Goal: Task Accomplishment & Management: Use online tool/utility

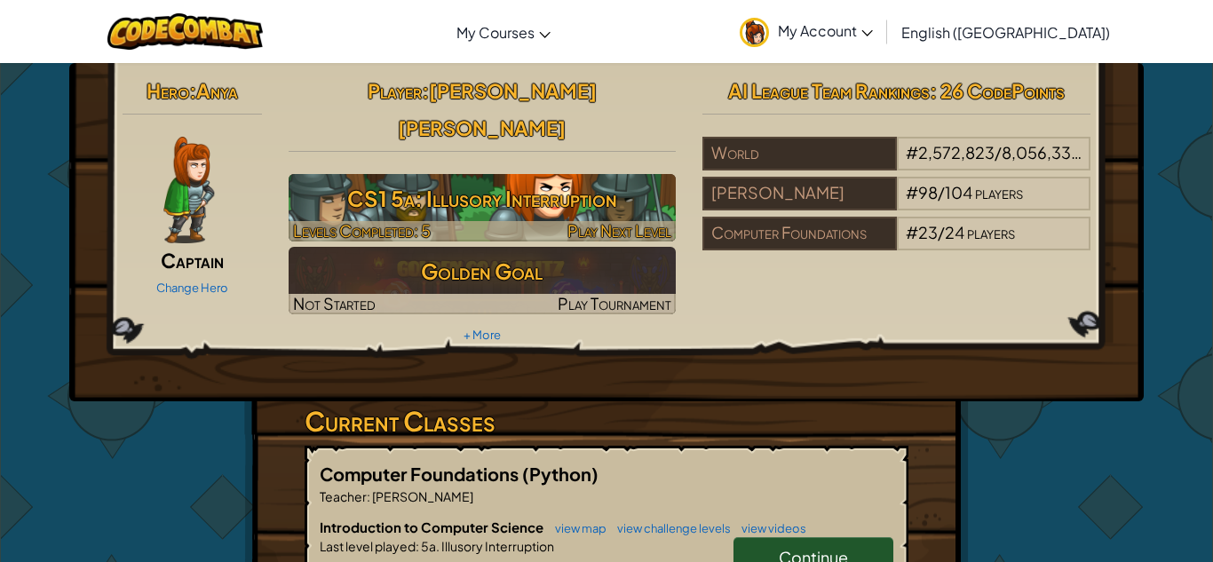
click at [542, 179] on h3 "CS1 5a: Illusory Interruption" at bounding box center [483, 199] width 388 height 40
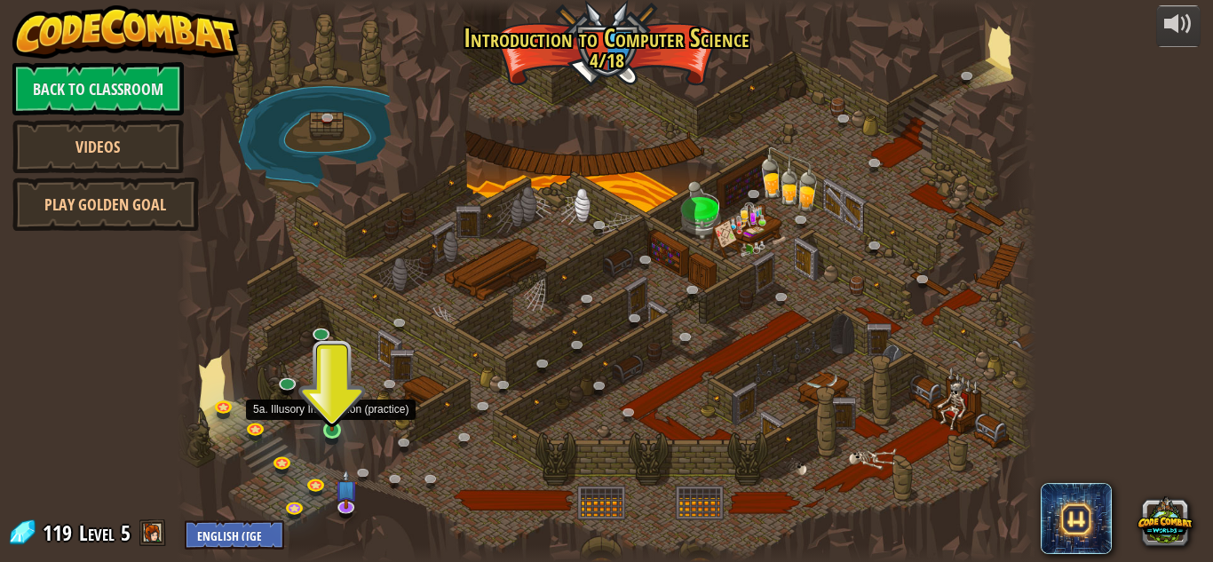
click at [334, 426] on img at bounding box center [332, 408] width 20 height 46
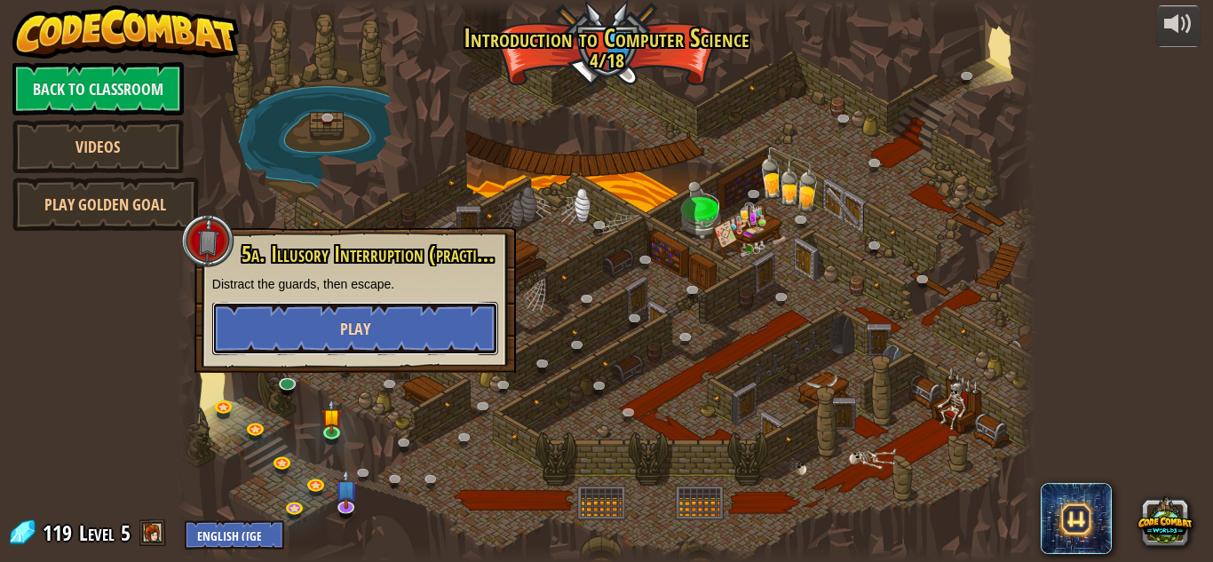
click at [330, 317] on button "Play" at bounding box center [355, 328] width 286 height 53
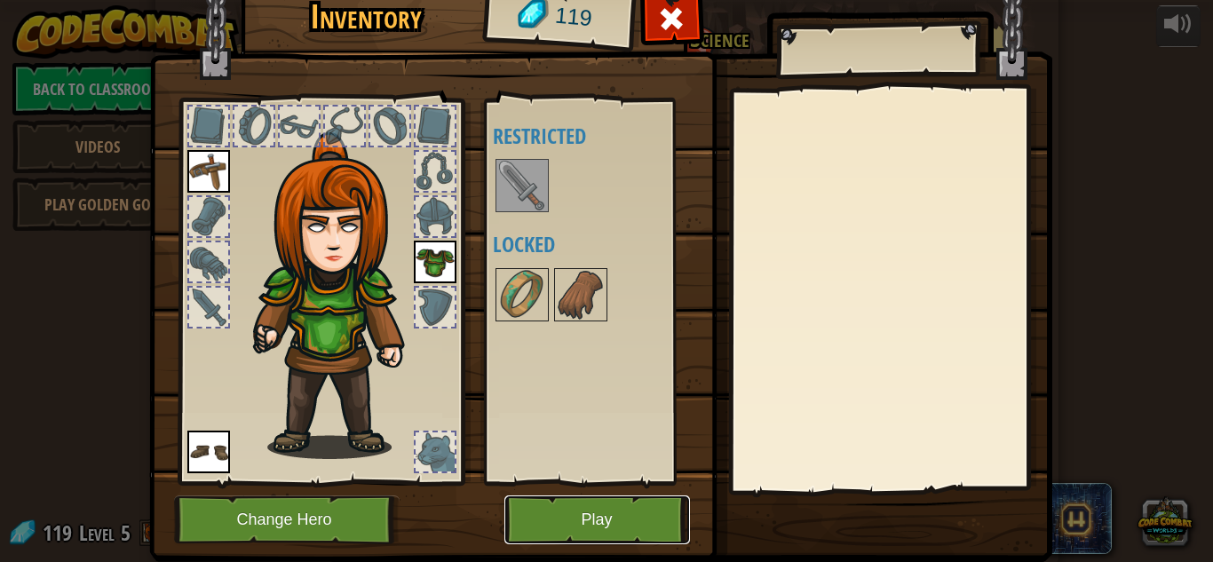
click at [568, 513] on button "Play" at bounding box center [598, 520] width 186 height 49
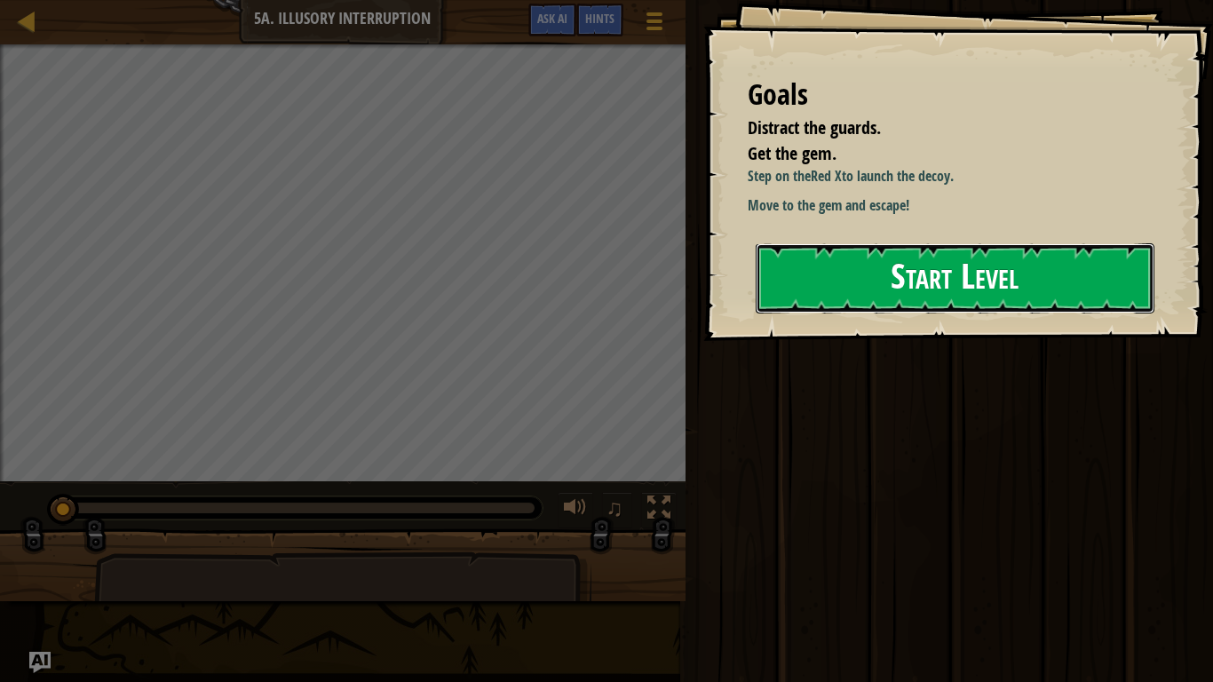
click at [829, 297] on button "Start Level" at bounding box center [955, 278] width 399 height 70
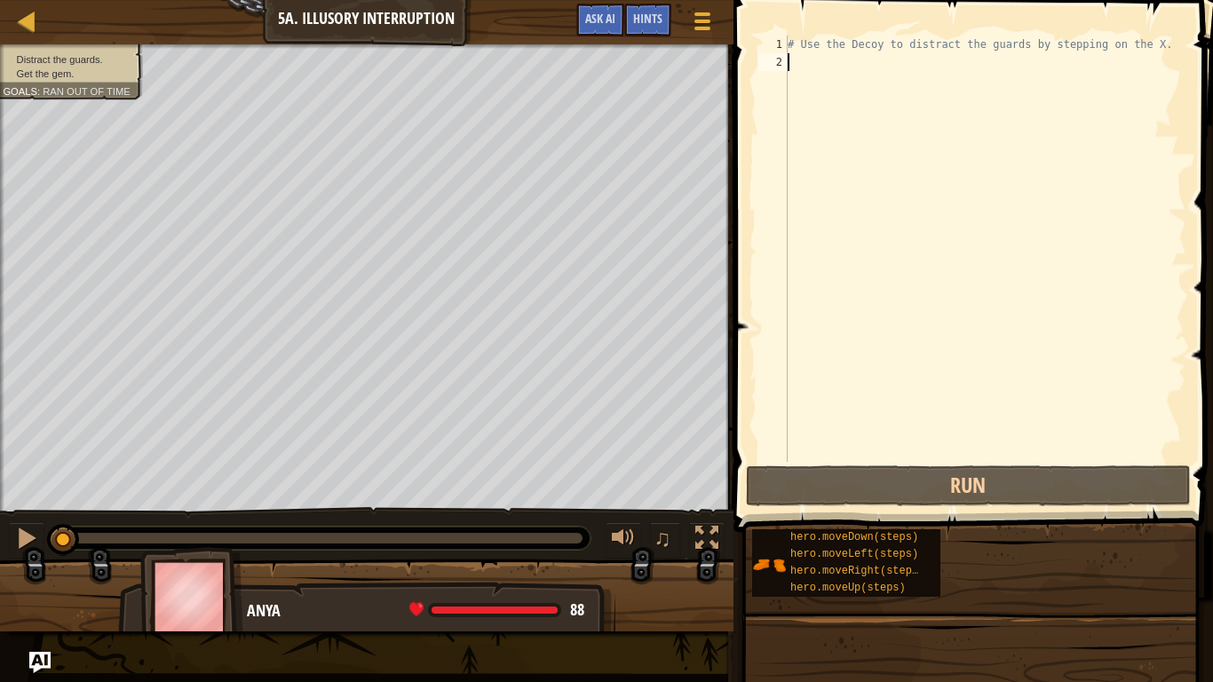
type textarea "m"
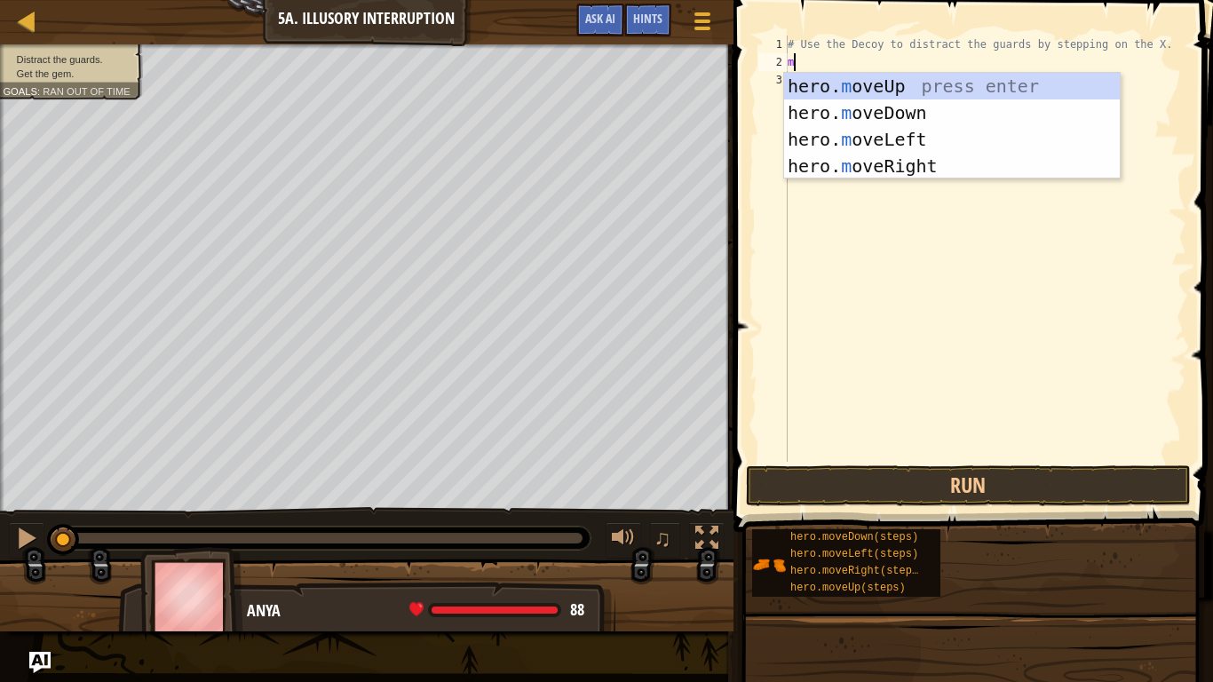
scroll to position [8, 0]
click at [860, 164] on div "hero. m oveUp press enter hero. m oveDown press enter hero. m oveLeft press ent…" at bounding box center [952, 153] width 336 height 160
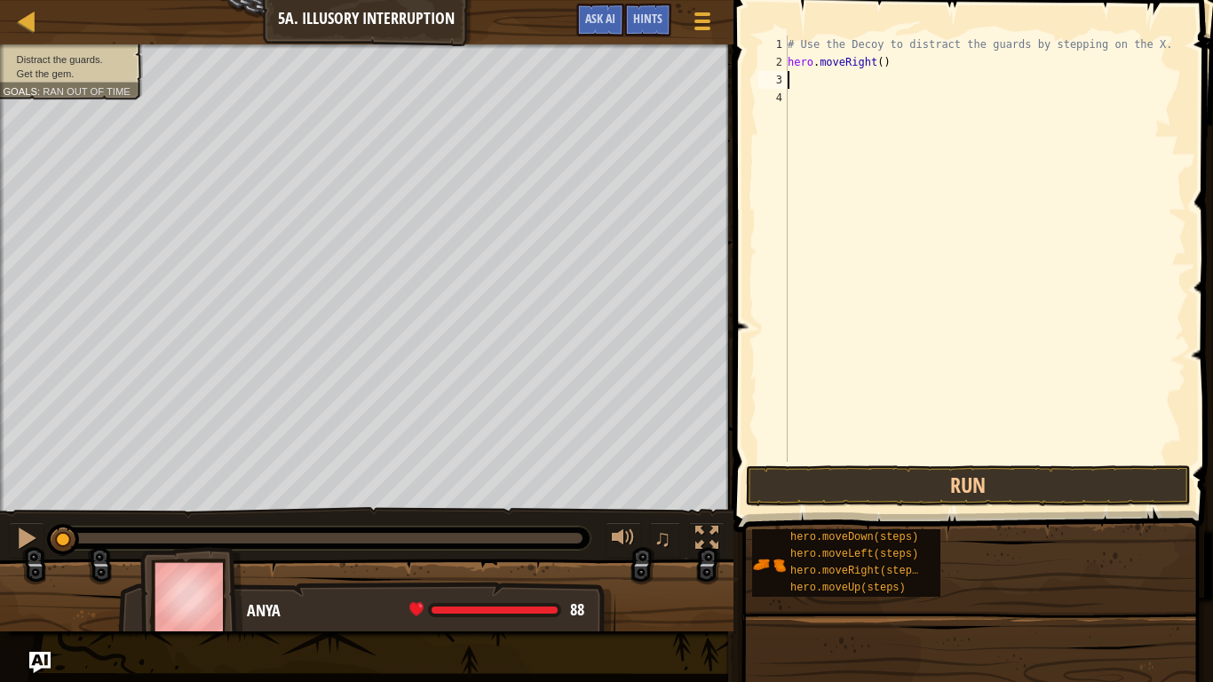
click at [879, 62] on div "# Use the Decoy to distract the guards by stepping on the X. hero . moveRight (…" at bounding box center [985, 267] width 402 height 462
type textarea "hero.moveRight(4)"
click at [970, 477] on button "Run" at bounding box center [968, 485] width 445 height 41
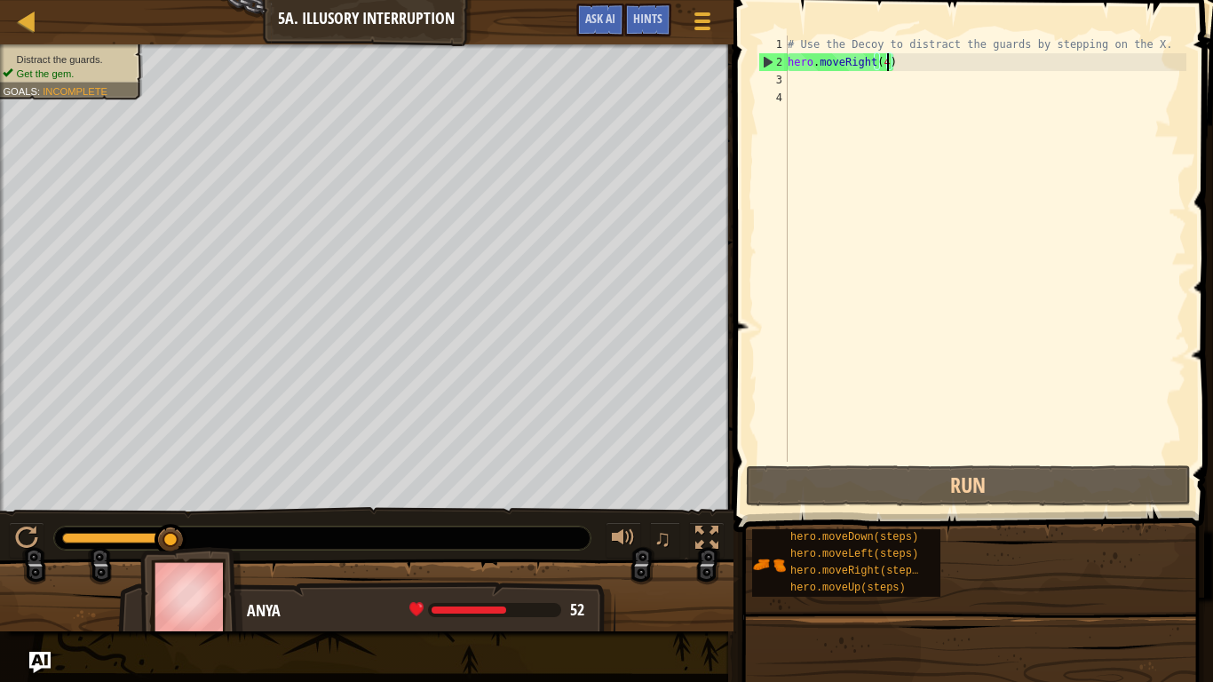
click at [788, 74] on div "# Use the Decoy to distract the guards by stepping on the X. hero . moveRight (…" at bounding box center [985, 267] width 402 height 462
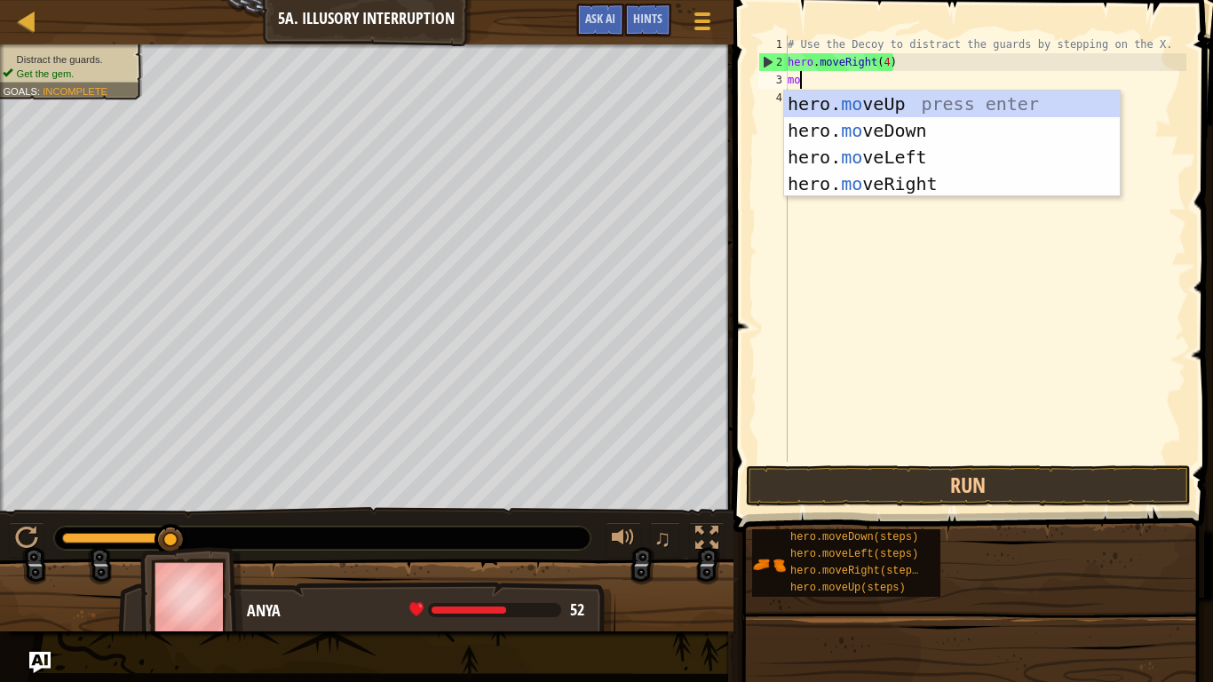
type textarea "mo"
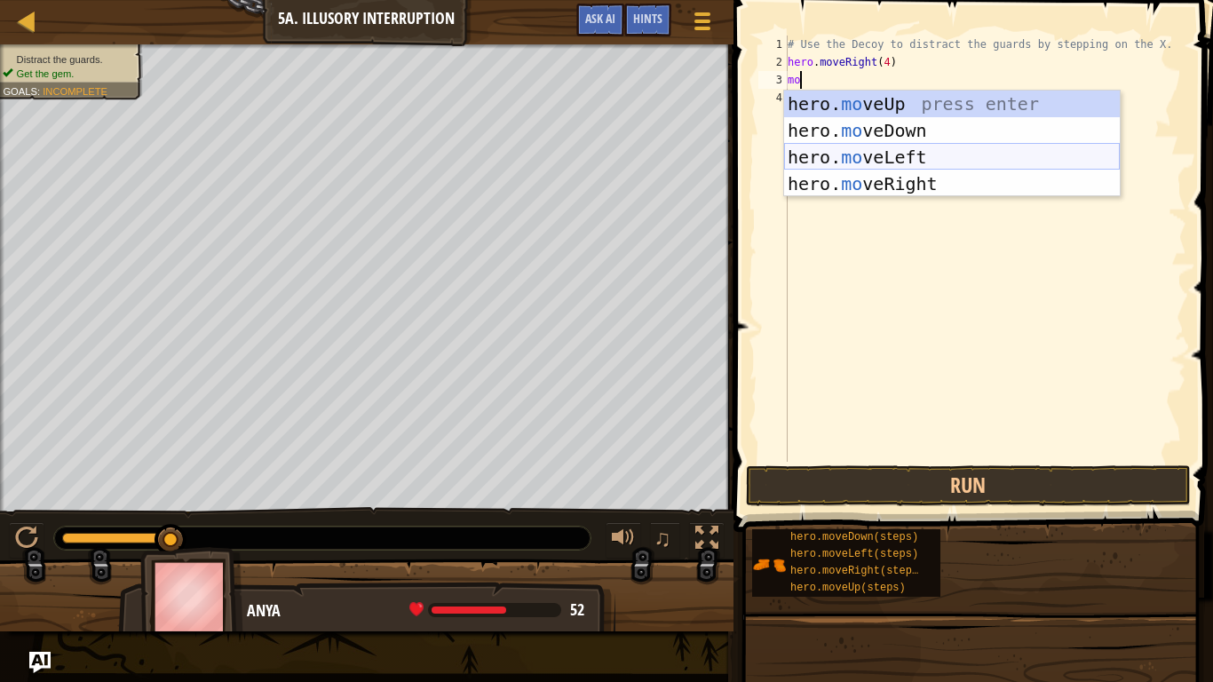
click at [859, 158] on div "hero. mo veUp press enter hero. mo veDown press enter hero. mo veLeft press ent…" at bounding box center [952, 171] width 336 height 160
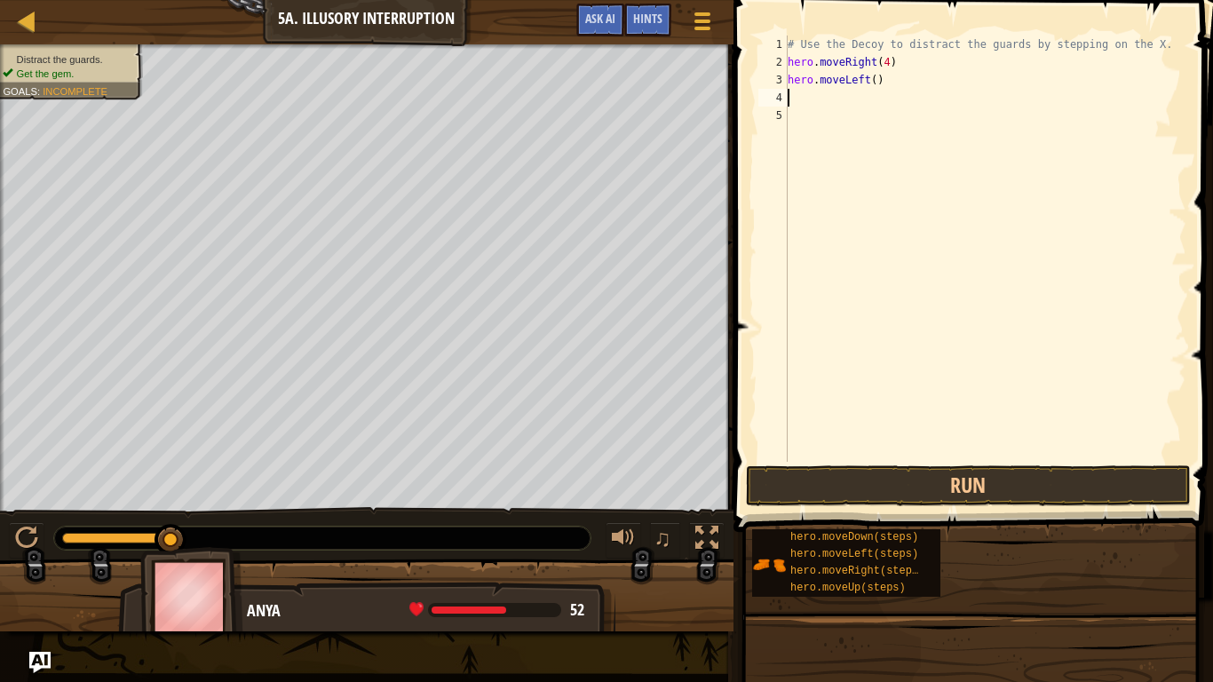
scroll to position [8, 0]
click at [894, 495] on button "Run" at bounding box center [968, 485] width 445 height 41
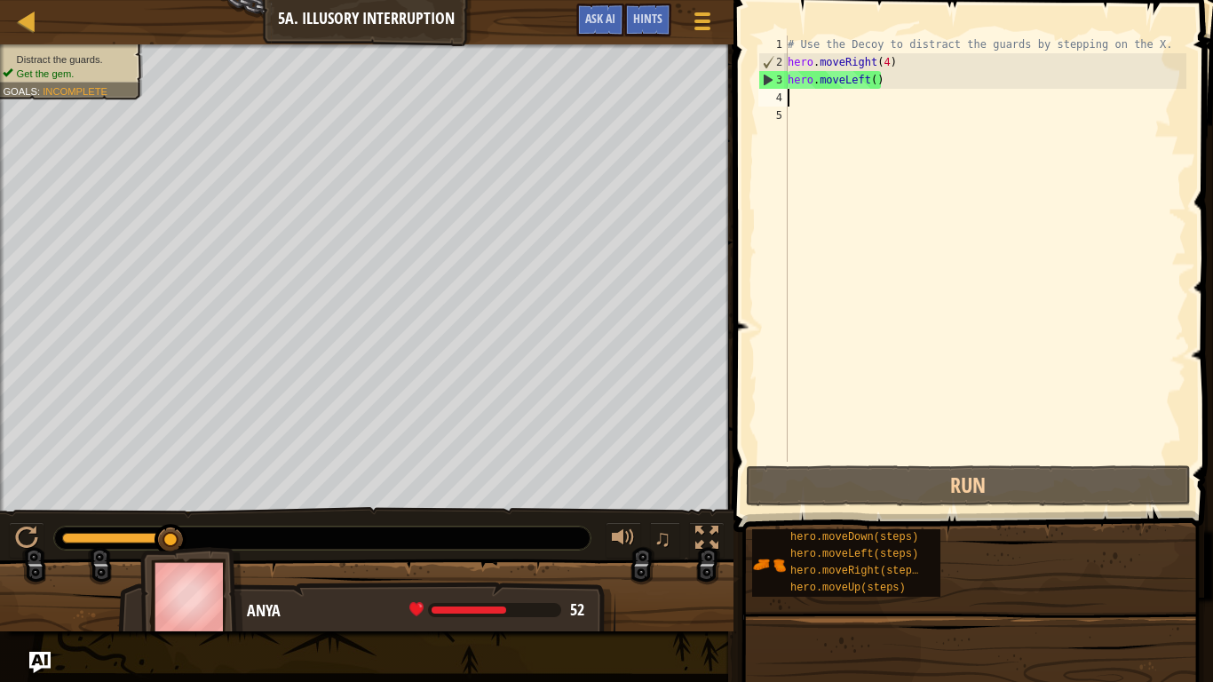
click at [877, 84] on div "# Use the Decoy to distract the guards by stepping on the X. hero . moveRight (…" at bounding box center [985, 267] width 402 height 462
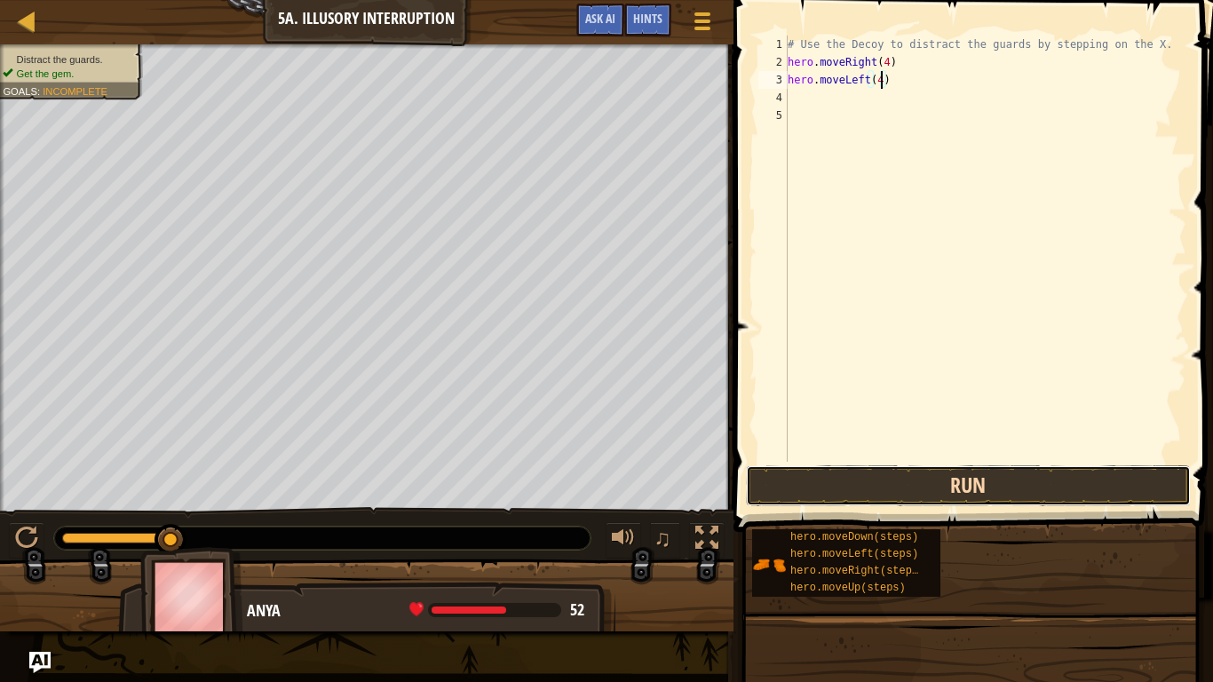
click at [871, 492] on button "Run" at bounding box center [968, 485] width 445 height 41
type textarea "hero.moveLeft(3)"
click at [902, 473] on button "Run" at bounding box center [968, 485] width 445 height 41
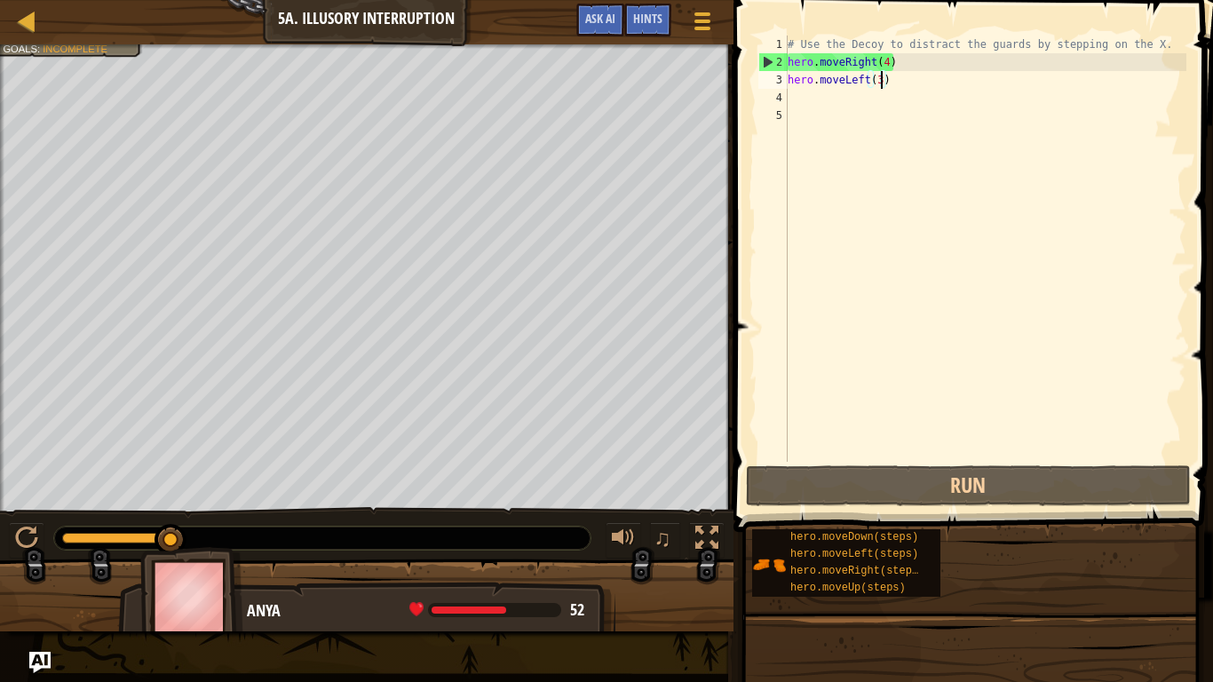
click at [770, 24] on span at bounding box center [975, 240] width 494 height 584
click at [800, 99] on div "# Use the Decoy to distract the guards by stepping on the X. hero . moveRight (…" at bounding box center [985, 267] width 402 height 462
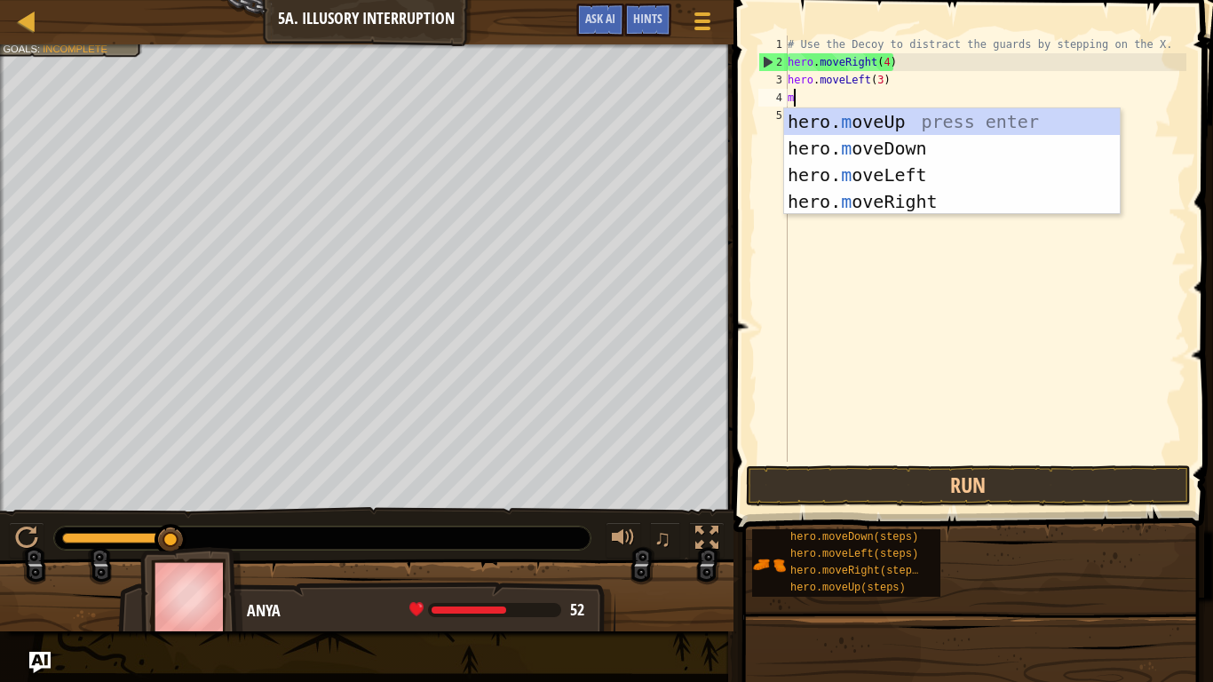
type textarea "mo"
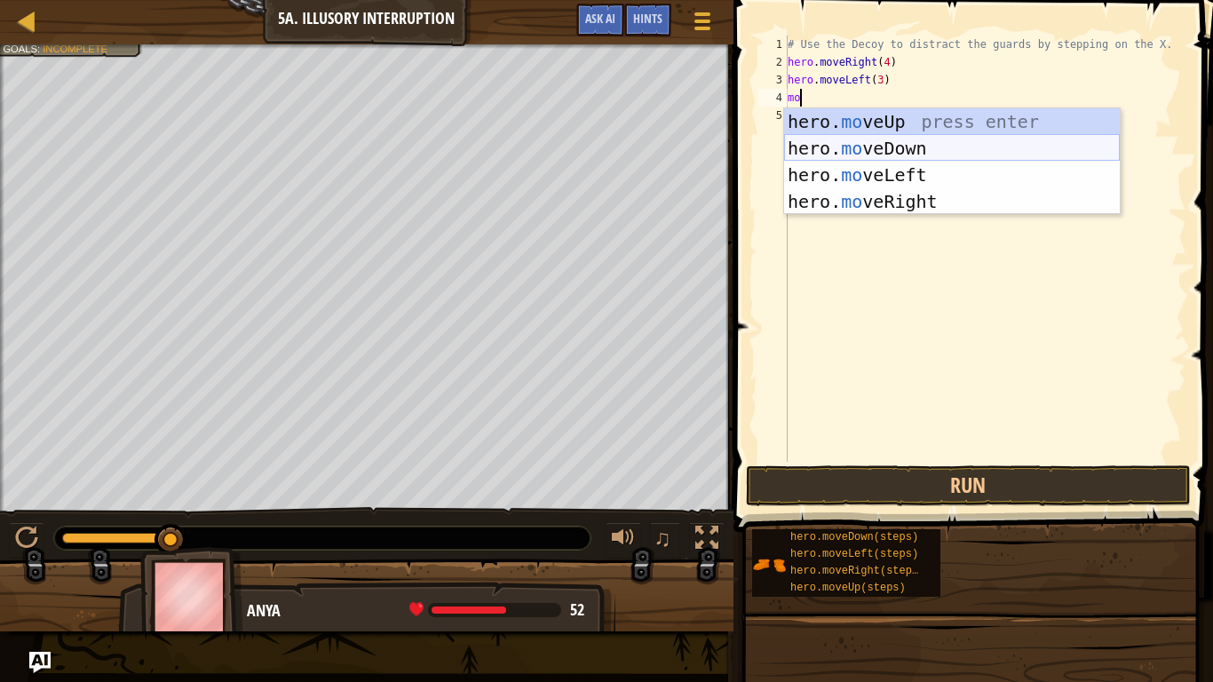
click at [832, 143] on div "hero. mo veUp press enter hero. mo veDown press enter hero. mo veLeft press ent…" at bounding box center [952, 188] width 336 height 160
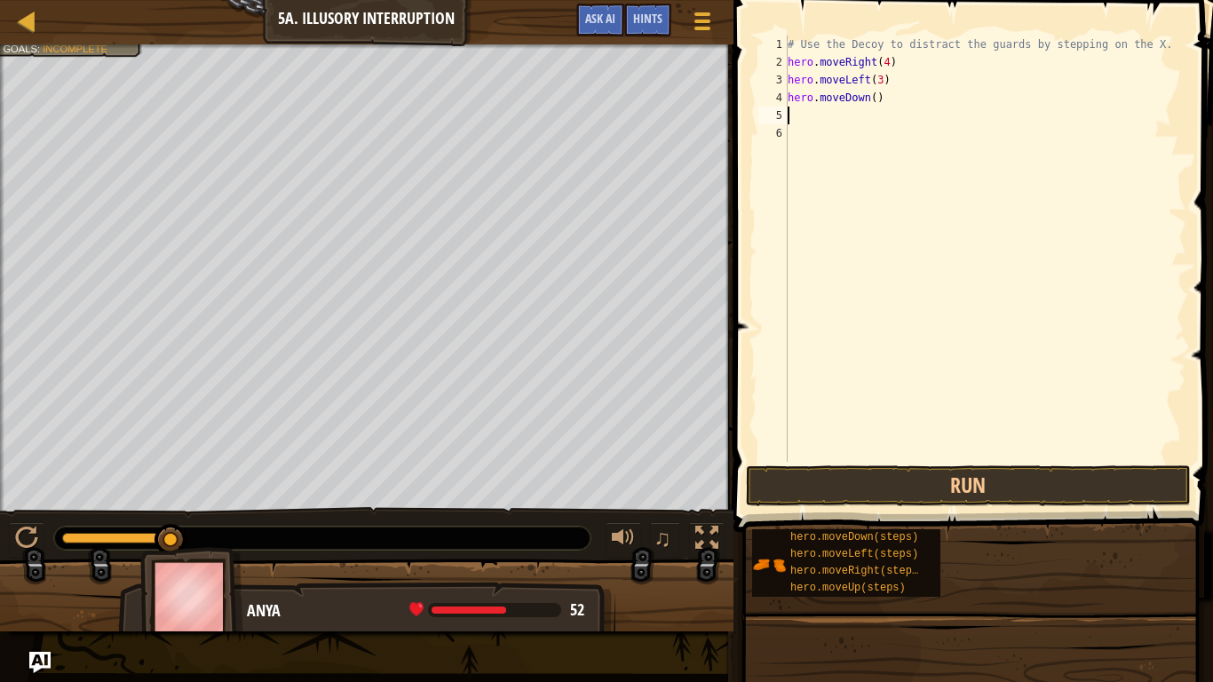
scroll to position [8, 0]
click at [888, 491] on button "Run" at bounding box center [968, 485] width 445 height 41
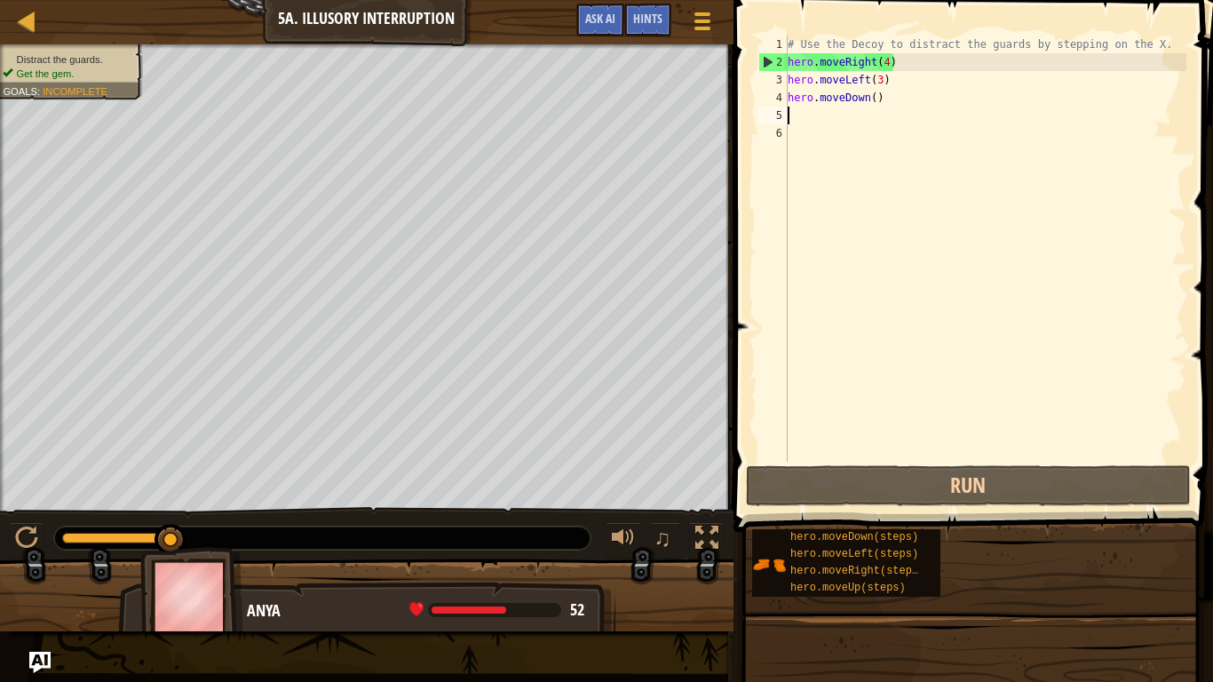
click at [914, 114] on div "# Use the Decoy to distract the guards by stepping on the X. hero . moveRight (…" at bounding box center [985, 267] width 402 height 462
click at [887, 92] on div "# Use the Decoy to distract the guards by stepping on the X. hero . moveRight (…" at bounding box center [985, 267] width 402 height 462
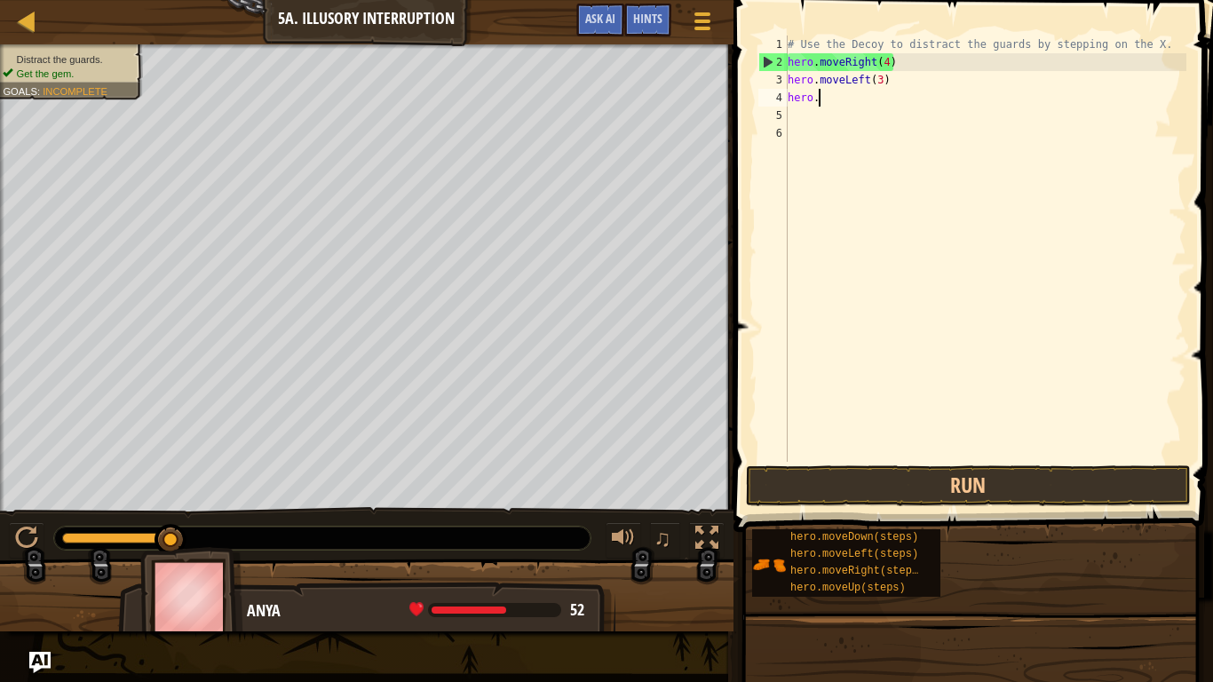
type textarea "h"
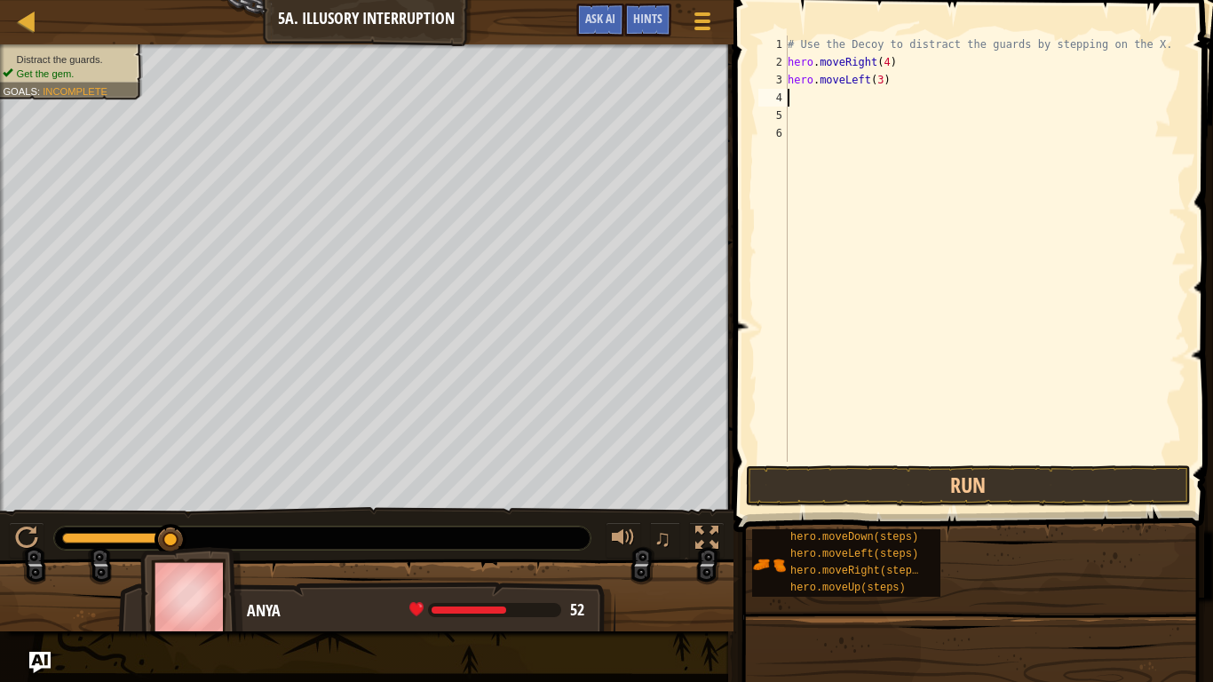
click at [902, 84] on div "# Use the Decoy to distract the guards by stepping on the X. hero . moveRight (…" at bounding box center [985, 267] width 402 height 462
type textarea "h"
click at [898, 65] on div "# Use the Decoy to distract the guards by stepping on the X. hero . moveRight (…" at bounding box center [985, 267] width 402 height 462
type textarea "h"
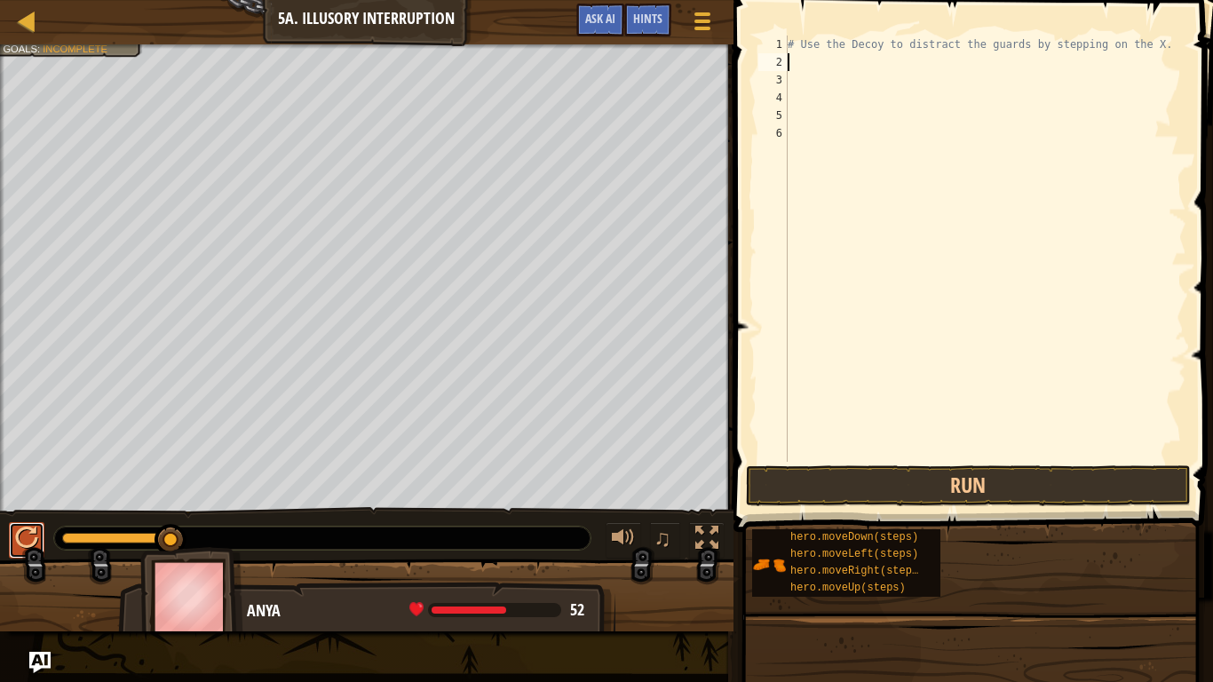
click at [13, 539] on button at bounding box center [27, 540] width 36 height 36
type textarea "m"
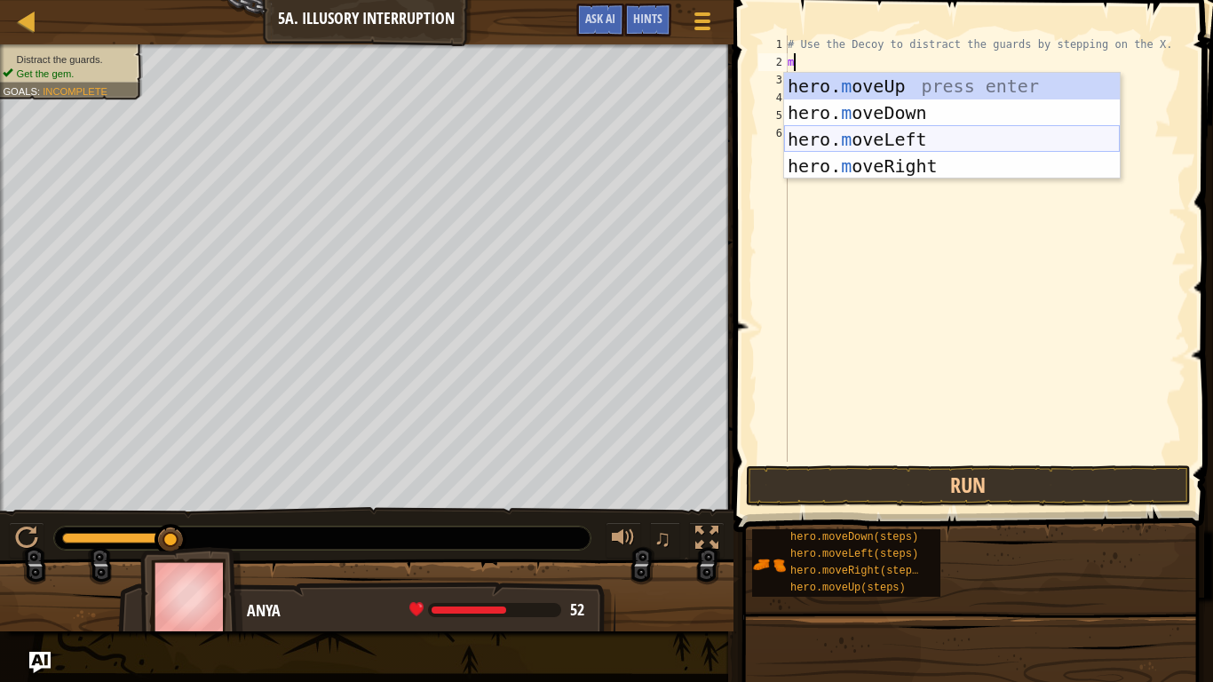
click at [911, 131] on div "hero. m oveUp press enter hero. m oveDown press enter hero. m oveLeft press ent…" at bounding box center [952, 153] width 336 height 160
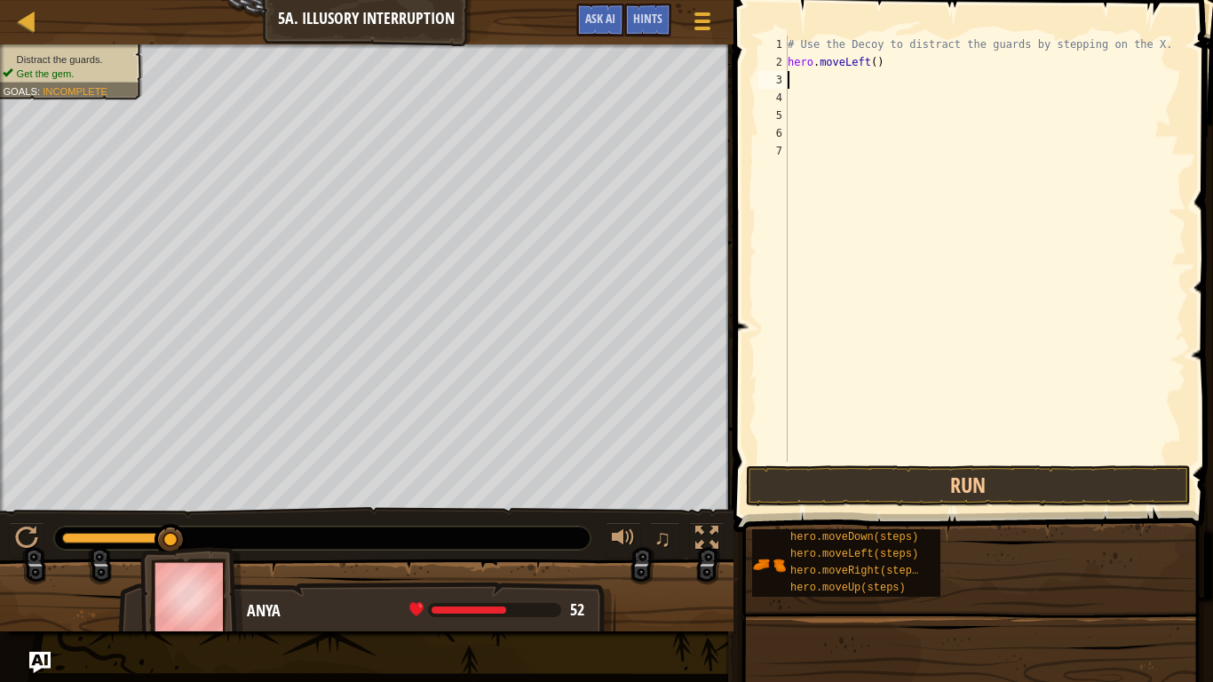
click at [872, 61] on div "# Use the Decoy to distract the guards by stepping on the X. hero . moveLeft ( )" at bounding box center [985, 267] width 402 height 462
click at [874, 497] on button "Run" at bounding box center [968, 485] width 445 height 41
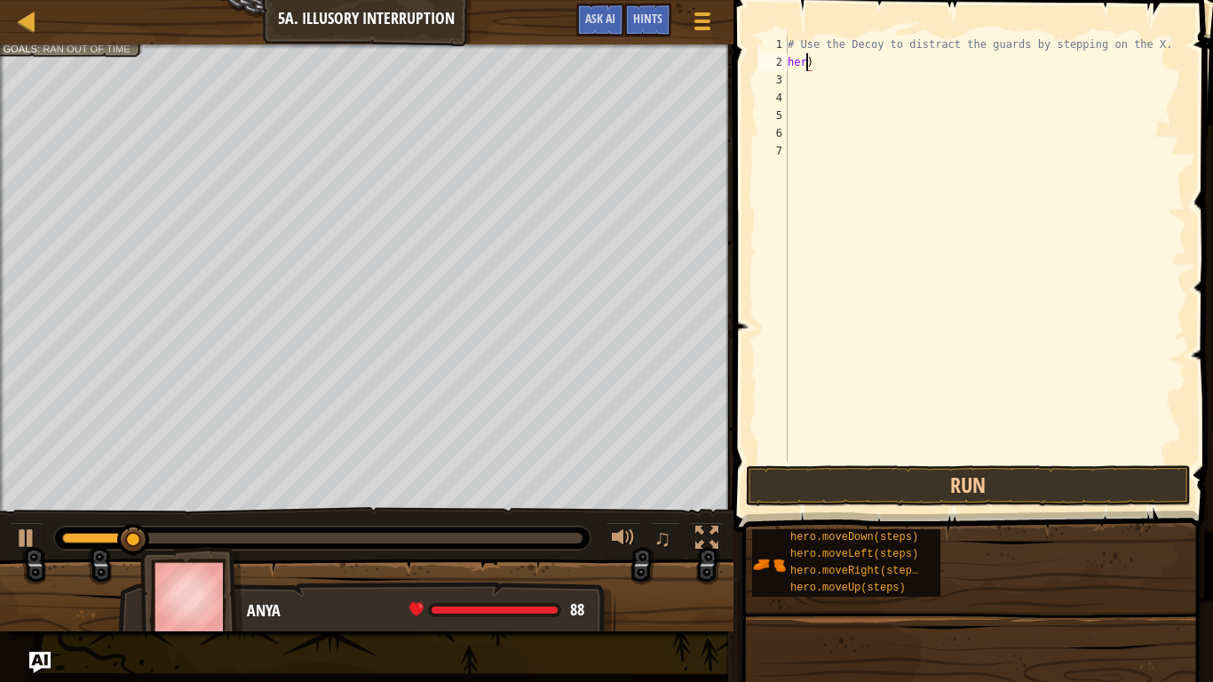
scroll to position [8, 1]
type textarea ")"
click at [811, 63] on div "# Use the Decoy to distract the guards by stepping on the X. )" at bounding box center [985, 267] width 402 height 462
type textarea "# Use the Decoy to distract the guards by stepping on them"
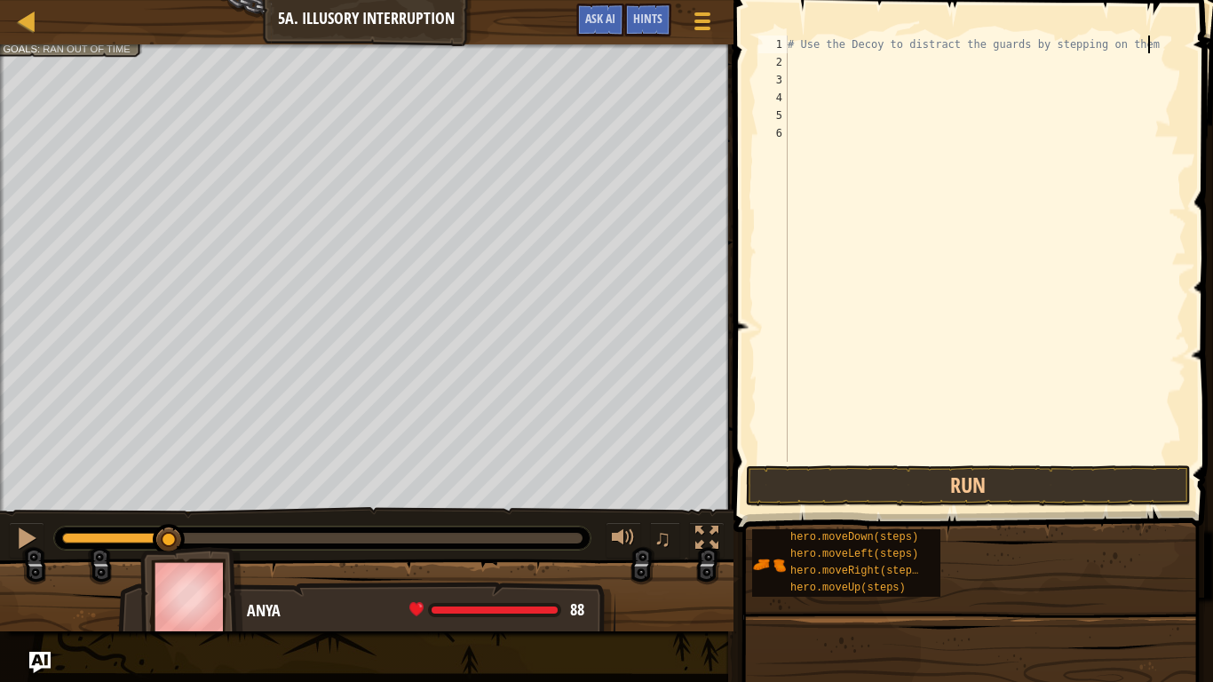
scroll to position [8, 51]
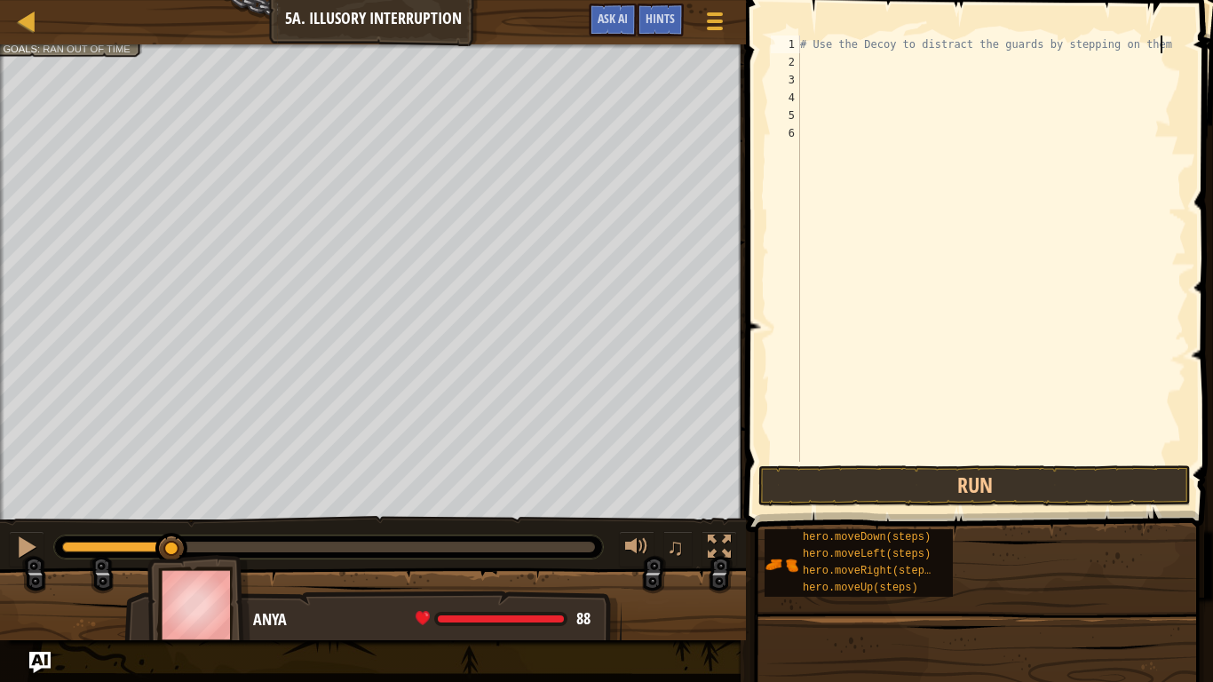
click at [799, 60] on div "2" at bounding box center [785, 62] width 29 height 18
type textarea "m"
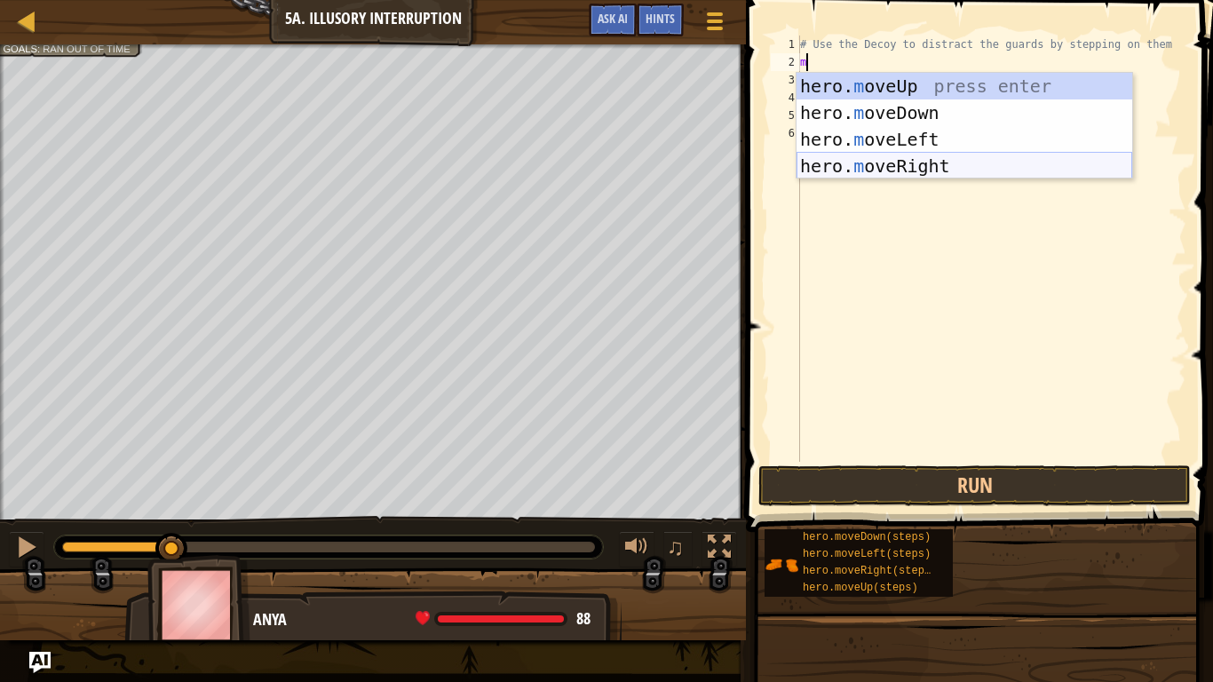
click at [870, 167] on div "hero. m oveUp press enter hero. m oveDown press enter hero. m oveLeft press ent…" at bounding box center [965, 153] width 336 height 160
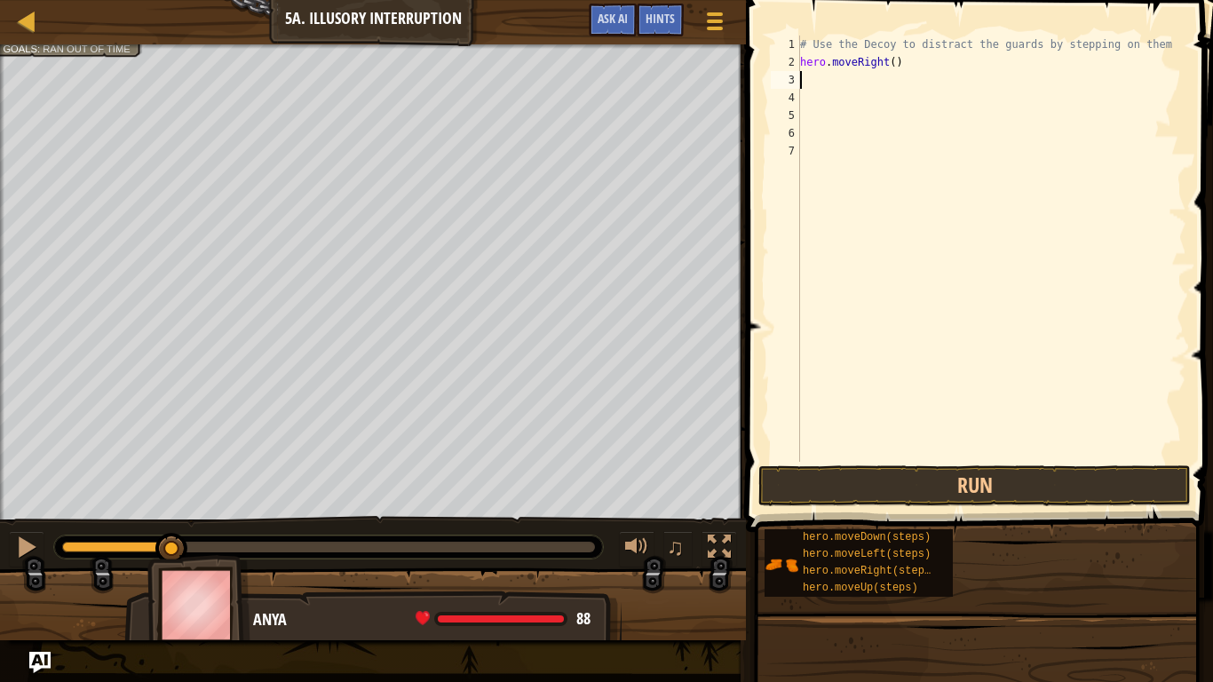
click at [891, 66] on div "# Use the Decoy to distract the guards by stepping on them hero . moveRight ( )" at bounding box center [992, 267] width 390 height 462
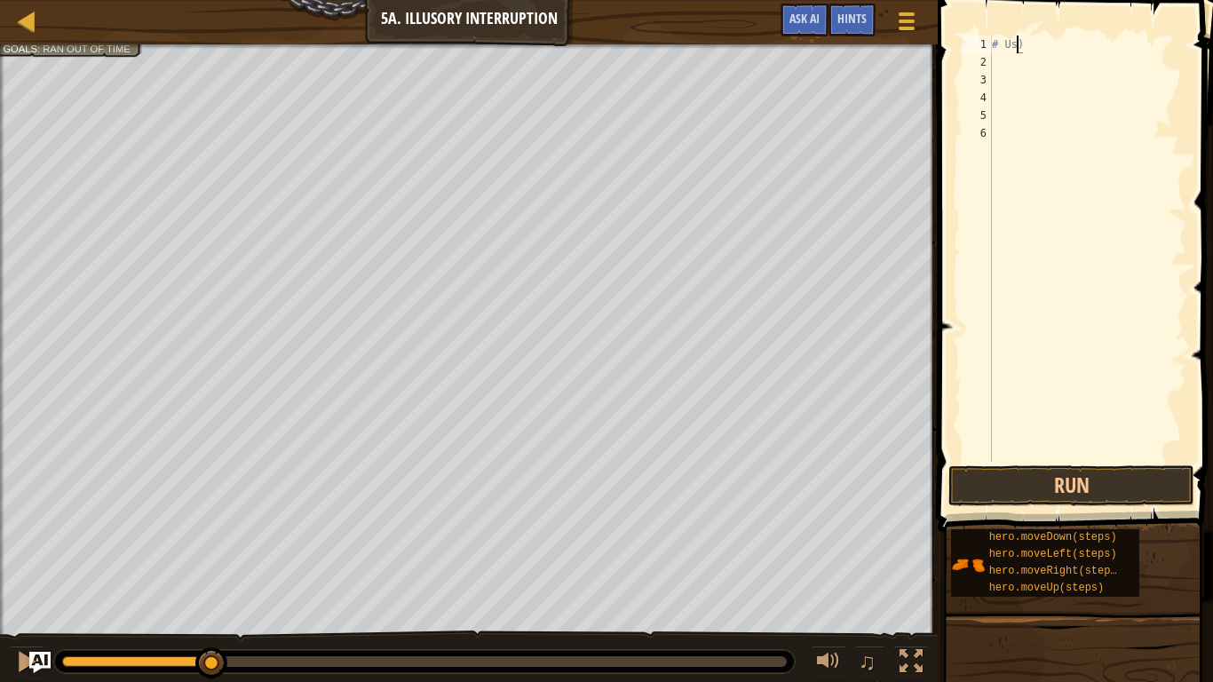
type textarea ")"
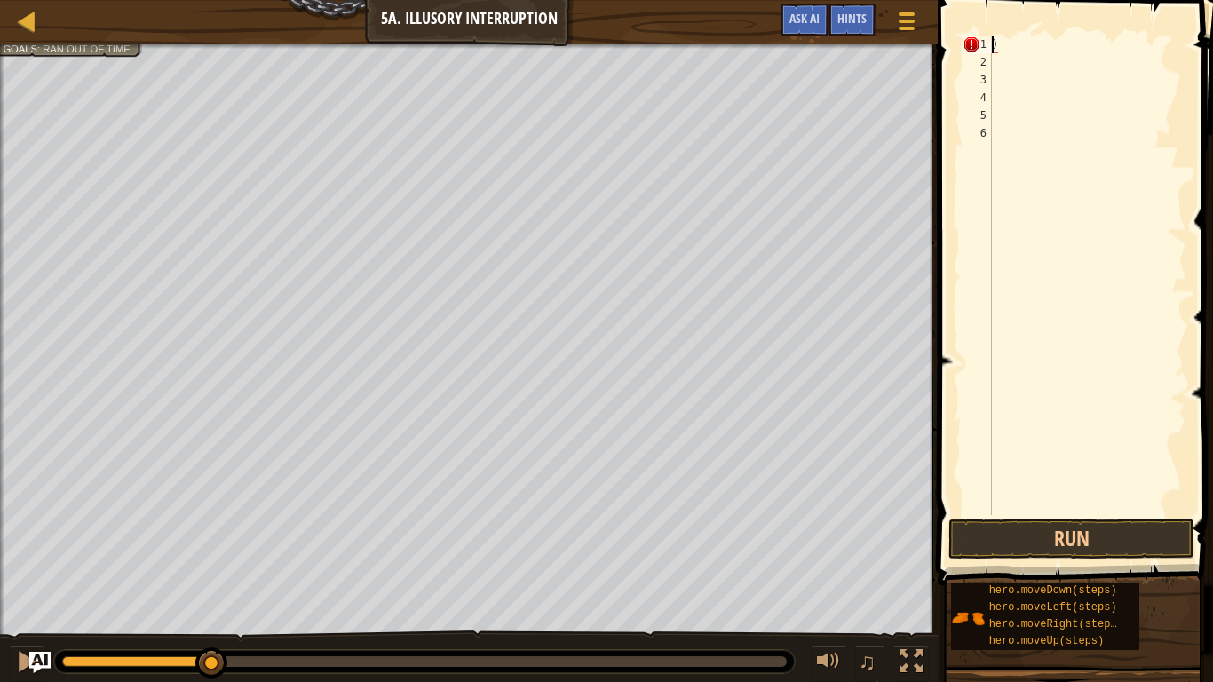
click at [1003, 51] on div ")" at bounding box center [1088, 293] width 198 height 515
type textarea "m"
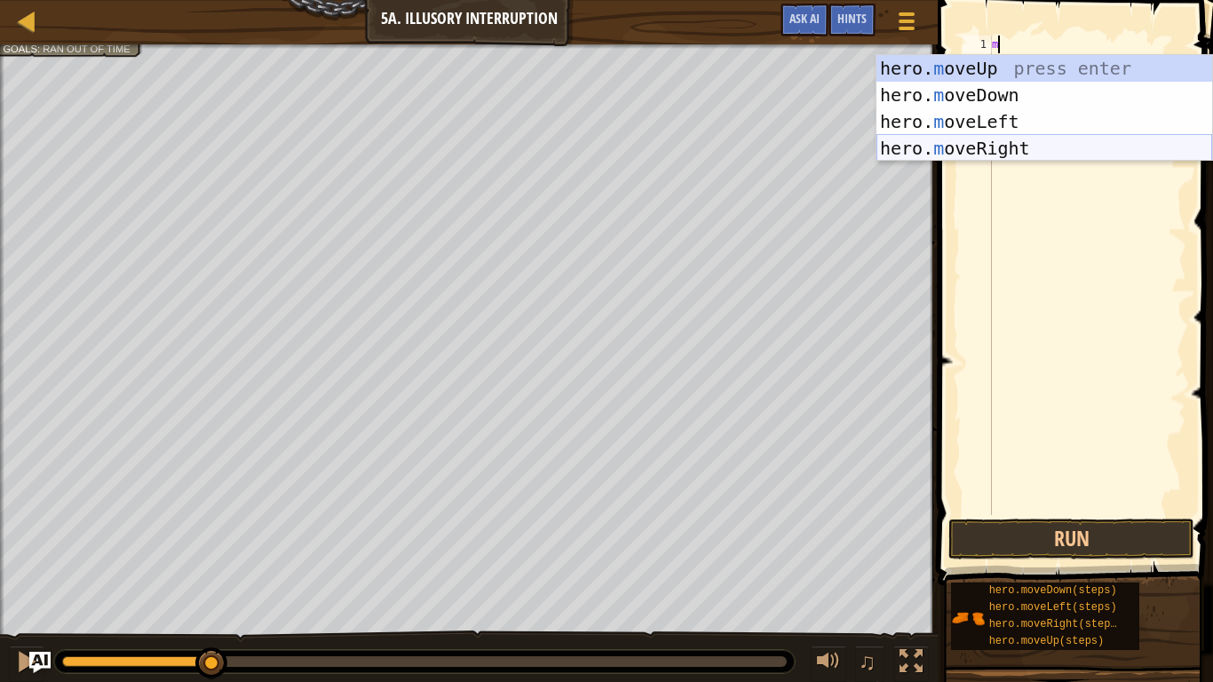
click at [1023, 142] on div "hero. m oveUp press enter hero. m oveDown press enter hero. m oveLeft press ent…" at bounding box center [1045, 135] width 336 height 160
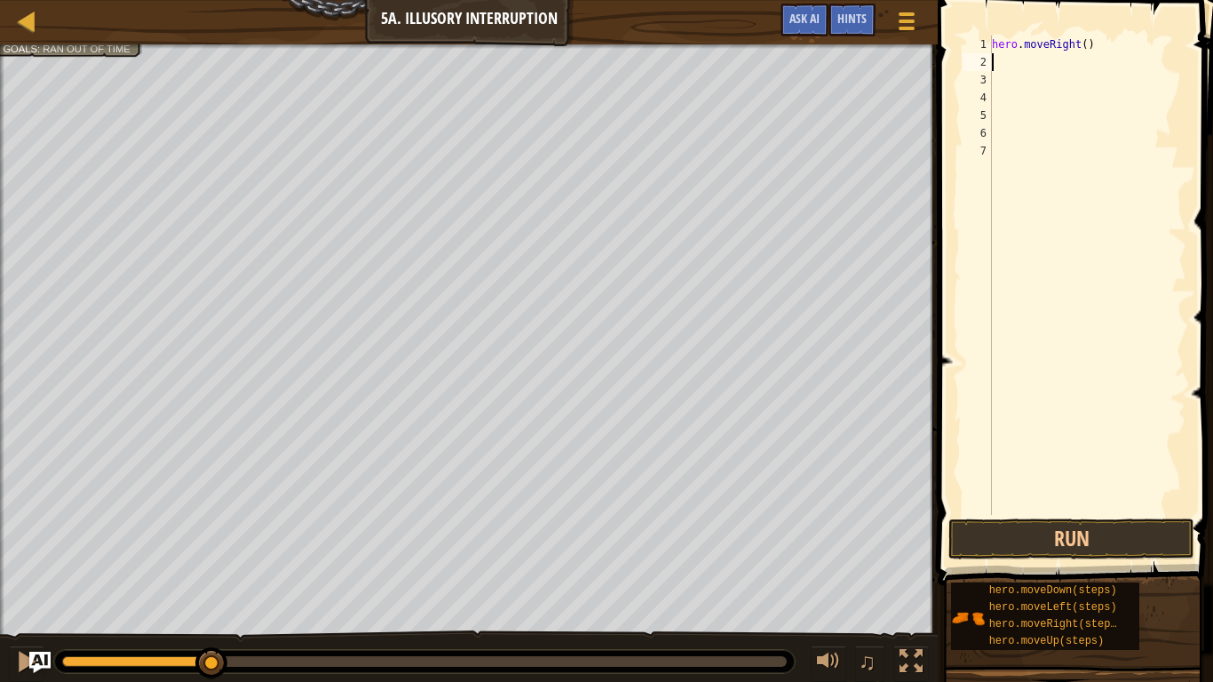
click at [1081, 43] on div "hero . moveRight ( )" at bounding box center [1088, 293] width 198 height 515
click at [1083, 45] on div "hero . moveRight ( )" at bounding box center [1088, 293] width 198 height 515
type textarea "hero.moveRight(4)"
click at [1109, 546] on button "Run" at bounding box center [1072, 539] width 246 height 41
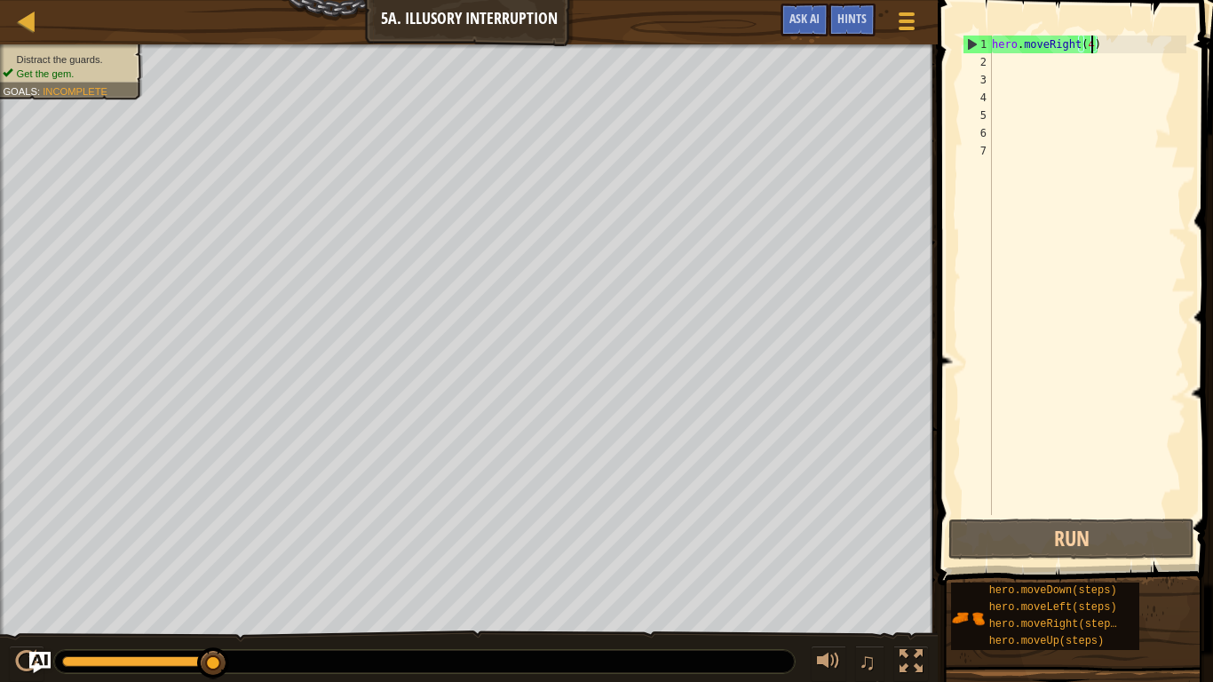
click at [1002, 67] on div "hero . moveRight ( 4 )" at bounding box center [1088, 293] width 198 height 515
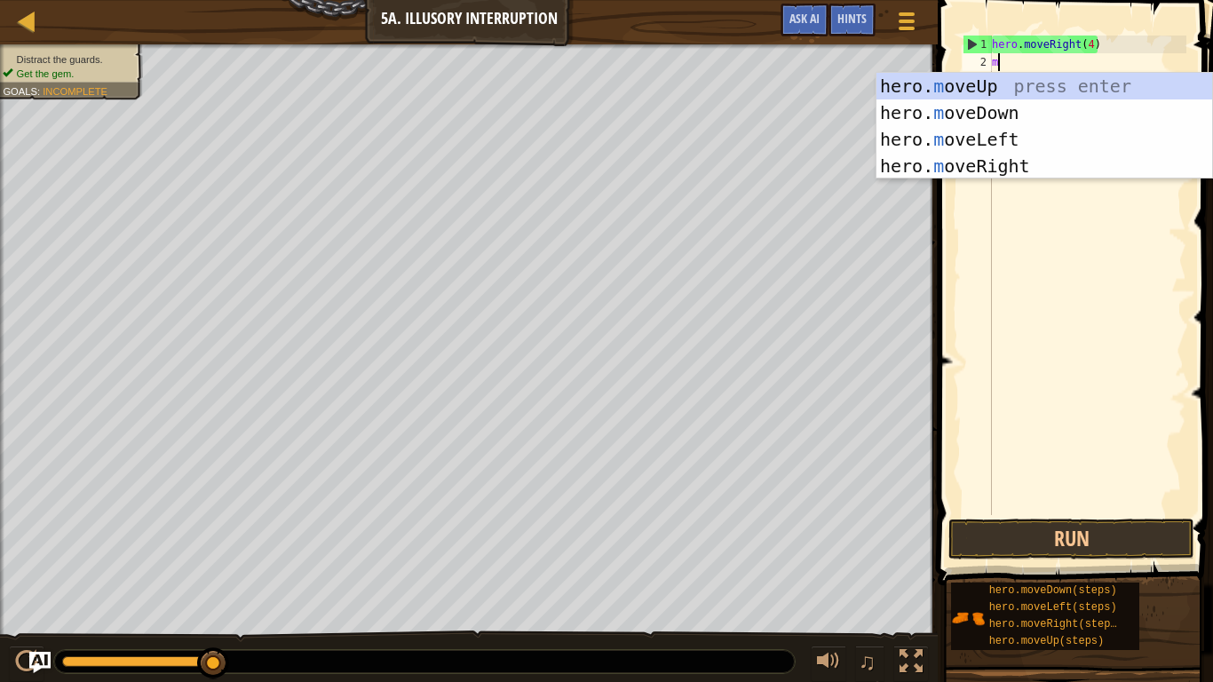
type textarea "mo"
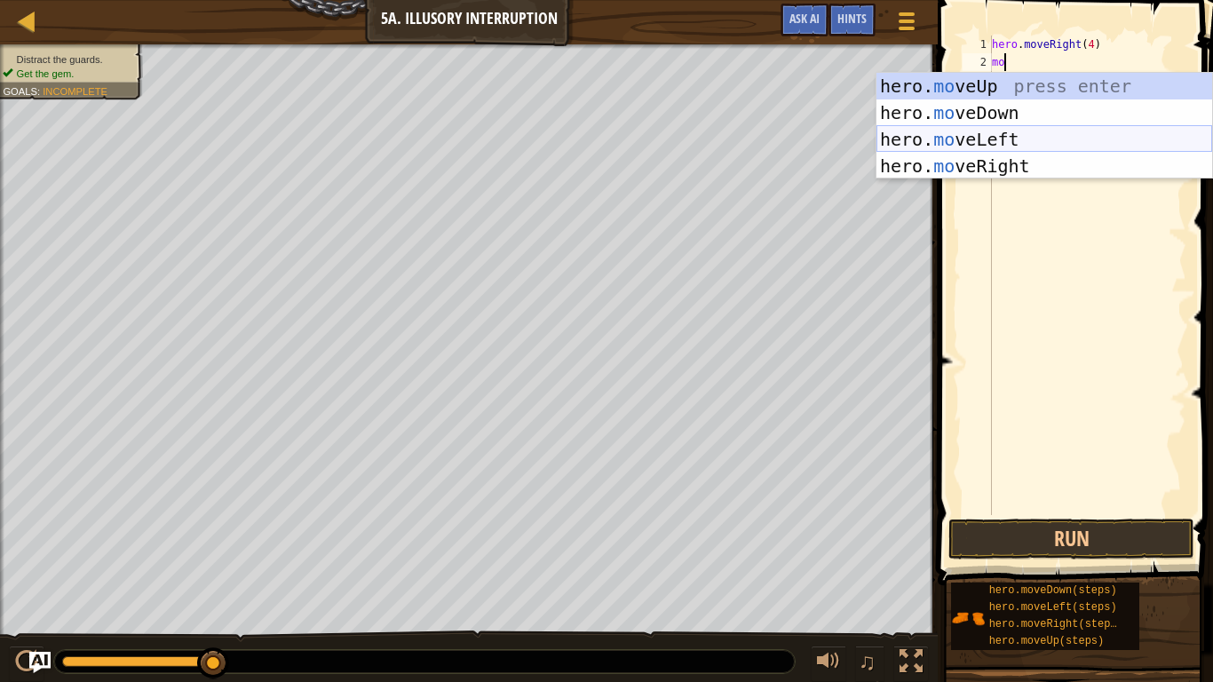
click at [963, 147] on div "hero. mo veUp press enter hero. mo veDown press enter hero. mo veLeft press ent…" at bounding box center [1045, 153] width 336 height 160
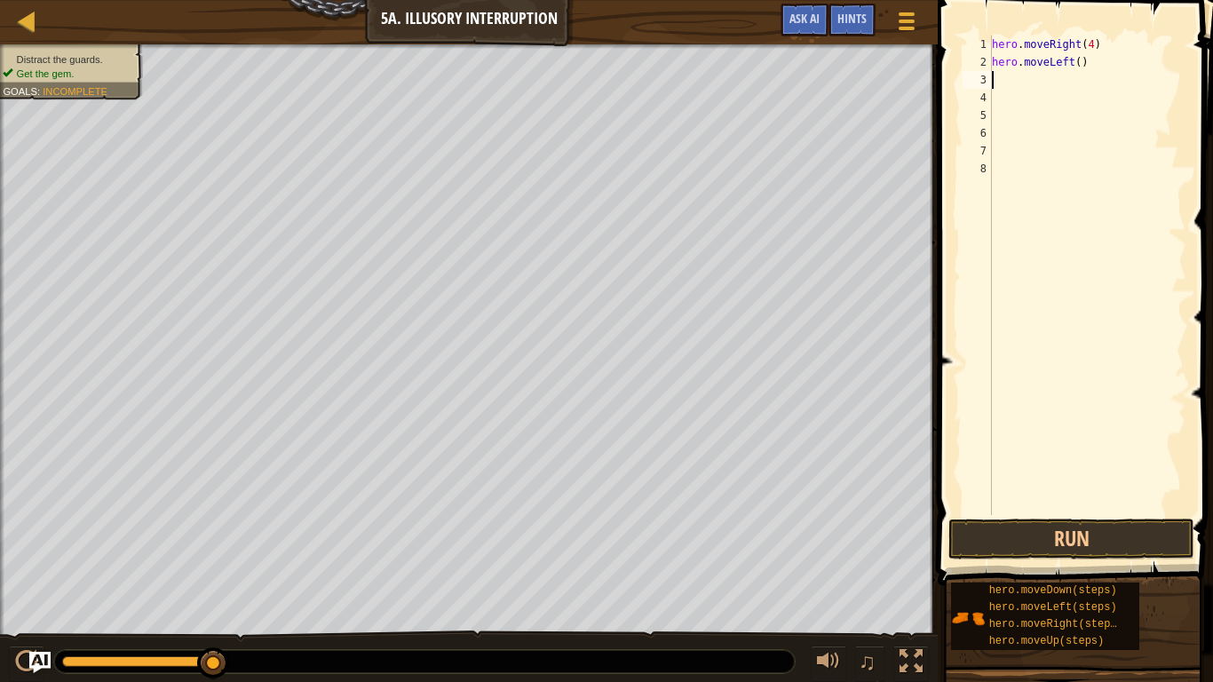
scroll to position [8, 0]
click at [1079, 62] on div "hero . moveRight ( 4 ) hero . moveLeft ( )" at bounding box center [1088, 293] width 198 height 515
type textarea "hero.moveLeft(1)"
click at [1029, 551] on button "Run" at bounding box center [1072, 539] width 246 height 41
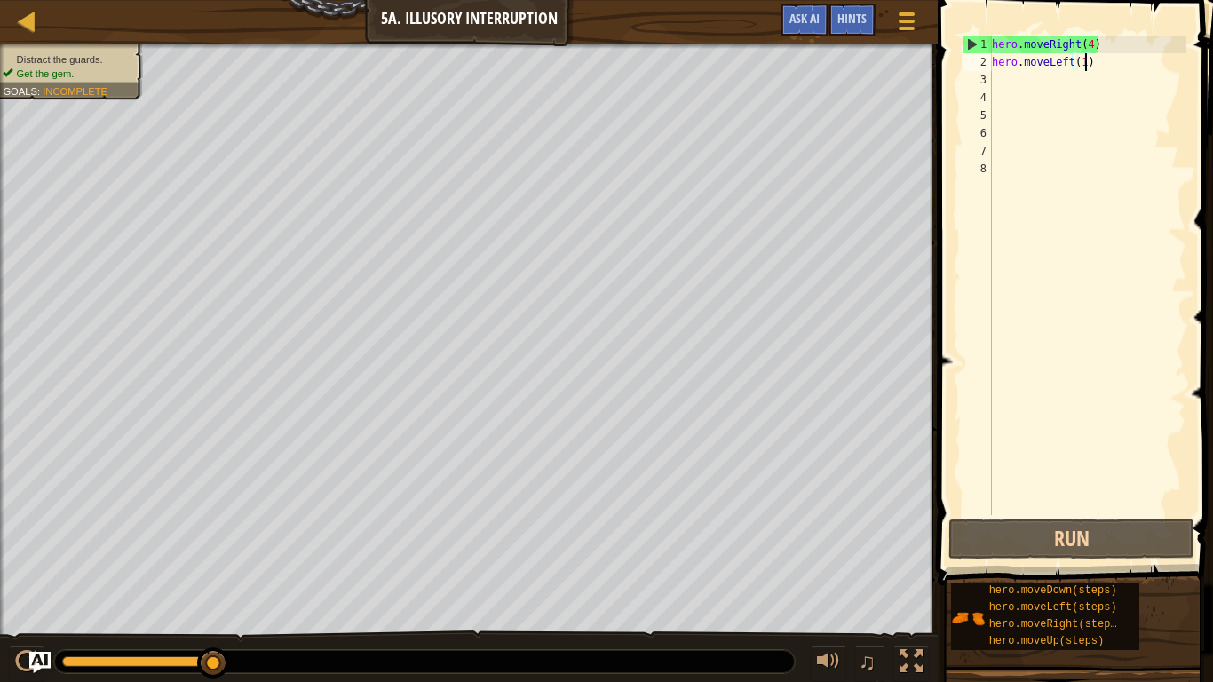
click at [999, 83] on div "hero . moveRight ( 4 ) hero . moveLeft ( 1 )" at bounding box center [1088, 293] width 198 height 515
type textarea "m"
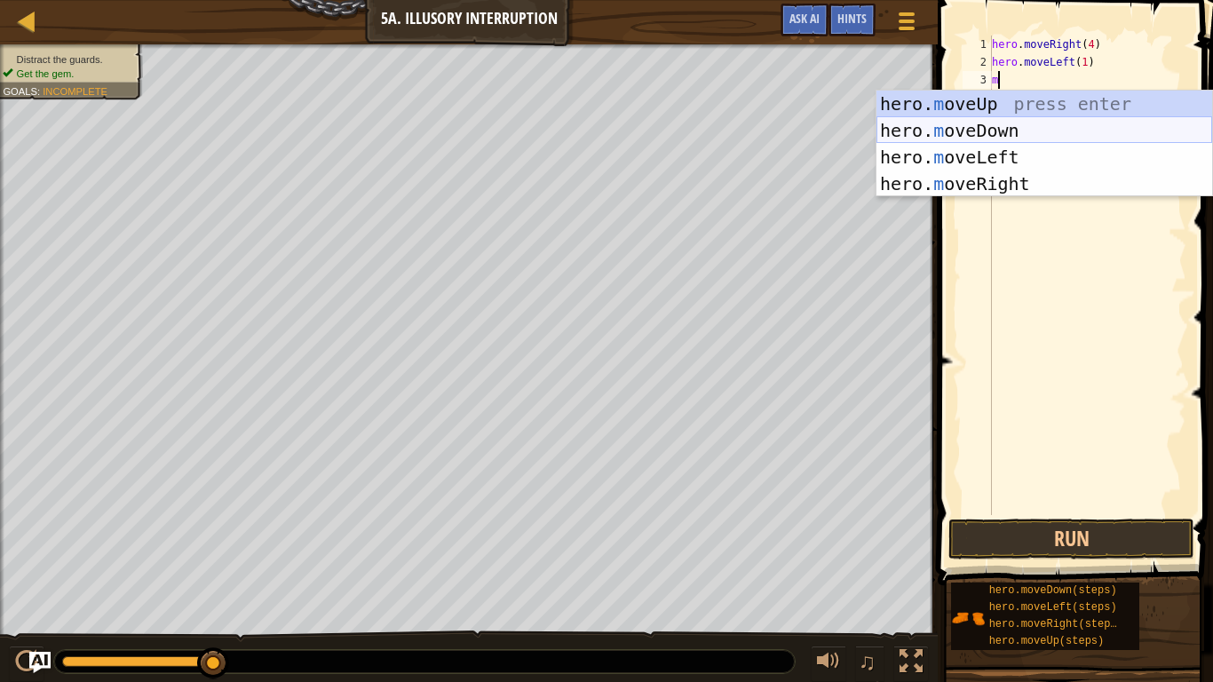
click at [1003, 135] on div "hero. m oveUp press enter hero. m oveDown press enter hero. m oveLeft press ent…" at bounding box center [1045, 171] width 336 height 160
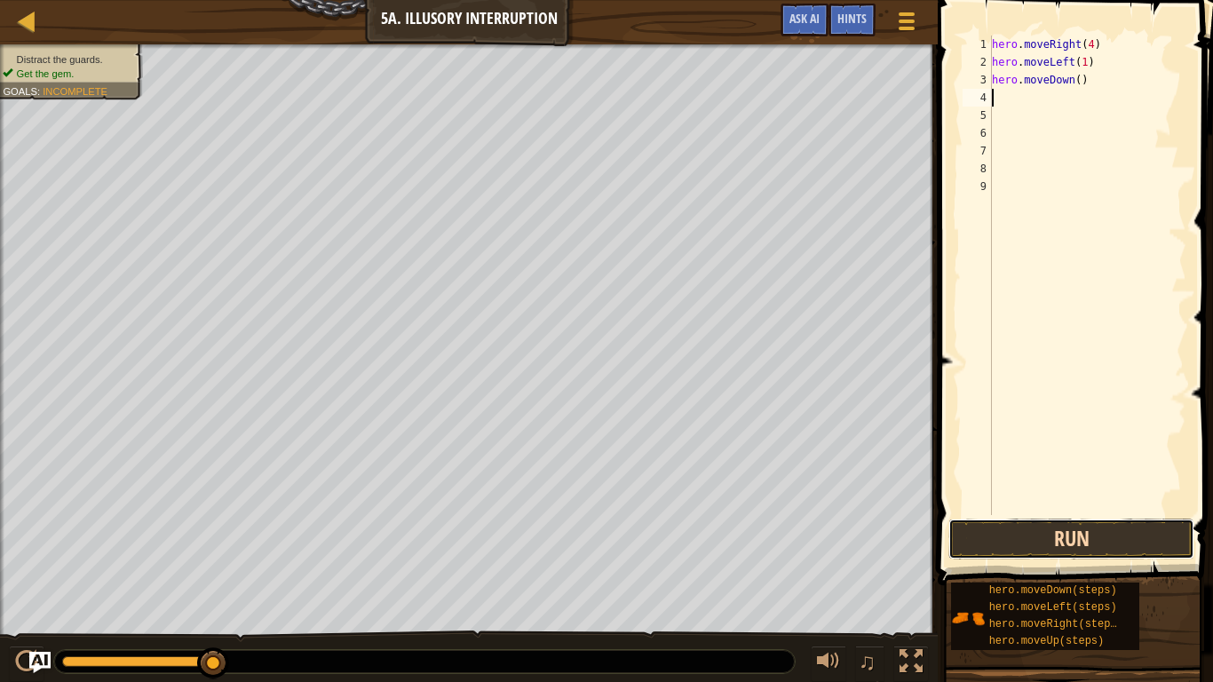
click at [986, 534] on button "Run" at bounding box center [1072, 539] width 246 height 41
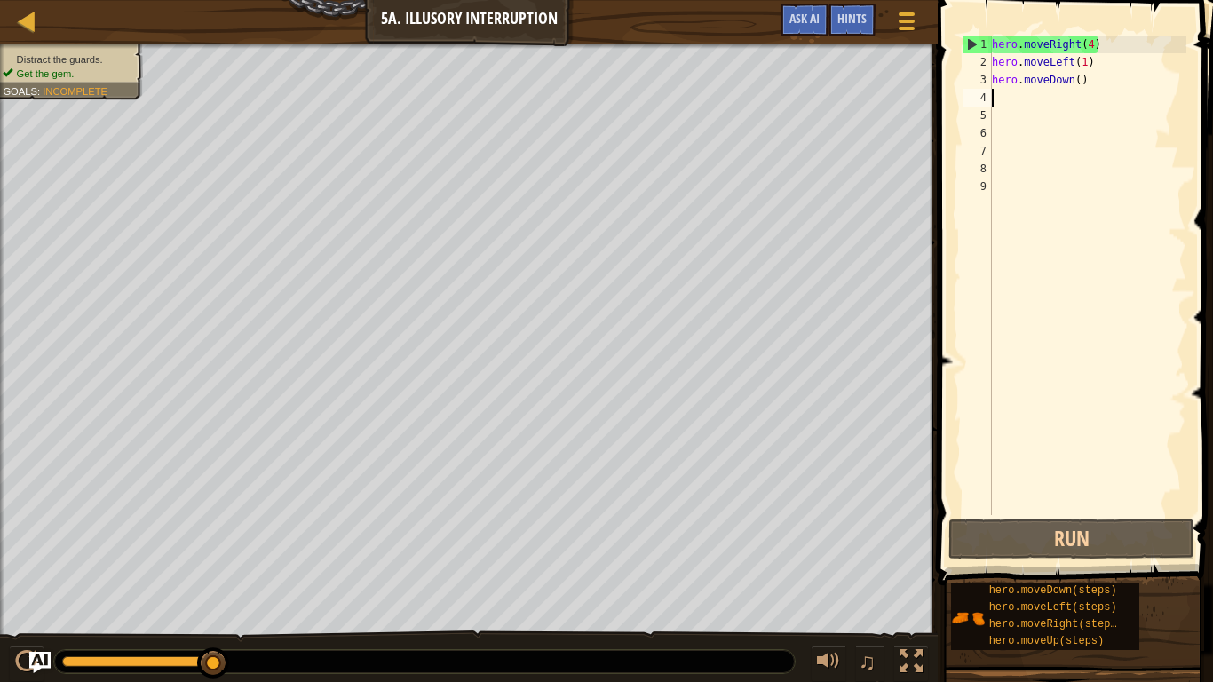
click at [1096, 76] on div "hero . moveRight ( 4 ) hero . moveLeft ( 1 ) hero . moveDown ( )" at bounding box center [1088, 293] width 198 height 515
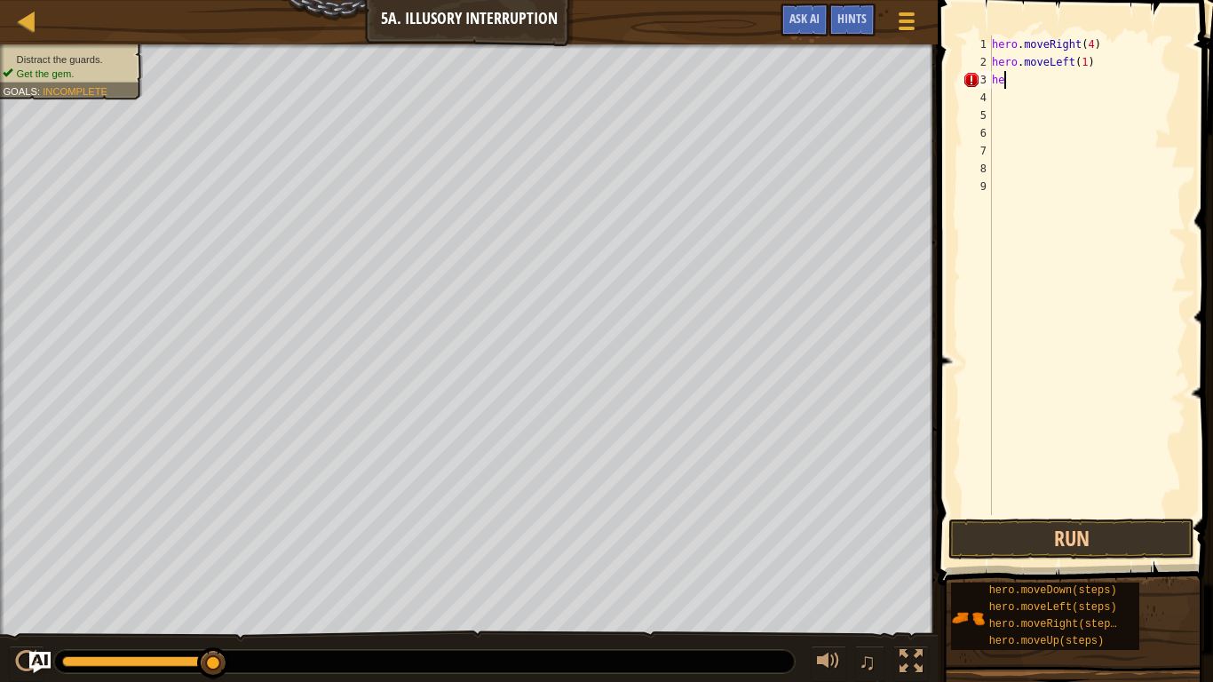
type textarea "h"
type textarea "m"
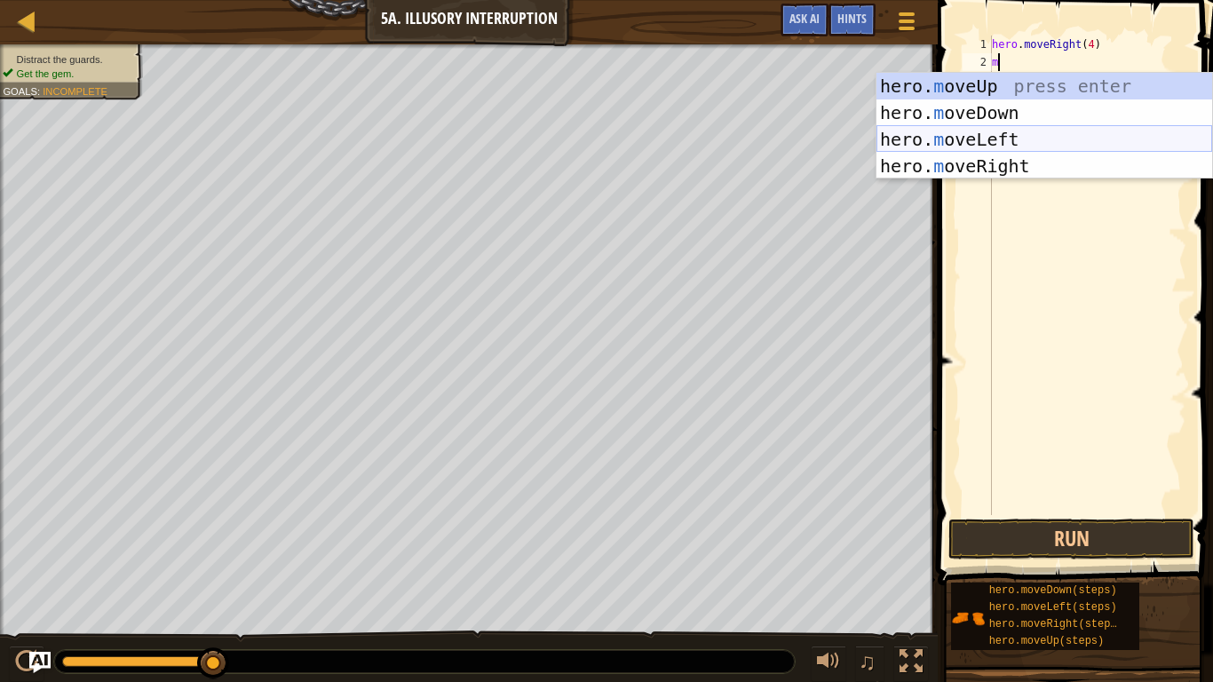
click at [983, 138] on div "hero. m oveUp press enter hero. m oveDown press enter hero. m oveLeft press ent…" at bounding box center [1045, 153] width 336 height 160
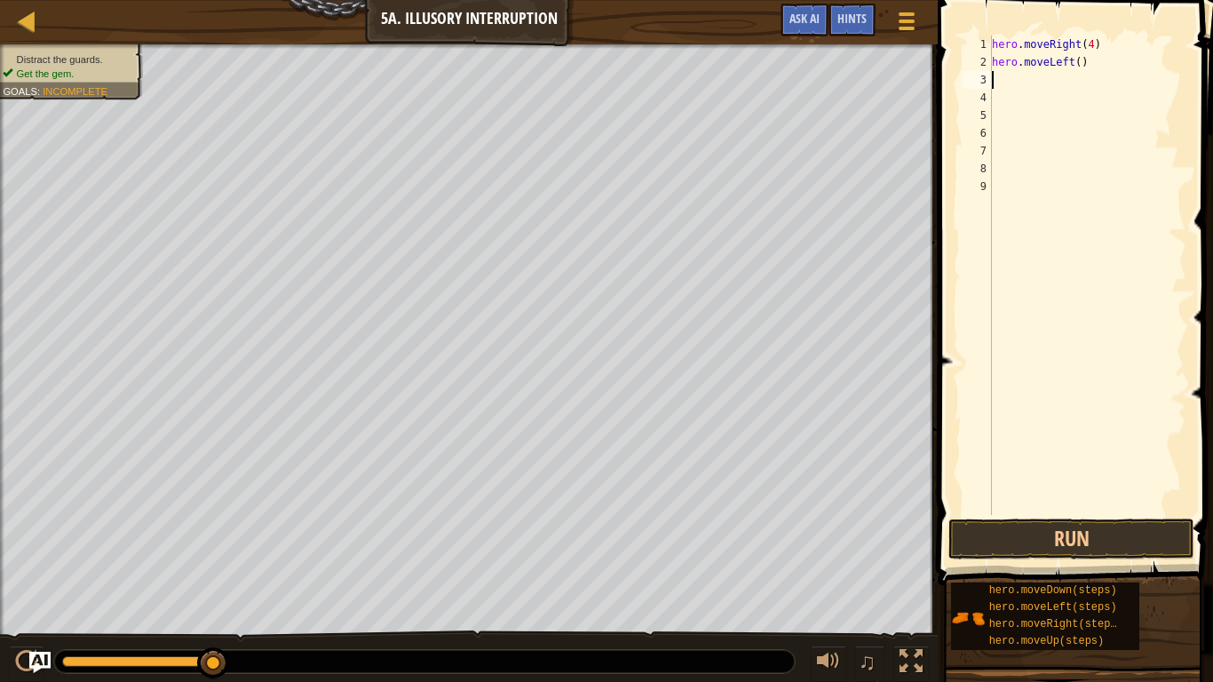
click at [1092, 65] on div "hero . moveRight ( 4 ) hero . moveLeft ( )" at bounding box center [1088, 293] width 198 height 515
type textarea "h"
click at [969, 549] on button "Run" at bounding box center [1072, 539] width 246 height 41
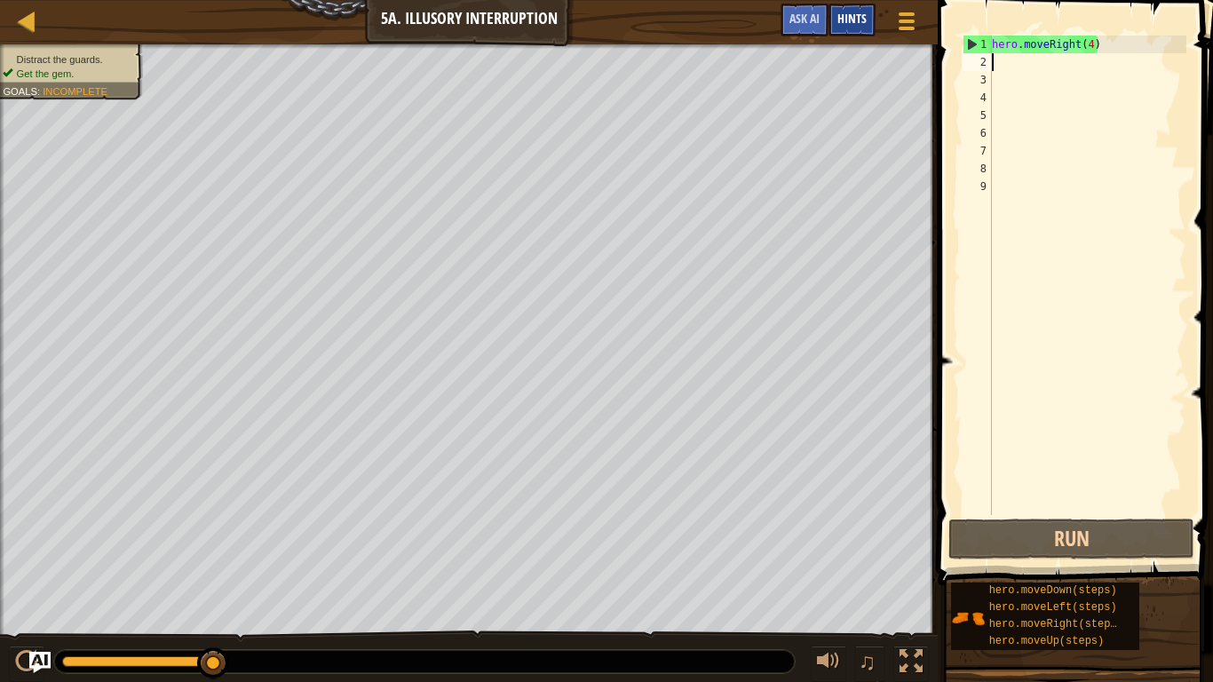
click at [839, 17] on span "Hints" at bounding box center [852, 18] width 29 height 17
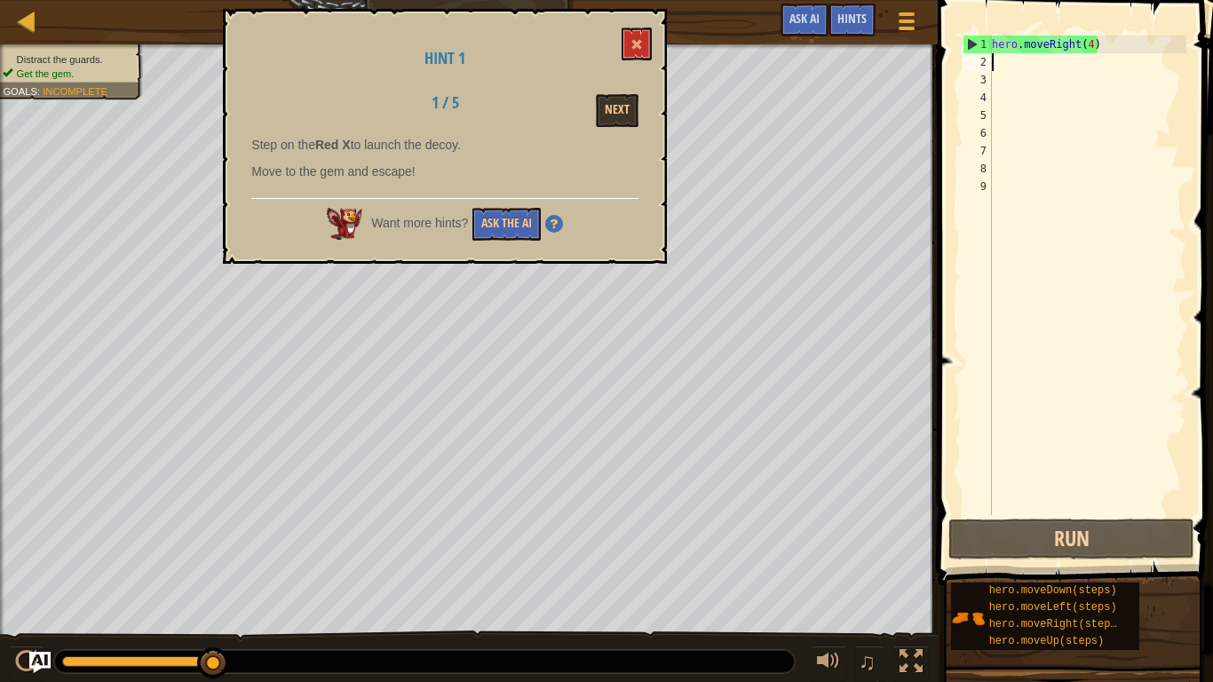
click at [584, 99] on div "Next" at bounding box center [583, 110] width 138 height 33
click at [627, 121] on button "Next" at bounding box center [617, 110] width 43 height 33
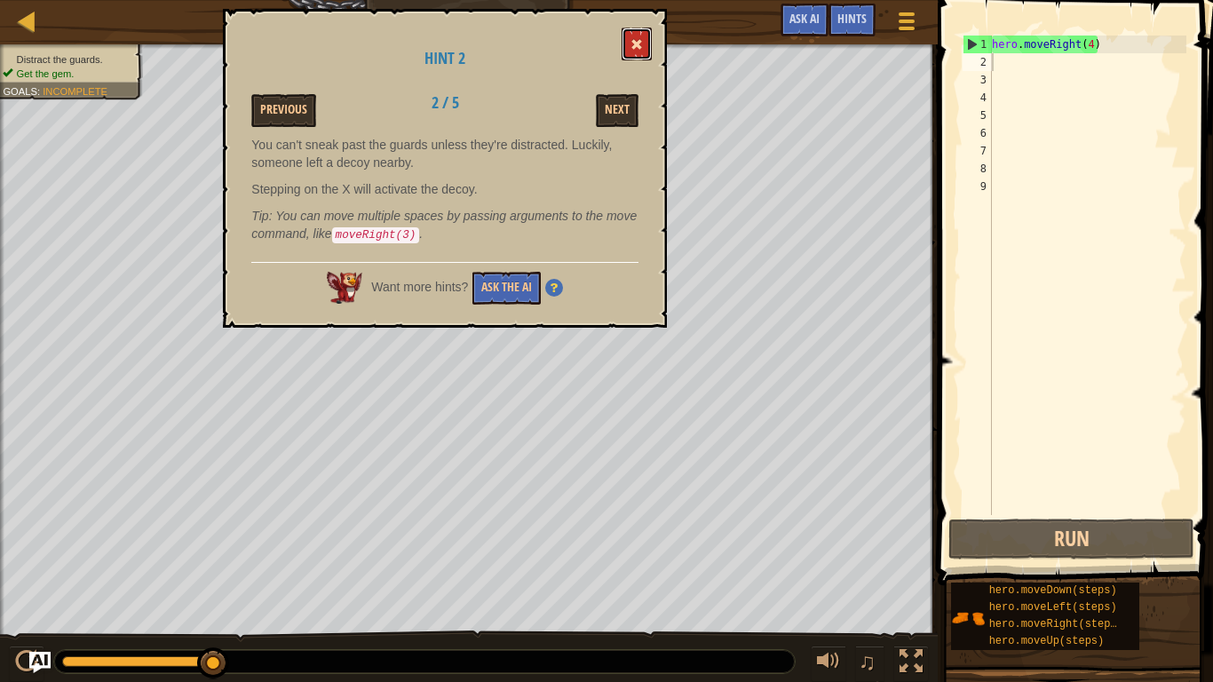
click at [644, 51] on button at bounding box center [637, 44] width 30 height 33
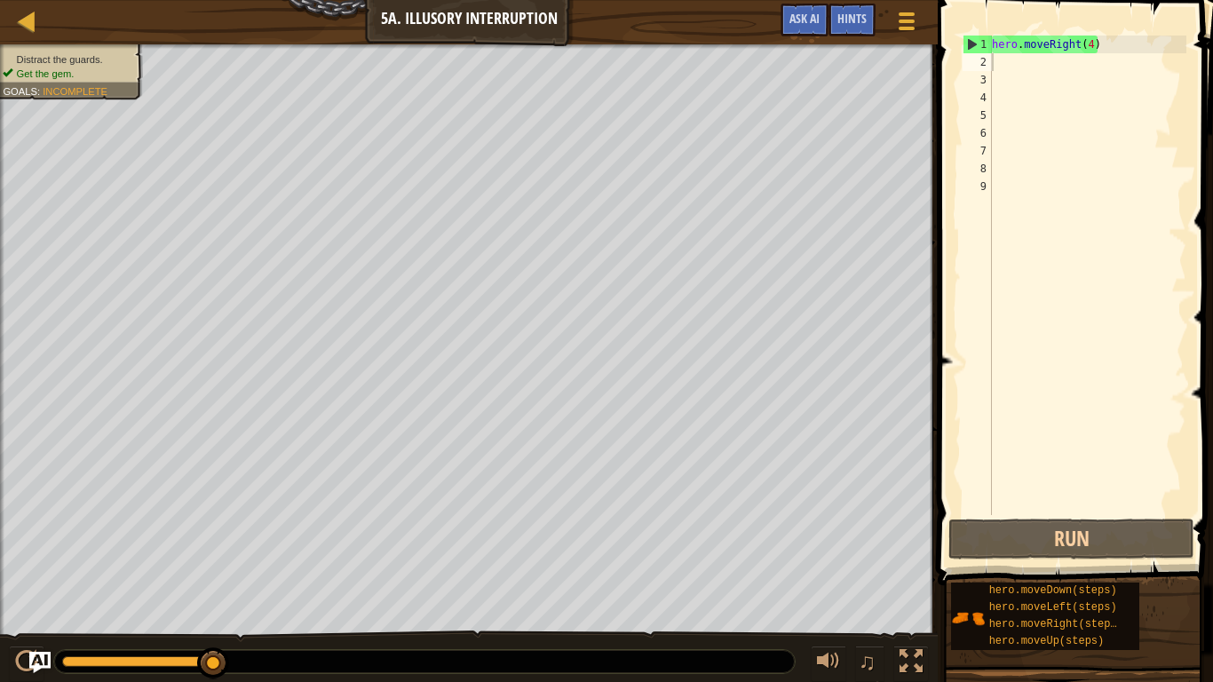
click at [1120, 49] on div "hero . moveRight ( 4 )" at bounding box center [1088, 293] width 198 height 515
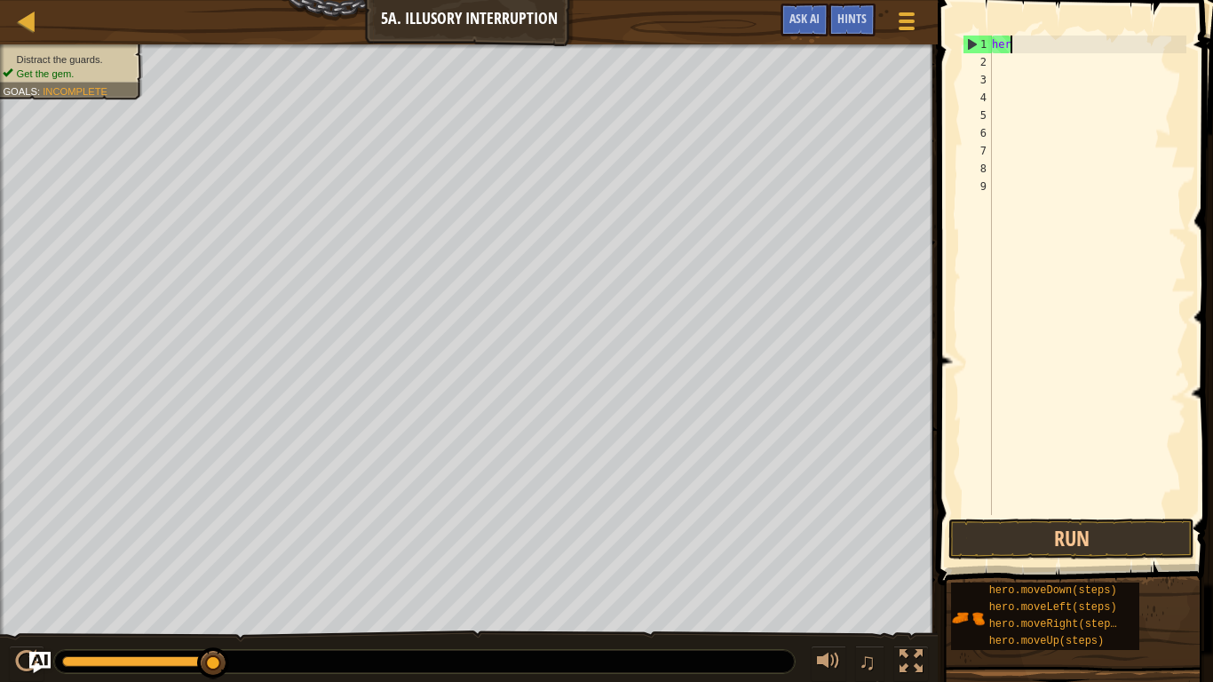
type textarea "h"
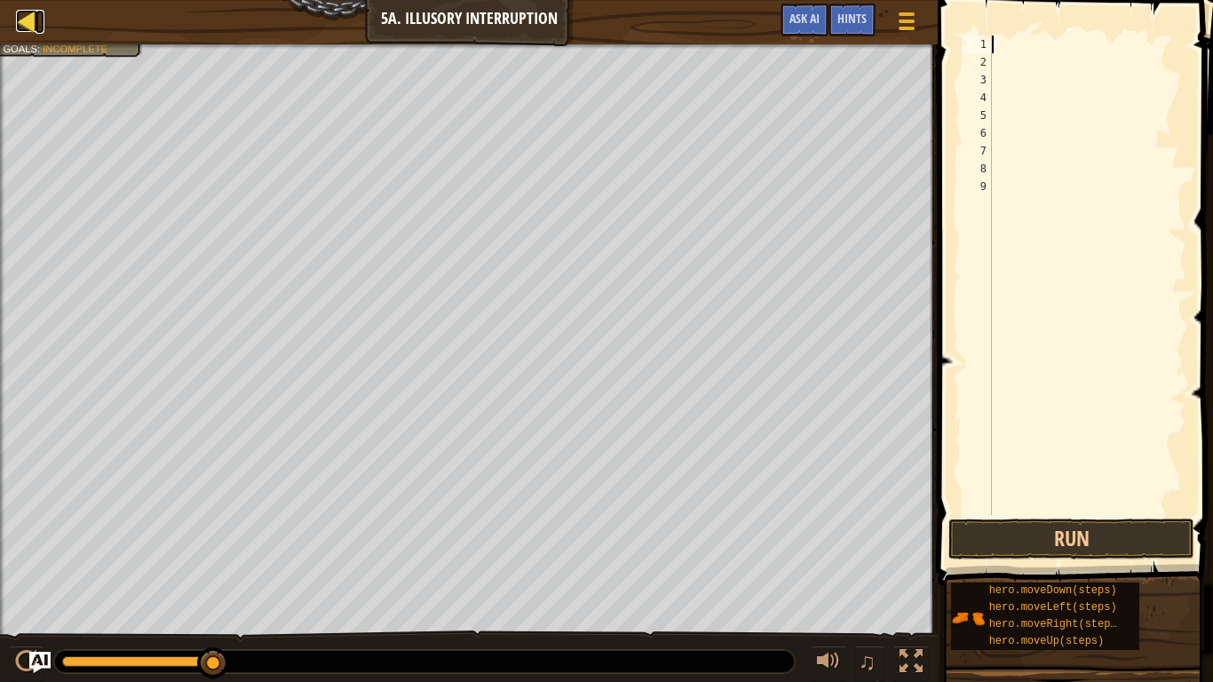
click at [21, 23] on div at bounding box center [27, 21] width 22 height 22
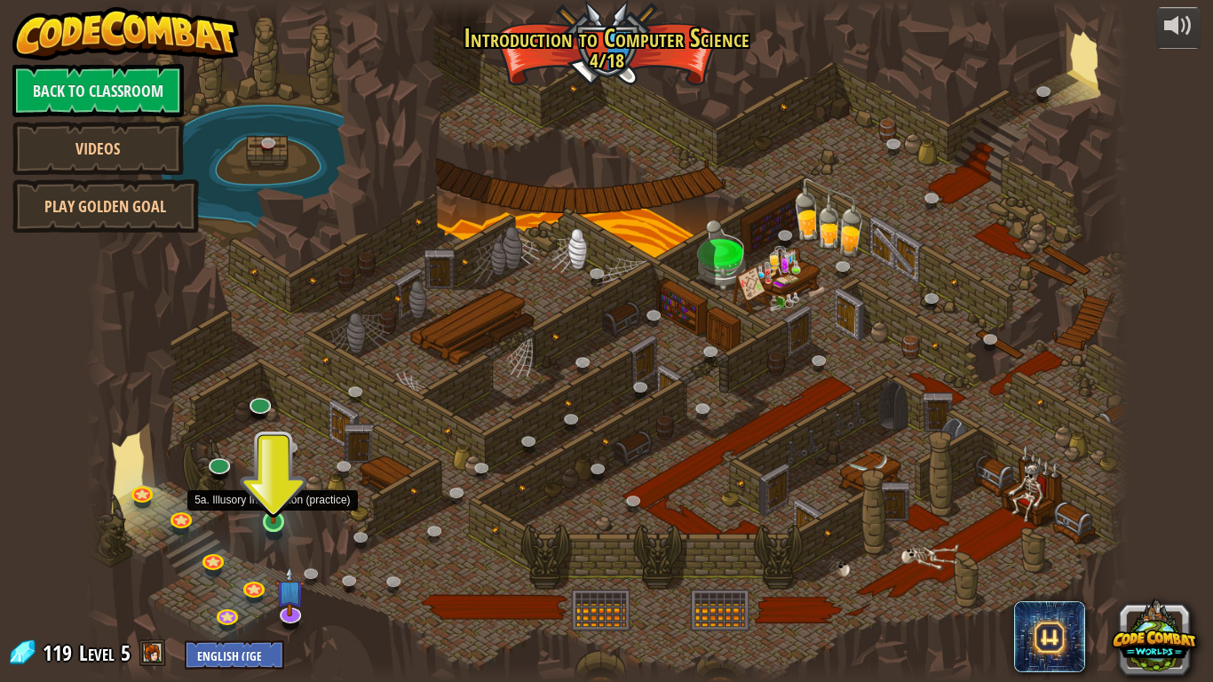
click at [273, 519] on img at bounding box center [273, 493] width 27 height 60
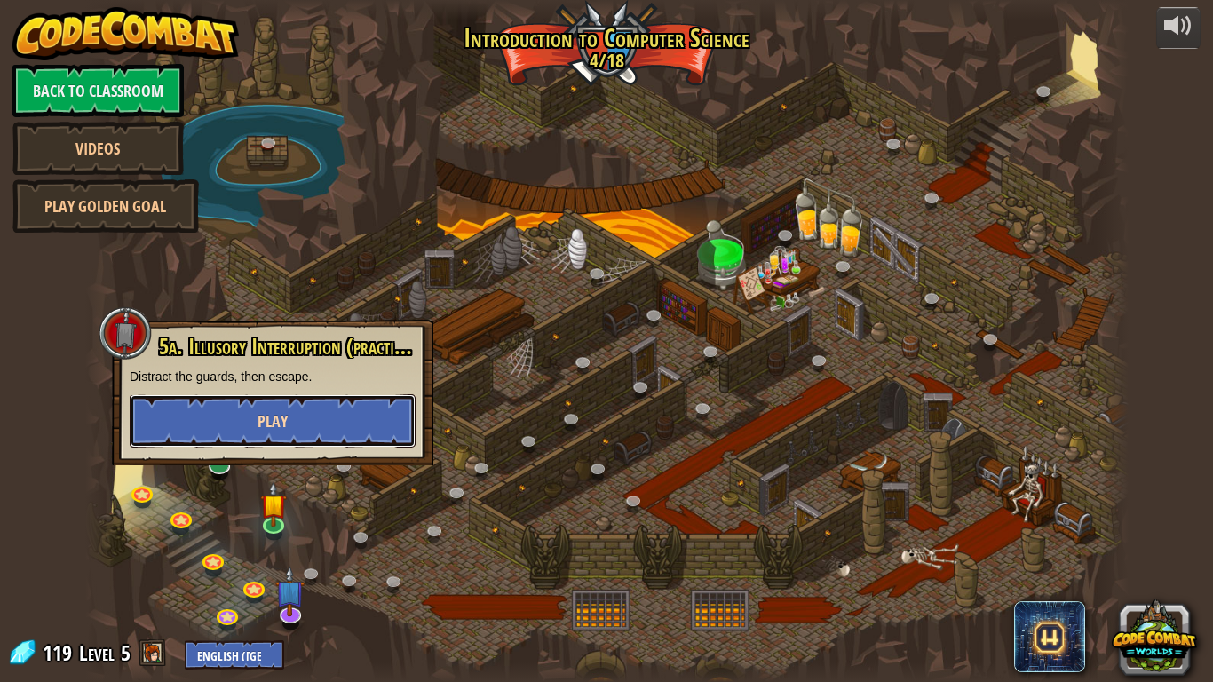
click at [304, 437] on button "Play" at bounding box center [273, 420] width 286 height 53
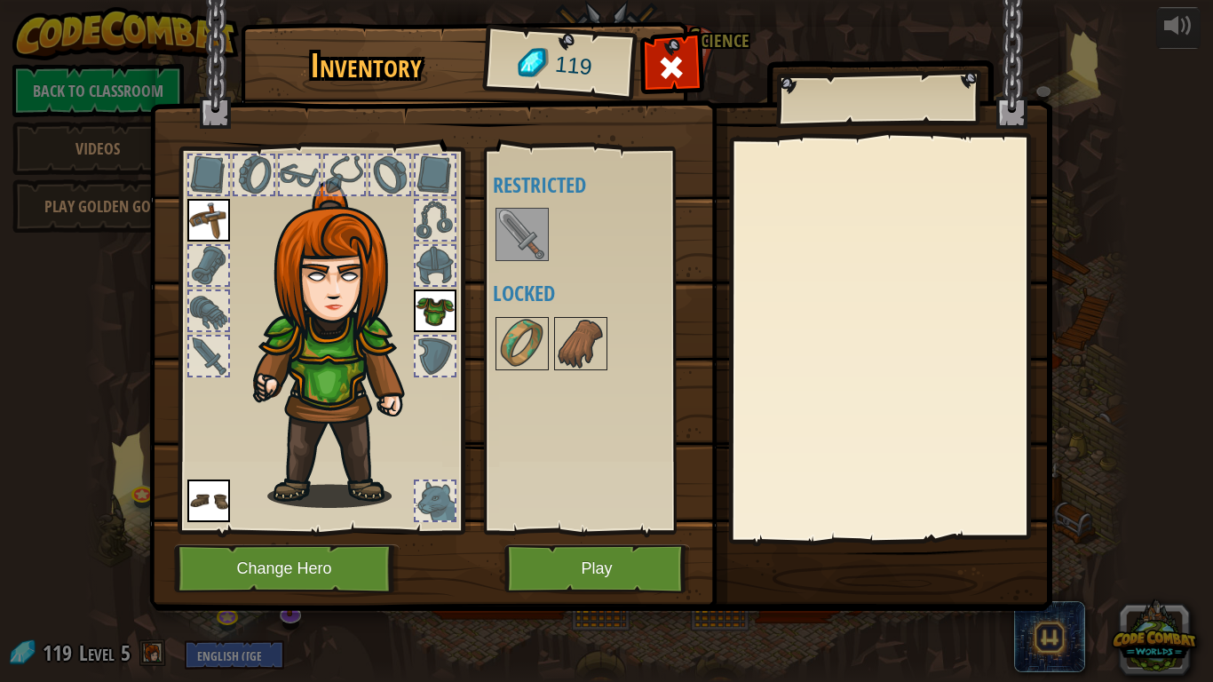
click at [439, 351] on div at bounding box center [435, 356] width 39 height 39
click at [438, 362] on div at bounding box center [435, 356] width 39 height 39
click at [282, 561] on button "Change Hero" at bounding box center [287, 568] width 226 height 49
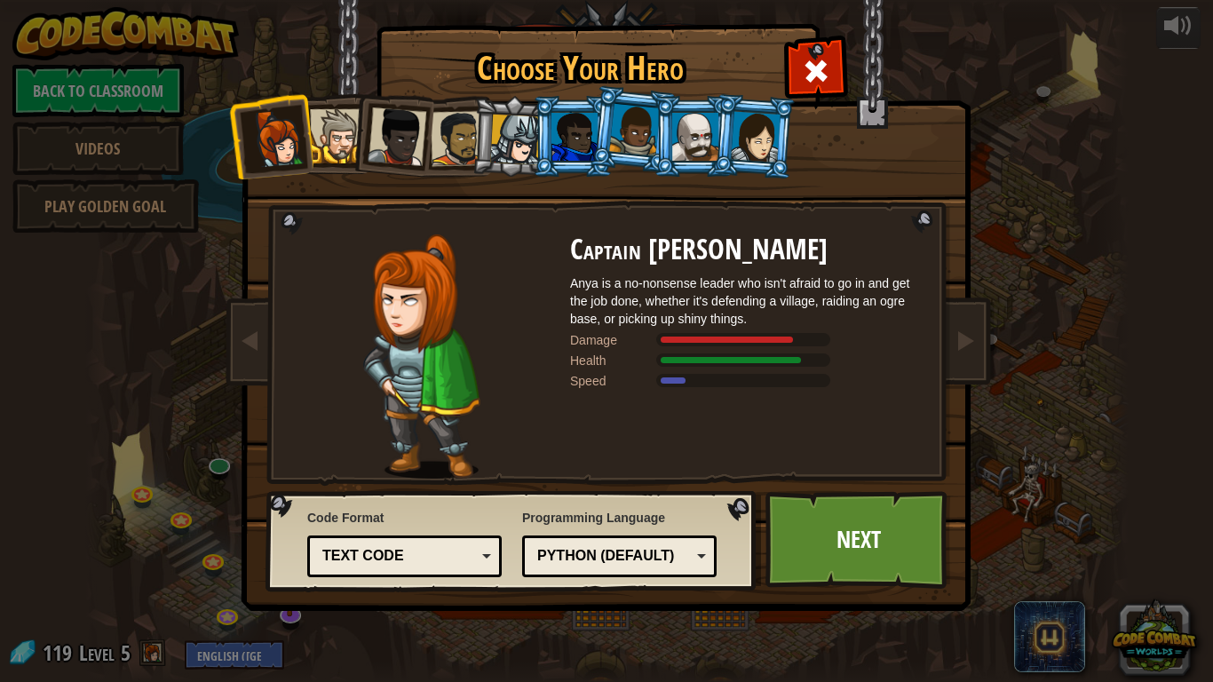
click at [523, 129] on div at bounding box center [515, 140] width 51 height 51
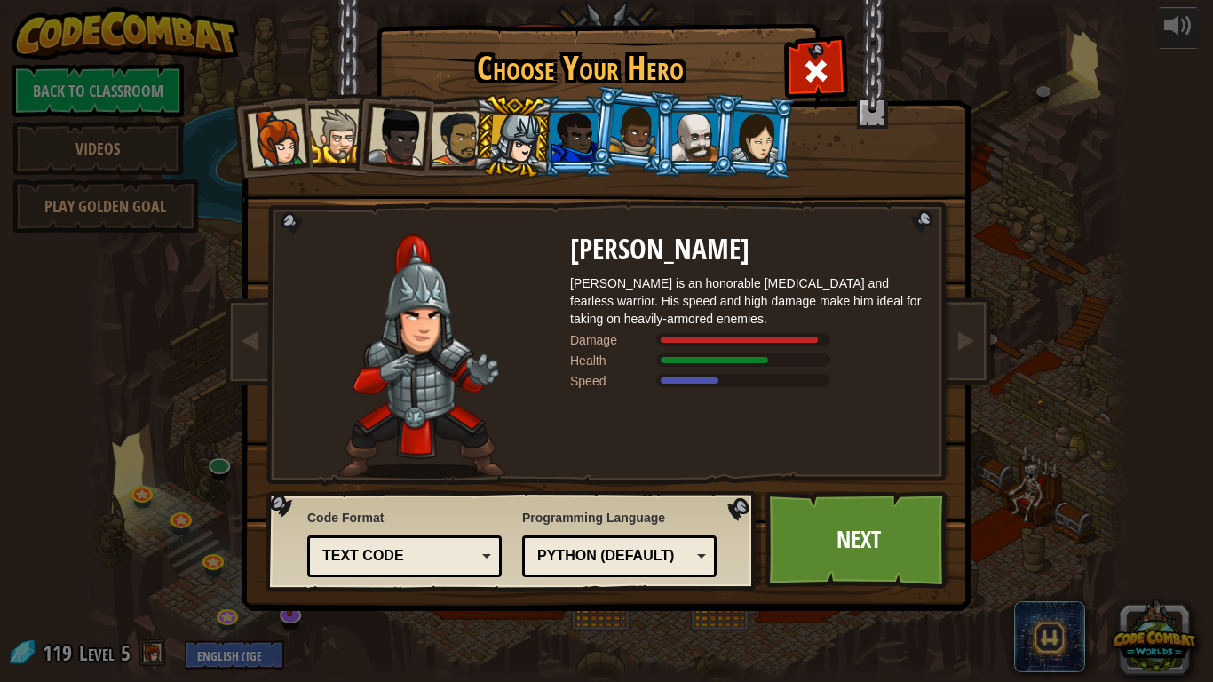
click at [419, 139] on div at bounding box center [397, 136] width 59 height 59
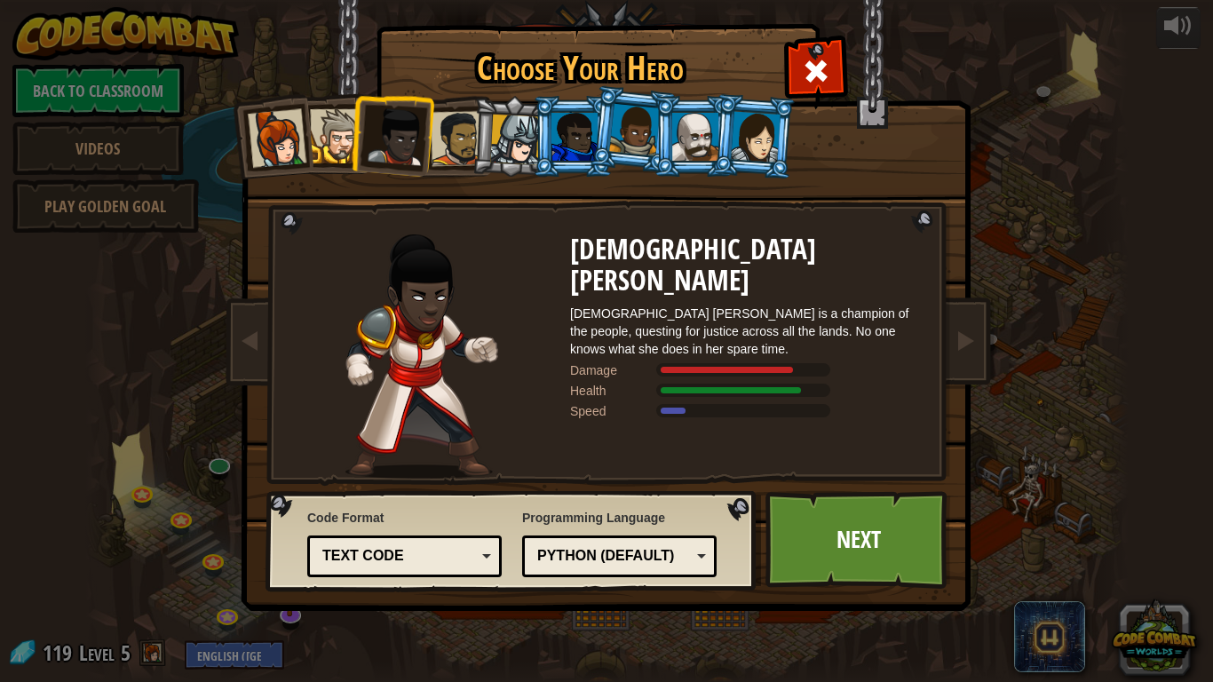
click at [360, 124] on li at bounding box center [391, 133] width 87 height 87
click at [333, 136] on div at bounding box center [337, 136] width 54 height 54
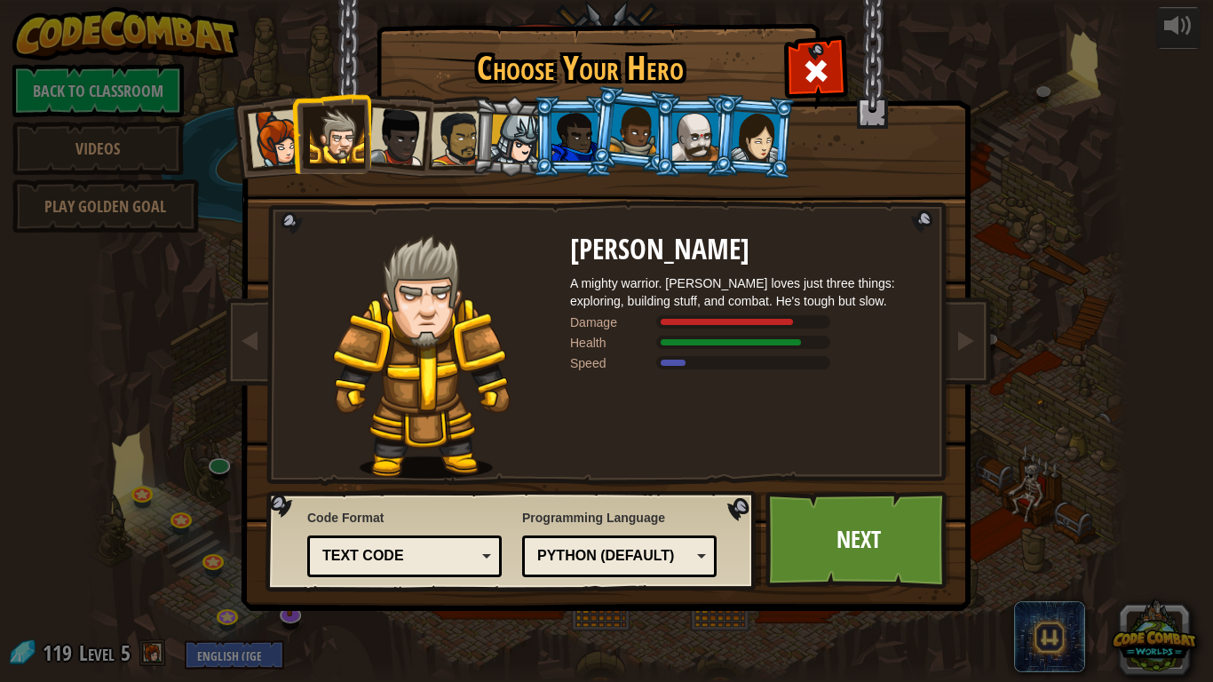
click at [402, 141] on div at bounding box center [397, 136] width 59 height 59
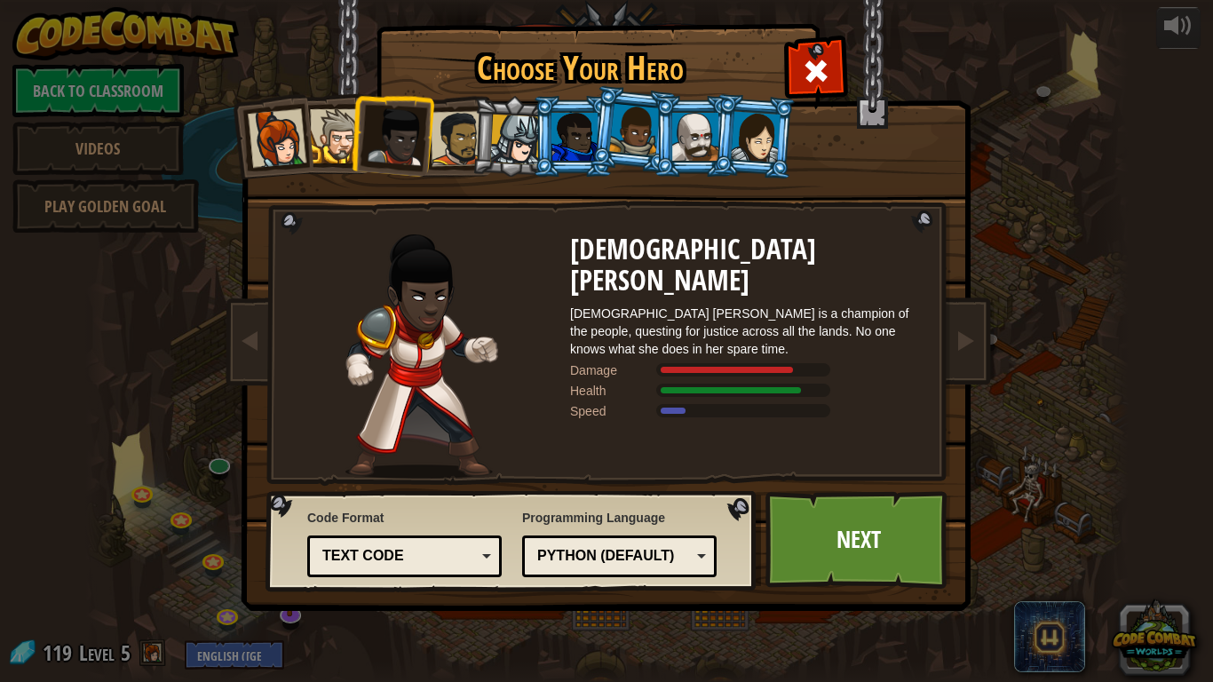
click at [276, 146] on div at bounding box center [277, 138] width 59 height 59
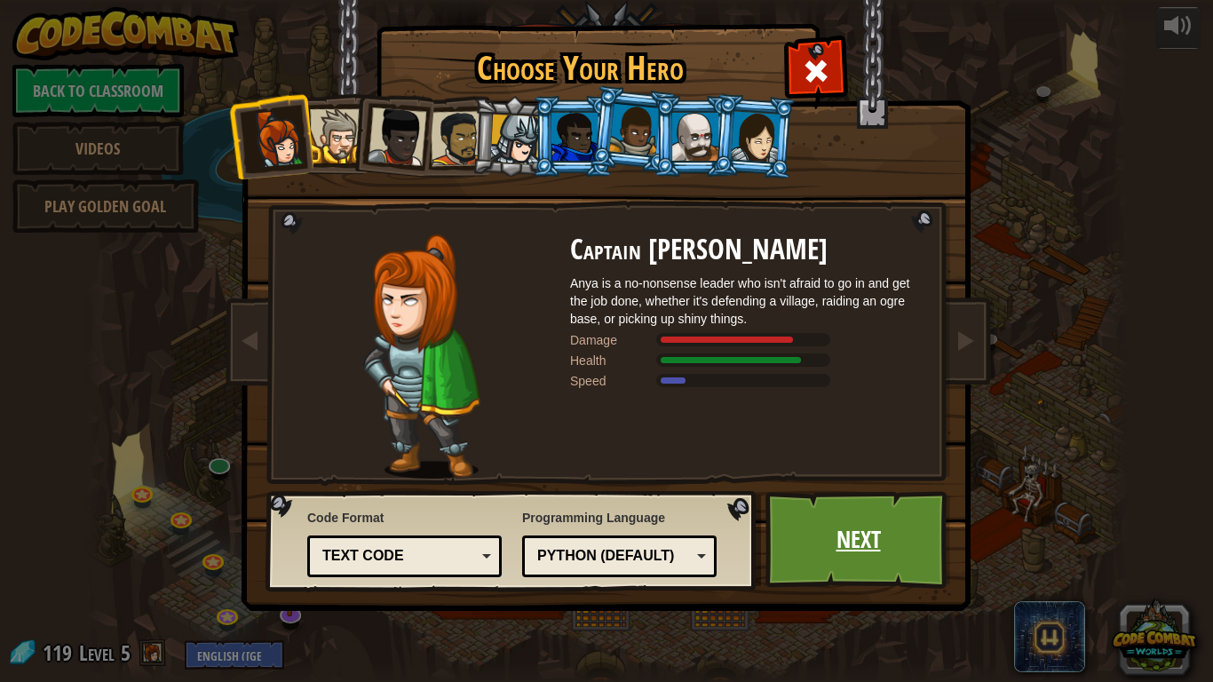
click at [792, 496] on link "Next" at bounding box center [859, 540] width 186 height 98
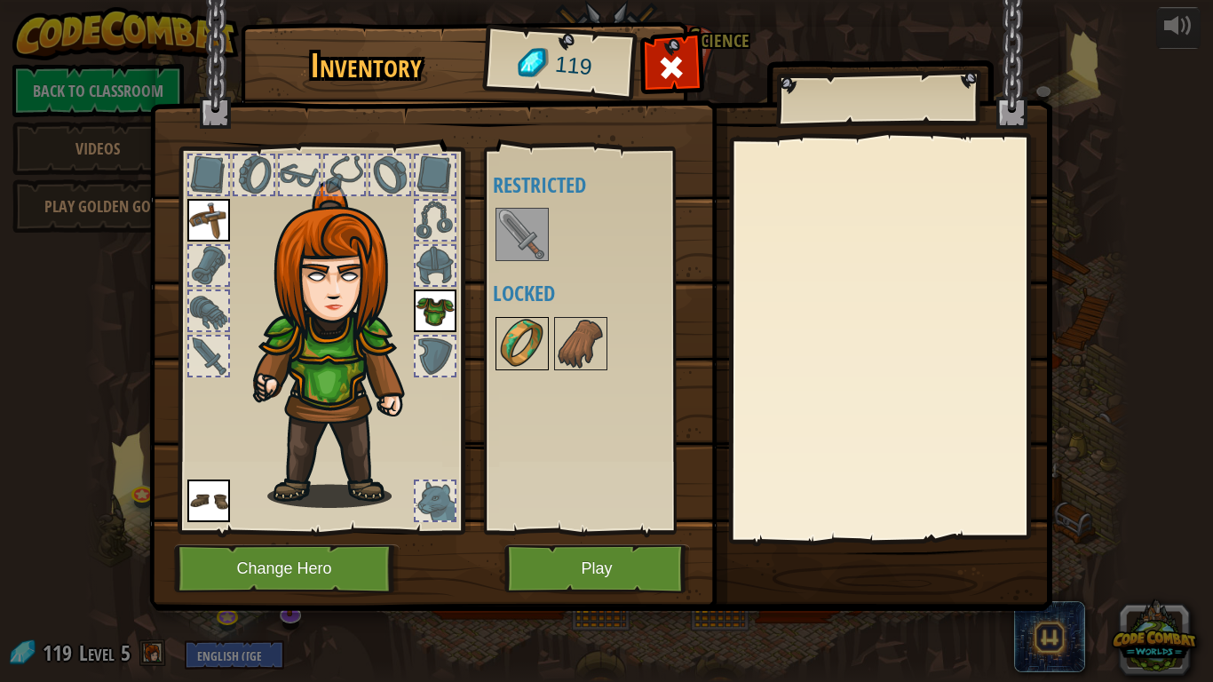
click at [536, 362] on img at bounding box center [522, 344] width 50 height 50
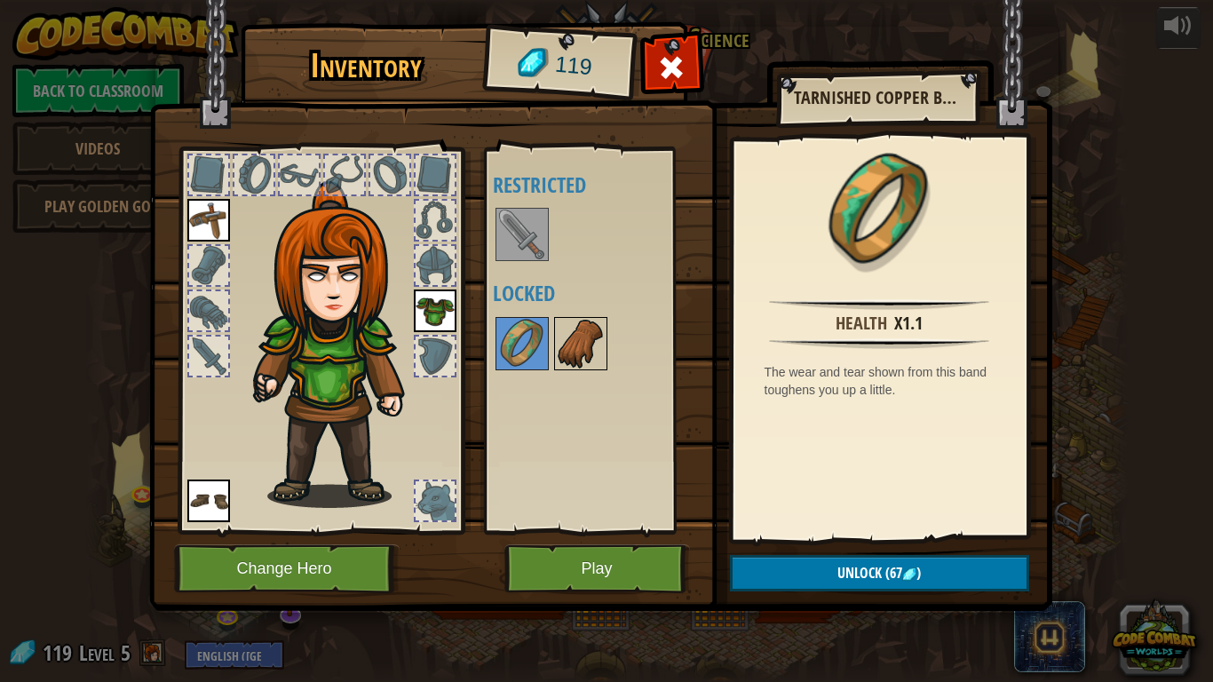
click at [600, 352] on img at bounding box center [581, 344] width 50 height 50
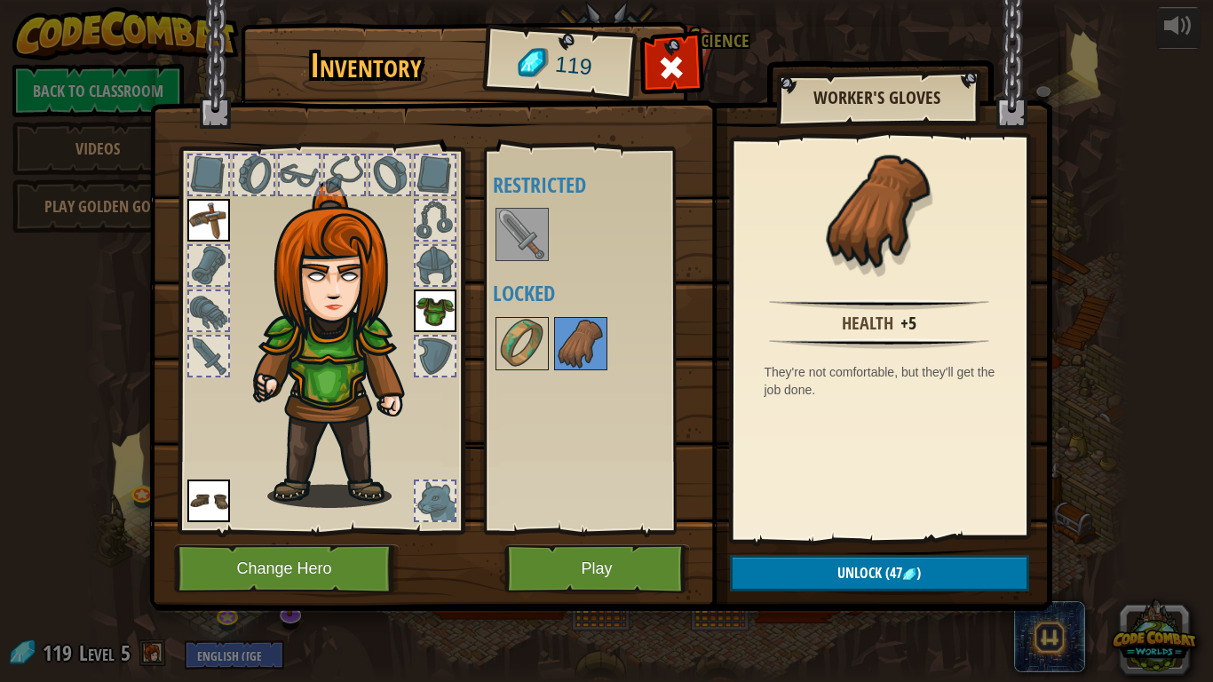
click at [508, 222] on img at bounding box center [522, 235] width 50 height 50
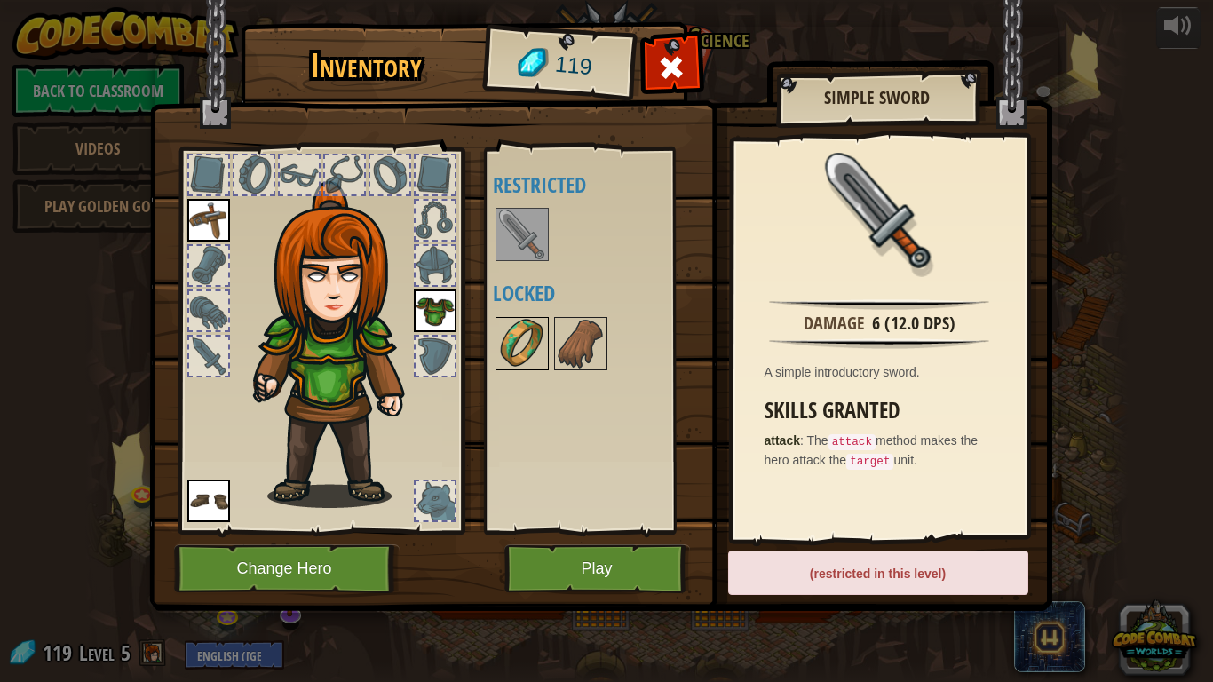
click at [518, 355] on img at bounding box center [522, 344] width 50 height 50
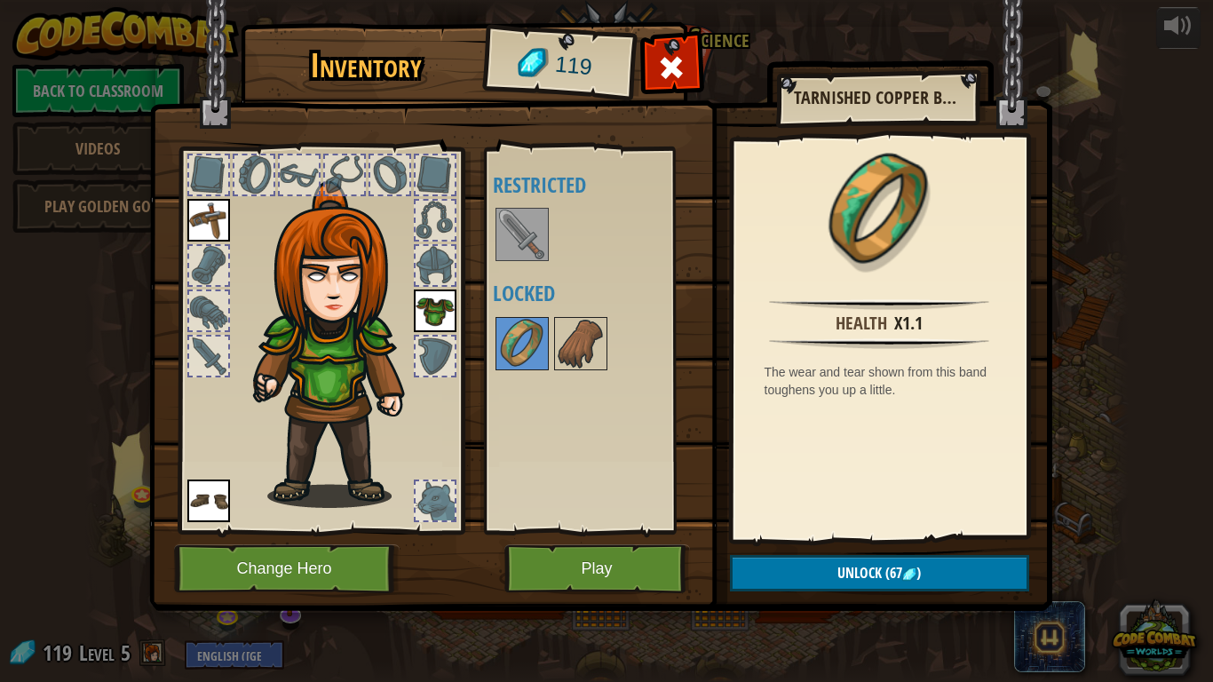
click at [424, 375] on div at bounding box center [435, 356] width 39 height 39
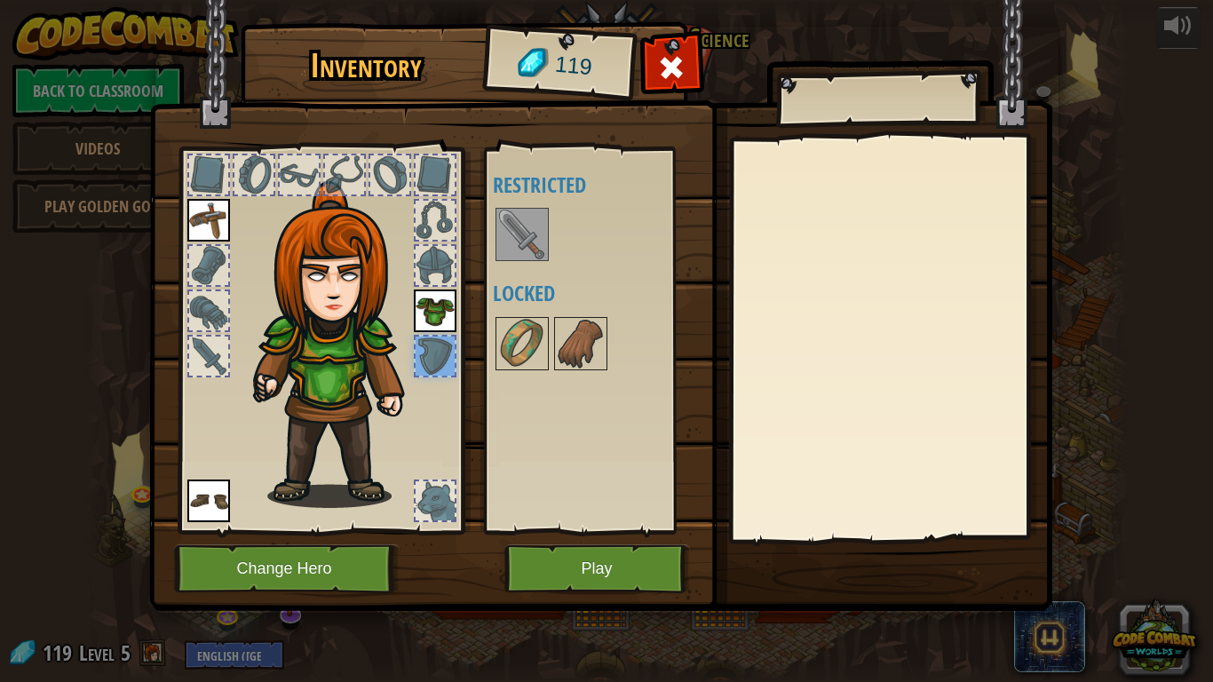
click at [424, 375] on div at bounding box center [435, 356] width 39 height 39
click at [439, 369] on div at bounding box center [435, 356] width 39 height 39
click at [219, 492] on img at bounding box center [208, 501] width 43 height 43
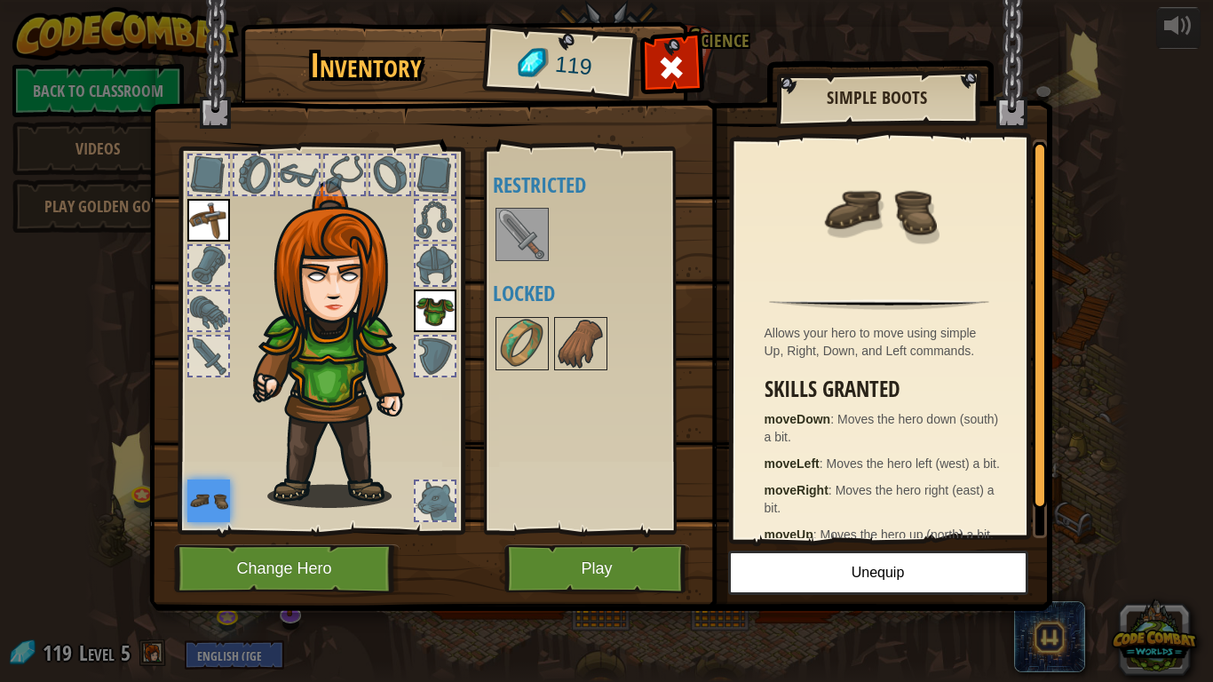
click at [428, 487] on div at bounding box center [435, 500] width 39 height 39
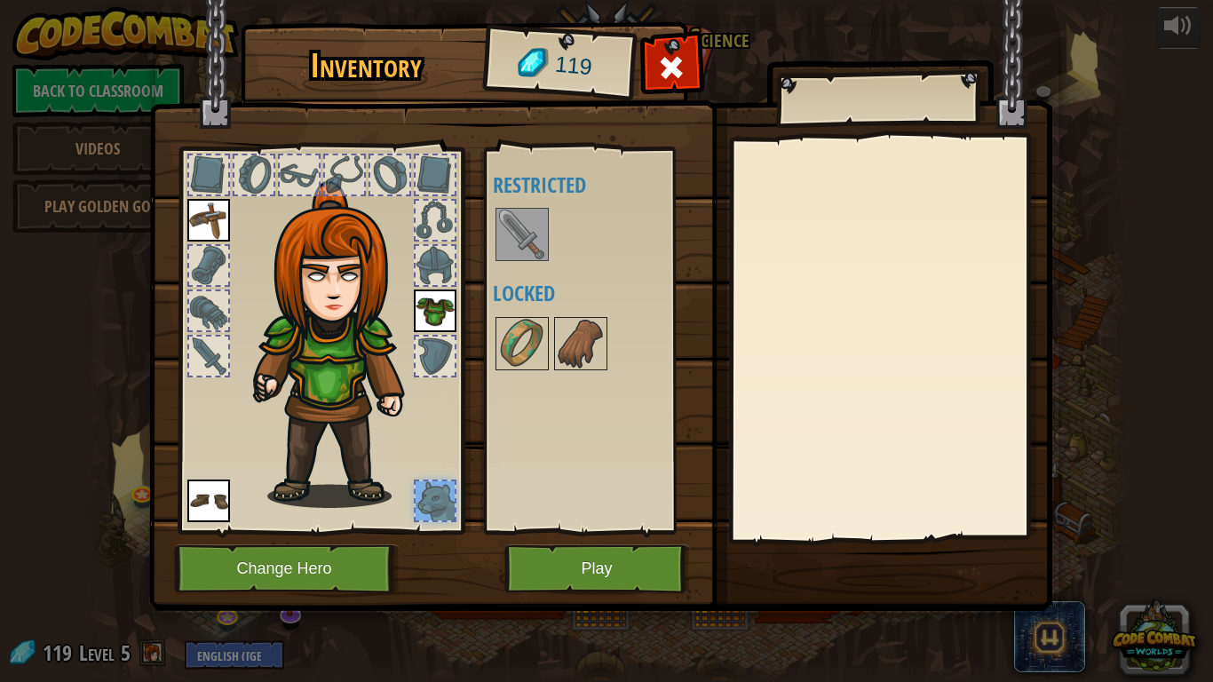
click at [220, 225] on img at bounding box center [208, 220] width 43 height 43
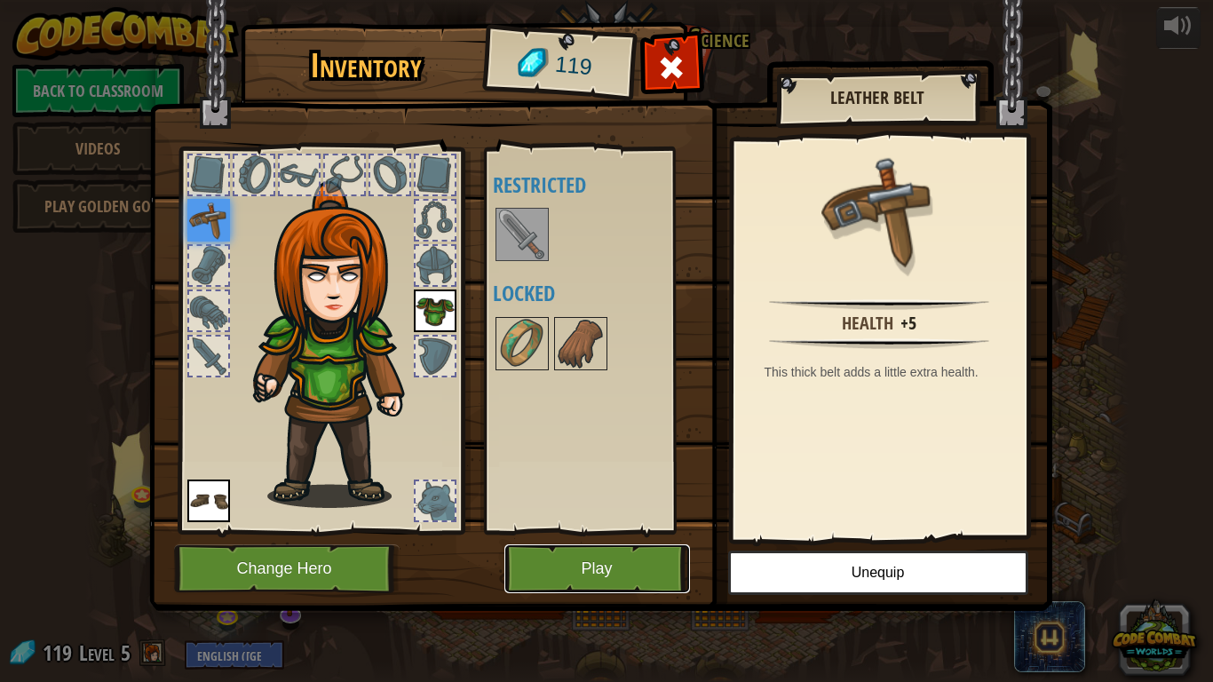
click at [596, 561] on button "Play" at bounding box center [598, 568] width 186 height 49
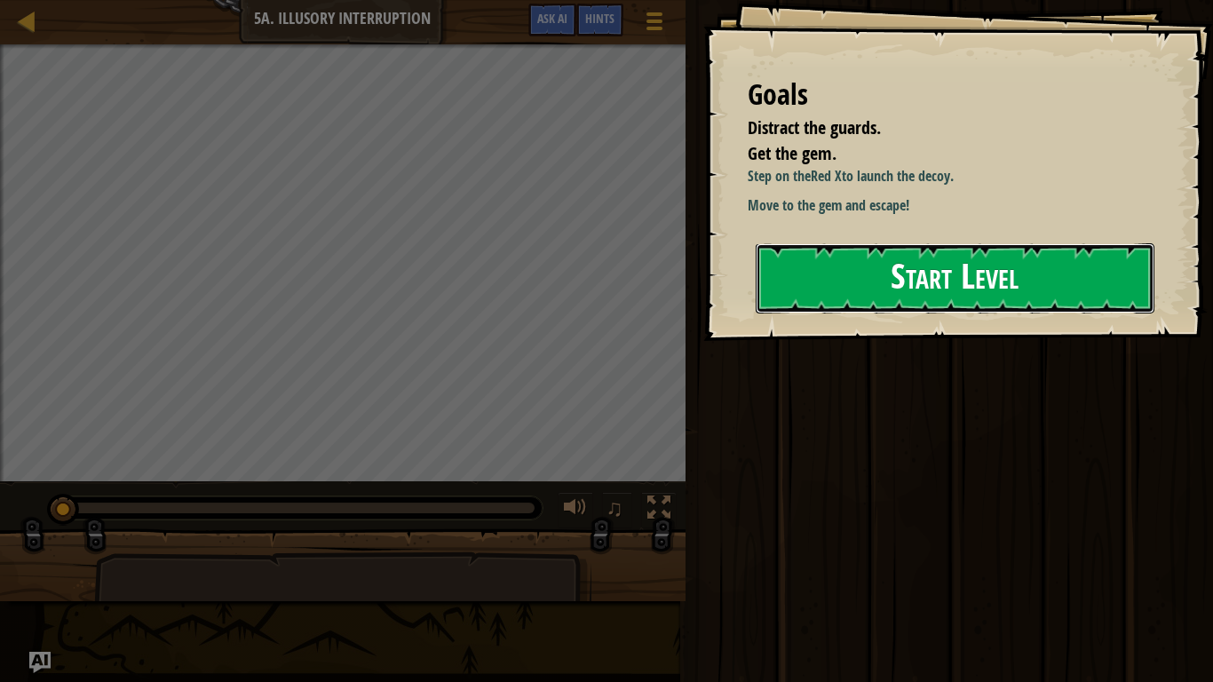
click at [865, 314] on button "Start Level" at bounding box center [955, 278] width 399 height 70
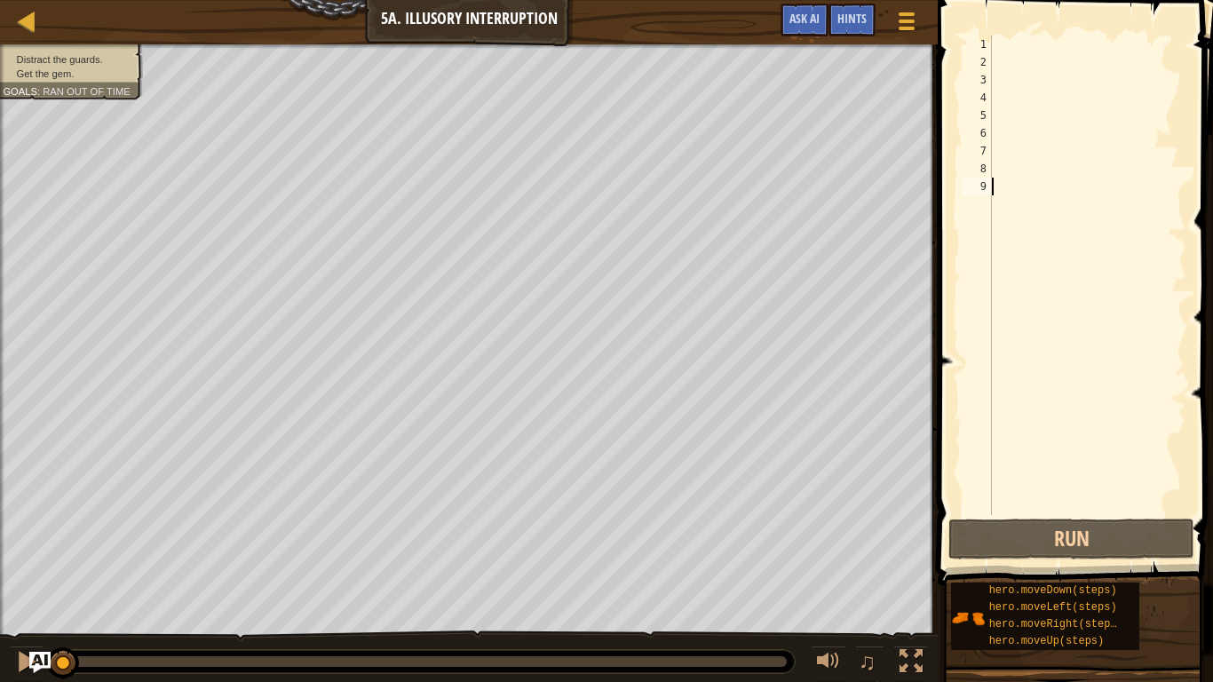
click at [996, 49] on div at bounding box center [1088, 293] width 198 height 515
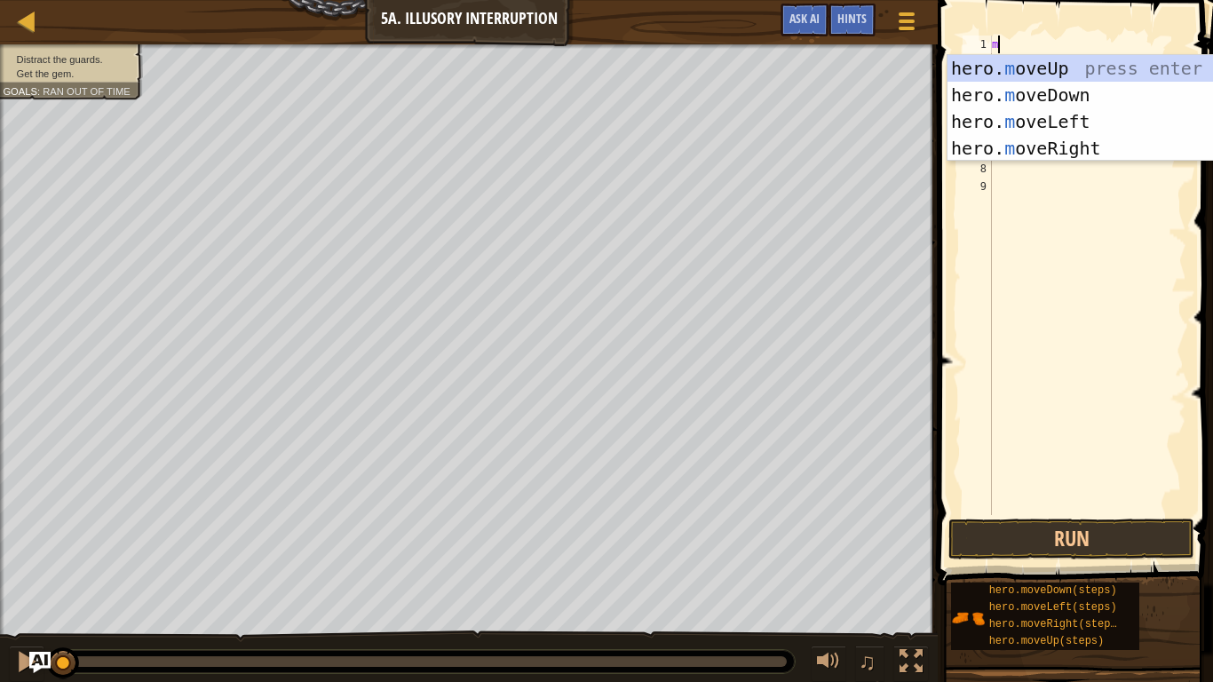
scroll to position [8, 0]
type textarea "mo"
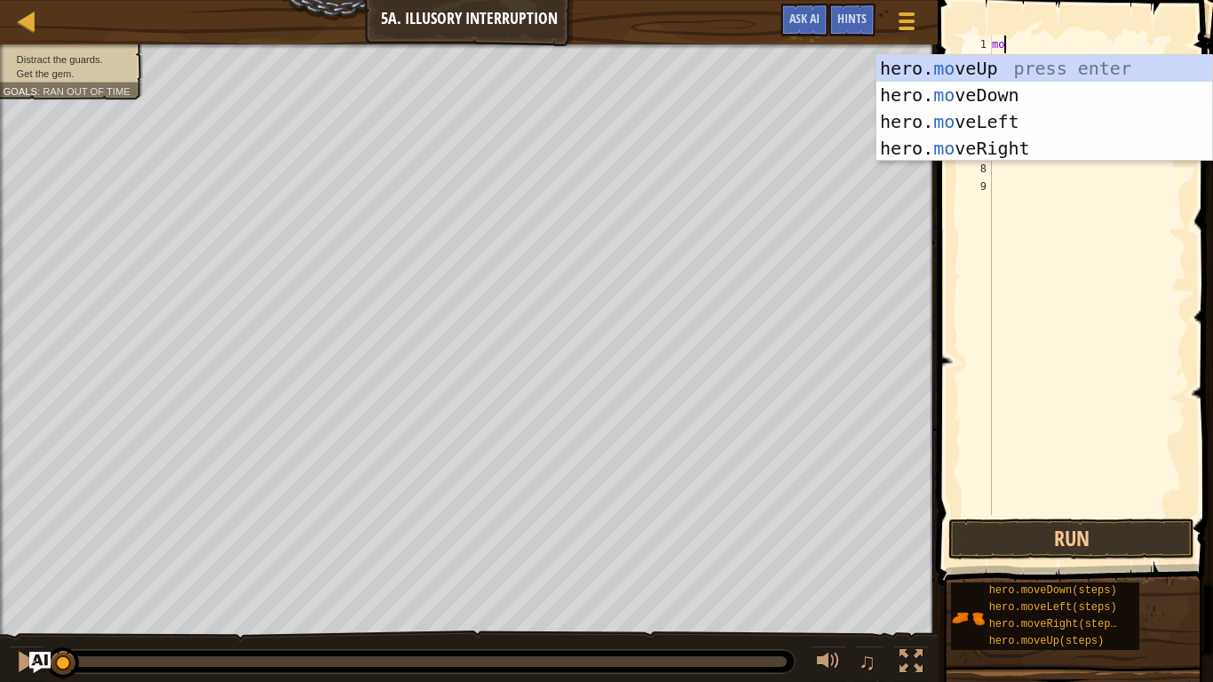
scroll to position [8, 1]
click at [1022, 85] on div "hero. mo veUp press enter hero. mo veDown press enter hero. mo veLeft press ent…" at bounding box center [1045, 135] width 336 height 160
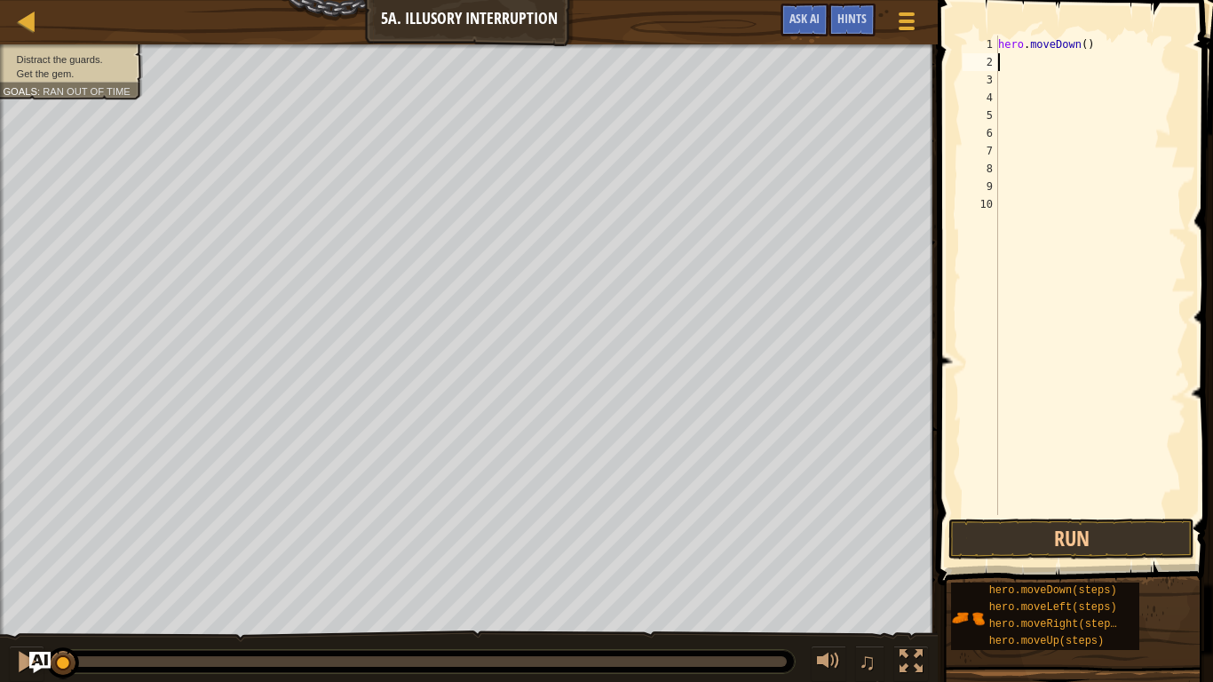
scroll to position [8, 0]
click at [999, 542] on button "Run" at bounding box center [1072, 539] width 246 height 41
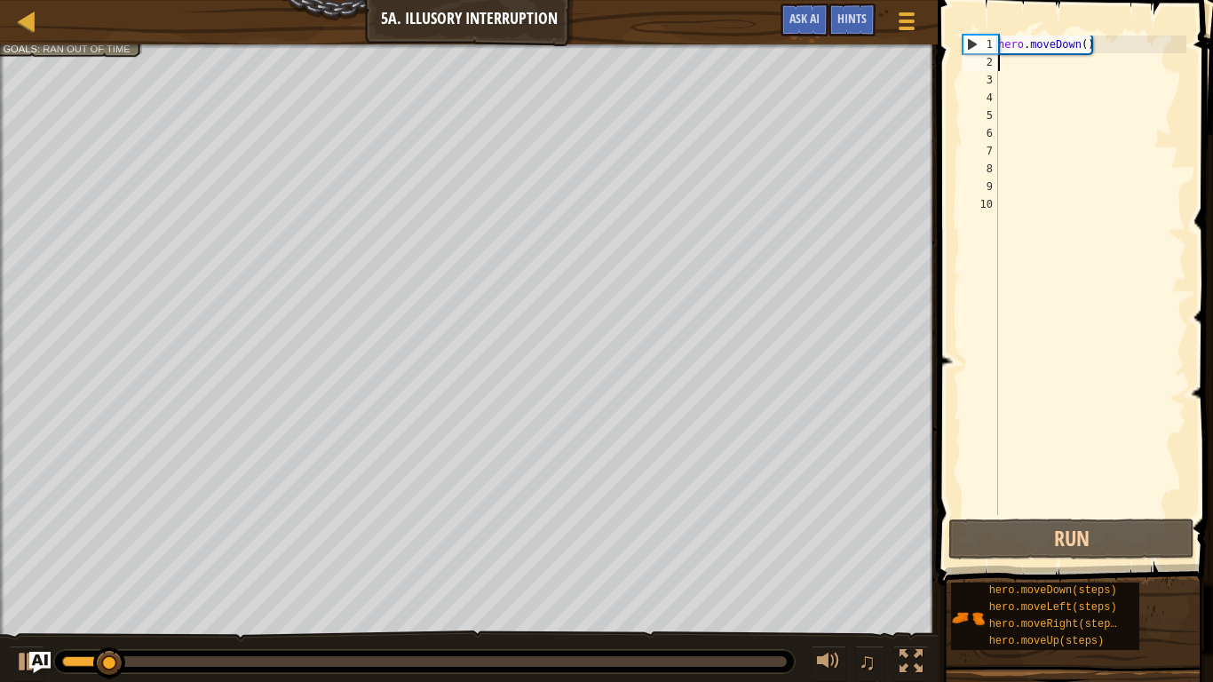
click at [1103, 44] on div "hero . moveDown ( )" at bounding box center [1091, 293] width 192 height 515
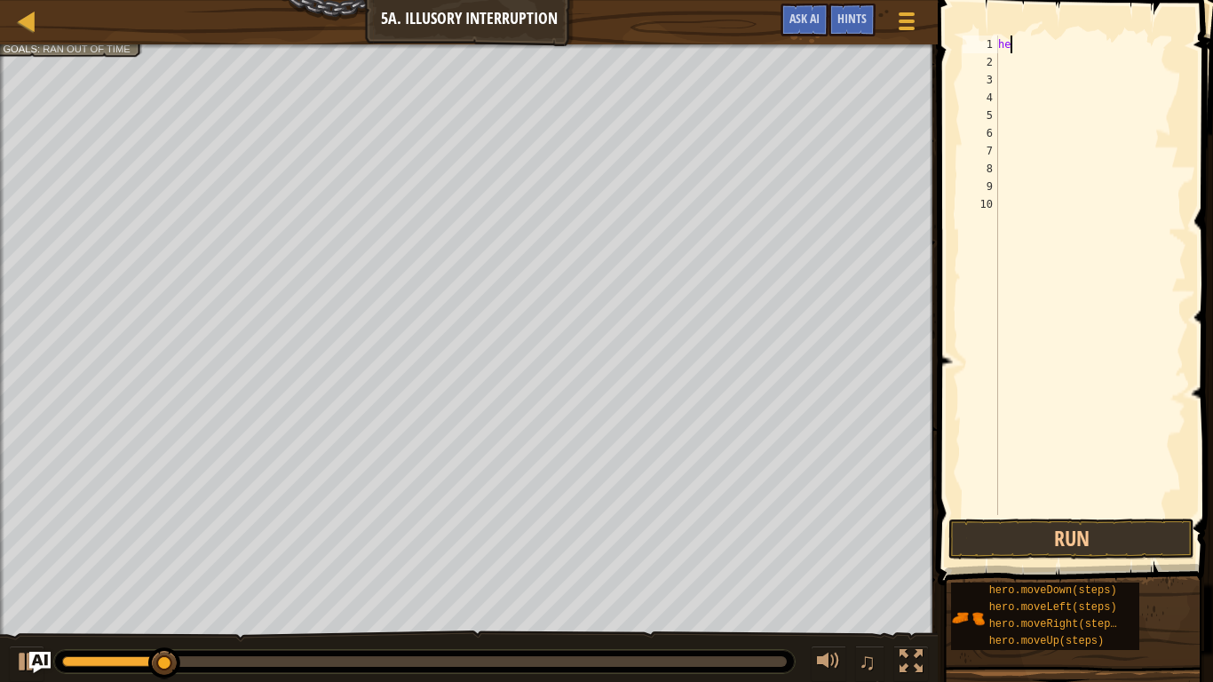
type textarea "h"
type textarea "m"
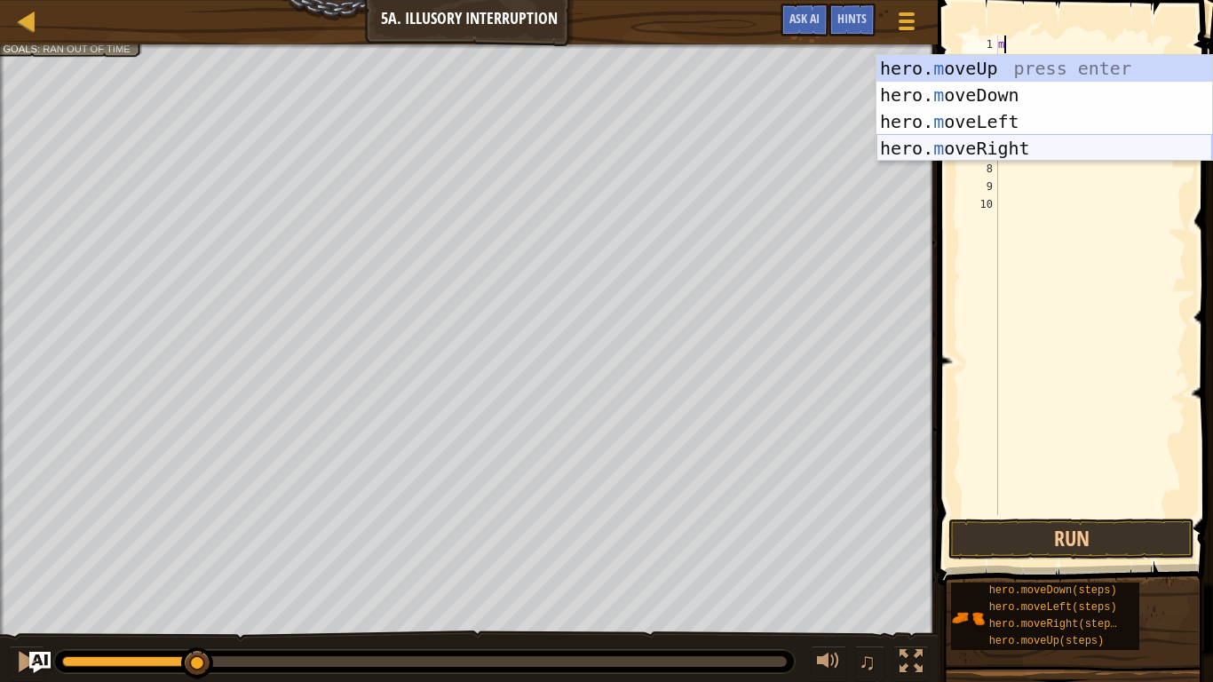
click at [1037, 152] on div "hero. m oveUp press enter hero. m oveDown press enter hero. m oveLeft press ent…" at bounding box center [1045, 135] width 336 height 160
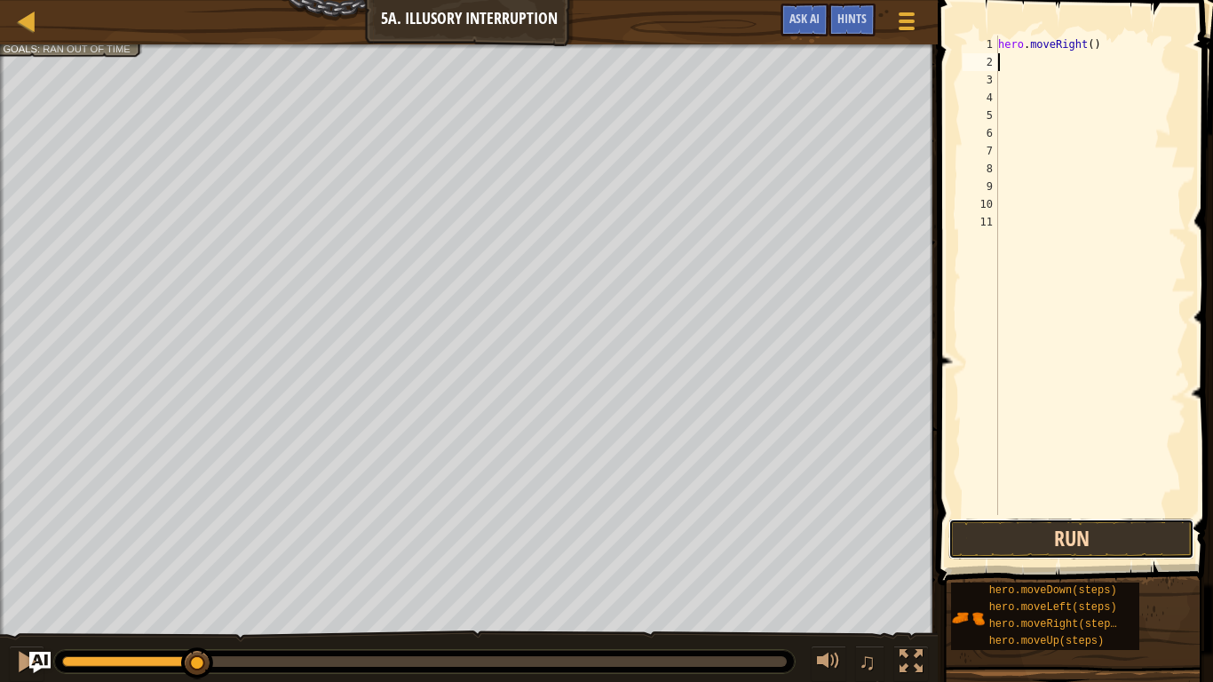
click at [1035, 545] on button "Run" at bounding box center [1072, 539] width 246 height 41
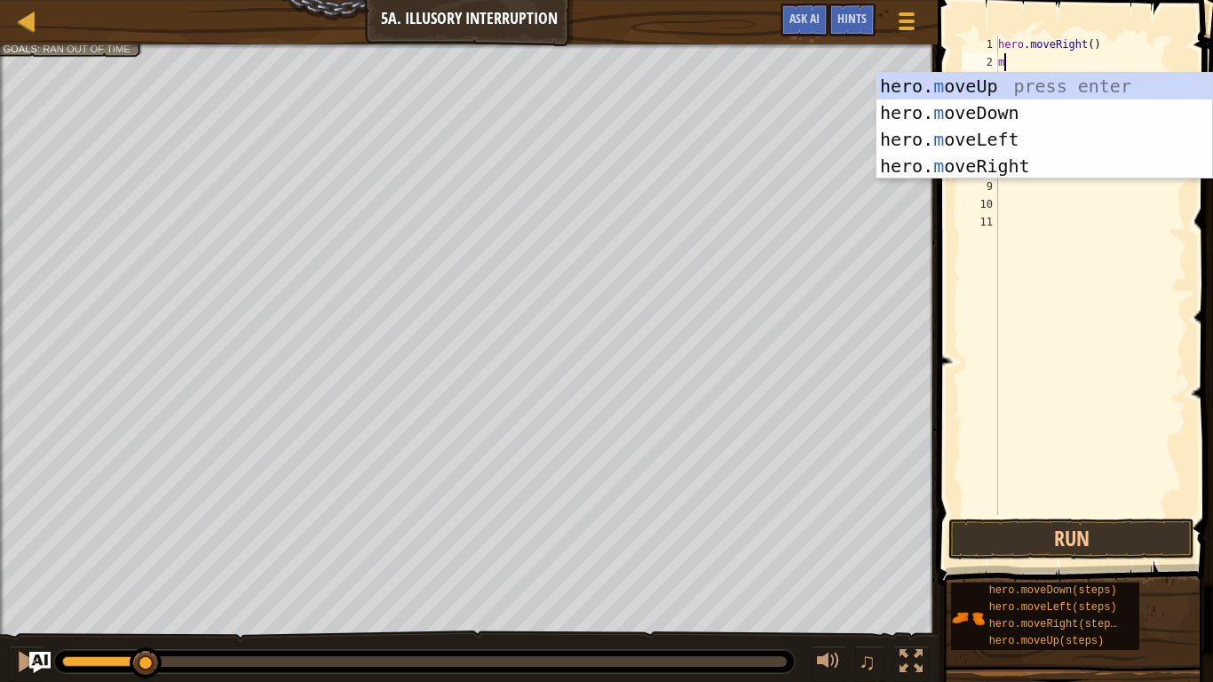
type textarea "mo"
click at [971, 108] on div "hero. mo veUp press enter hero. mo veDown press enter hero. mo veLeft press ent…" at bounding box center [1045, 153] width 336 height 160
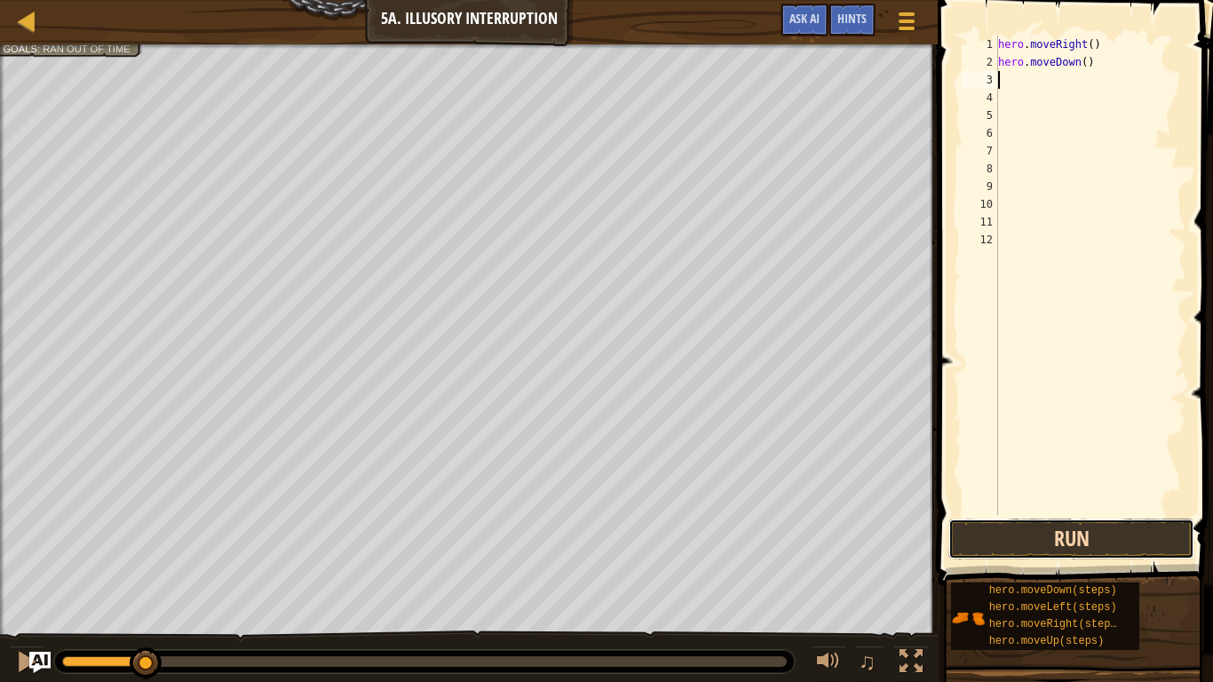
click at [994, 539] on button "Run" at bounding box center [1072, 539] width 246 height 41
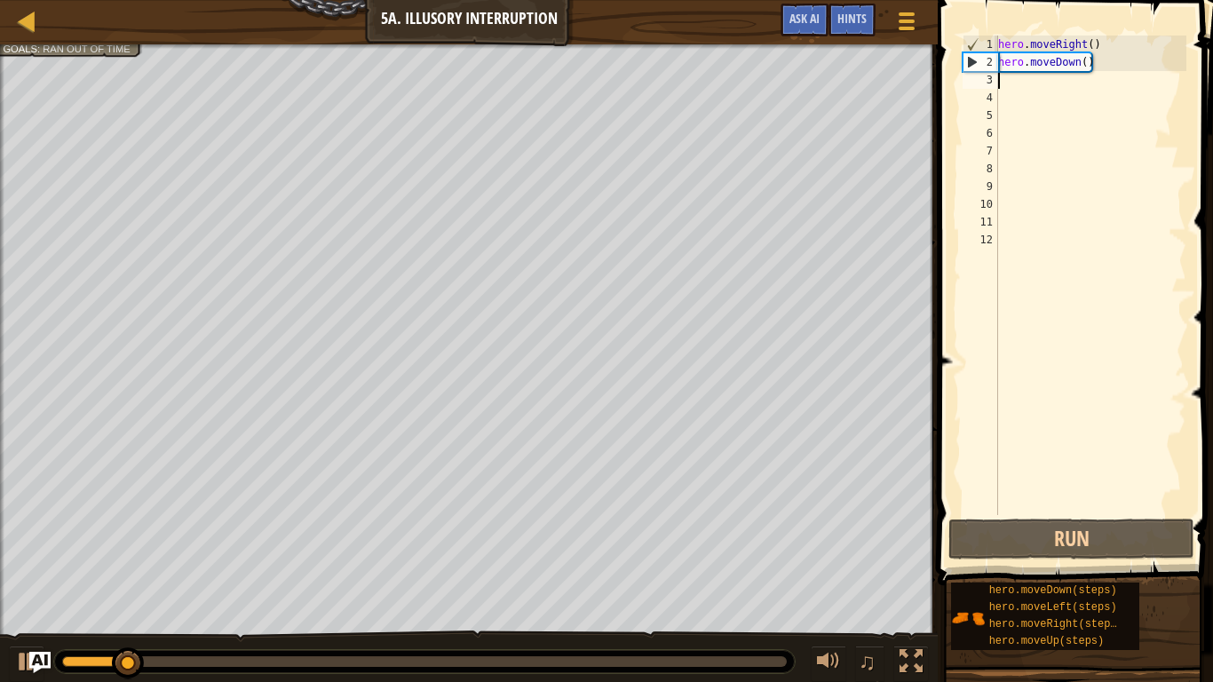
click at [1084, 60] on div "hero . moveRight ( ) hero . moveDown ( )" at bounding box center [1091, 293] width 192 height 515
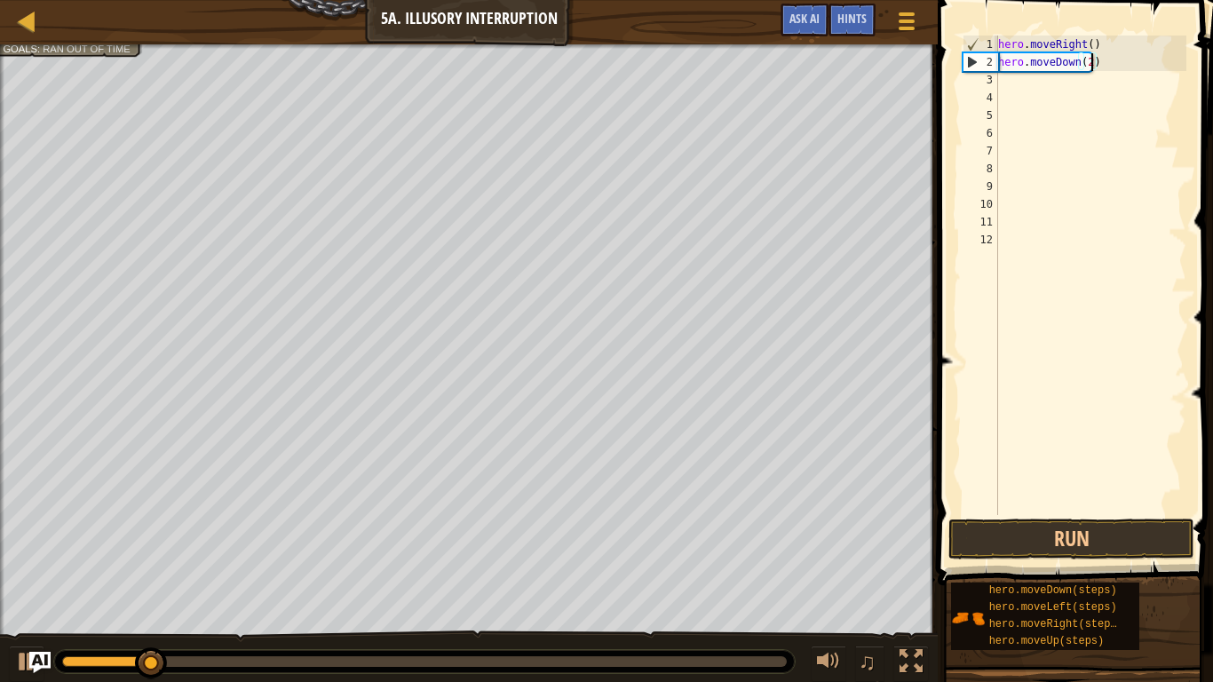
scroll to position [8, 13]
type textarea "hero.moveDown(2)"
click at [1037, 552] on button "Run" at bounding box center [1072, 539] width 246 height 41
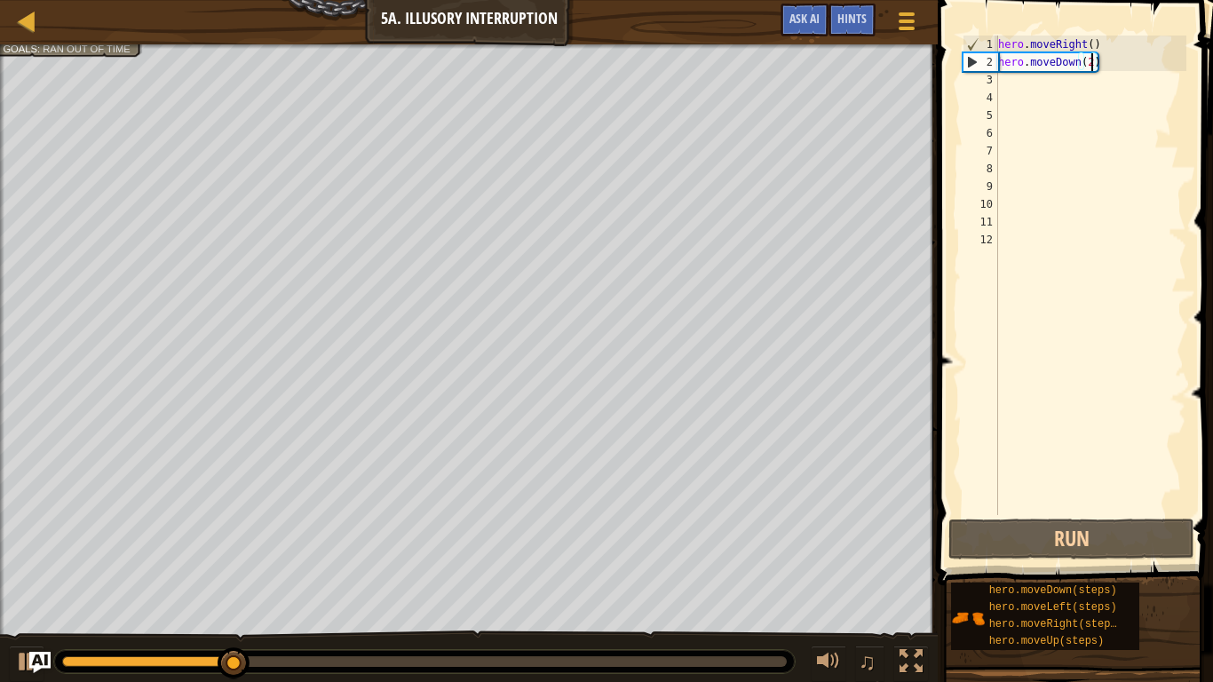
click at [1013, 87] on div "hero . moveRight ( ) hero . moveDown ( 2 )" at bounding box center [1091, 293] width 192 height 515
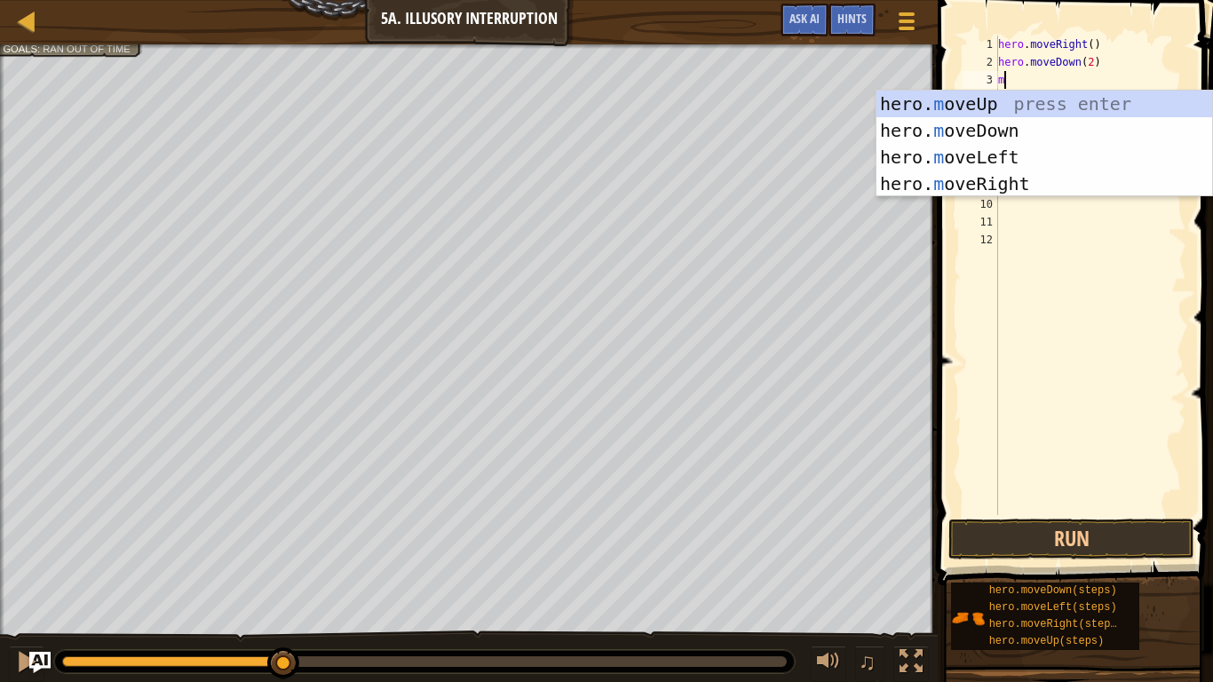
type textarea "mo"
click at [971, 111] on div "hero. mo veUp press enter hero. mo veDown press enter hero. mo veLeft press ent…" at bounding box center [1045, 171] width 336 height 160
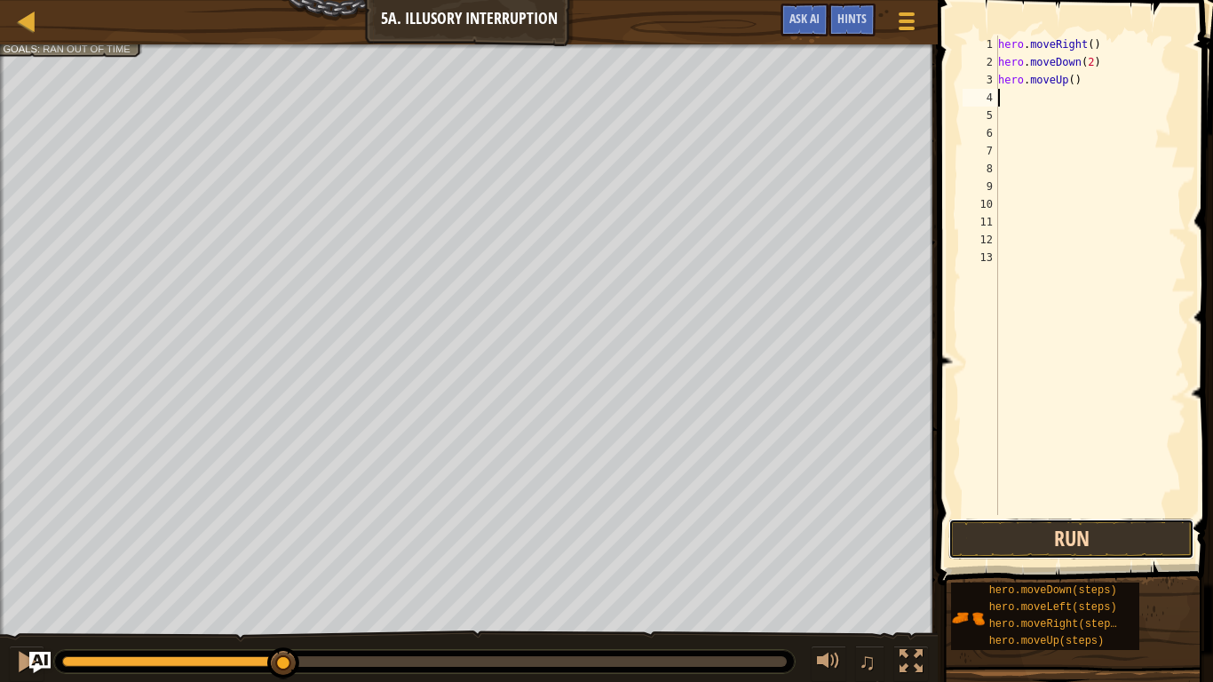
click at [971, 533] on button "Run" at bounding box center [1072, 539] width 246 height 41
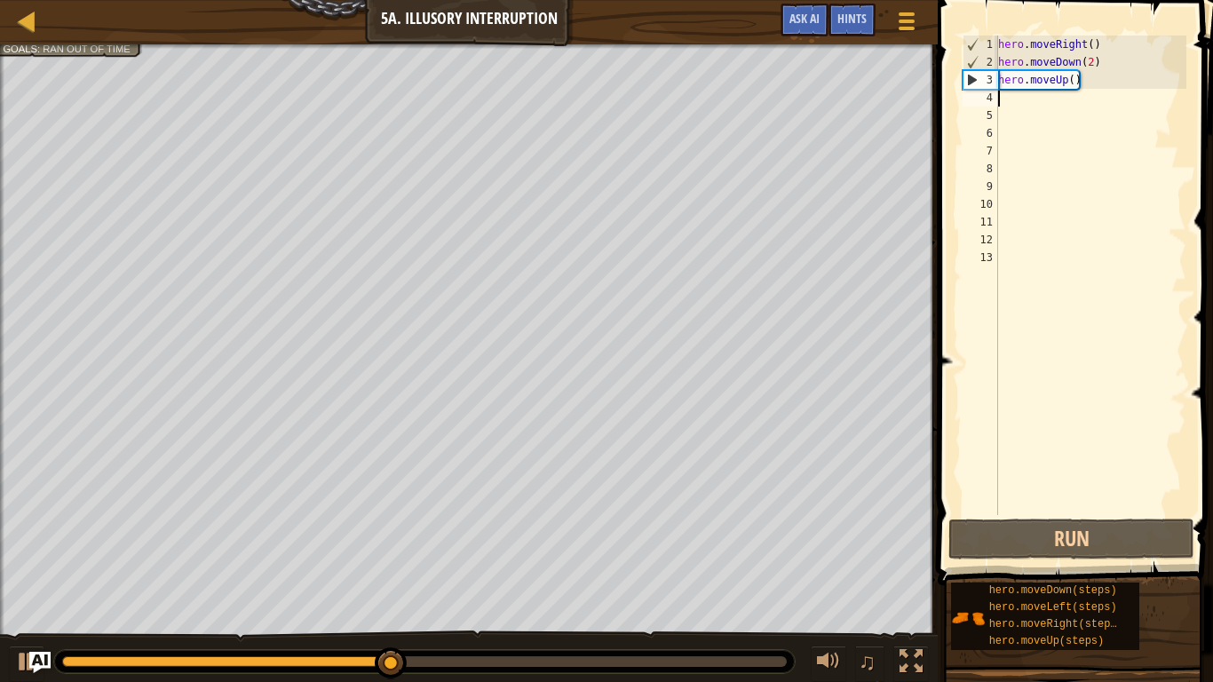
click at [1070, 81] on div "hero . moveRight ( ) hero . moveDown ( 2 ) hero . moveUp ( )" at bounding box center [1091, 293] width 192 height 515
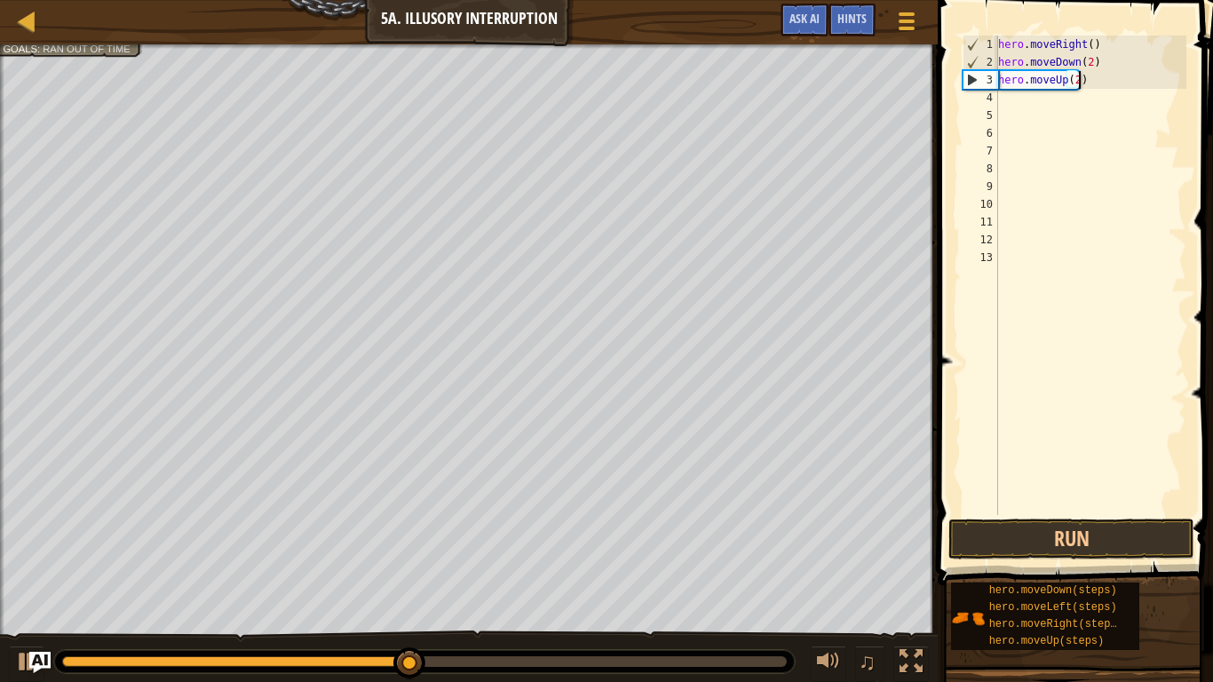
scroll to position [8, 12]
click at [1054, 529] on button "Run" at bounding box center [1072, 539] width 246 height 41
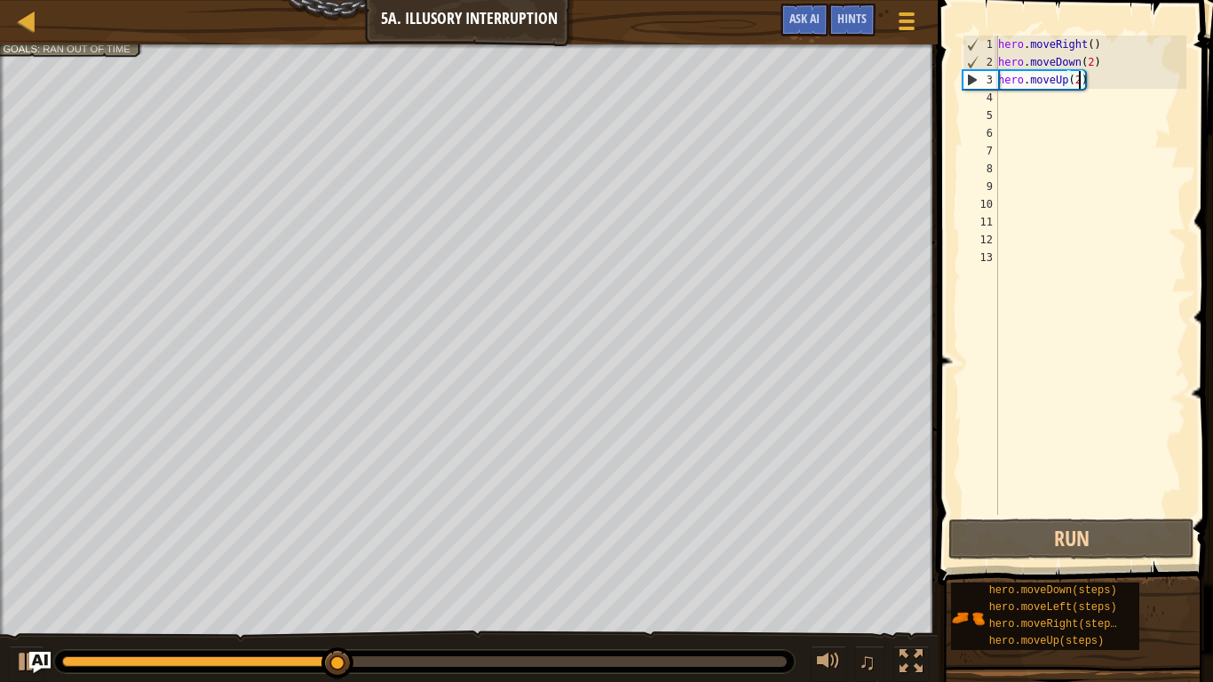
click at [1089, 45] on div "hero . moveRight ( ) hero . moveDown ( 2 ) hero . moveUp ( 2 )" at bounding box center [1091, 293] width 192 height 515
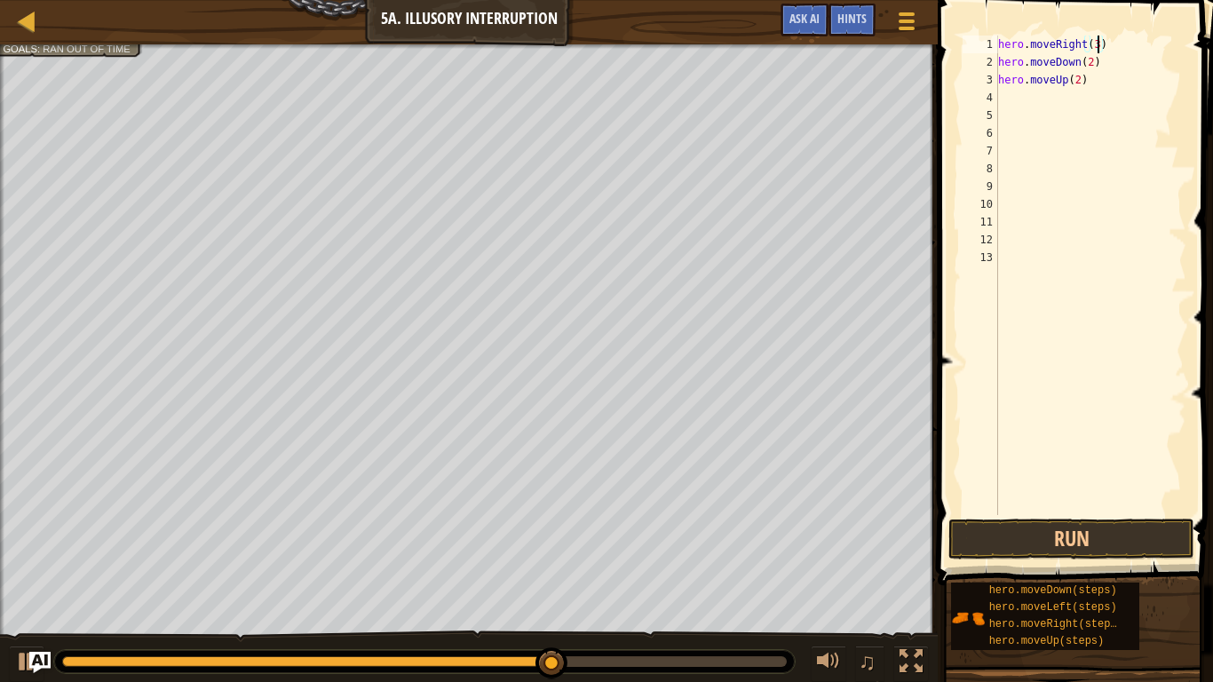
scroll to position [8, 14]
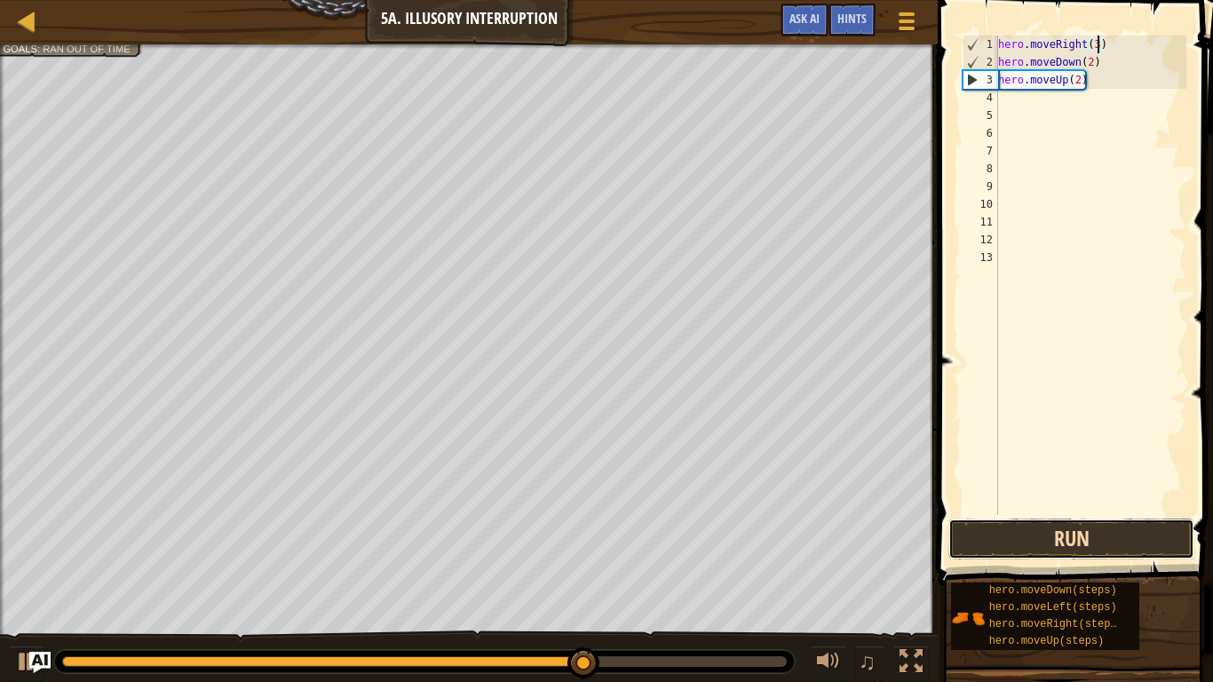
click at [1011, 552] on button "Run" at bounding box center [1072, 539] width 246 height 41
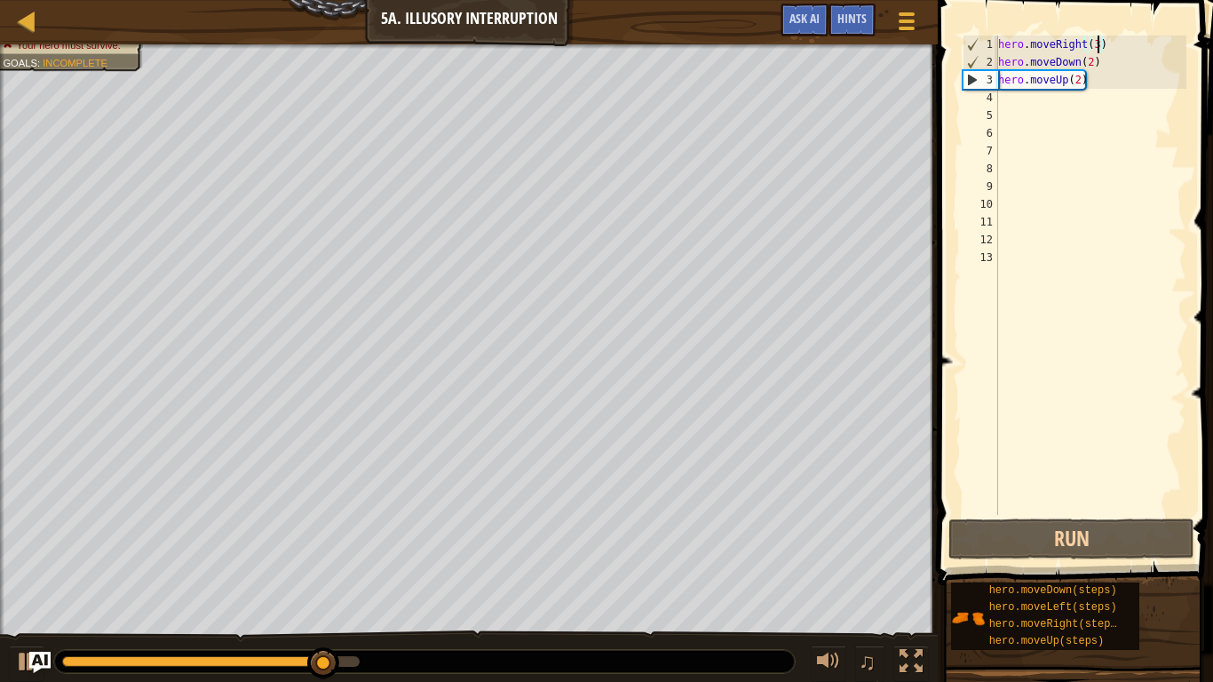
type textarea "hero.moveRight()"
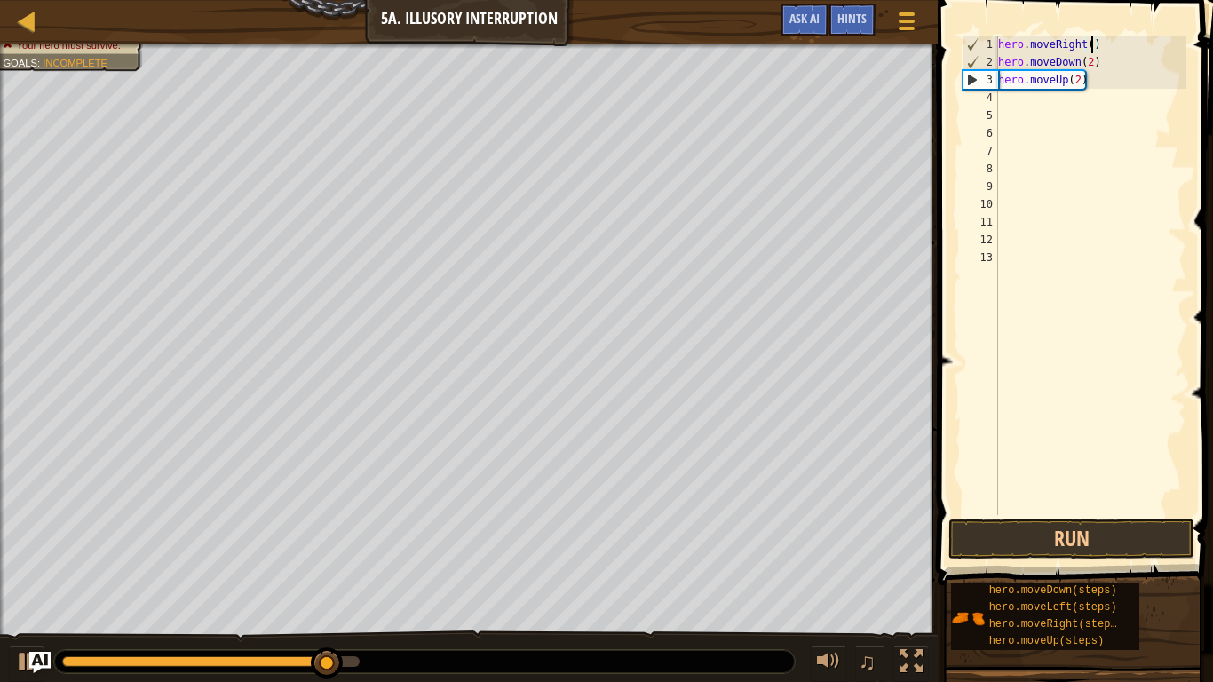
scroll to position [8, 13]
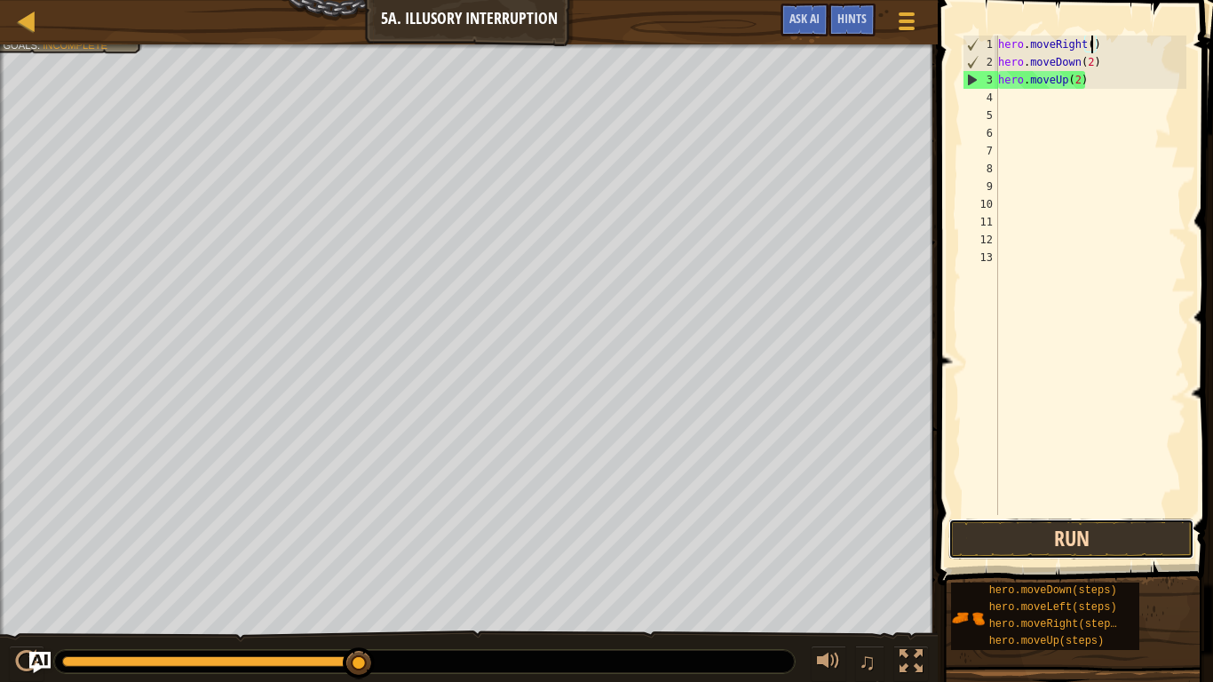
click at [1001, 533] on button "Run" at bounding box center [1072, 539] width 246 height 41
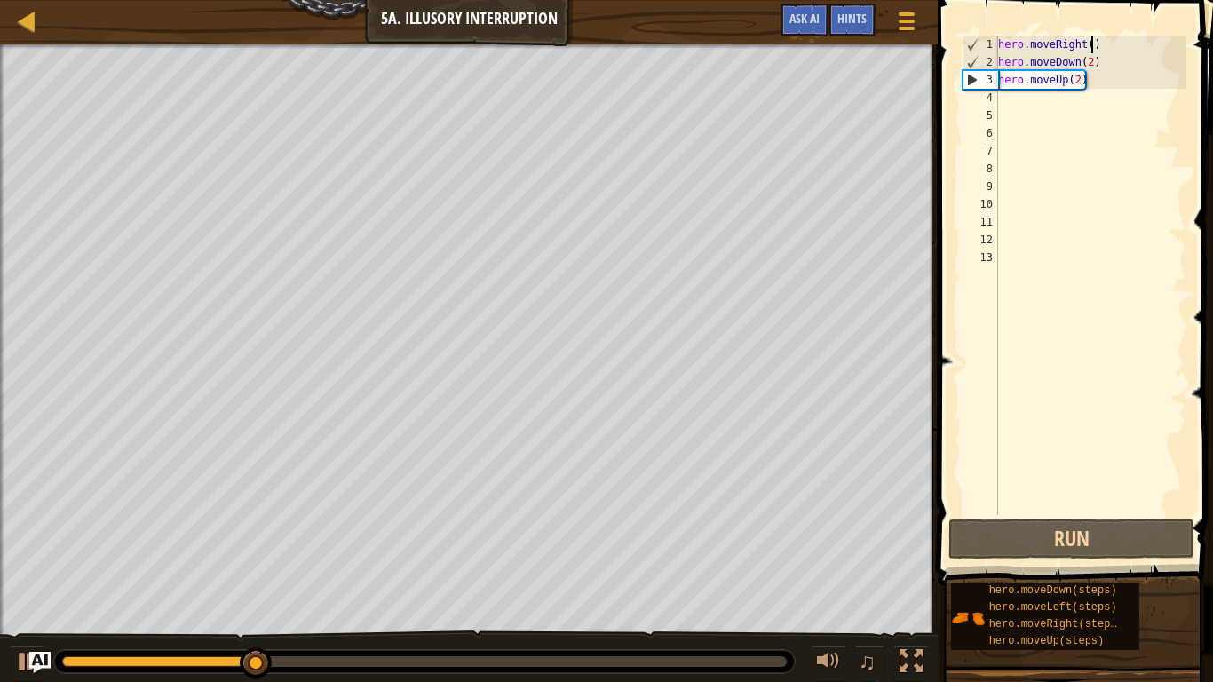
click at [998, 97] on div "hero . moveRight ( ) hero . moveDown ( 2 ) hero . moveUp ( 2 )" at bounding box center [1091, 293] width 192 height 515
type textarea "m"
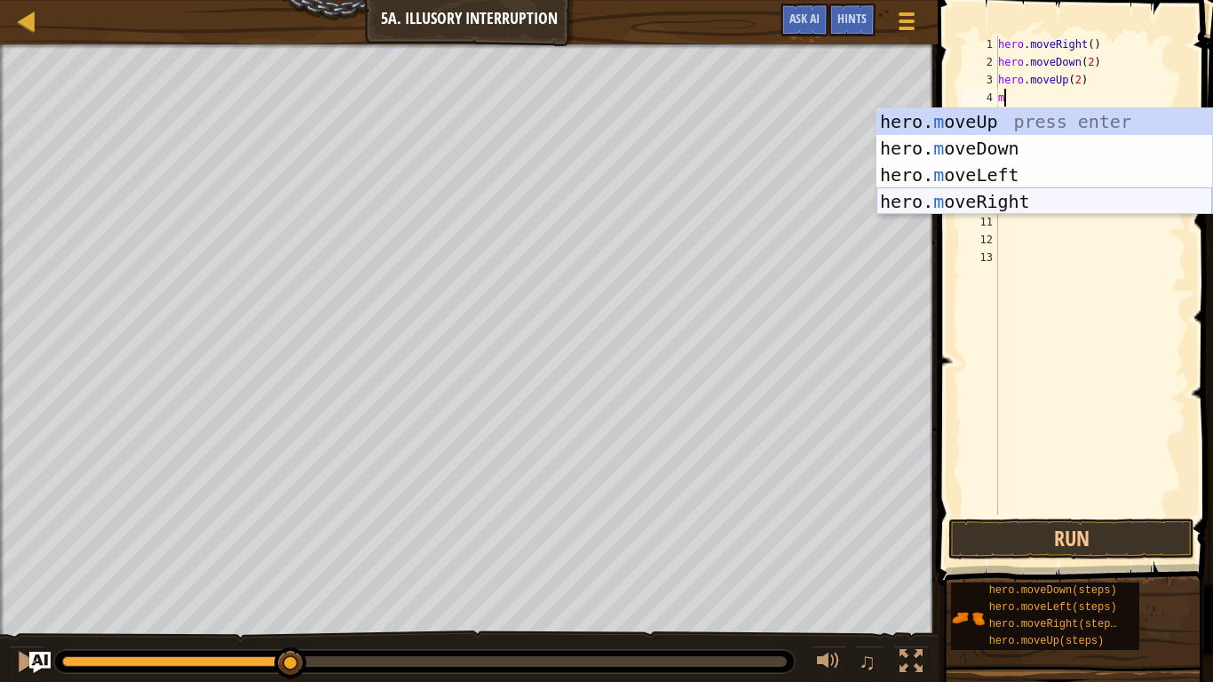
click at [998, 197] on div "hero. m oveUp press enter hero. m oveDown press enter hero. m oveLeft press ent…" at bounding box center [1045, 188] width 336 height 160
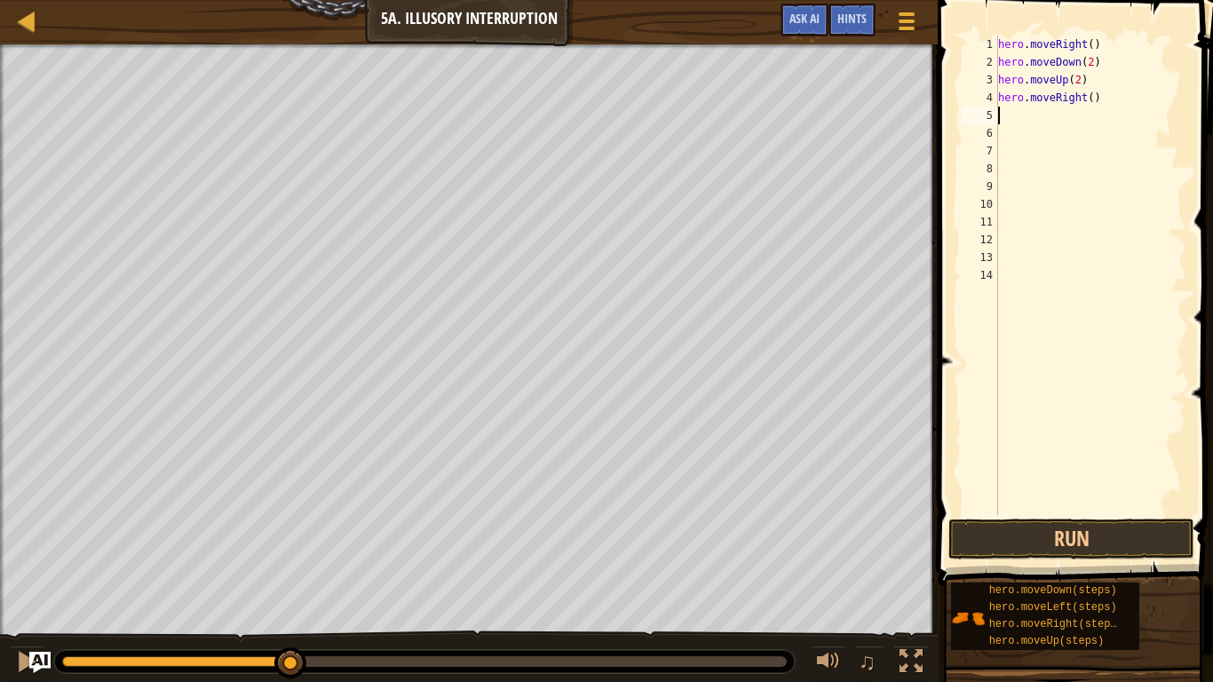
click at [1090, 98] on div "hero . moveRight ( ) hero . moveDown ( 2 ) hero . moveUp ( 2 ) hero . moveRight…" at bounding box center [1091, 293] width 192 height 515
type textarea "hero.moveRight(3)"
click at [1070, 541] on button "Run" at bounding box center [1072, 539] width 246 height 41
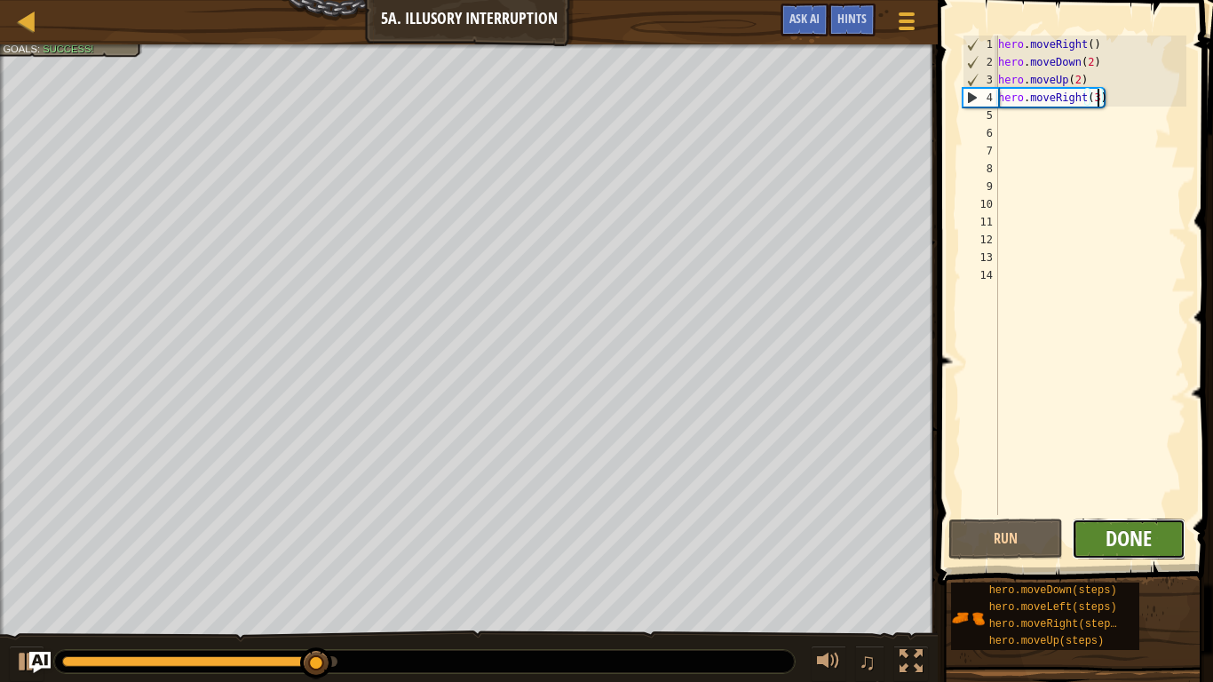
click at [1137, 526] on span "Done" at bounding box center [1129, 538] width 46 height 28
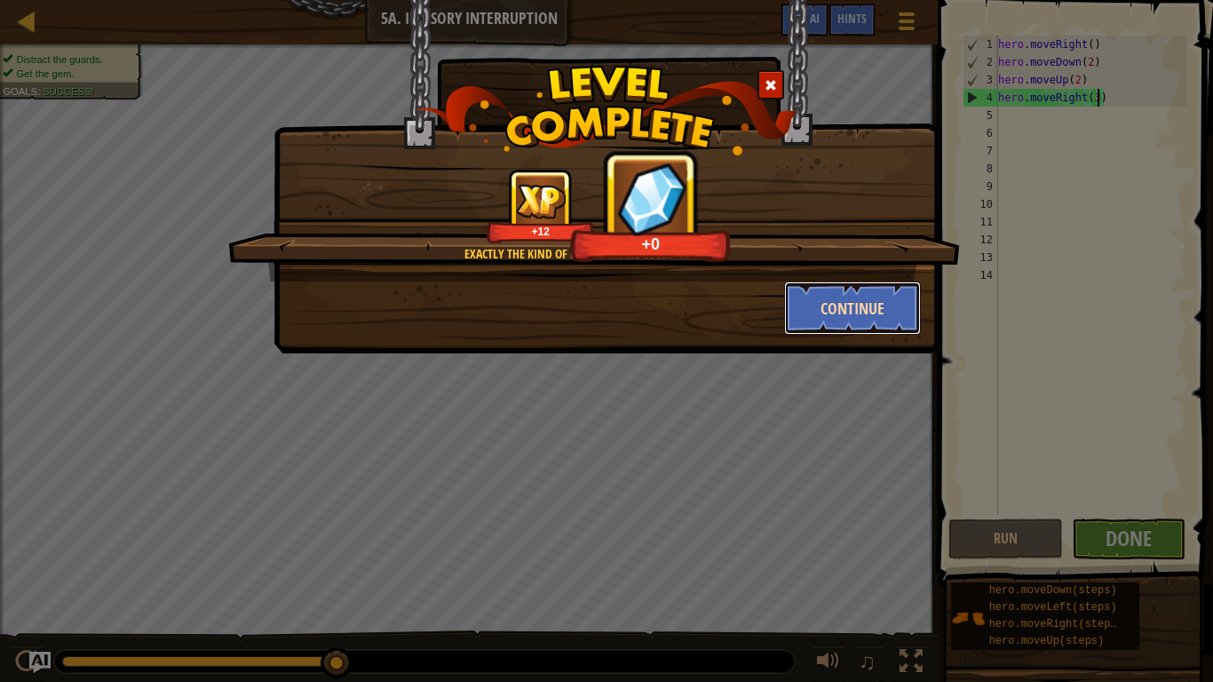
click at [876, 320] on button "Continue" at bounding box center [853, 308] width 138 height 53
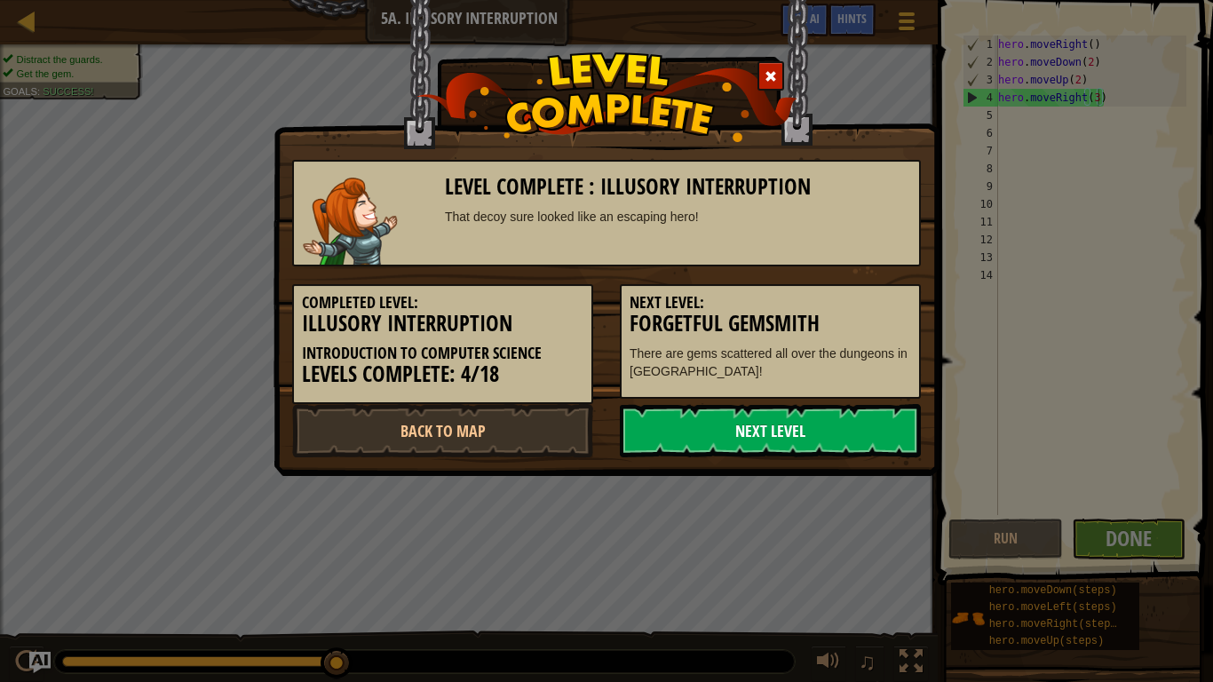
click at [813, 447] on link "Next Level" at bounding box center [770, 430] width 301 height 53
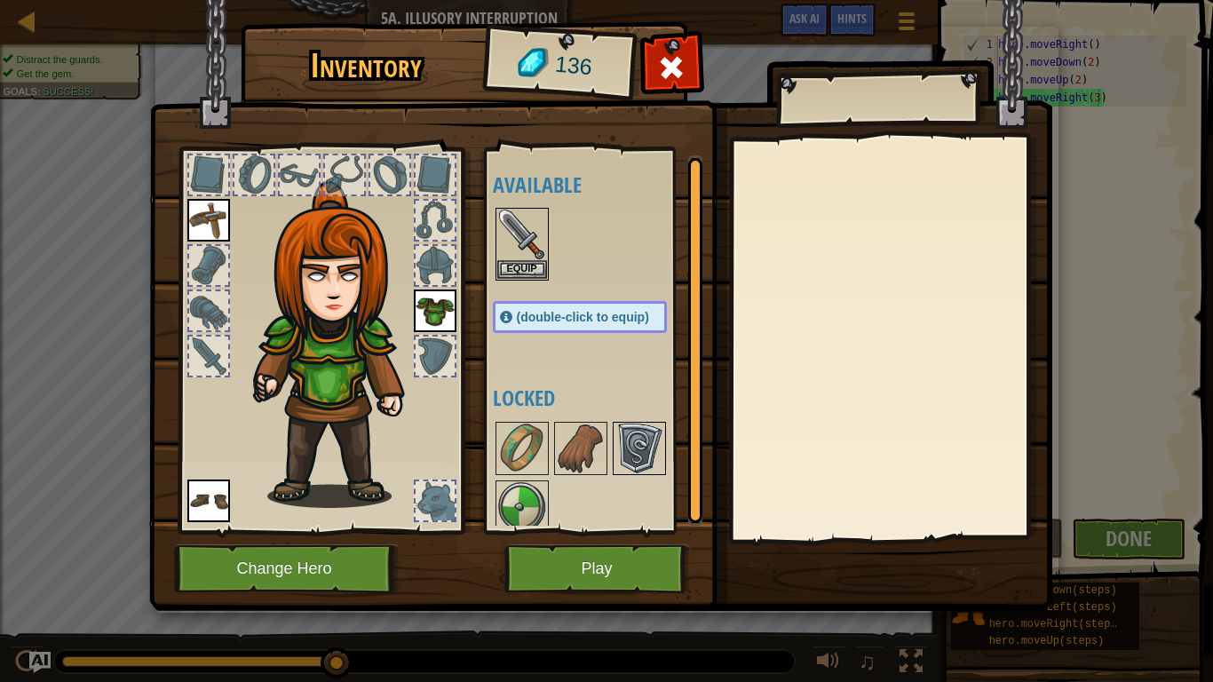
scroll to position [11, 0]
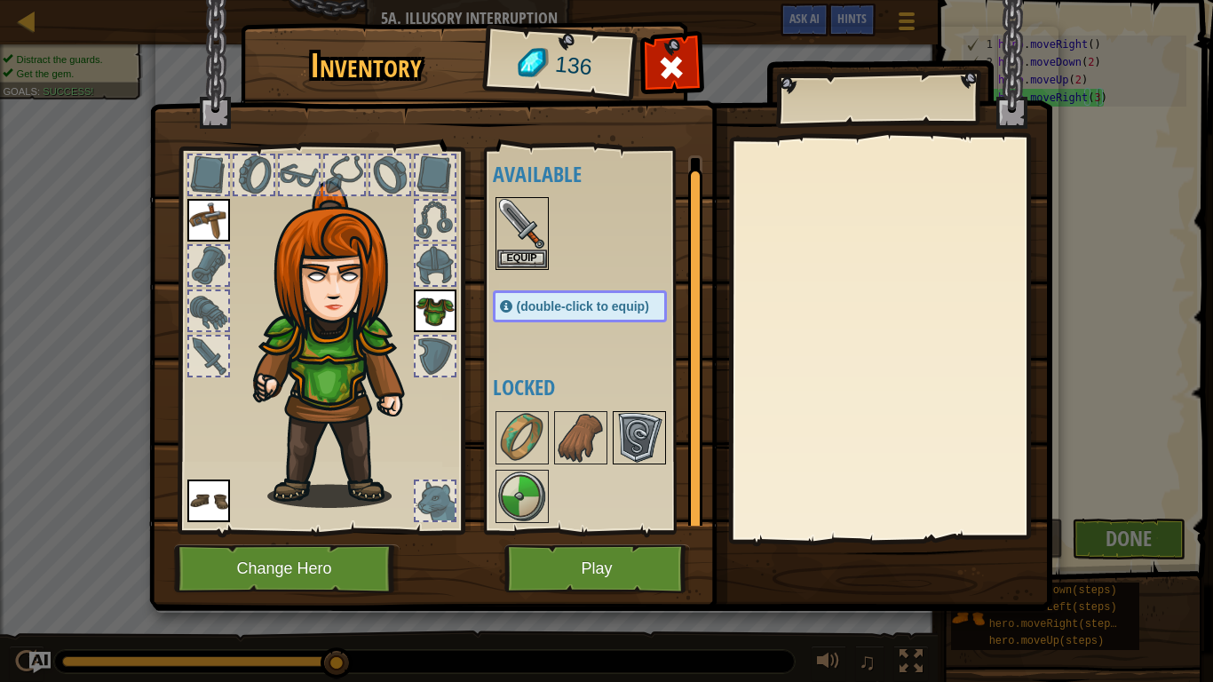
click at [629, 433] on img at bounding box center [640, 438] width 50 height 50
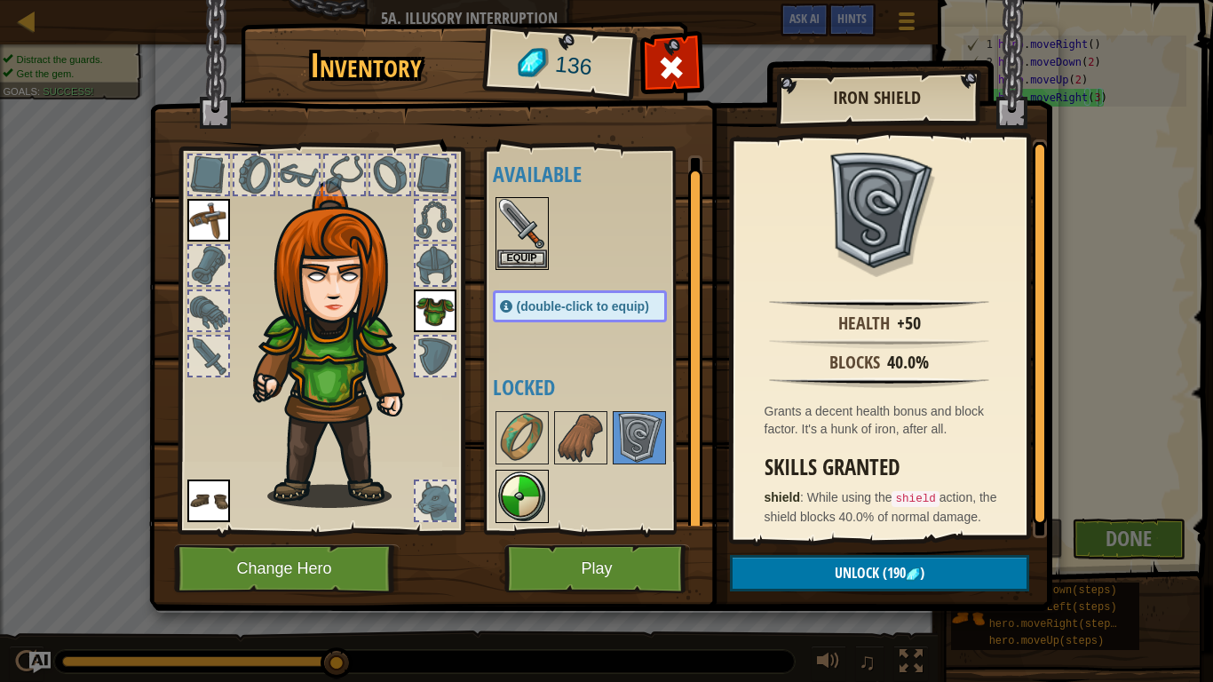
click at [529, 494] on img at bounding box center [522, 497] width 50 height 50
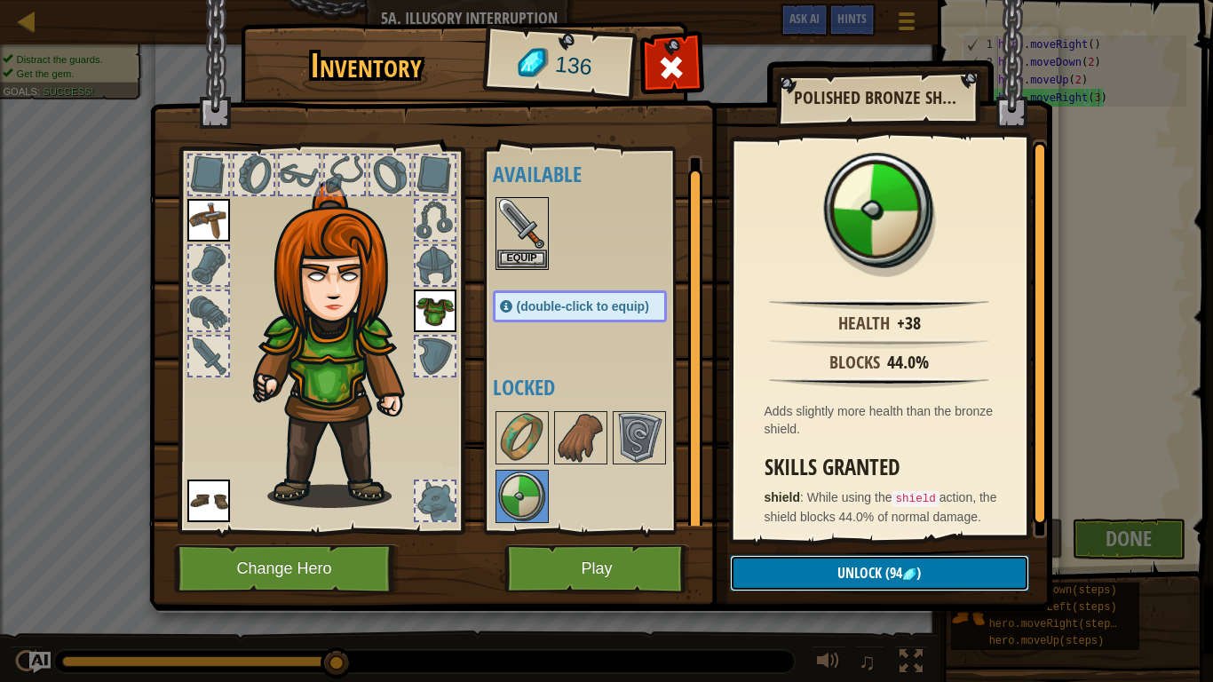
click at [829, 561] on button "Unlock (94 )" at bounding box center [879, 573] width 299 height 36
click at [825, 561] on button "Confirm" at bounding box center [879, 573] width 299 height 36
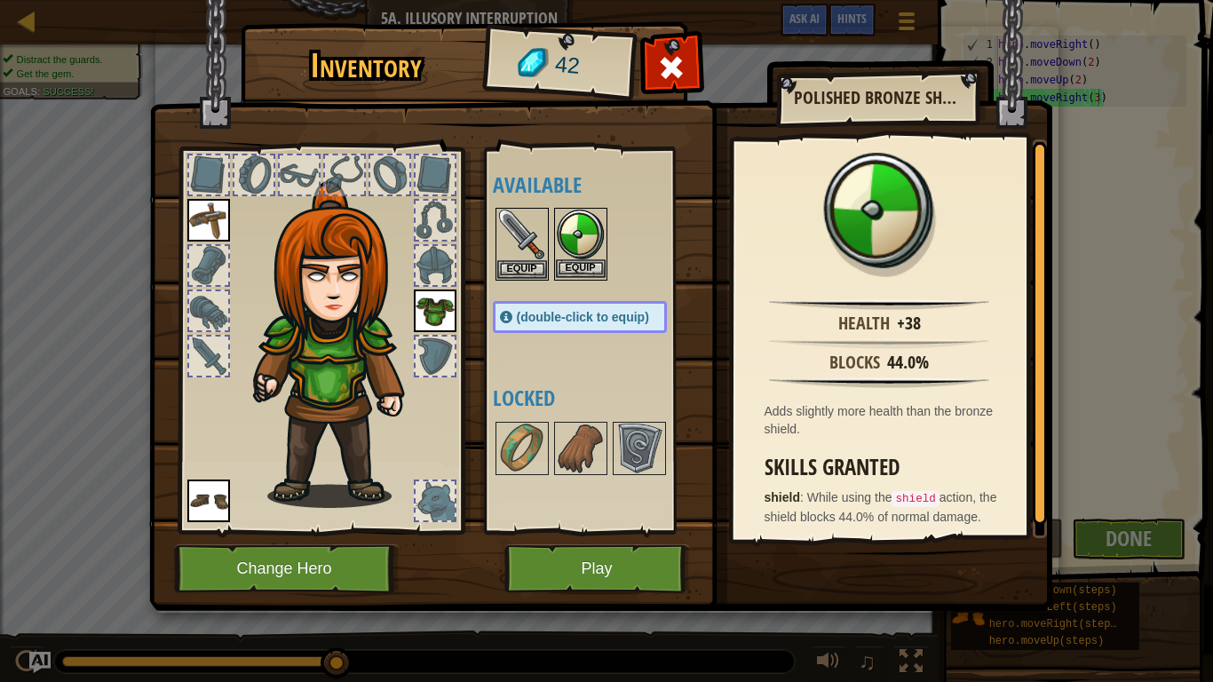
click at [584, 235] on img at bounding box center [581, 235] width 50 height 50
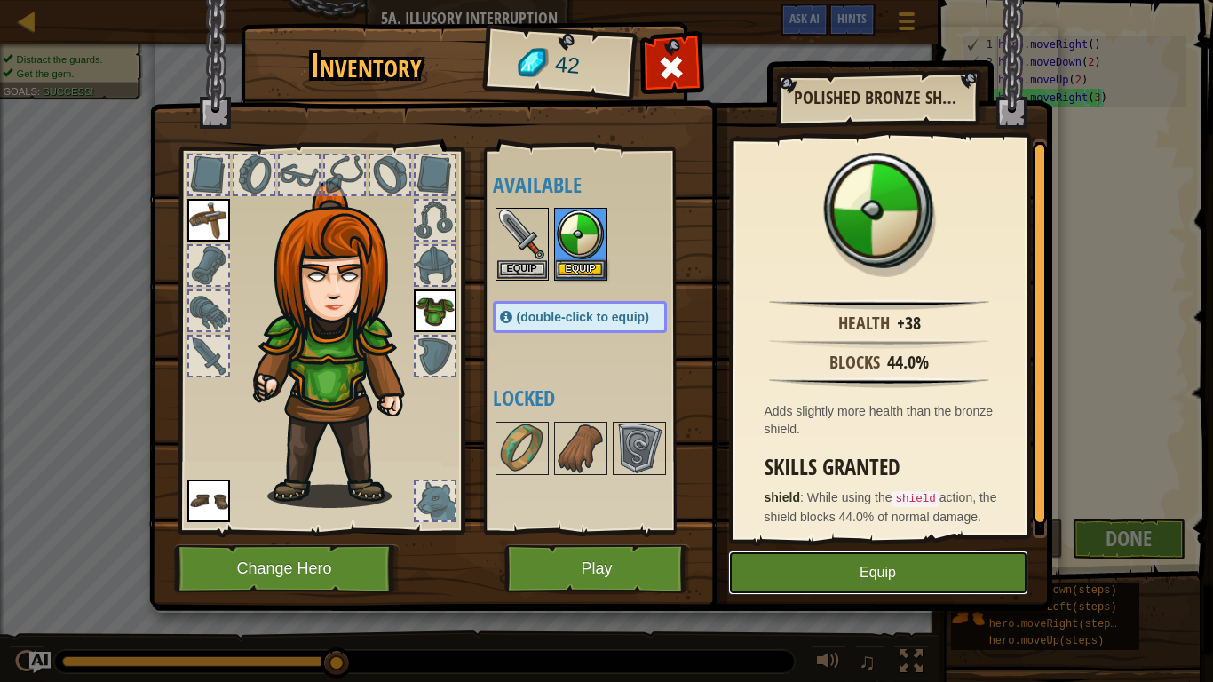
click at [814, 561] on button "Equip" at bounding box center [878, 573] width 300 height 44
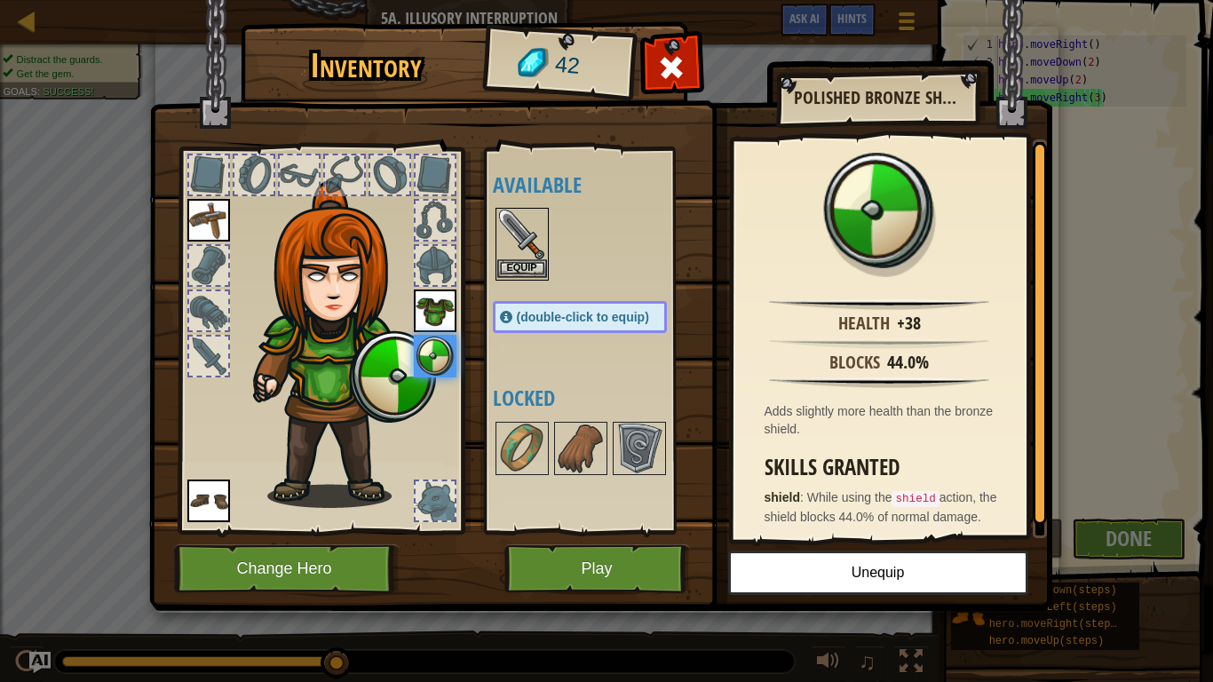
click at [508, 242] on img at bounding box center [522, 235] width 50 height 50
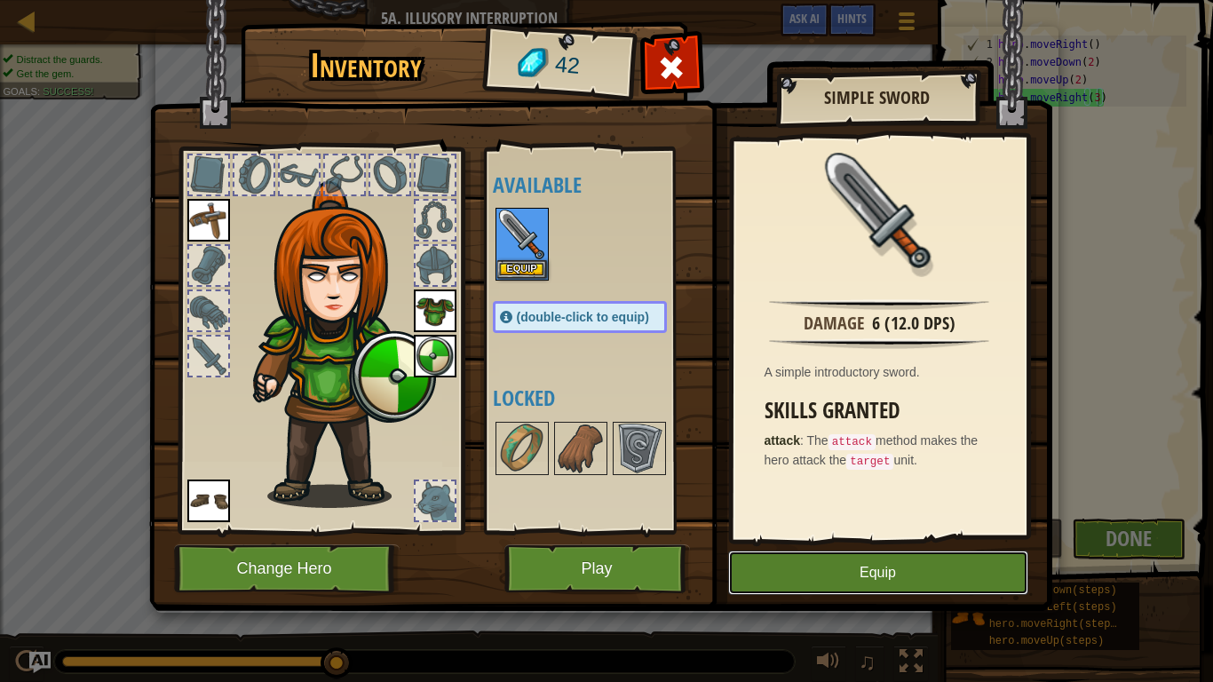
click at [861, 561] on button "Equip" at bounding box center [878, 573] width 300 height 44
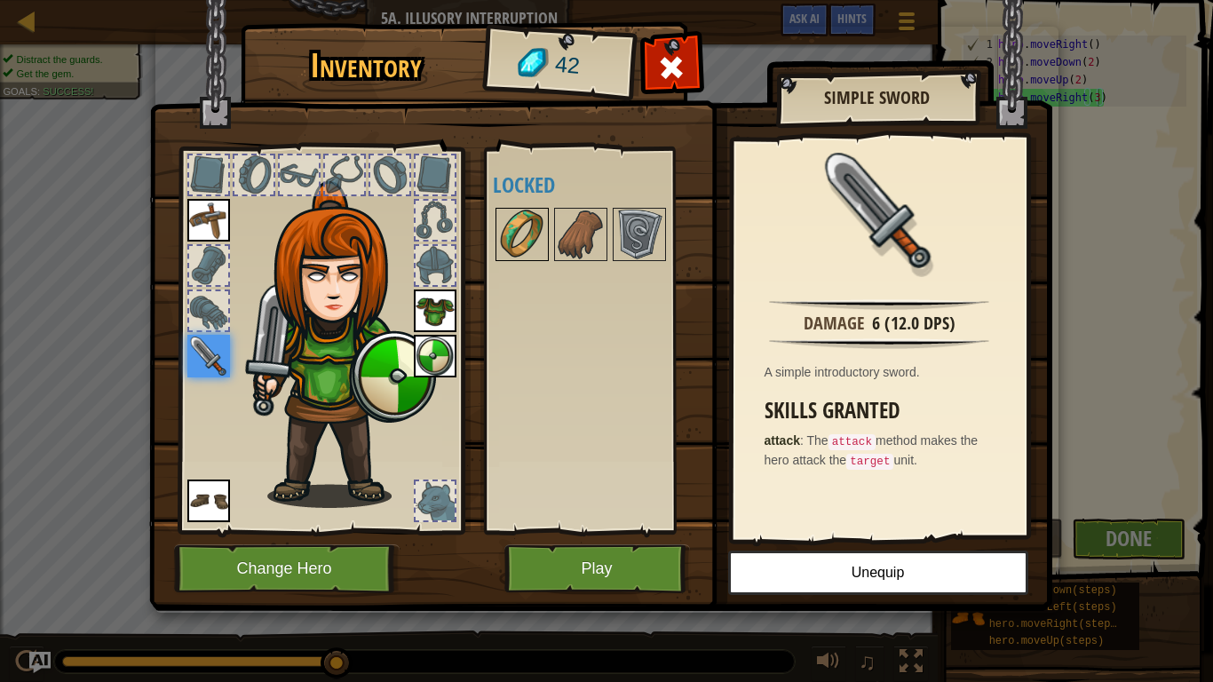
click at [528, 220] on img at bounding box center [522, 235] width 50 height 50
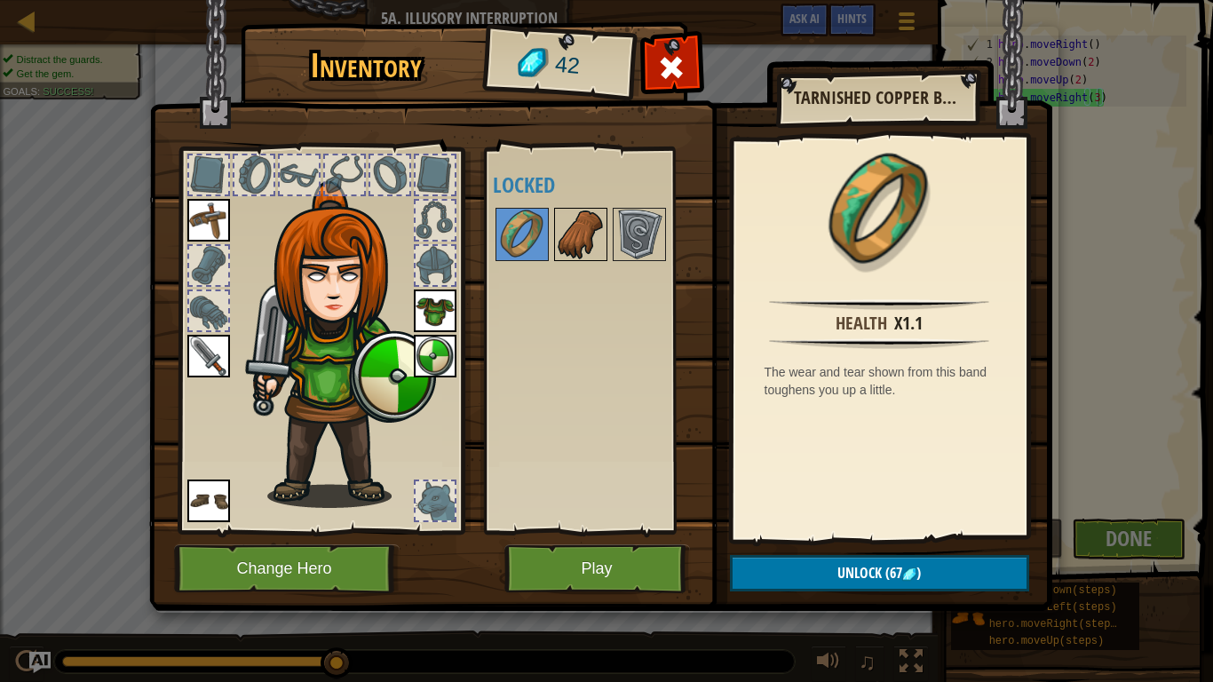
click at [606, 241] on div at bounding box center [580, 234] width 53 height 53
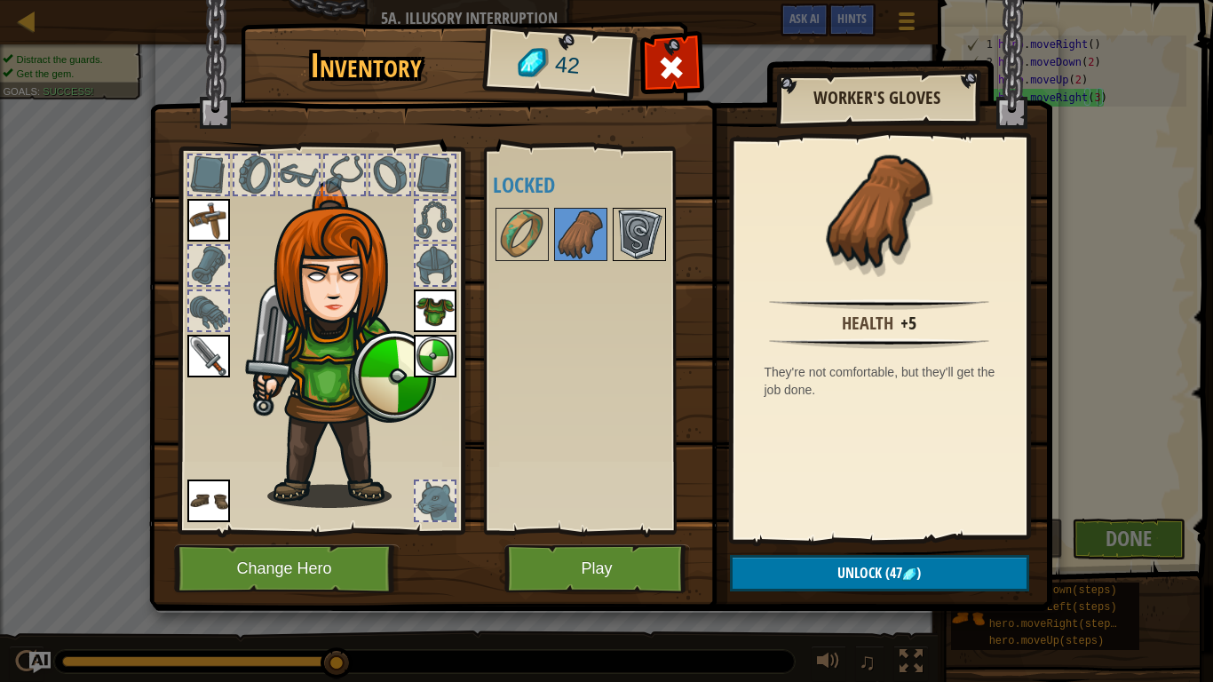
click at [651, 242] on img at bounding box center [640, 235] width 50 height 50
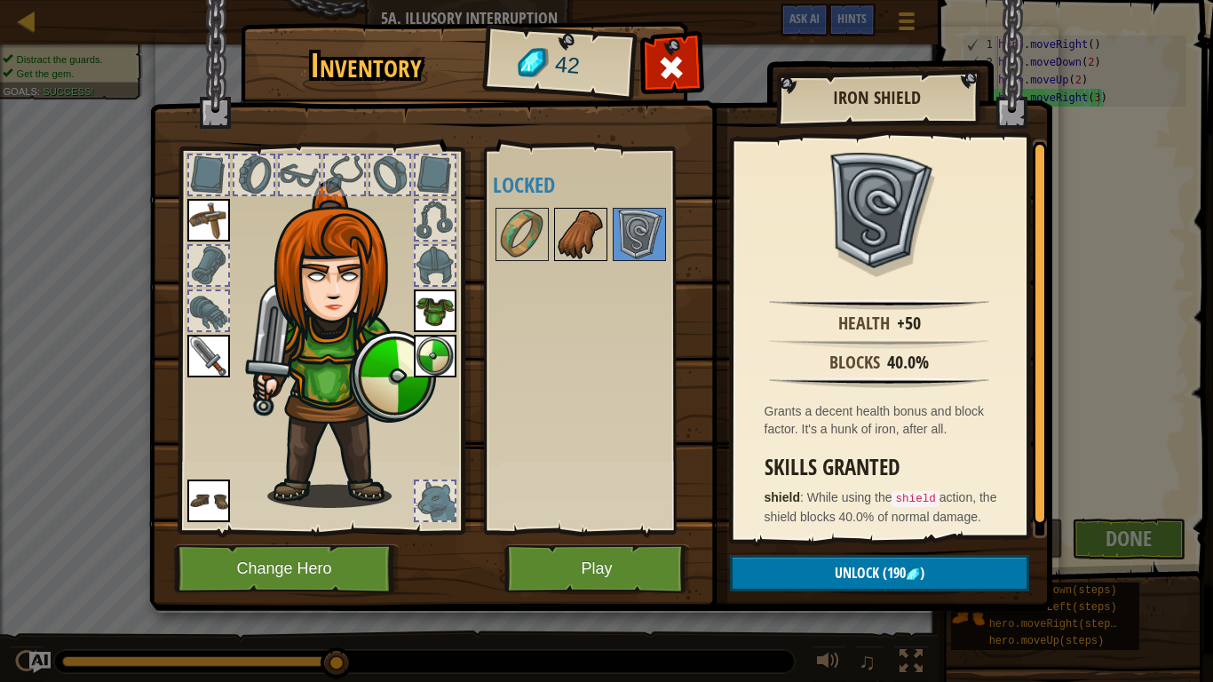
click at [592, 231] on img at bounding box center [581, 235] width 50 height 50
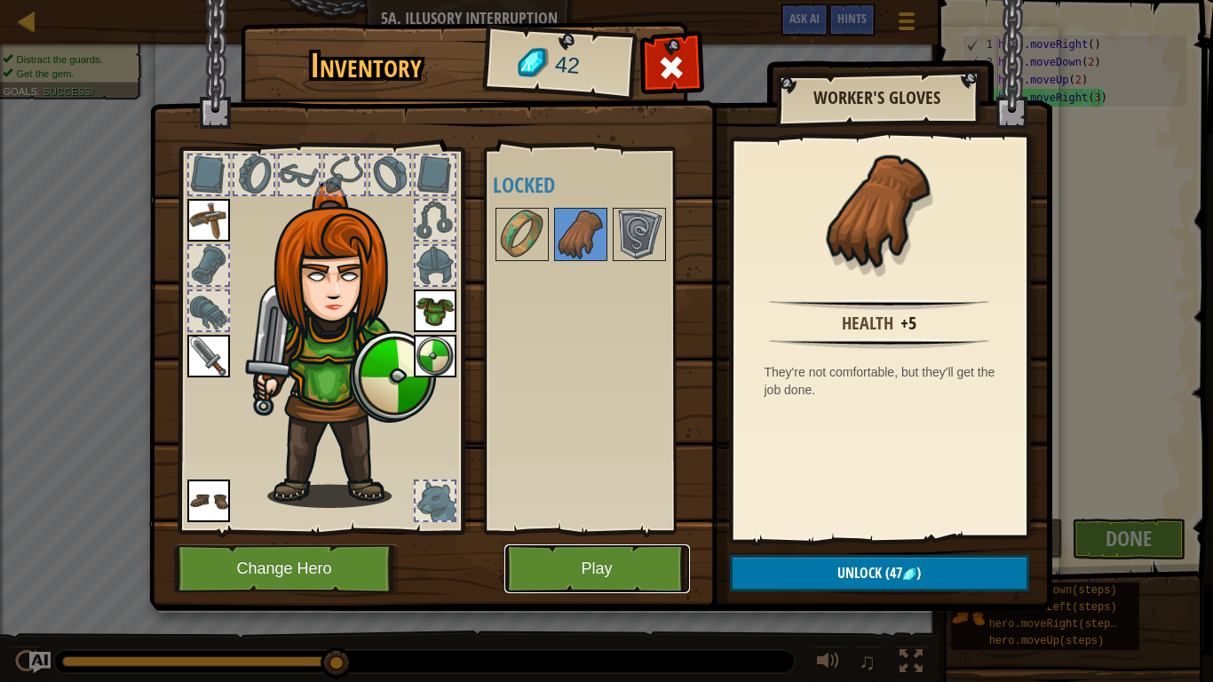
click at [575, 561] on button "Play" at bounding box center [598, 568] width 186 height 49
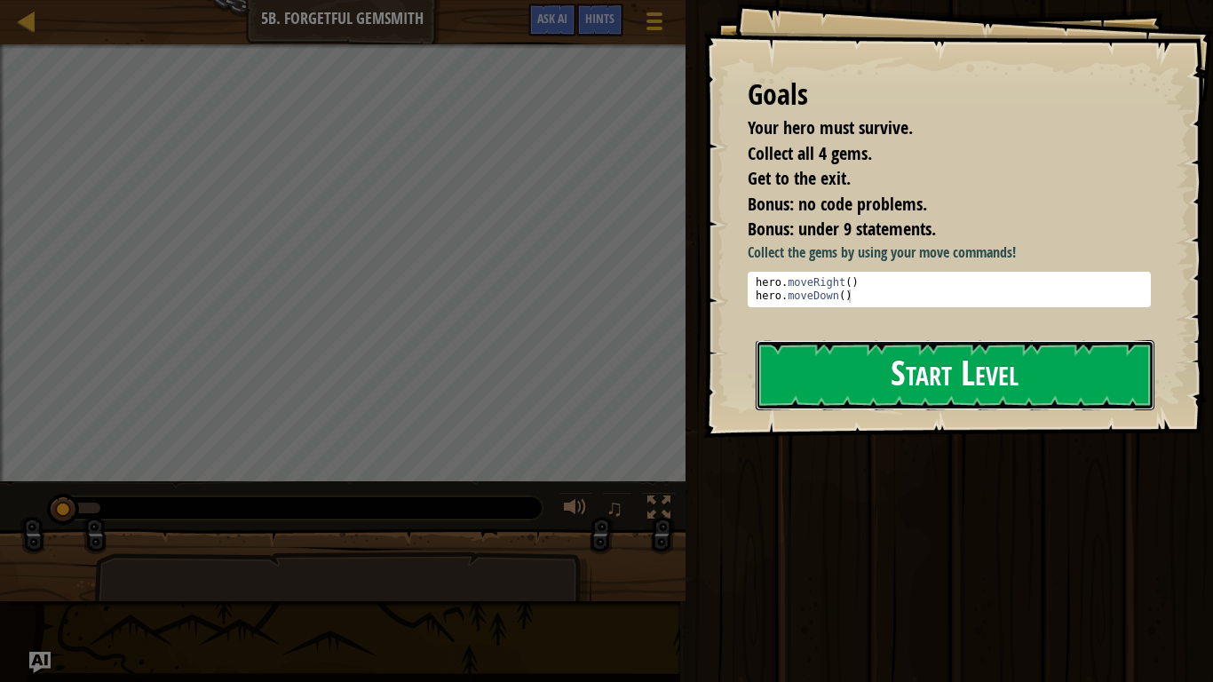
click at [926, 355] on button "Start Level" at bounding box center [955, 375] width 399 height 70
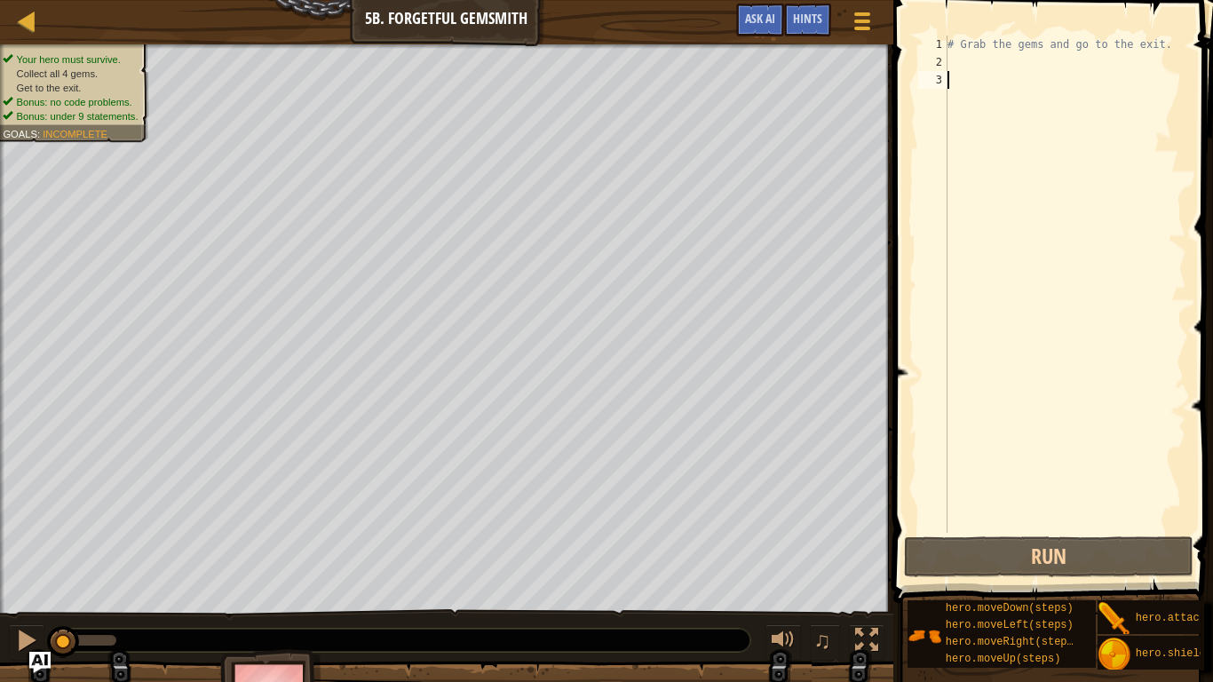
click at [952, 59] on div "# Grab the gems and go to the exit." at bounding box center [1065, 302] width 242 height 533
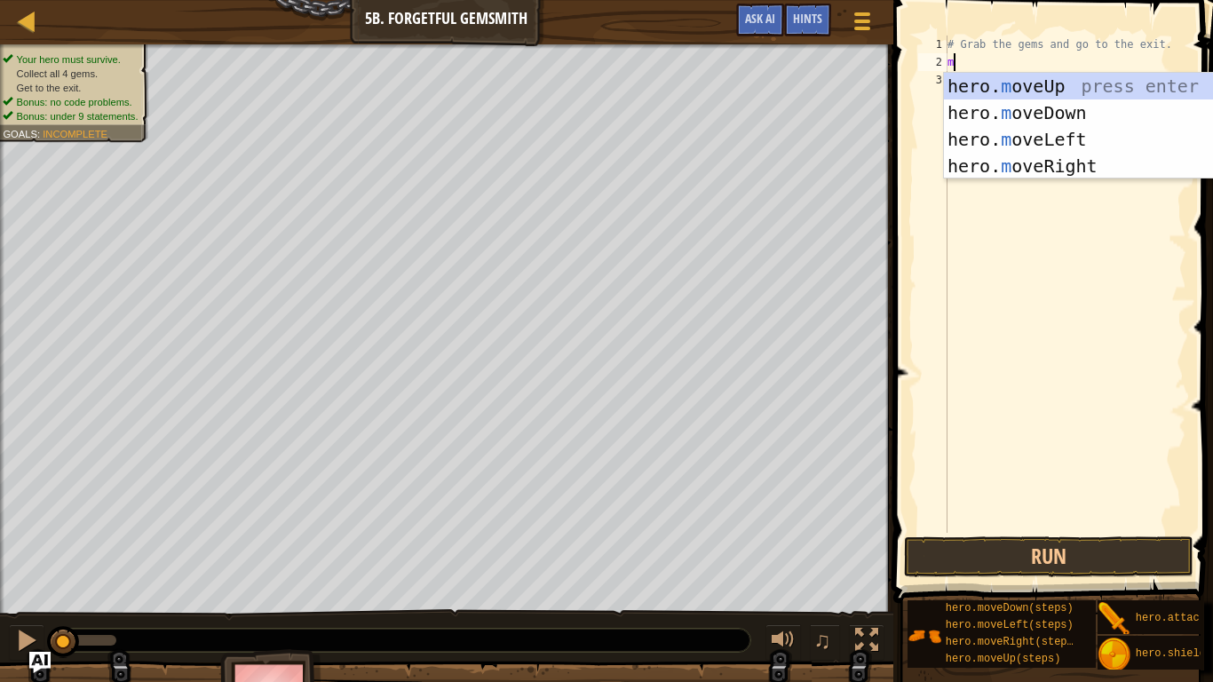
type textarea "mo"
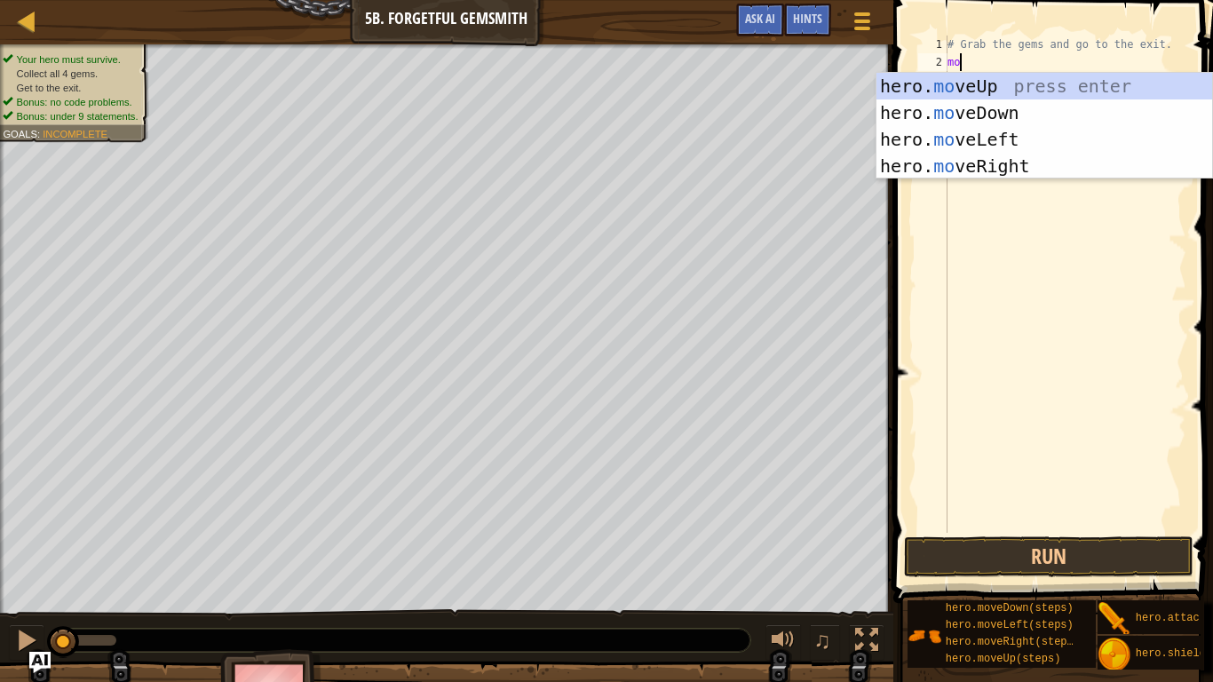
scroll to position [8, 1]
click at [945, 167] on div "hero. mo veUp press enter hero. mo veDown press enter hero. mo veLeft press ent…" at bounding box center [1045, 153] width 336 height 160
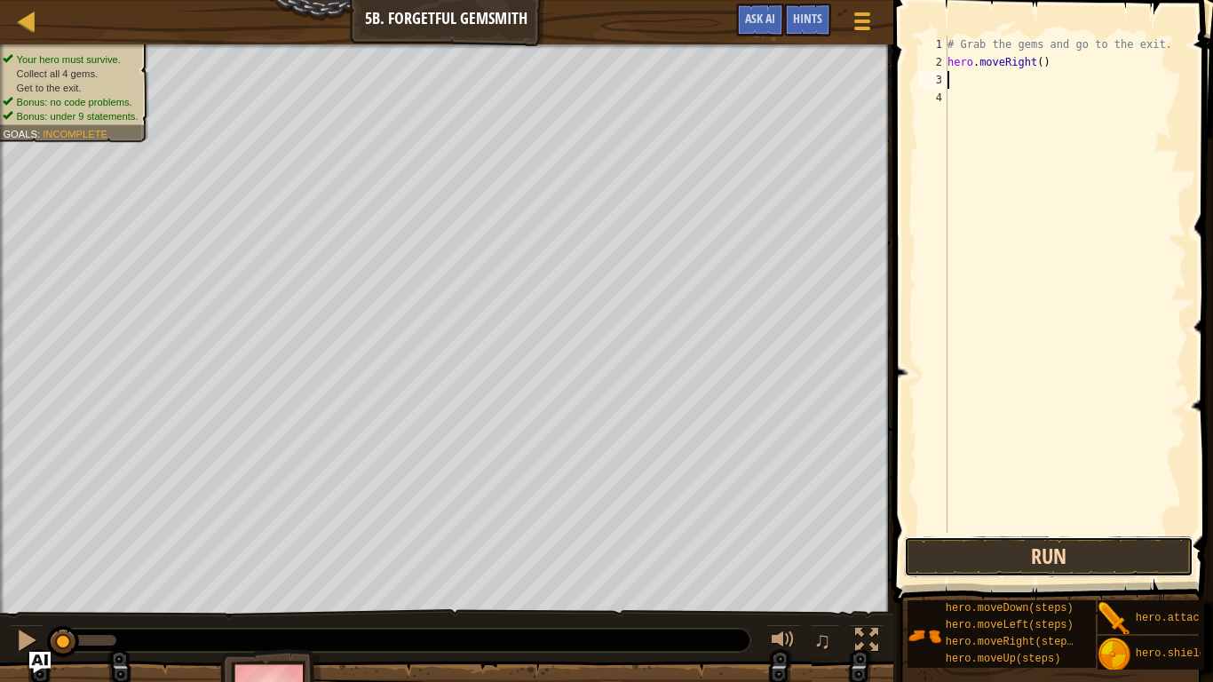
click at [962, 549] on button "Run" at bounding box center [1049, 556] width 290 height 41
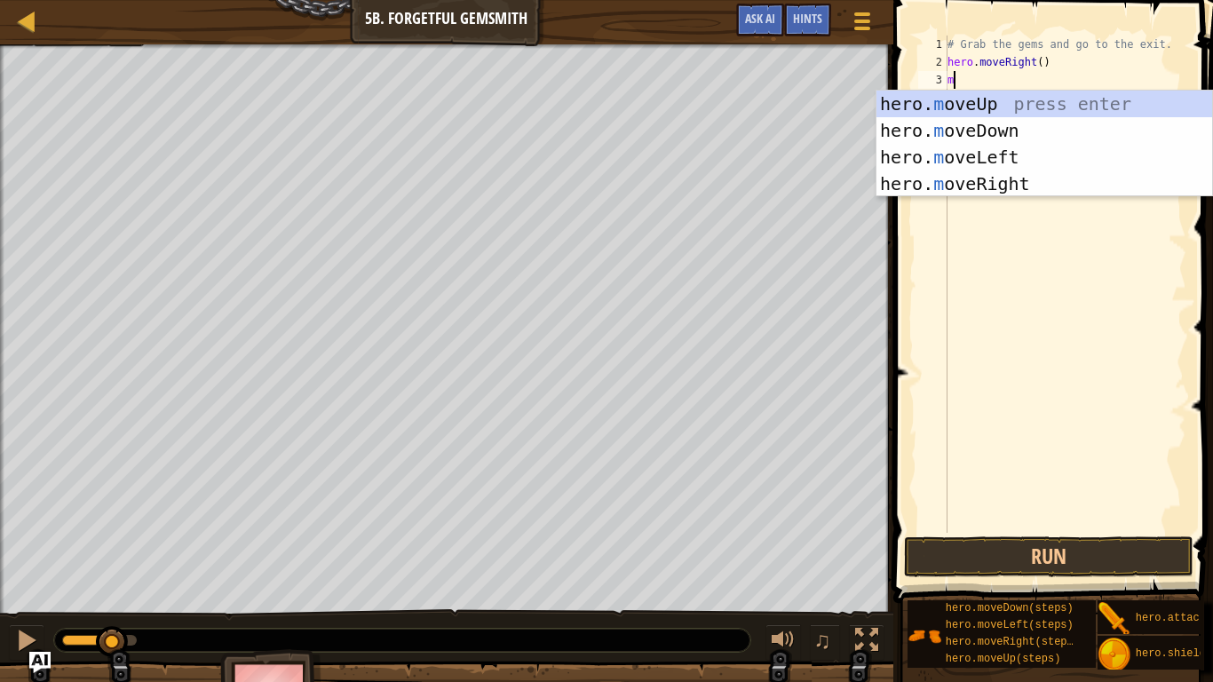
type textarea "mo"
click at [950, 131] on div "hero. mo veUp press enter hero. mo veDown press enter hero. mo veLeft press ent…" at bounding box center [1045, 171] width 336 height 160
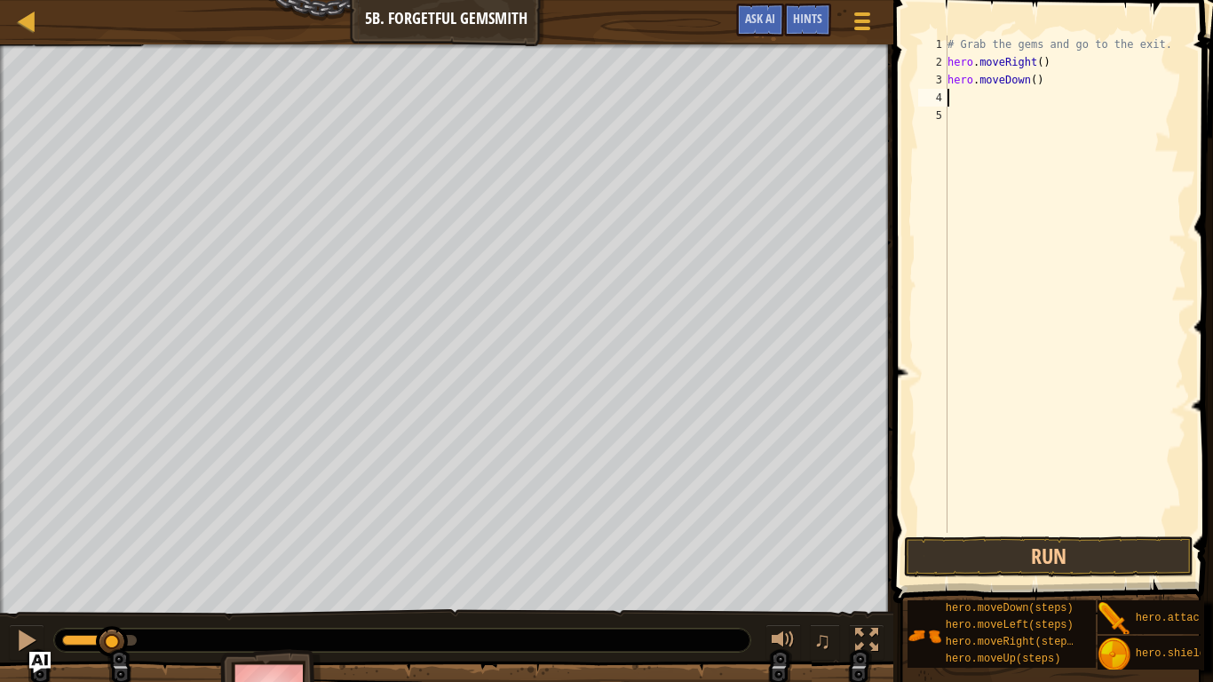
scroll to position [8, 0]
click at [936, 561] on button "Run" at bounding box center [1049, 556] width 290 height 41
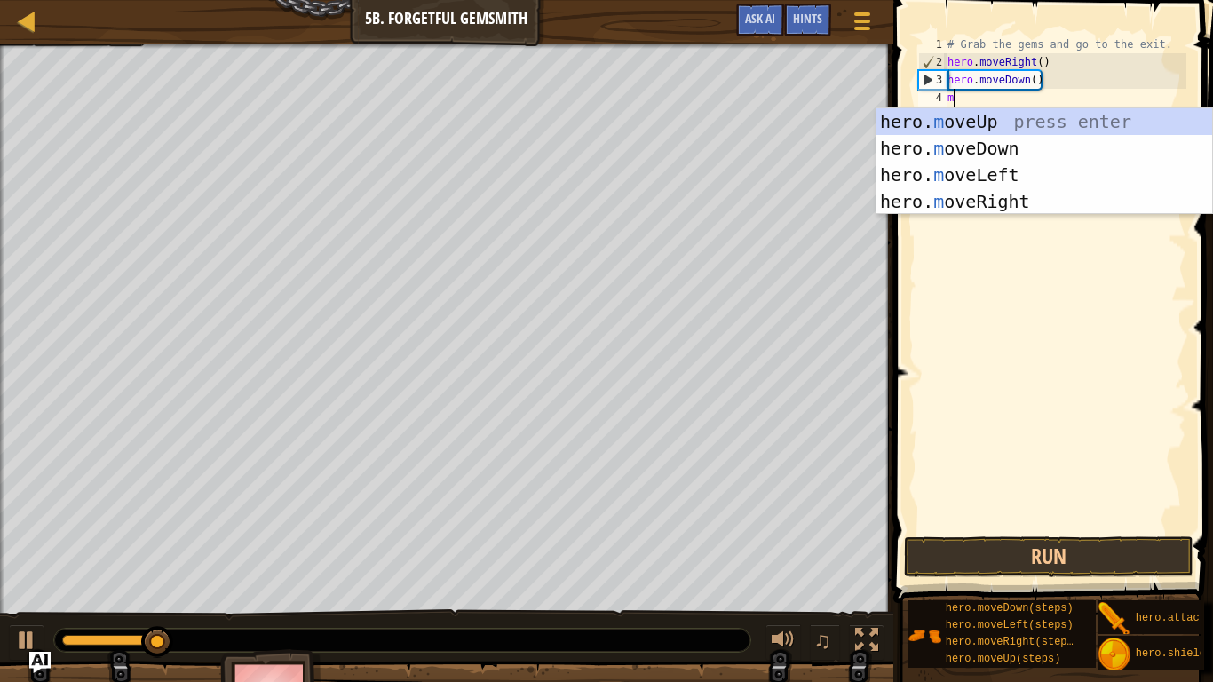
type textarea "mo"
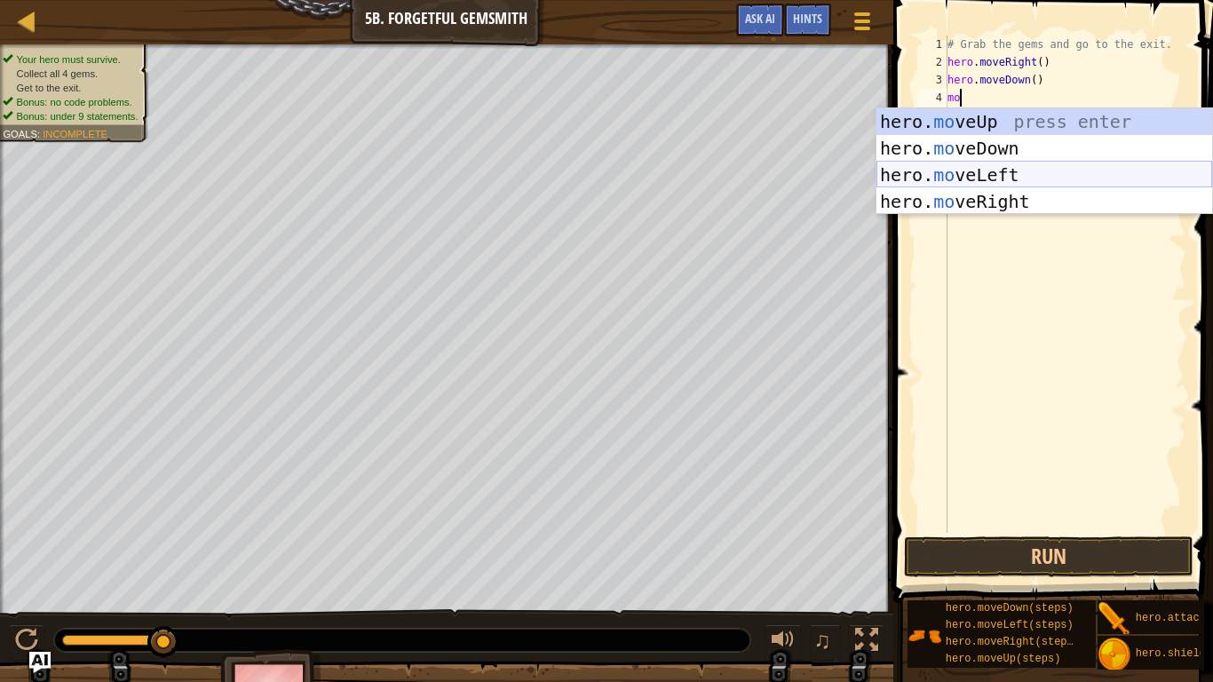
click at [940, 171] on div "hero. mo veUp press enter hero. mo veDown press enter hero. mo veLeft press ent…" at bounding box center [1045, 188] width 336 height 160
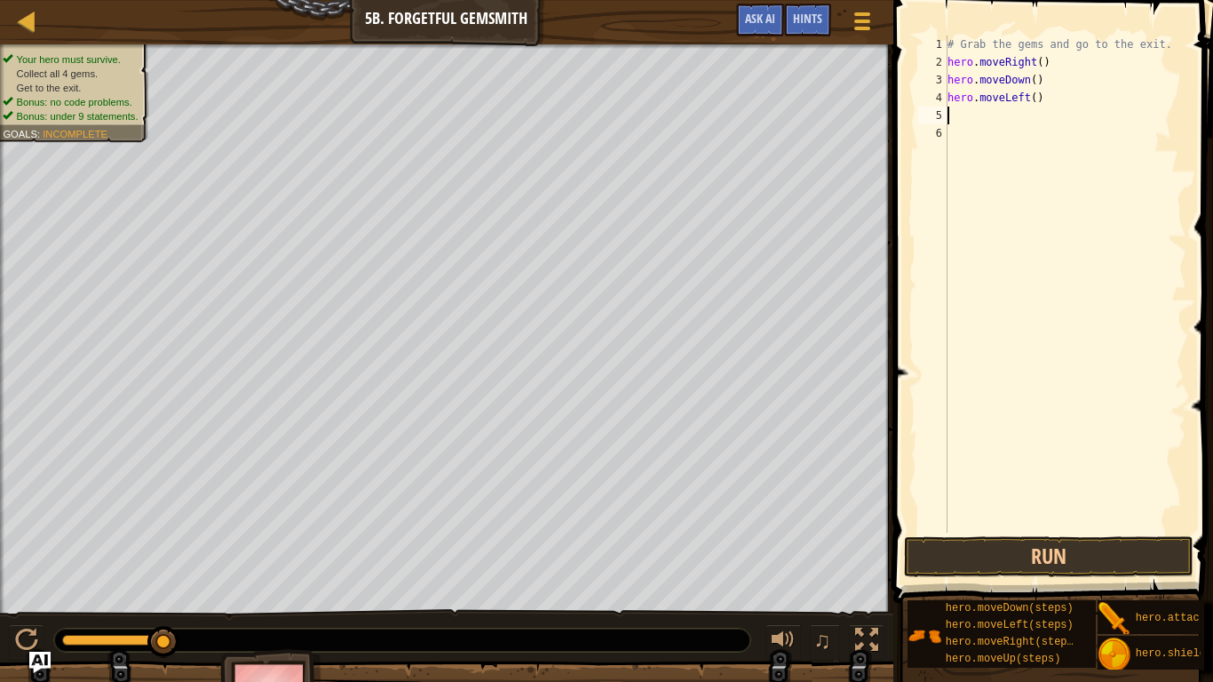
click at [1033, 99] on div "# Grab the gems and go to the exit. hero . moveRight ( ) hero . moveDown ( ) he…" at bounding box center [1065, 302] width 242 height 533
click at [1028, 104] on div "# Grab the gems and go to the exit. hero . moveRight ( ) hero . moveDown ( ) he…" at bounding box center [1065, 302] width 242 height 533
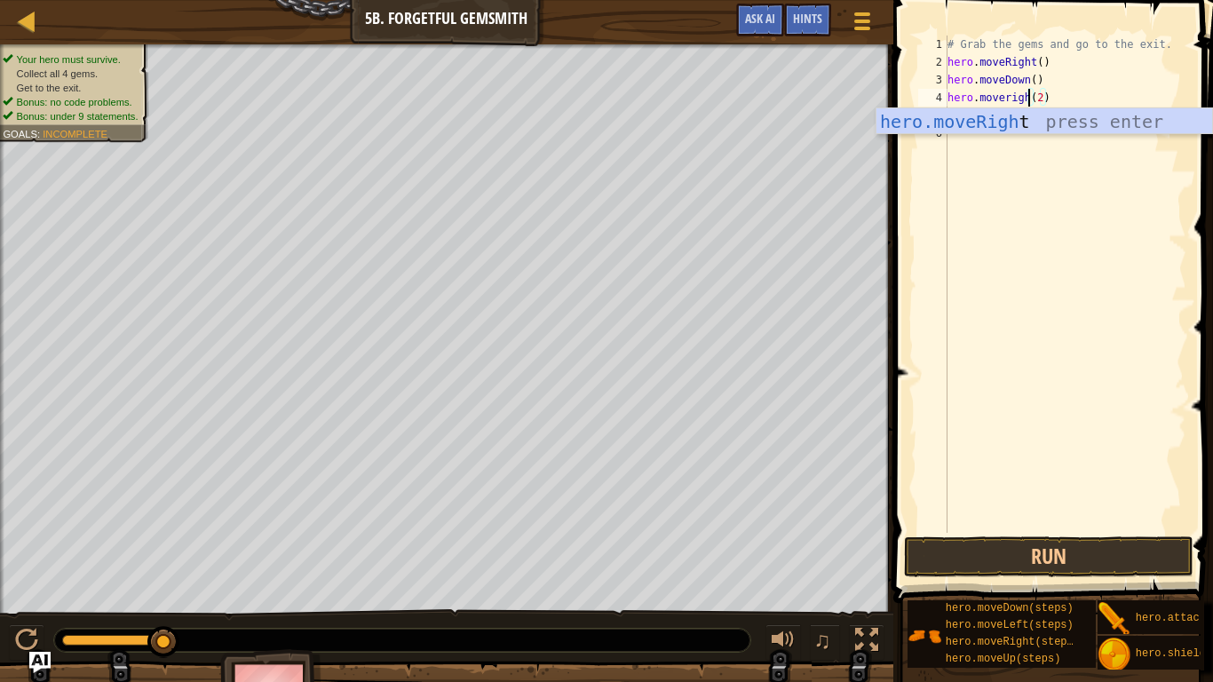
scroll to position [8, 12]
click at [1059, 561] on button "Run" at bounding box center [1049, 556] width 290 height 41
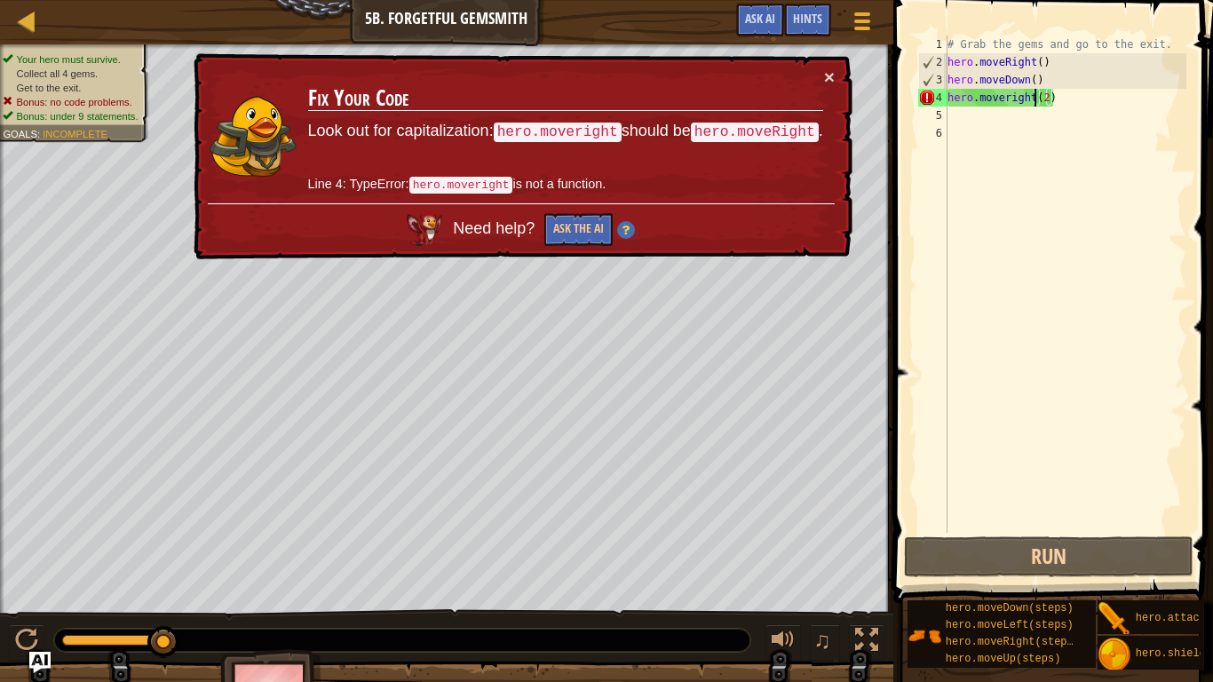
click at [1061, 101] on div "# Grab the gems and go to the exit. hero . moveRight ( ) hero . moveDown ( ) he…" at bounding box center [1065, 302] width 242 height 533
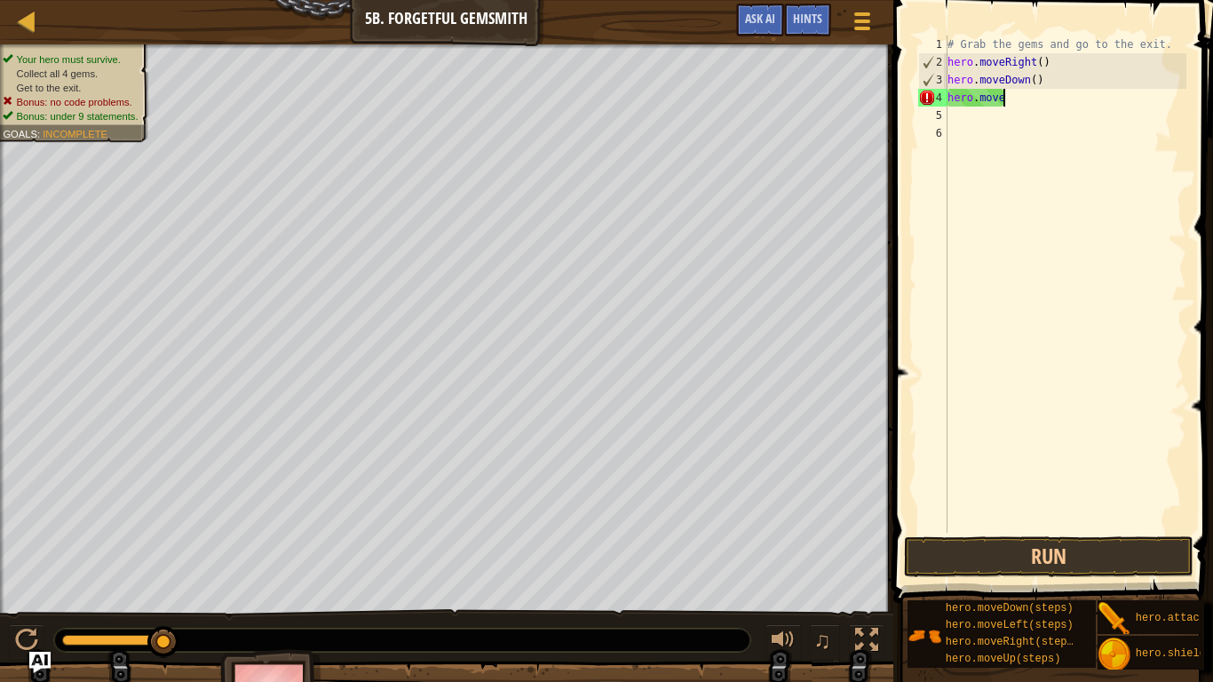
scroll to position [8, 3]
type textarea "h"
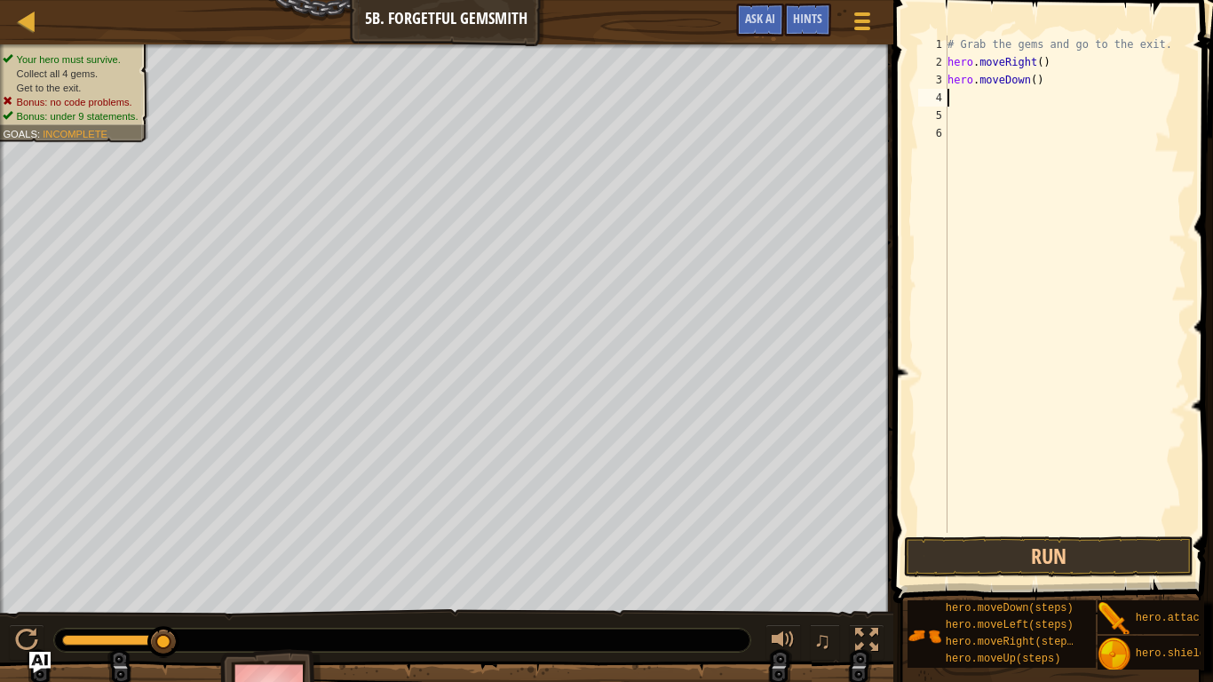
type textarea "m"
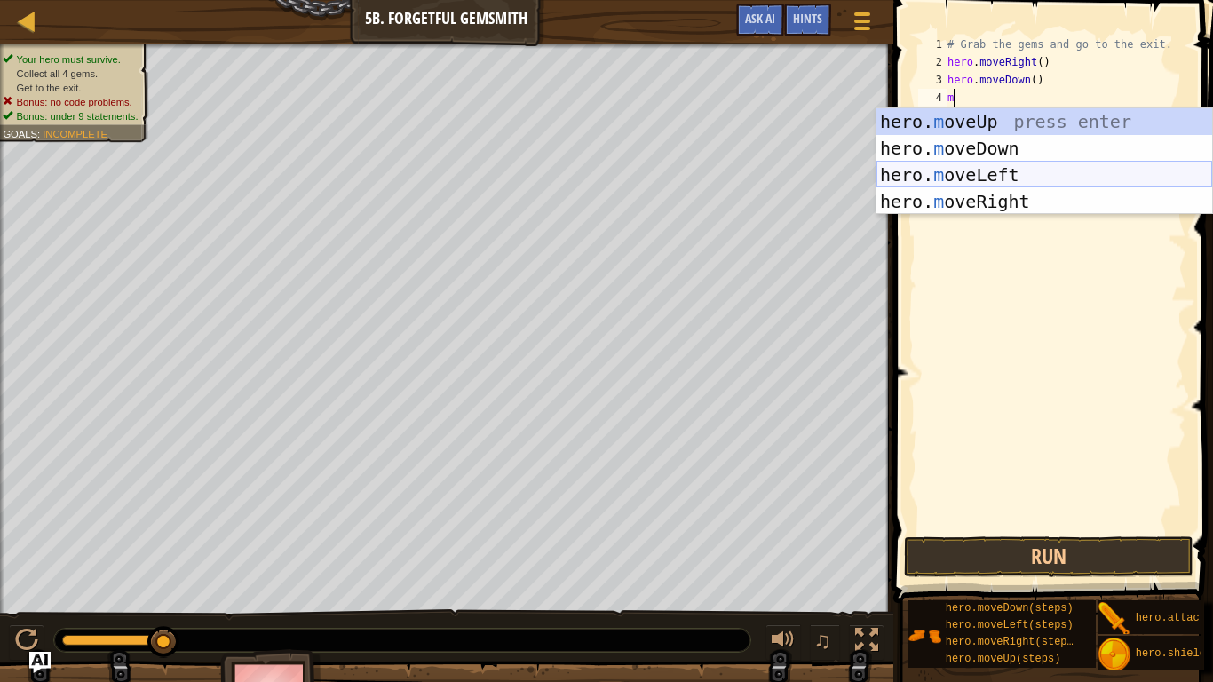
click at [1056, 173] on div "hero. m oveUp press enter hero. m oveDown press enter hero. m oveLeft press ent…" at bounding box center [1045, 188] width 336 height 160
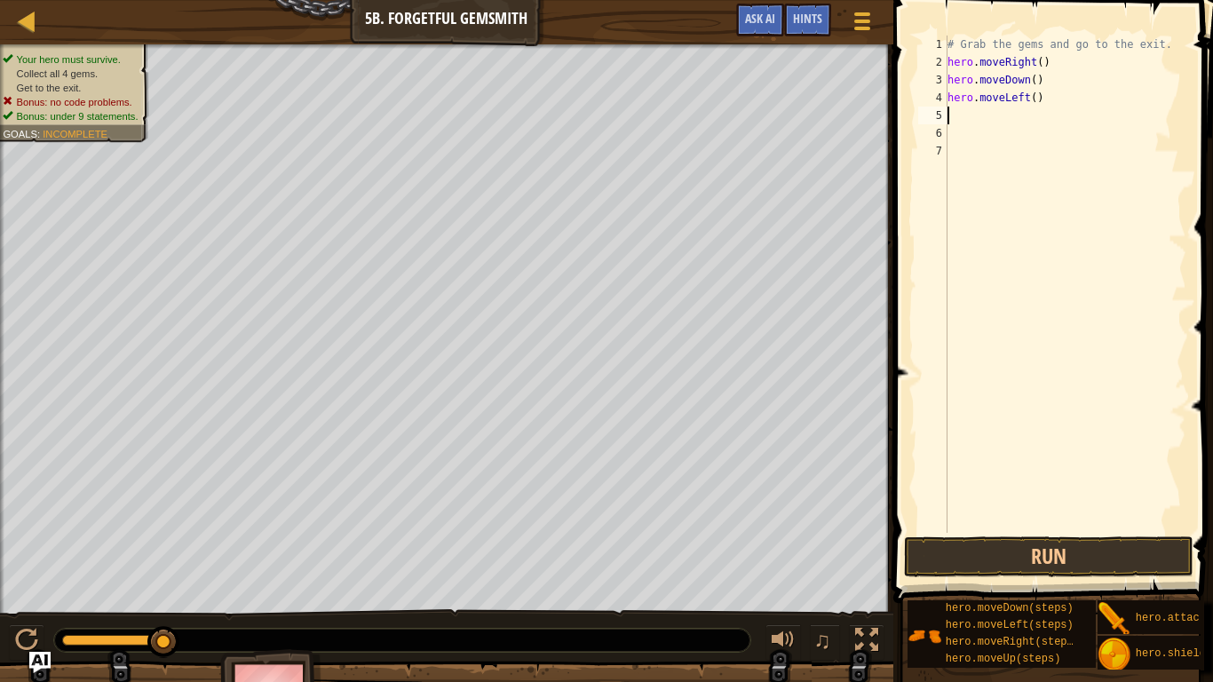
click at [1033, 95] on div "# Grab the gems and go to the exit. hero . moveRight ( ) hero . moveDown ( ) he…" at bounding box center [1065, 302] width 242 height 533
click at [1047, 99] on div "# Grab the gems and go to the exit. hero . moveRight ( ) hero . moveDown ( ) he…" at bounding box center [1065, 302] width 242 height 533
type textarea "h"
type textarea "m"
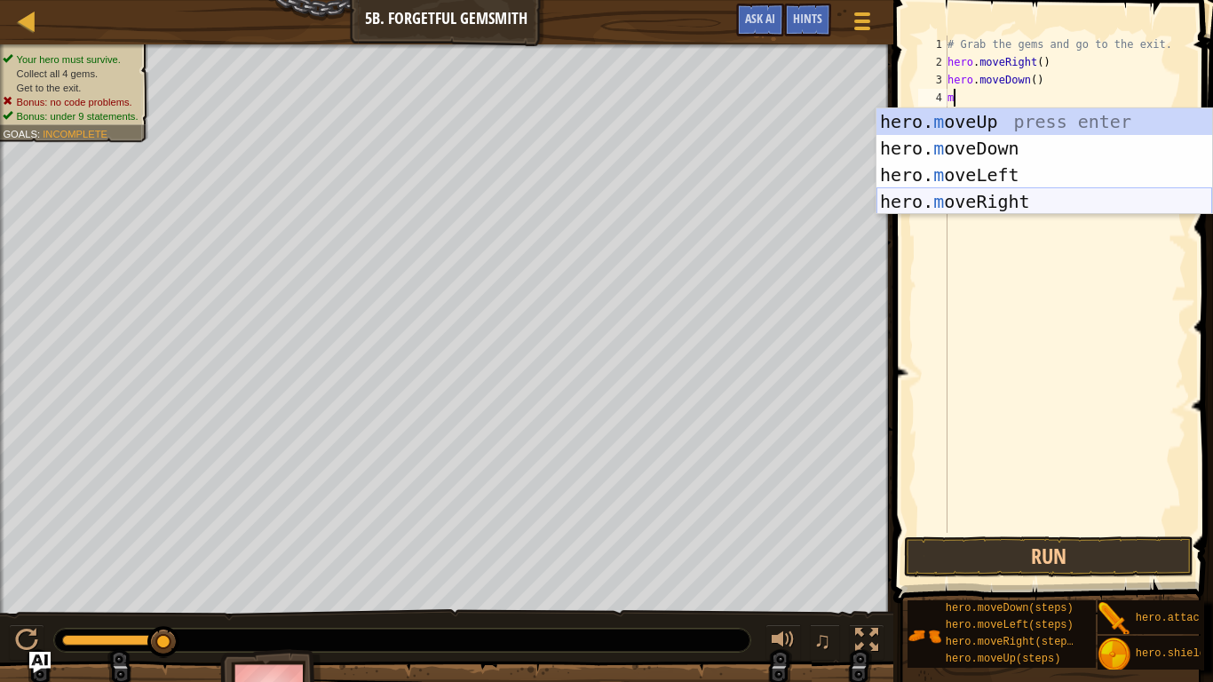
click at [982, 202] on div "hero. m oveUp press enter hero. m oveDown press enter hero. m oveLeft press ent…" at bounding box center [1045, 188] width 336 height 160
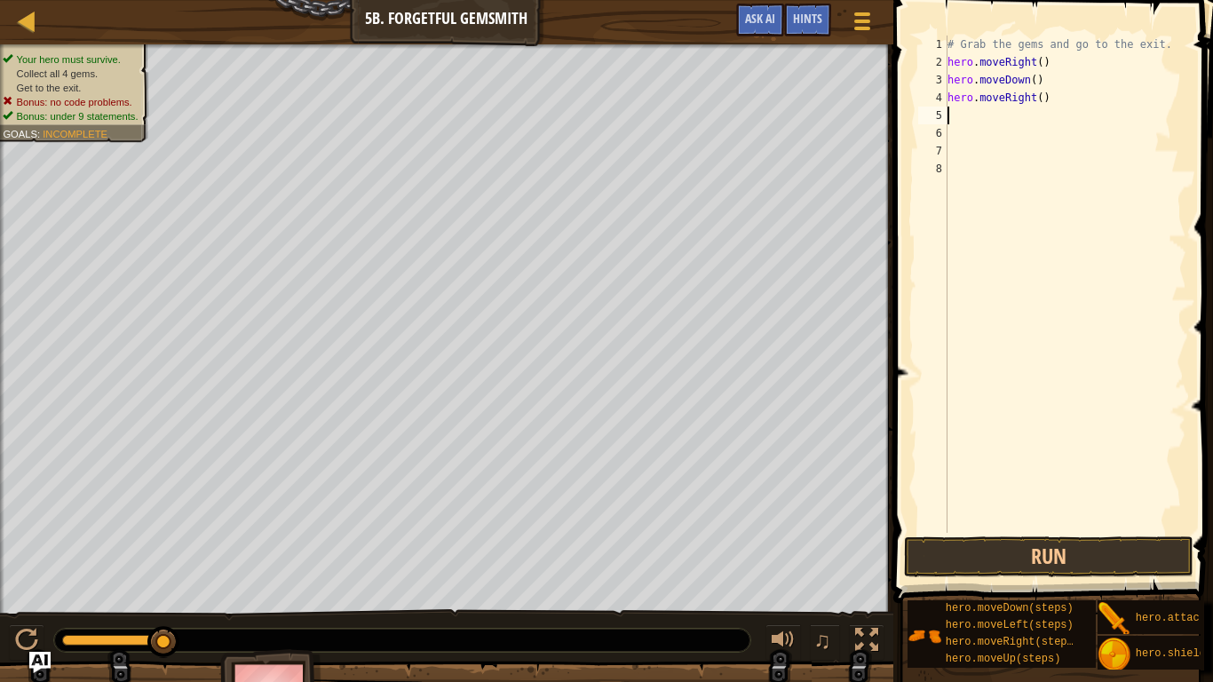
click at [1037, 99] on div "# Grab the gems and go to the exit. hero . moveRight ( ) hero . moveDown ( ) he…" at bounding box center [1065, 302] width 242 height 533
click at [1040, 99] on div "# Grab the gems and go to the exit. hero . moveRight ( ) hero . moveDown ( ) he…" at bounding box center [1065, 302] width 242 height 533
type textarea "hero.moveRight(2)"
click at [1110, 553] on button "Run" at bounding box center [1049, 556] width 290 height 41
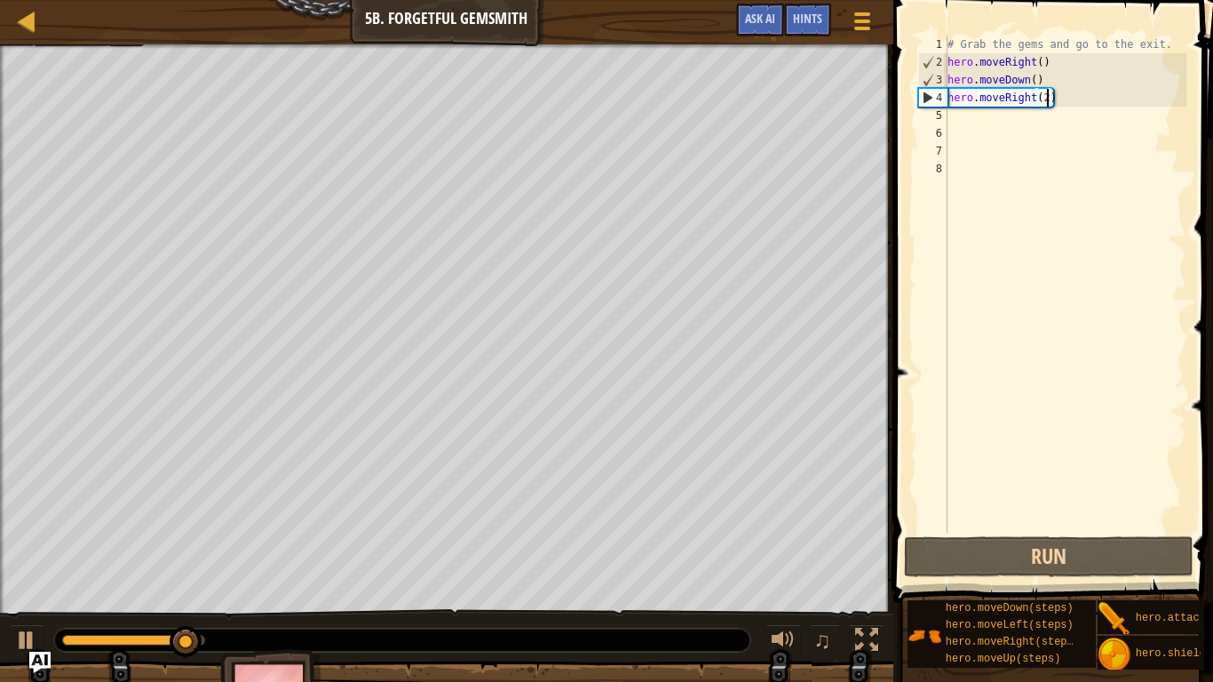
click at [948, 115] on div "# Grab the gems and go to the exit. hero . moveRight ( ) hero . moveDown ( ) he…" at bounding box center [1065, 302] width 242 height 533
type textarea "m"
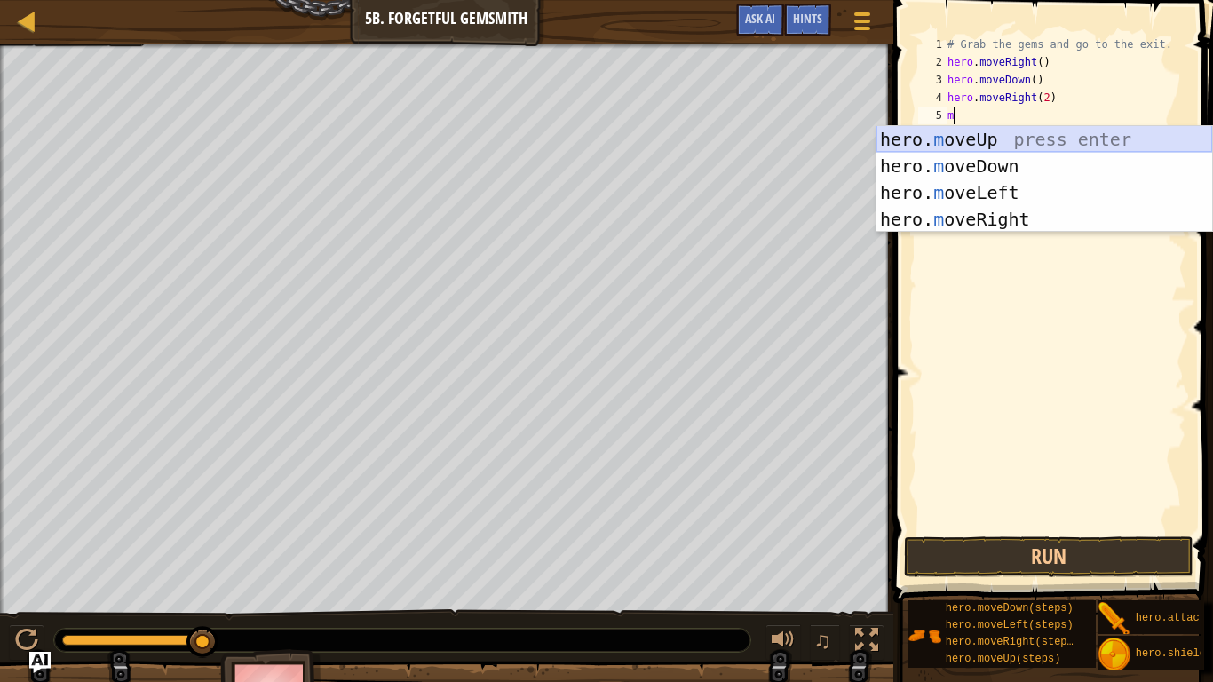
click at [958, 144] on div "hero. m oveUp press enter hero. m oveDown press enter hero. m oveLeft press ent…" at bounding box center [1045, 206] width 336 height 160
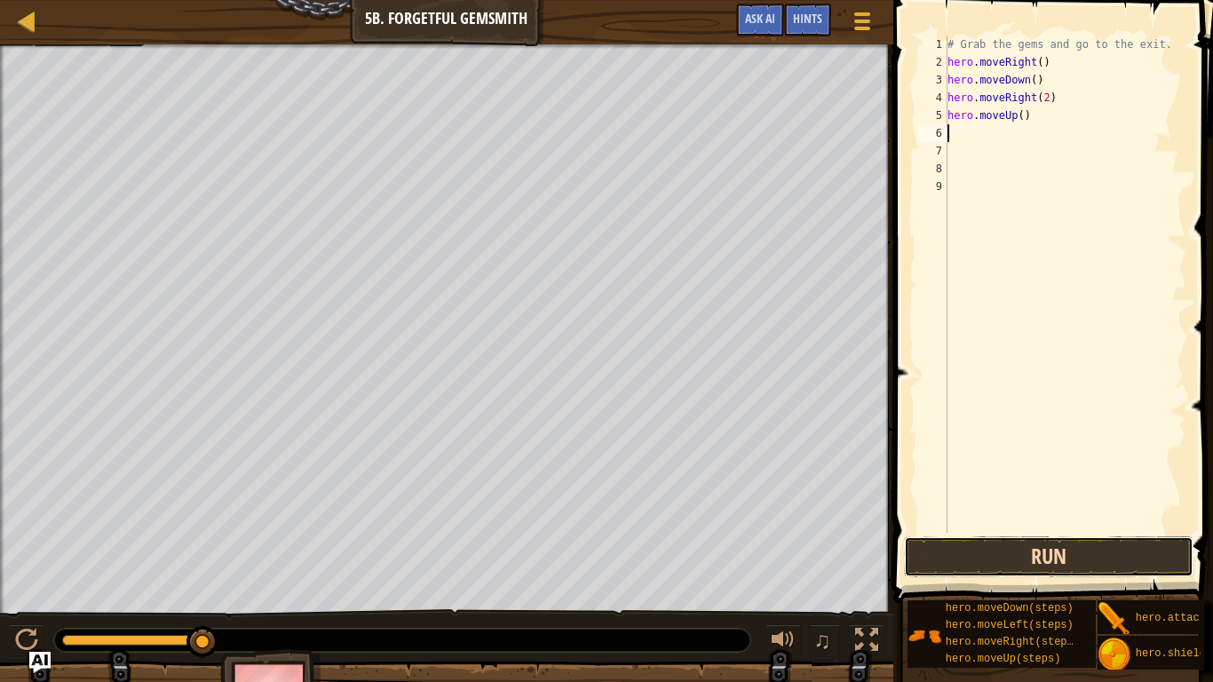
click at [965, 540] on button "Run" at bounding box center [1049, 556] width 290 height 41
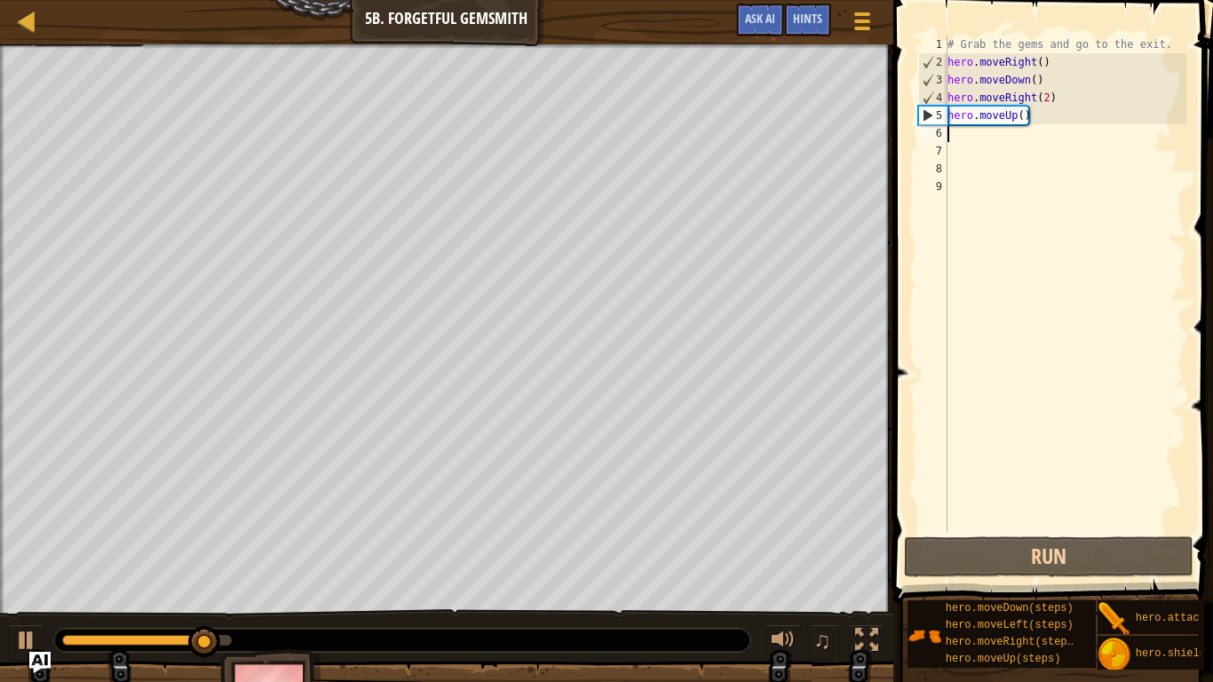
type textarea "m"
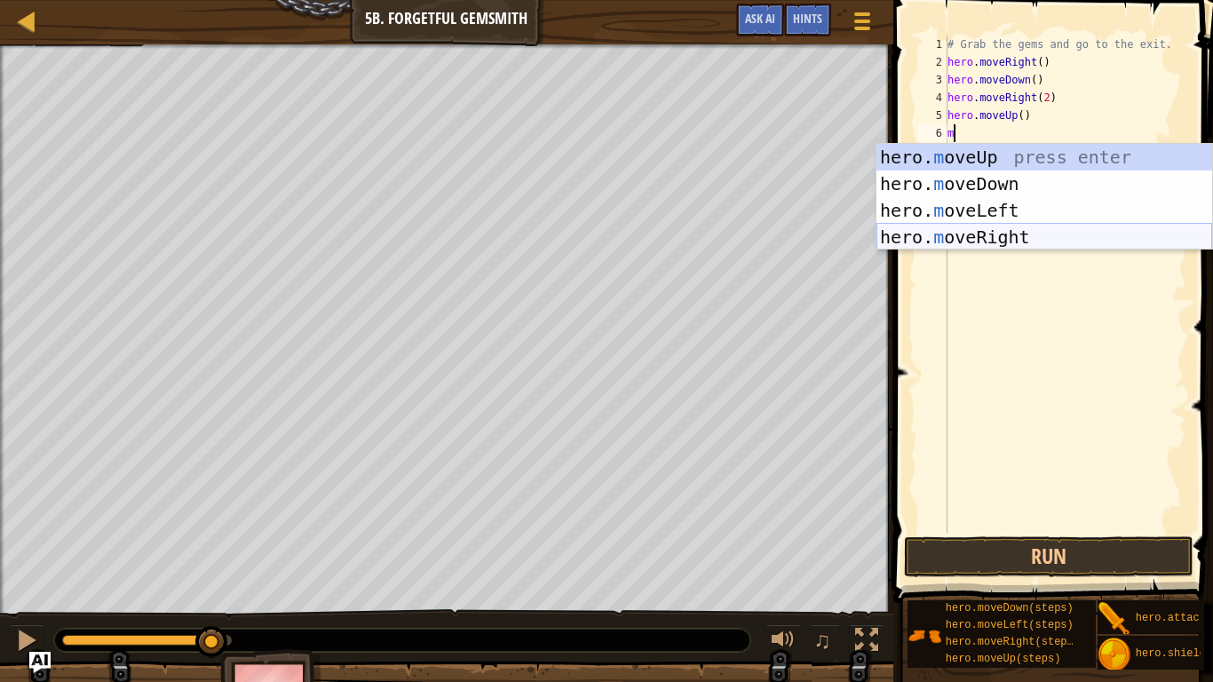
click at [945, 239] on div "hero. m oveUp press enter hero. m oveDown press enter hero. m oveLeft press ent…" at bounding box center [1045, 224] width 336 height 160
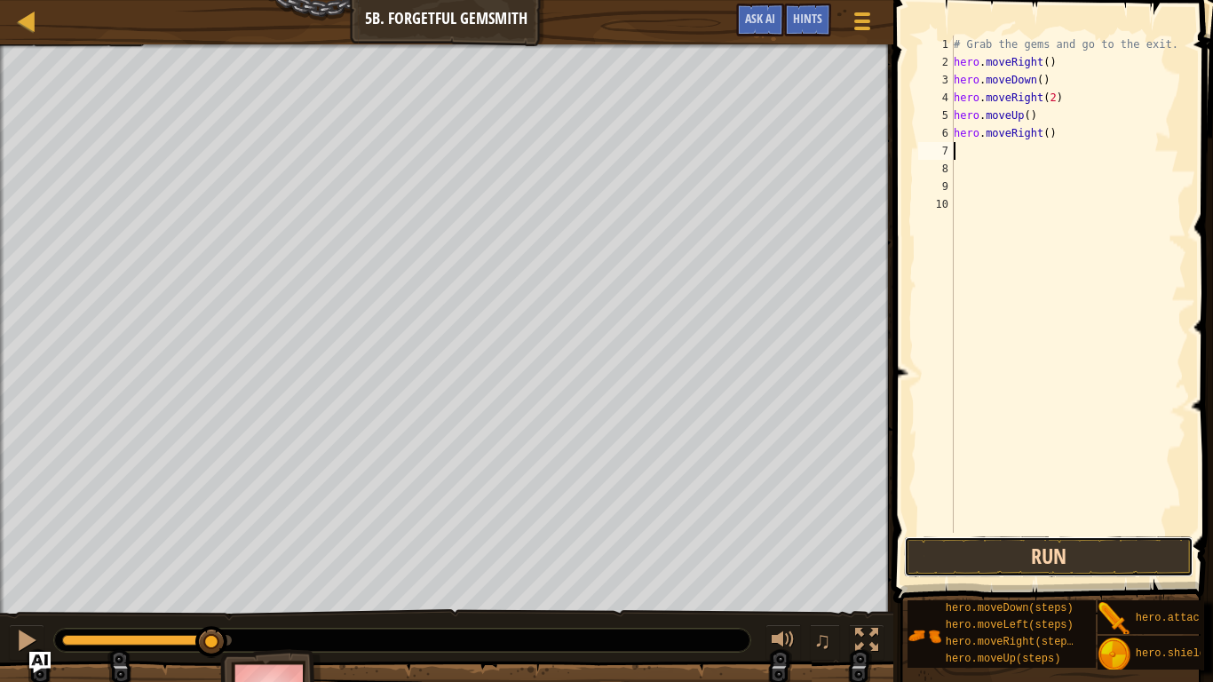
click at [976, 556] on button "Run" at bounding box center [1049, 556] width 290 height 41
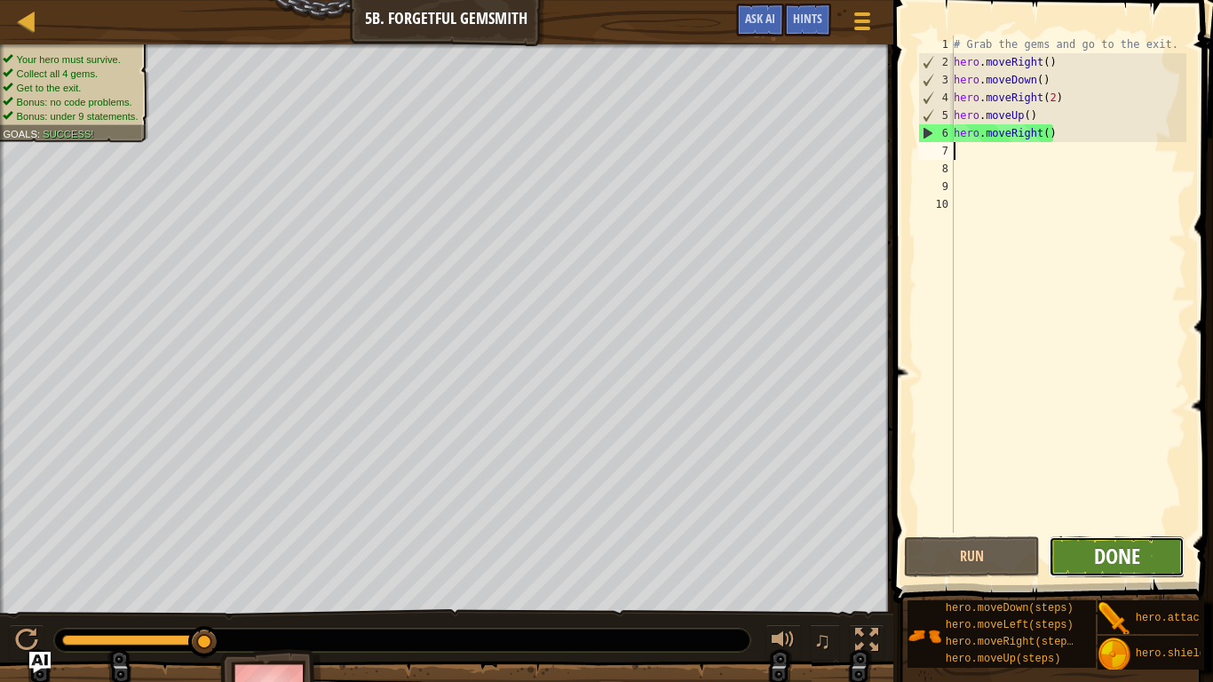
click at [1121, 561] on span "Done" at bounding box center [1117, 556] width 46 height 28
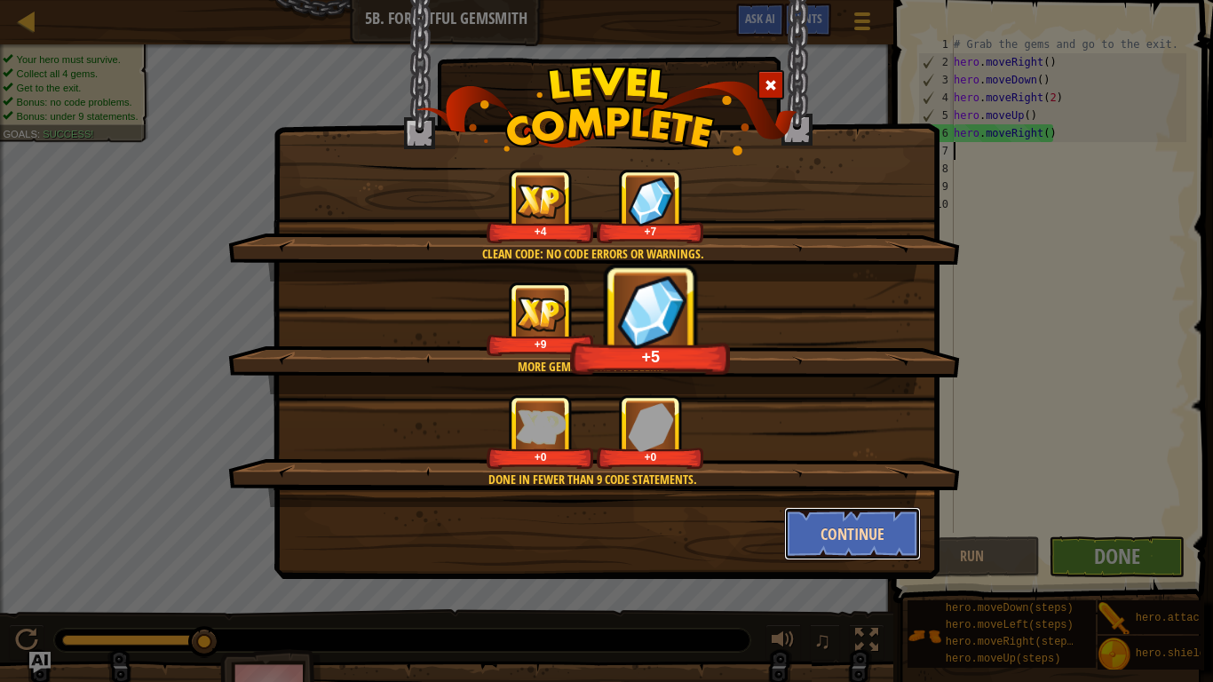
click at [832, 526] on button "Continue" at bounding box center [853, 533] width 138 height 53
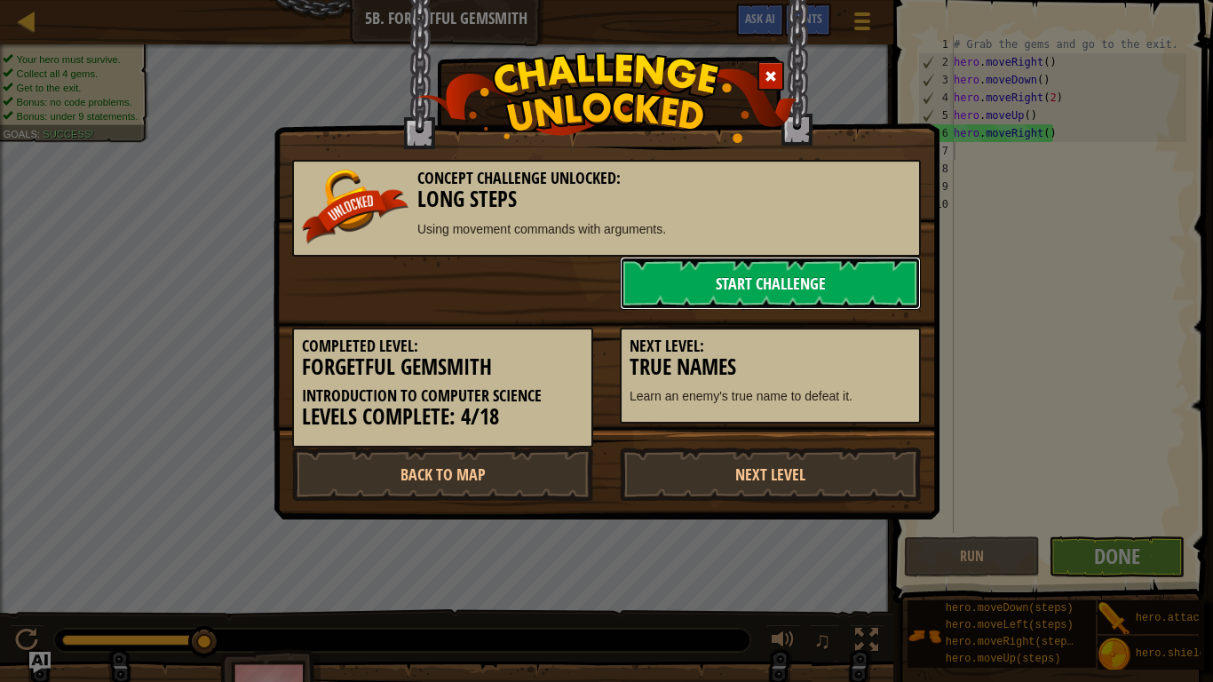
click at [779, 281] on link "Start Challenge" at bounding box center [770, 283] width 301 height 53
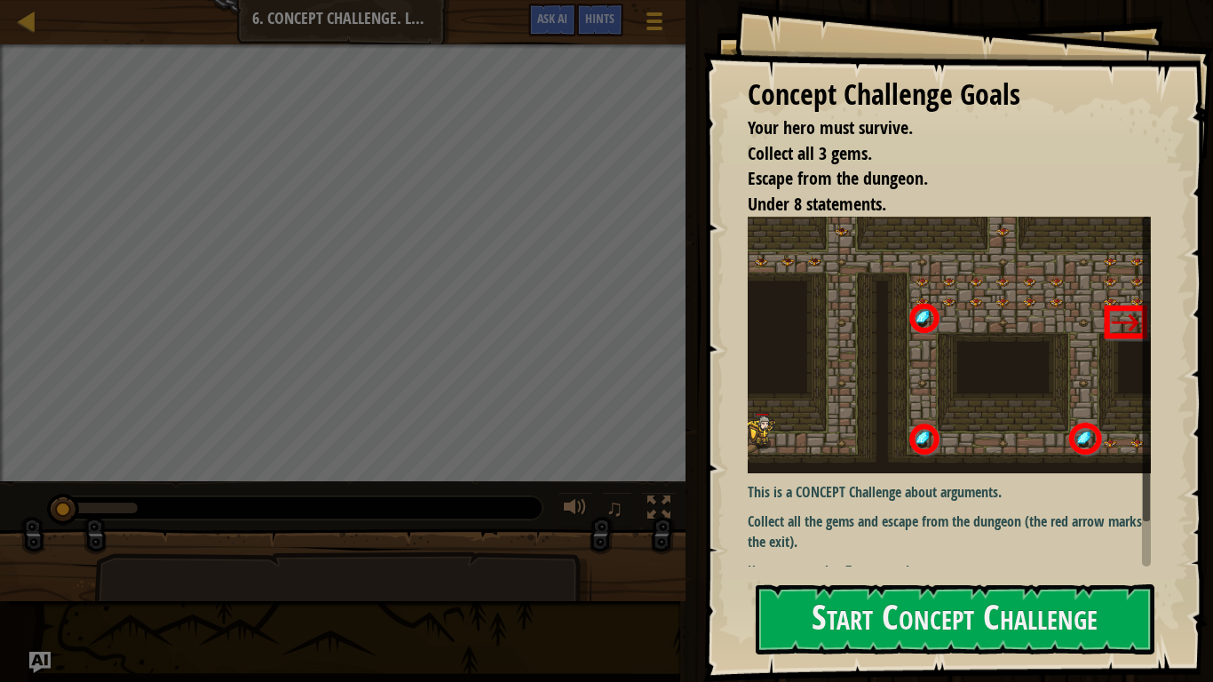
click at [779, 281] on img at bounding box center [949, 345] width 403 height 257
click at [905, 561] on button "Start Concept Challenge" at bounding box center [955, 619] width 399 height 70
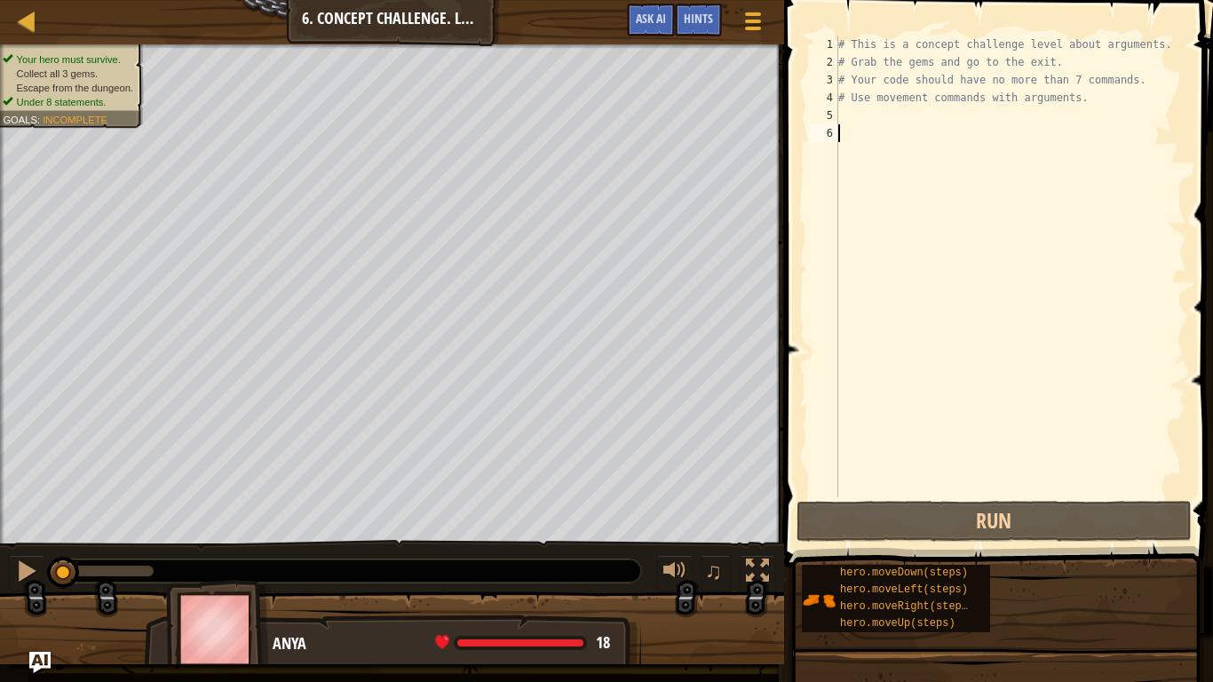
click at [845, 116] on div "# This is a concept challenge level about arguments. # Grab the gems and go to …" at bounding box center [1011, 284] width 352 height 497
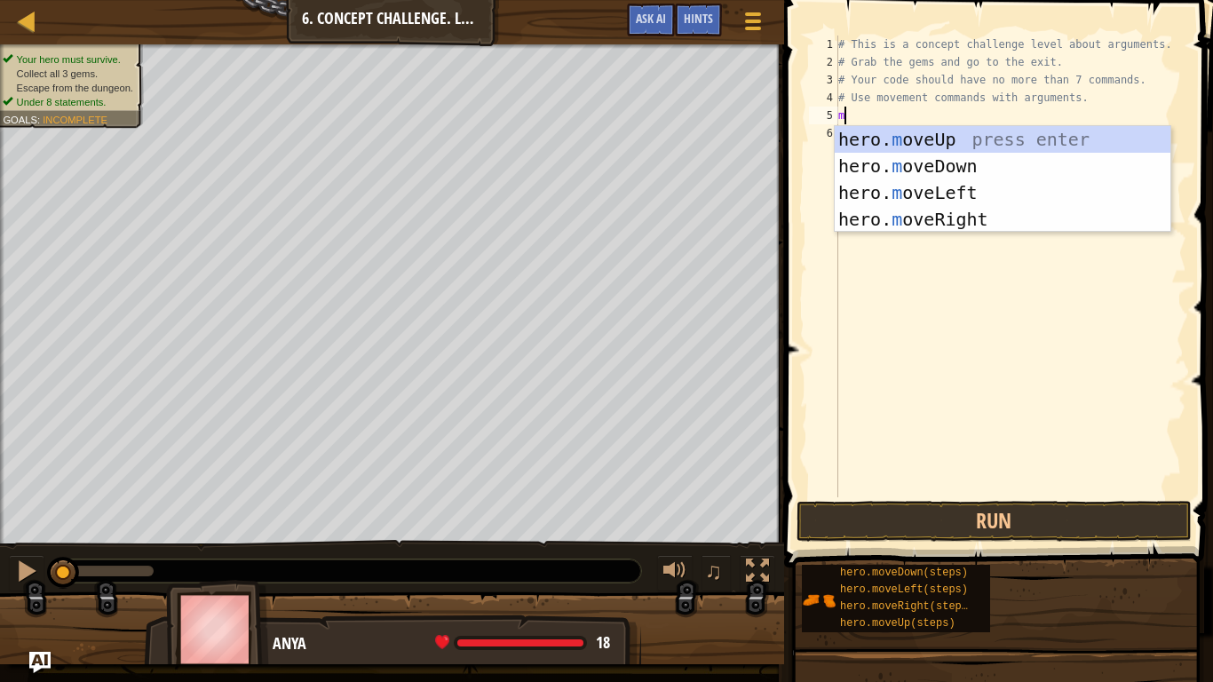
type textarea "mo"
click at [885, 213] on div "hero. mo veUp press enter hero. mo veDown press enter hero. mo veLeft press ent…" at bounding box center [1003, 206] width 336 height 160
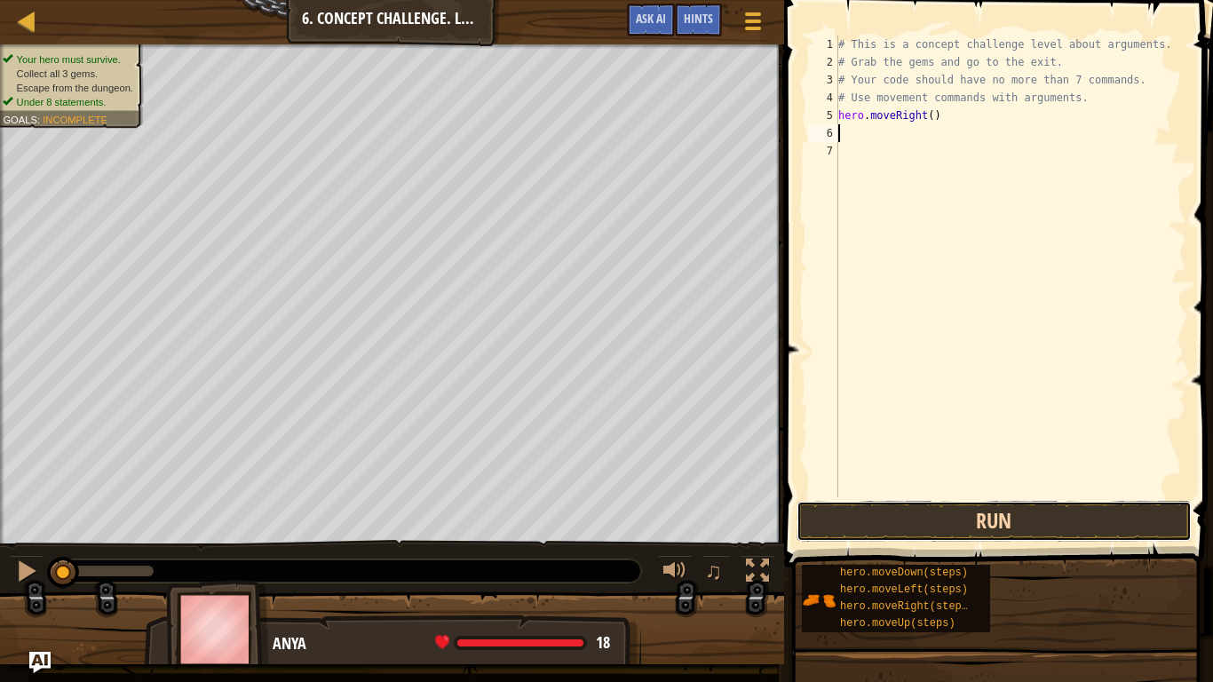
click at [919, 514] on button "Run" at bounding box center [994, 521] width 395 height 41
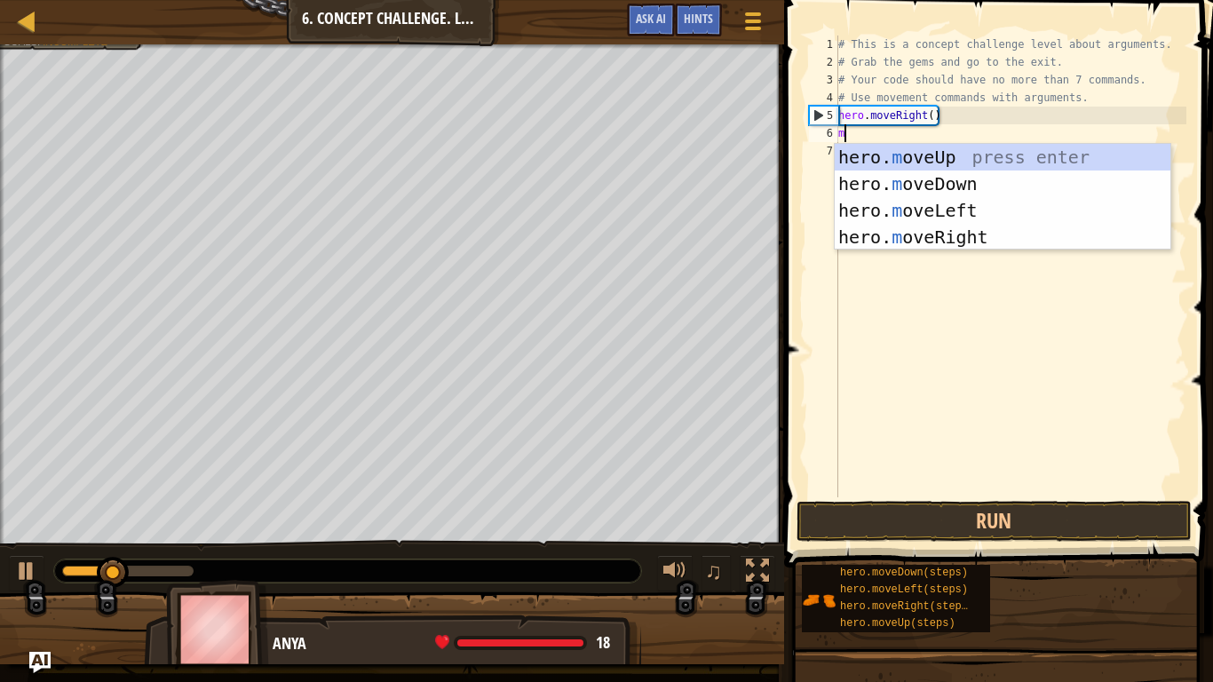
type textarea "mo"
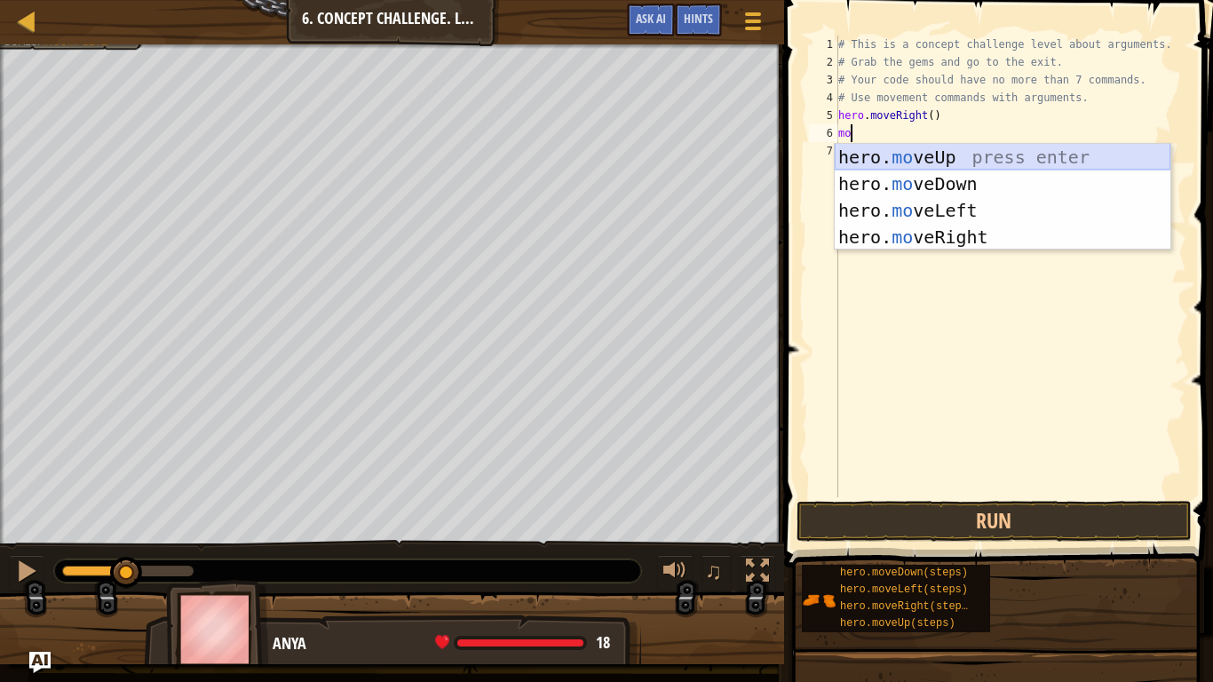
click at [887, 155] on div "hero. mo veUp press enter hero. mo veDown press enter hero. mo veLeft press ent…" at bounding box center [1003, 224] width 336 height 160
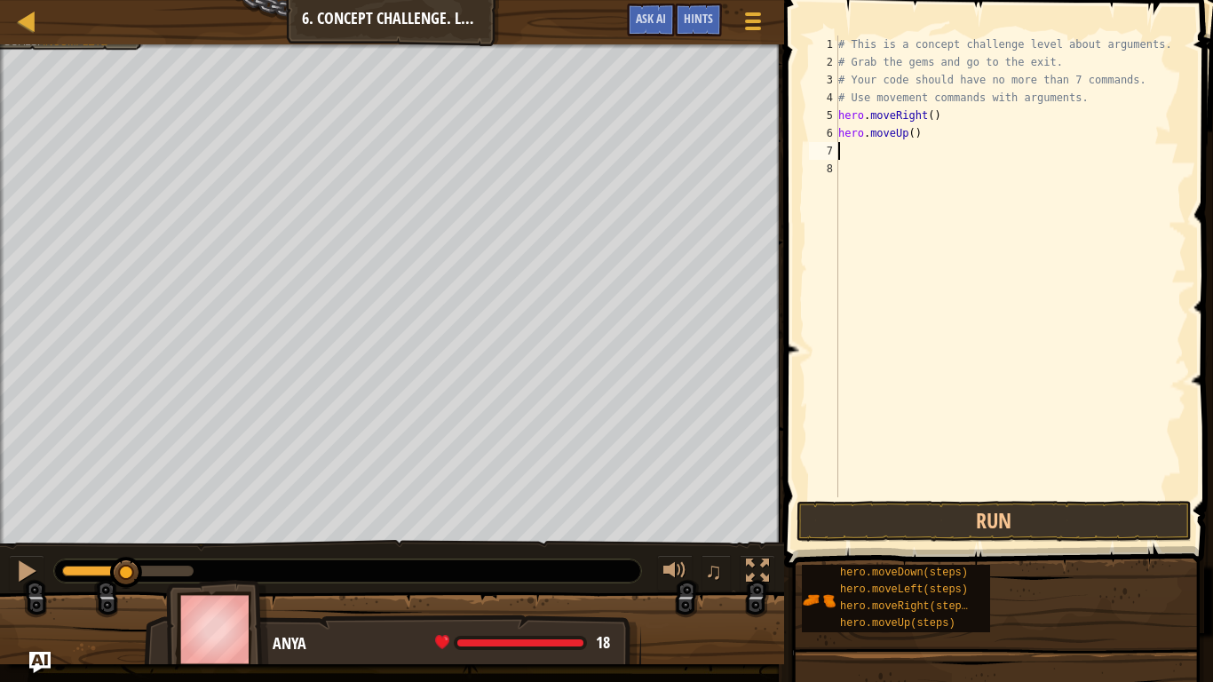
scroll to position [8, 0]
click at [910, 135] on div "# This is a concept challenge level about arguments. # Grab the gems and go to …" at bounding box center [1011, 284] width 352 height 497
type textarea "hero.moveUp()"
click at [912, 132] on div "# This is a concept challenge level about arguments. # Grab the gems and go to …" at bounding box center [1011, 284] width 352 height 497
click at [941, 145] on div "# This is a concept challenge level about arguments. # Grab the gems and go to …" at bounding box center [1011, 284] width 352 height 497
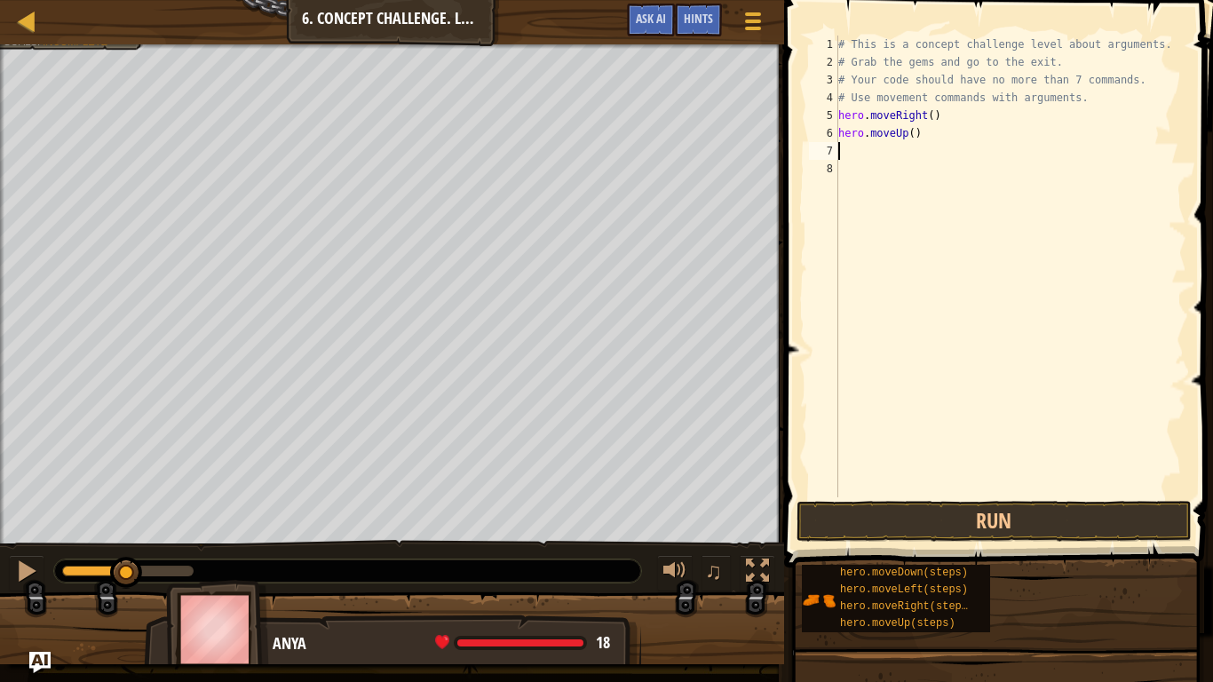
click at [912, 135] on div "# This is a concept challenge level about arguments. # Grab the gems and go to …" at bounding box center [1011, 284] width 352 height 497
type textarea "hero.moveUp(3)"
click at [846, 155] on div "# This is a concept challenge level about arguments. # Grab the gems and go to …" at bounding box center [1011, 284] width 352 height 497
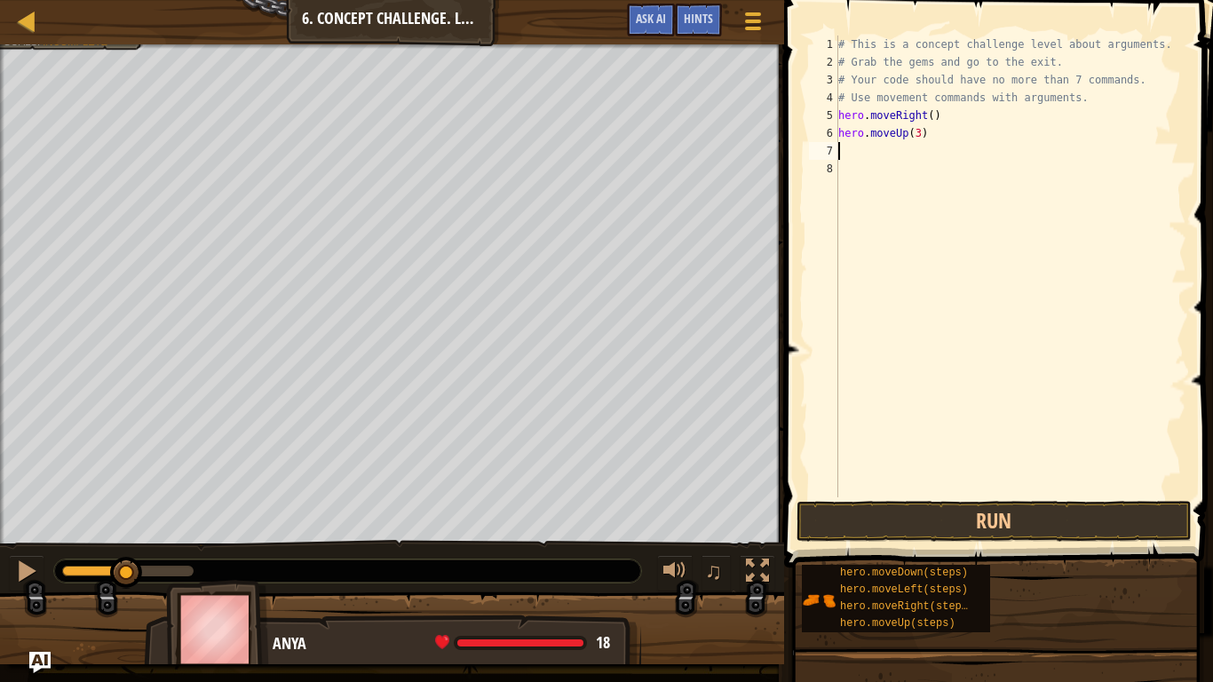
type textarea "m"
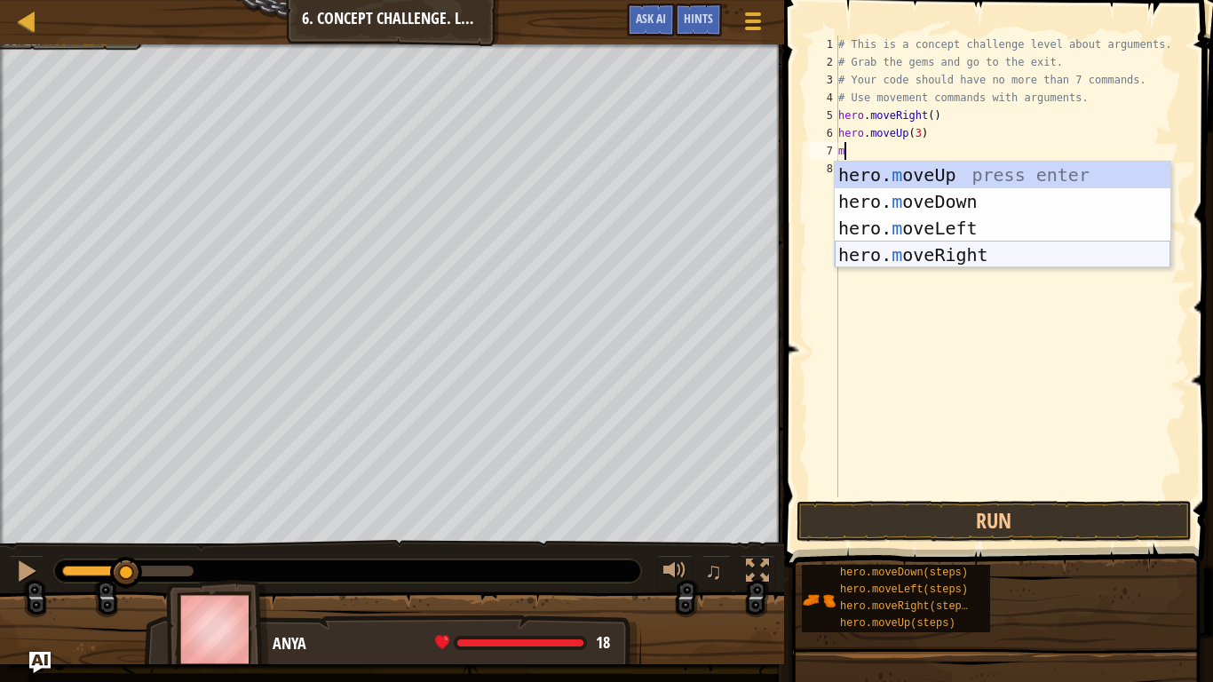
click at [900, 250] on div "hero. m oveUp press enter hero. m oveDown press enter hero. m oveLeft press ent…" at bounding box center [1003, 242] width 336 height 160
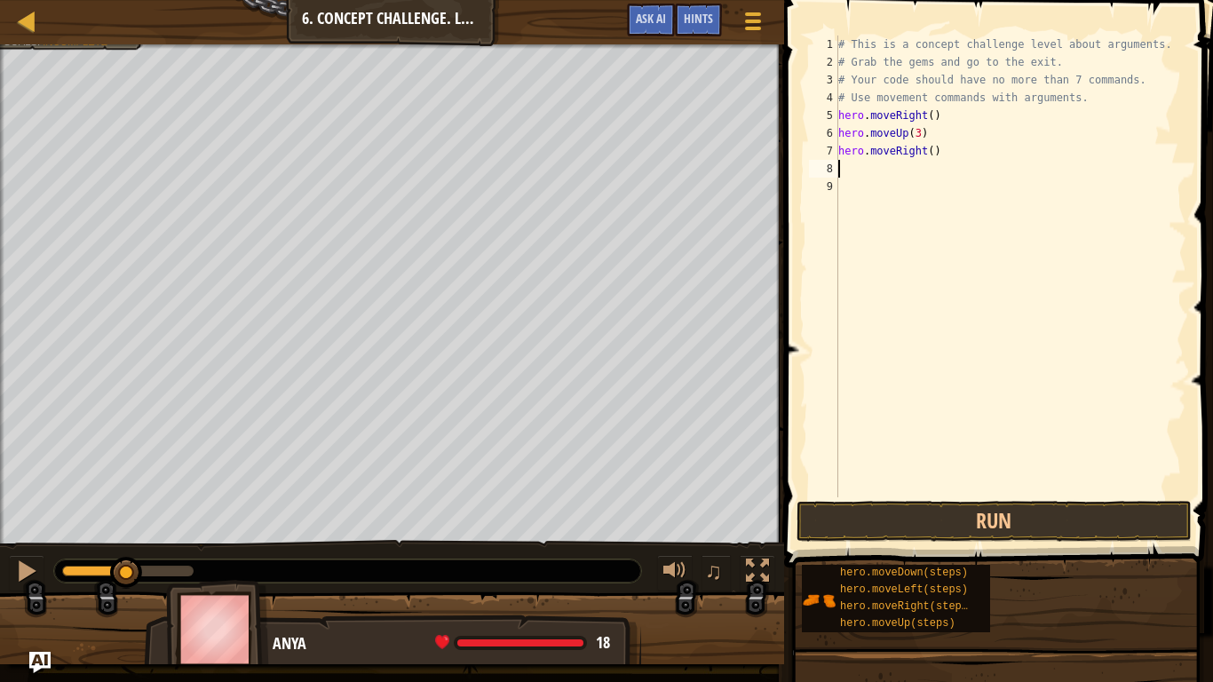
click at [931, 151] on div "# This is a concept challenge level about arguments. # Grab the gems and go to …" at bounding box center [1011, 284] width 352 height 497
type textarea "hero.moveRight(2)"
click at [838, 166] on div "8" at bounding box center [823, 169] width 29 height 18
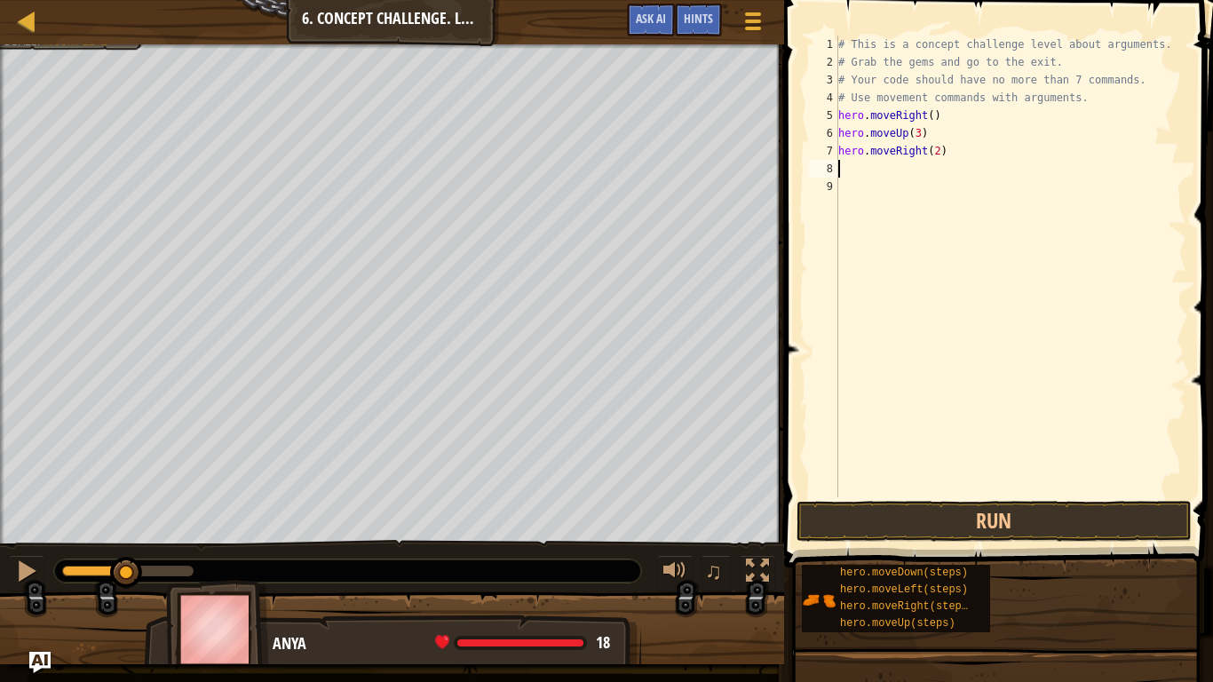
click at [841, 169] on div "# This is a concept challenge level about arguments. # Grab the gems and go to …" at bounding box center [1011, 284] width 352 height 497
type textarea "m"
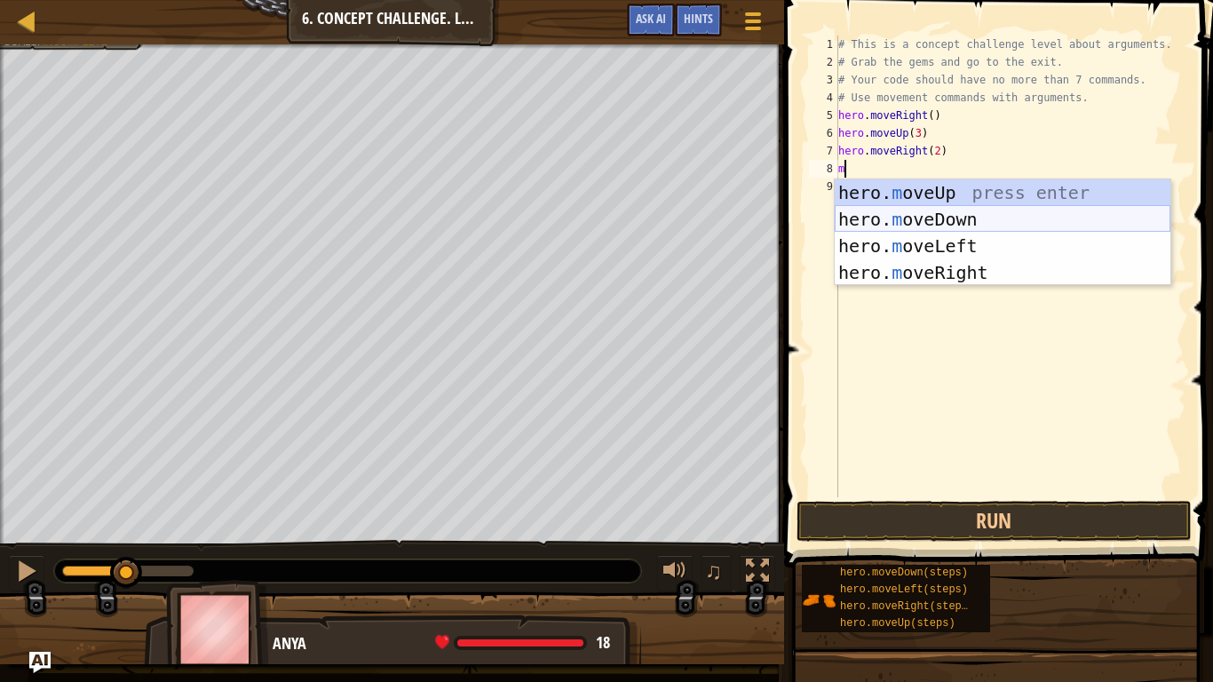
click at [894, 217] on div "hero. m oveUp press enter hero. m oveDown press enter hero. m oveLeft press ent…" at bounding box center [1003, 259] width 336 height 160
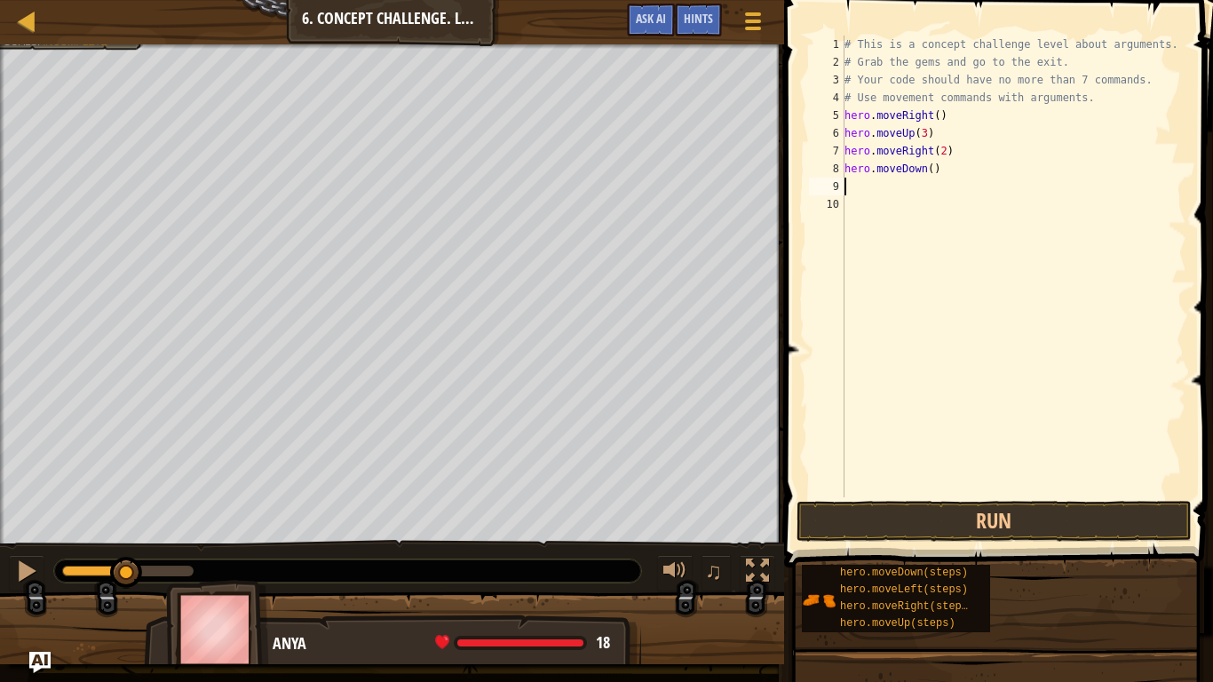
click at [930, 168] on div "# This is a concept challenge level about arguments. # Grab the gems and go to …" at bounding box center [1014, 284] width 346 height 497
type textarea "hero.moveDown(3)"
click at [850, 188] on div "# This is a concept challenge level about arguments. # Grab the gems and go to …" at bounding box center [1014, 284] width 346 height 497
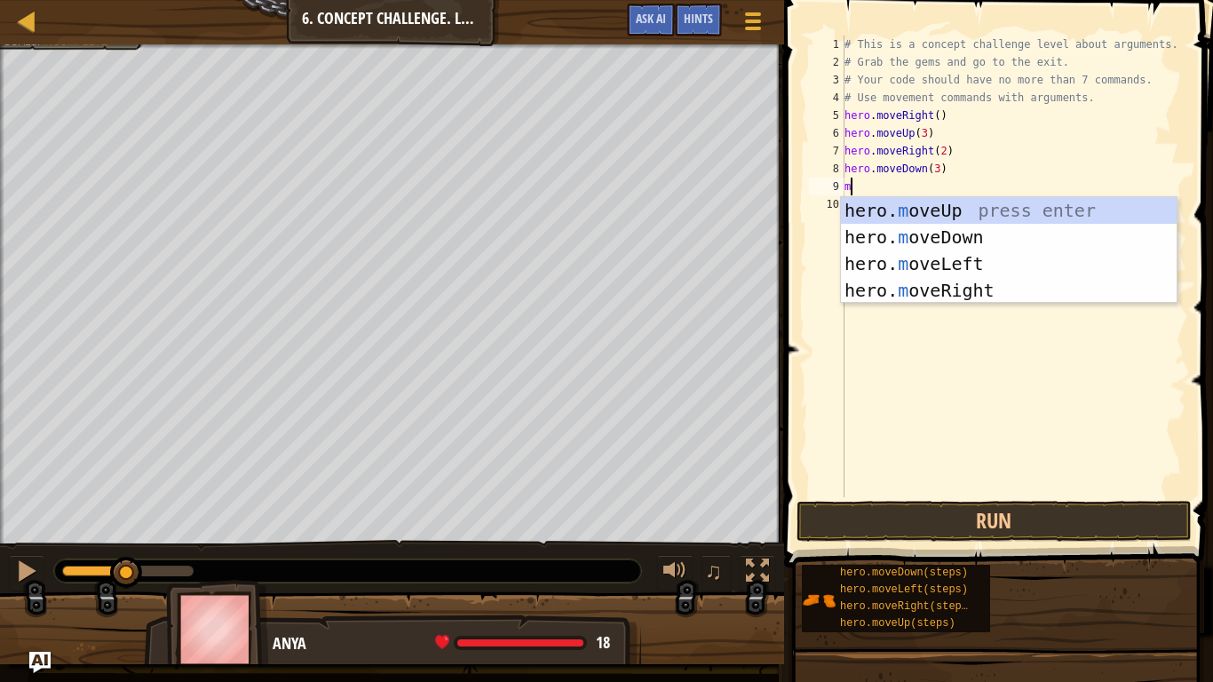
type textarea "mo"
click at [908, 262] on div "hero. mo veUp press enter hero. mo veDown press enter hero. mo veLeft press ent…" at bounding box center [1009, 277] width 336 height 160
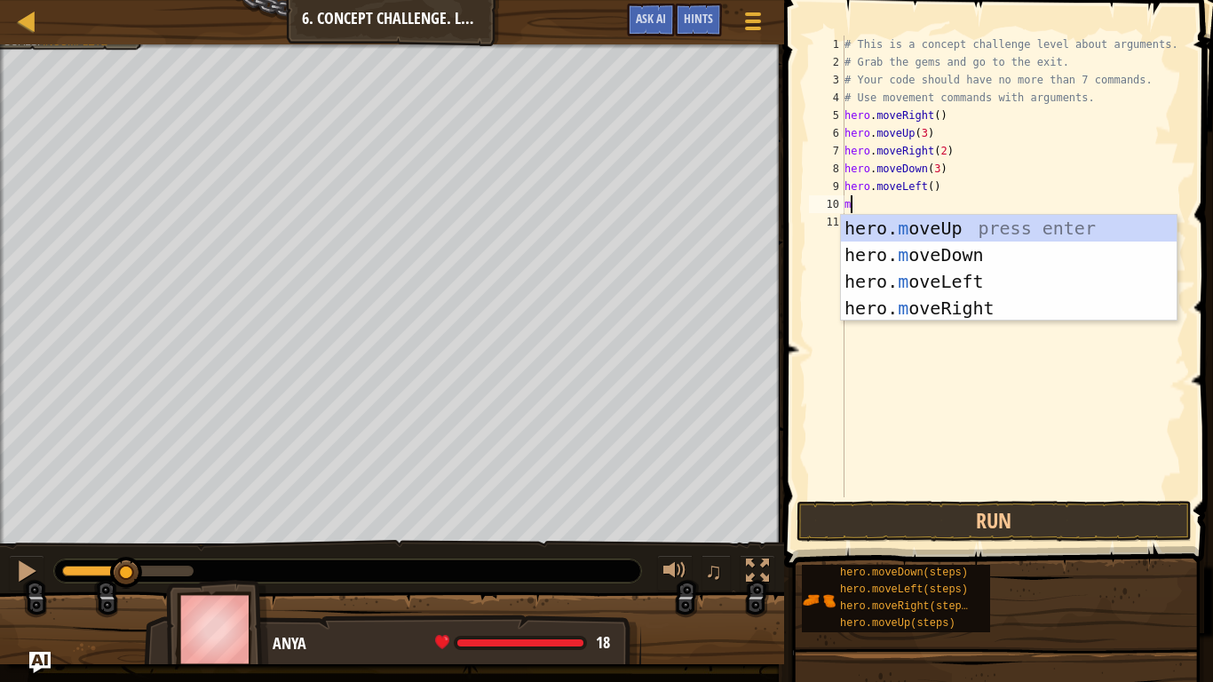
type textarea "mo"
click at [905, 234] on div "hero. mo veUp press enter hero. mo veDown press enter hero. mo veLeft press ent…" at bounding box center [1009, 295] width 336 height 160
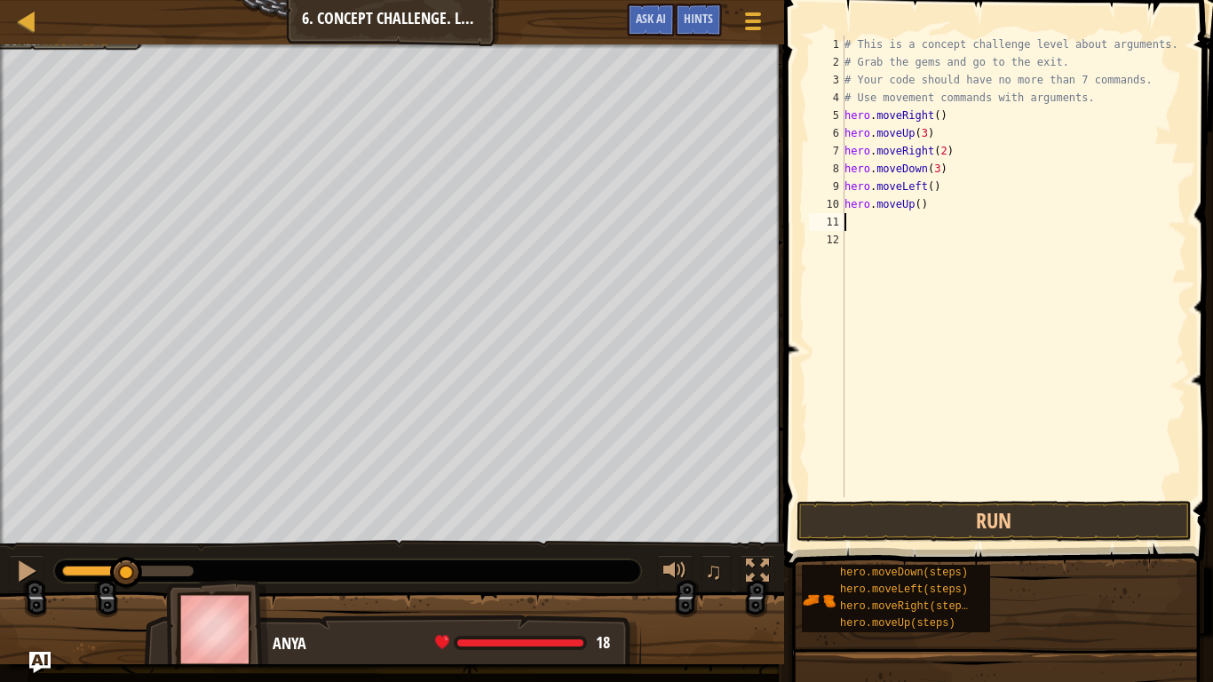
scroll to position [8, 0]
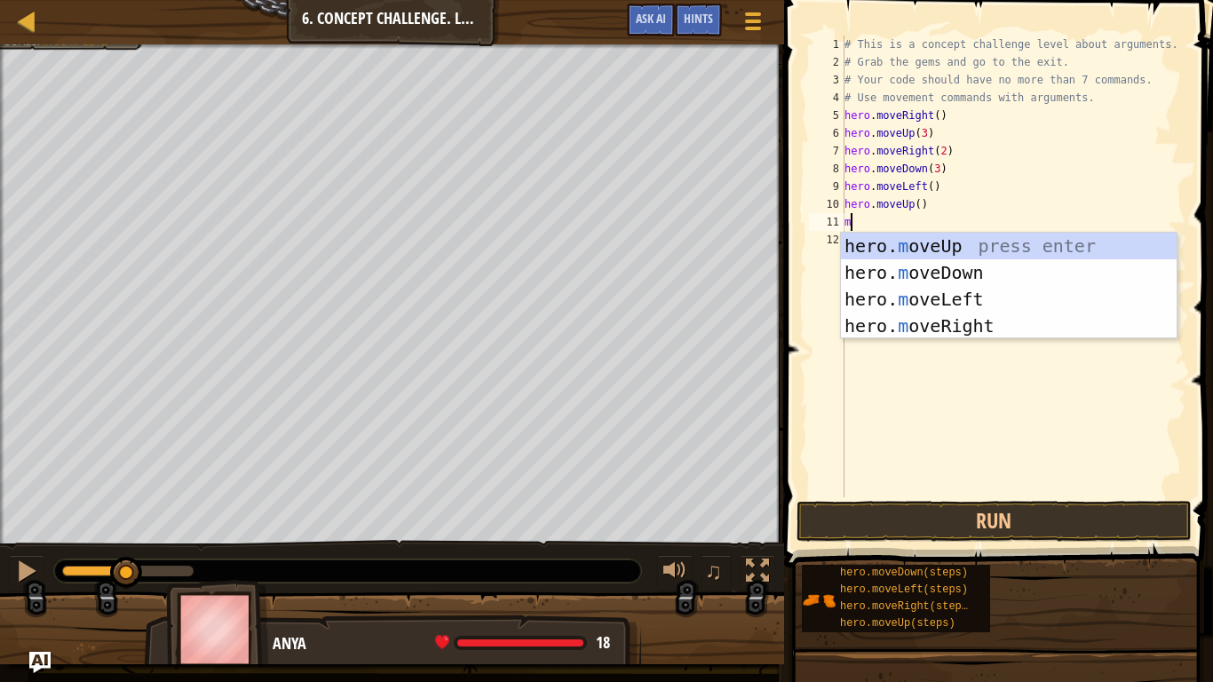
type textarea "mo"
click at [977, 329] on div "hero. mo veUp press enter hero. mo veDown press enter hero. mo veLeft press ent…" at bounding box center [1009, 313] width 336 height 160
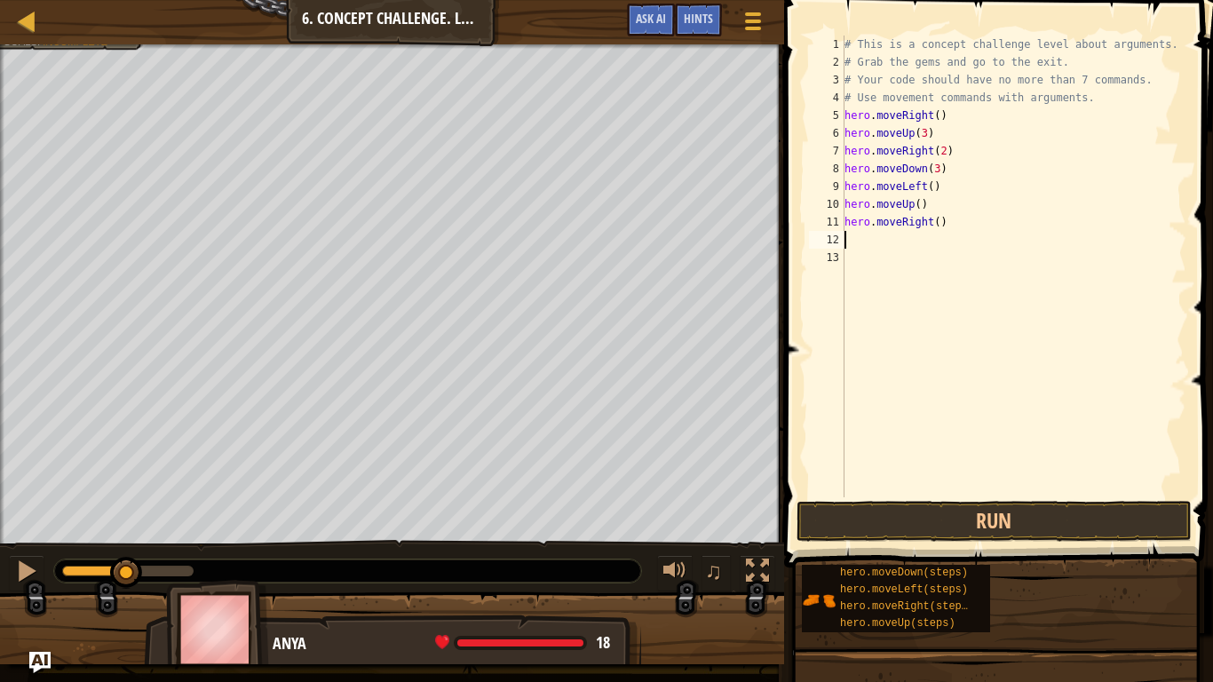
click at [936, 224] on div "# This is a concept challenge level about arguments. # Grab the gems and go to …" at bounding box center [1014, 284] width 346 height 497
click at [866, 520] on button "Run" at bounding box center [994, 521] width 395 height 41
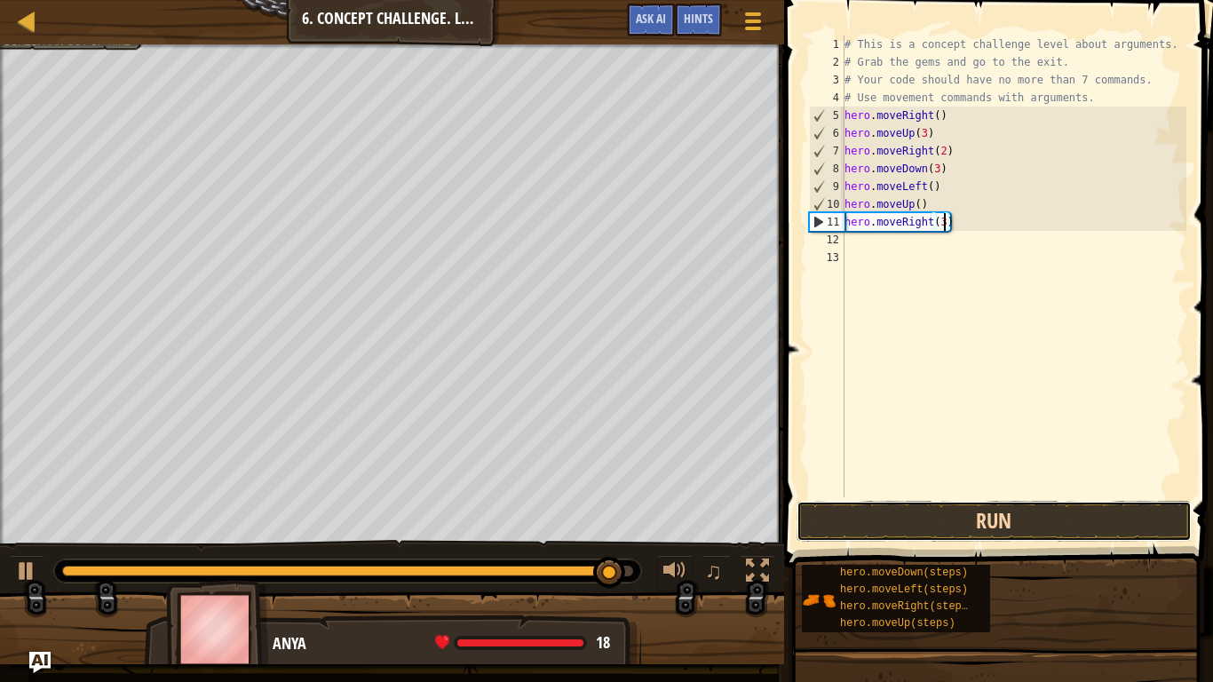
click at [1052, 509] on button "Run" at bounding box center [994, 521] width 395 height 41
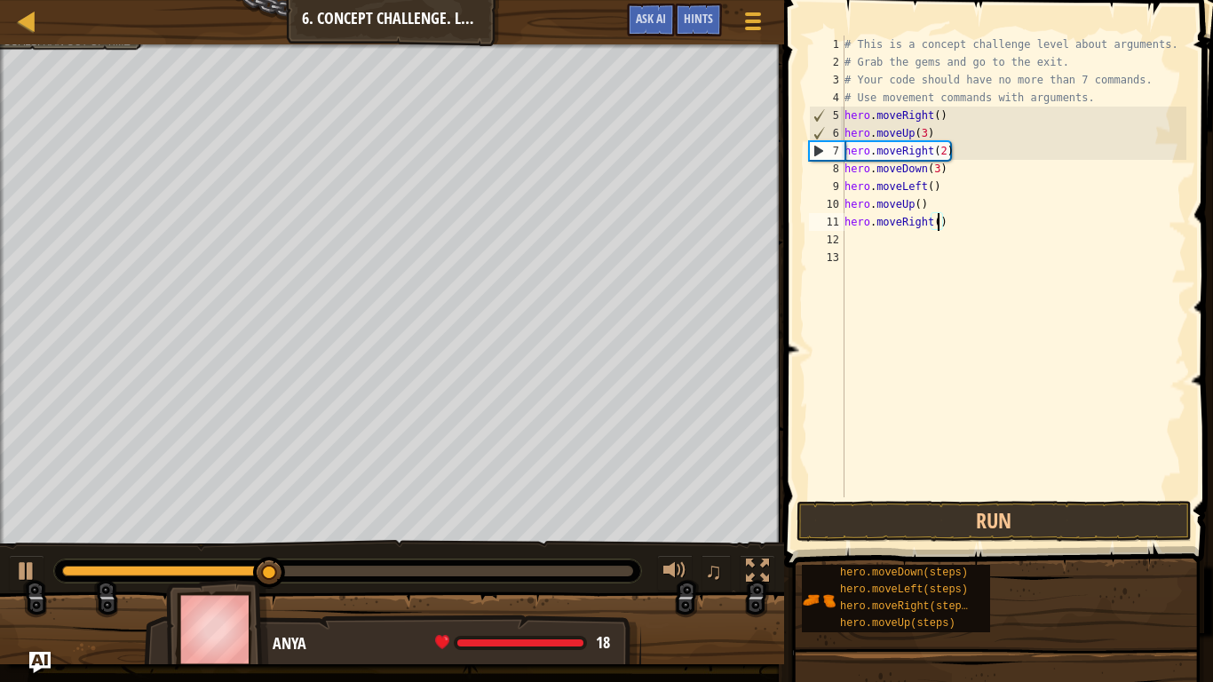
scroll to position [8, 13]
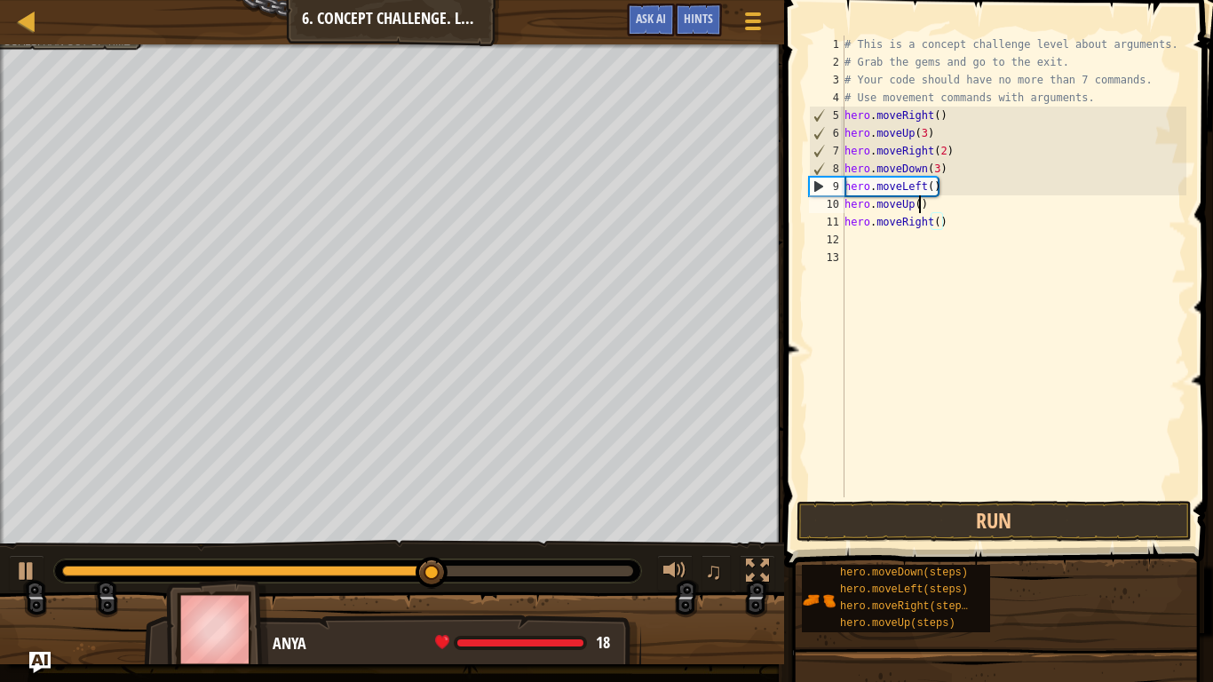
click at [920, 202] on div "# This is a concept challenge level about arguments. # Grab the gems and go to …" at bounding box center [1014, 284] width 346 height 497
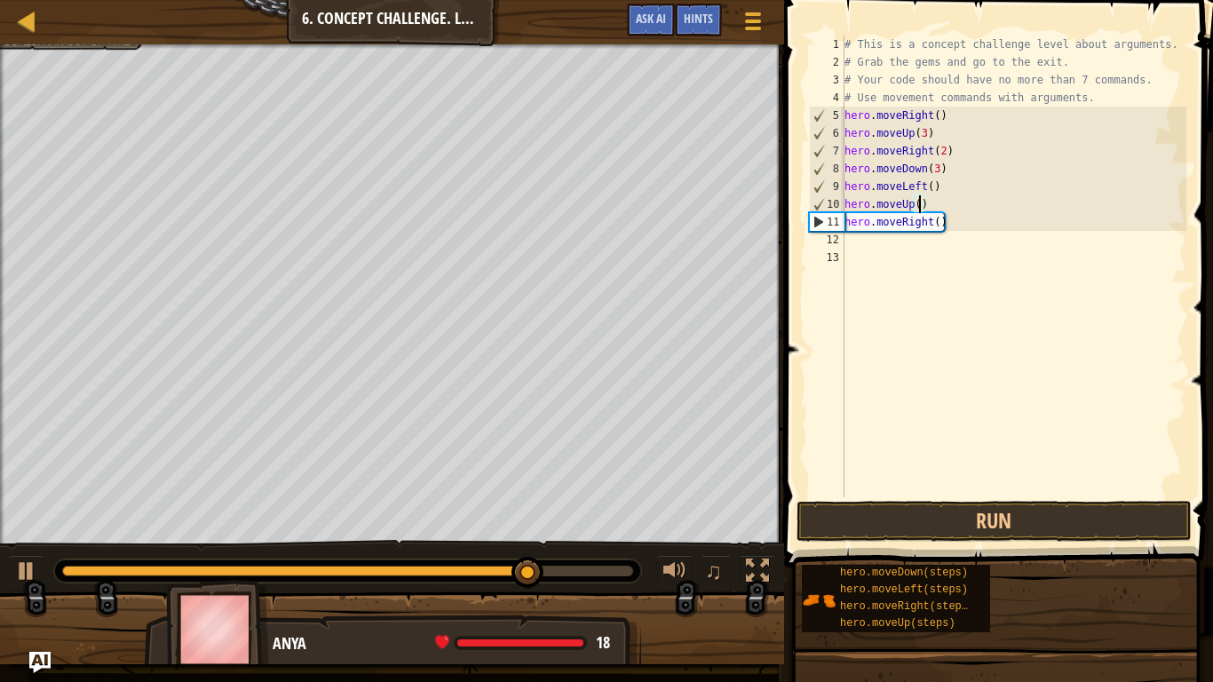
scroll to position [8, 12]
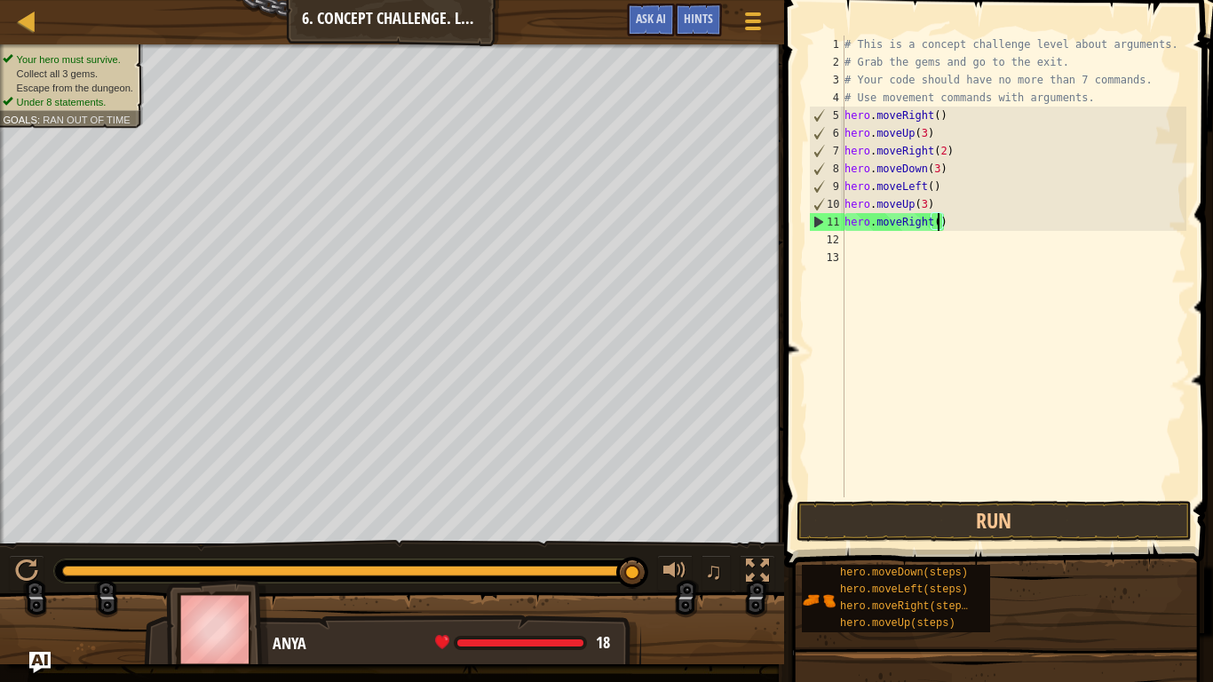
click at [940, 223] on div "# This is a concept challenge level about arguments. # Grab the gems and go to …" at bounding box center [1014, 284] width 346 height 497
click at [926, 206] on div "# This is a concept challenge level about arguments. # Grab the gems and go to …" at bounding box center [1014, 284] width 346 height 497
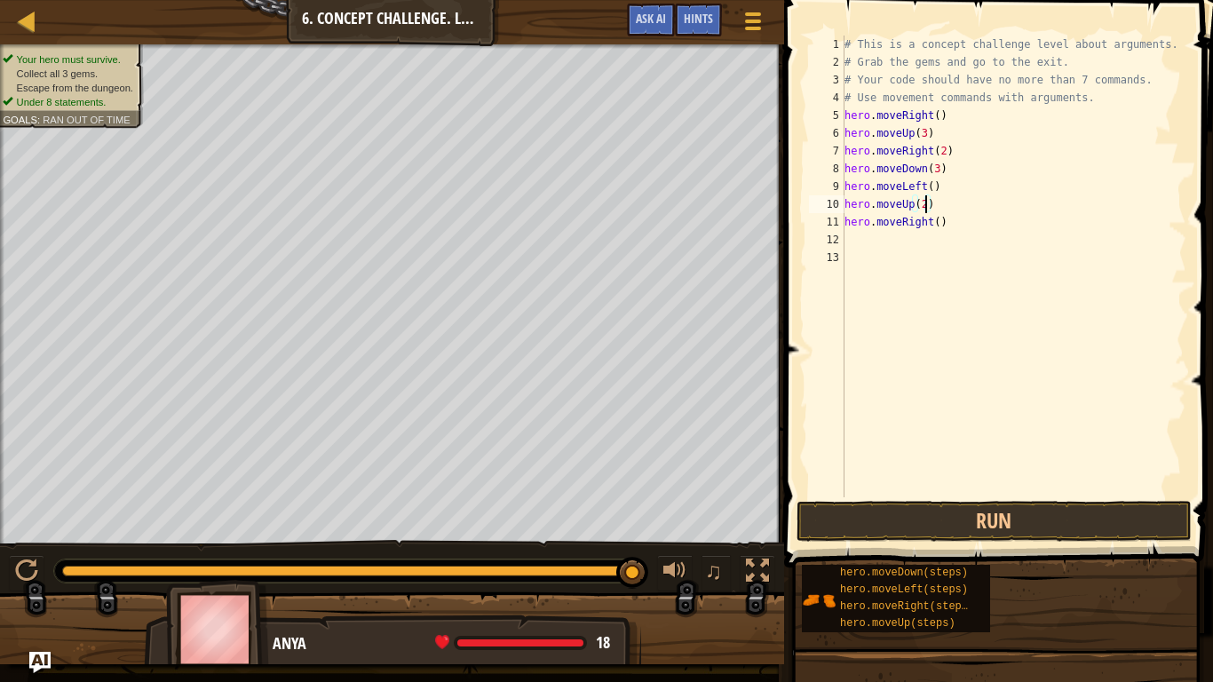
click at [938, 221] on div "# This is a concept challenge level about arguments. # Grab the gems and go to …" at bounding box center [1014, 284] width 346 height 497
click at [980, 525] on button "Run" at bounding box center [994, 521] width 395 height 41
type textarea "hero.moveRight(3)"
click at [878, 505] on button "Run" at bounding box center [994, 521] width 395 height 41
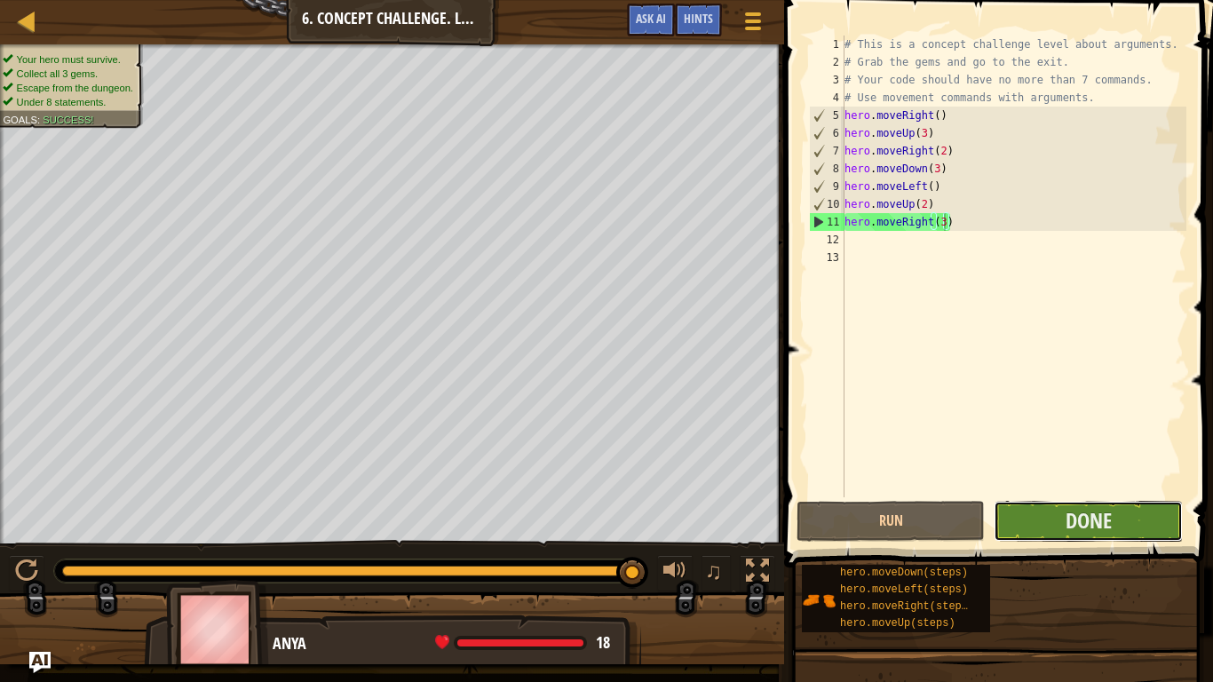
click at [1092, 537] on button "Done" at bounding box center [1088, 521] width 188 height 41
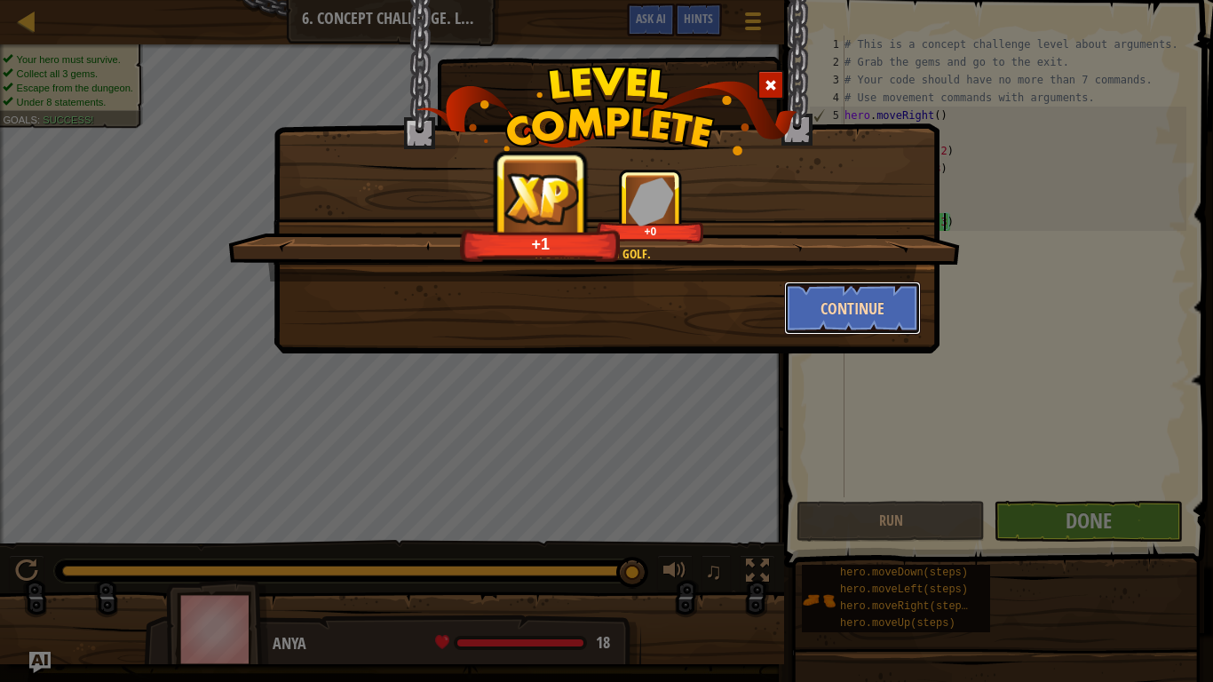
click at [839, 303] on button "Continue" at bounding box center [853, 308] width 138 height 53
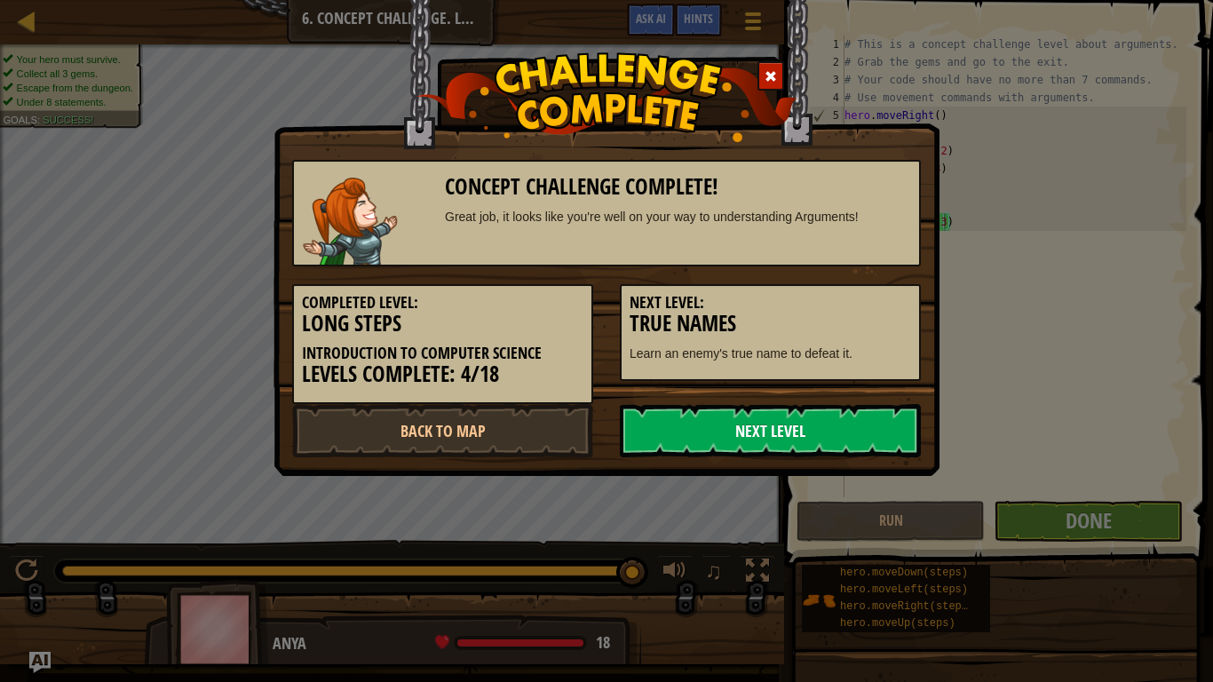
click at [803, 440] on link "Next Level" at bounding box center [770, 430] width 301 height 53
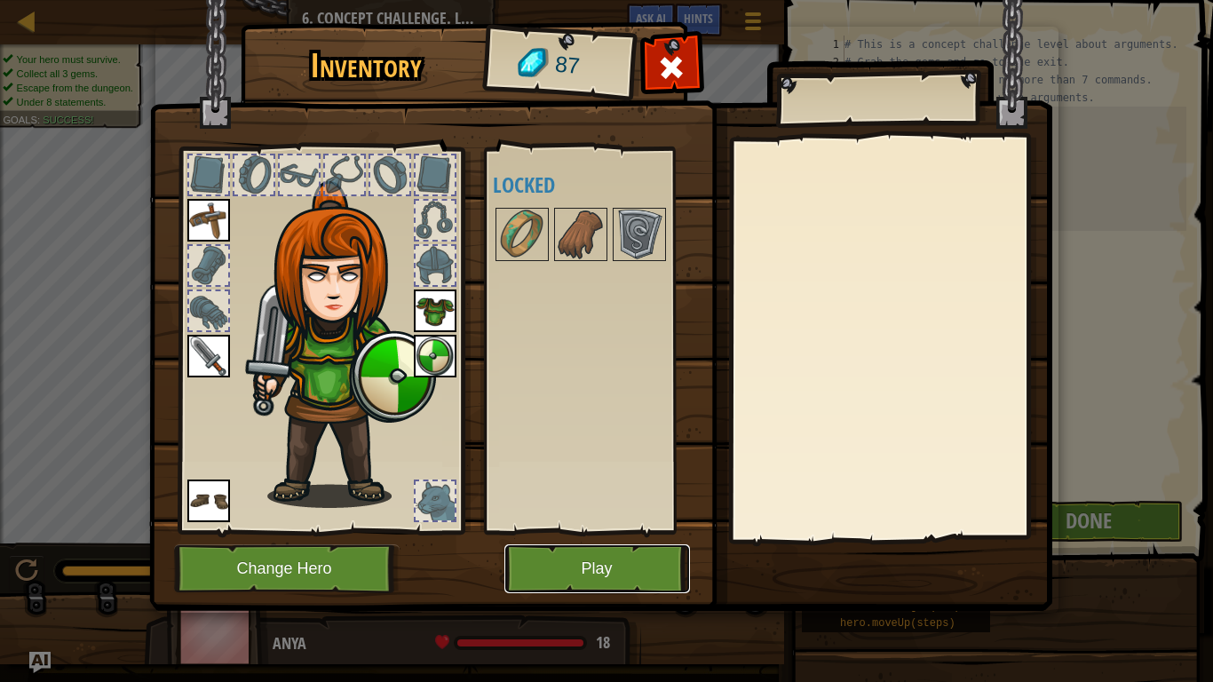
click at [640, 561] on button "Play" at bounding box center [598, 568] width 186 height 49
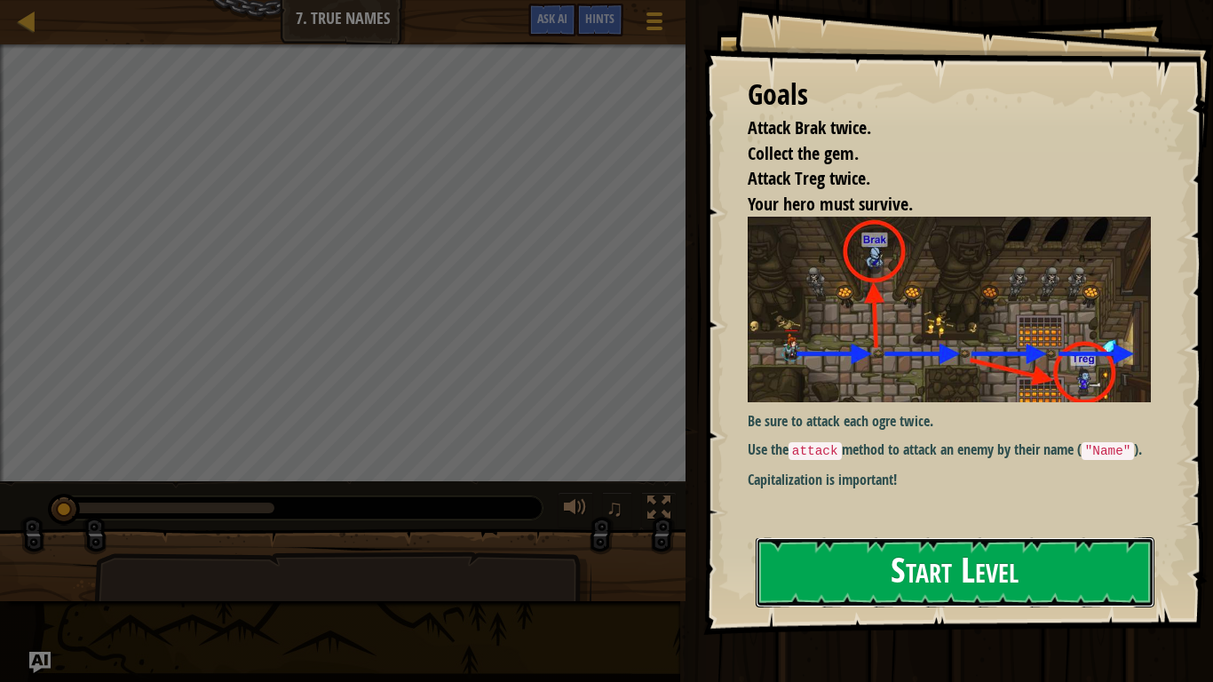
click at [850, 561] on button "Start Level" at bounding box center [955, 572] width 399 height 70
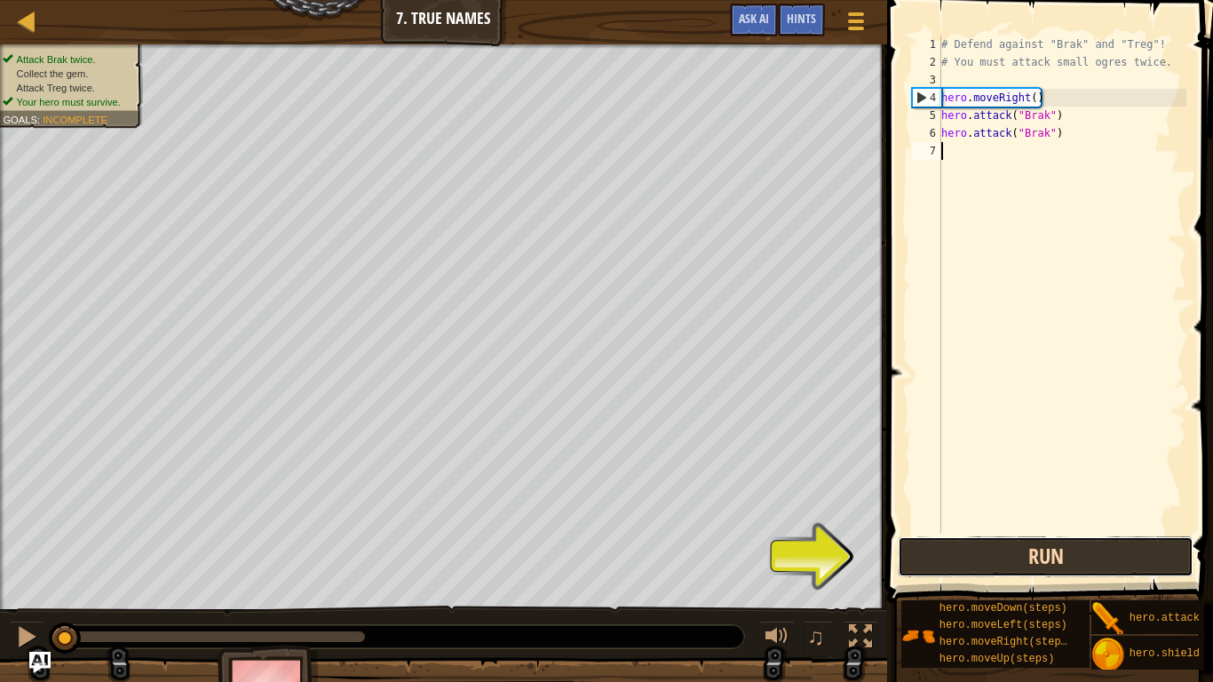
click at [931, 559] on button "Run" at bounding box center [1046, 556] width 296 height 41
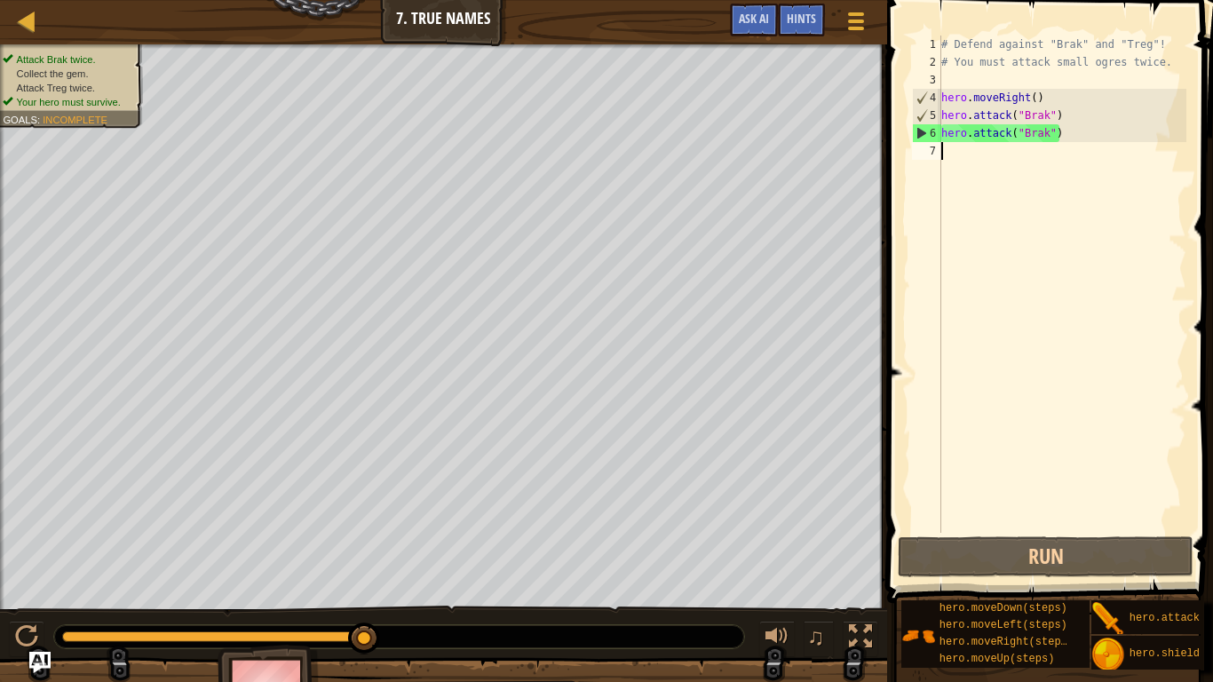
type textarea "m"
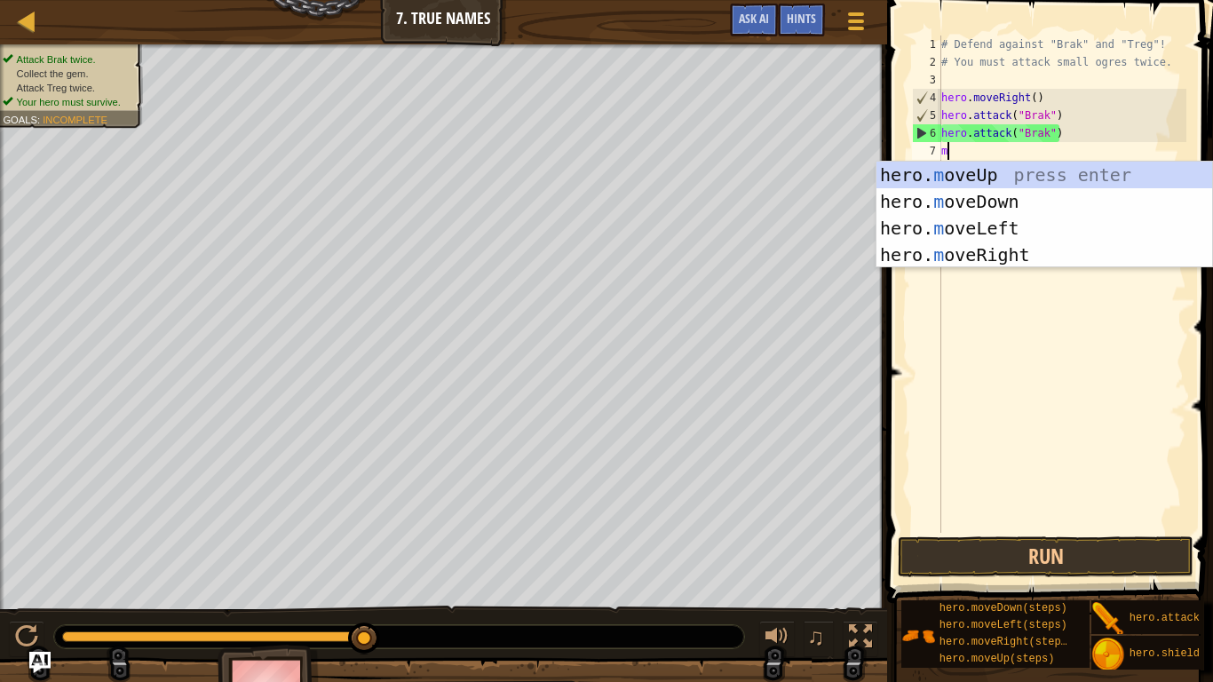
scroll to position [8, 0]
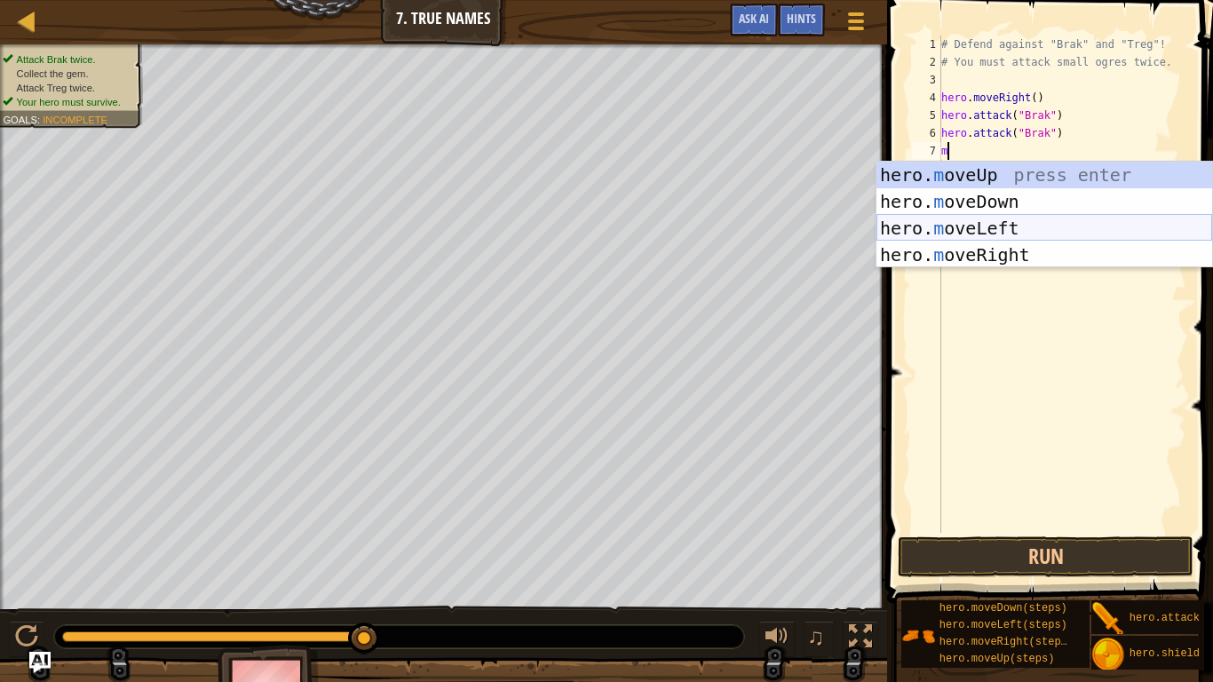
click at [1010, 234] on div "hero. m oveUp press enter hero. m oveDown press enter hero. m oveLeft press ent…" at bounding box center [1045, 242] width 336 height 160
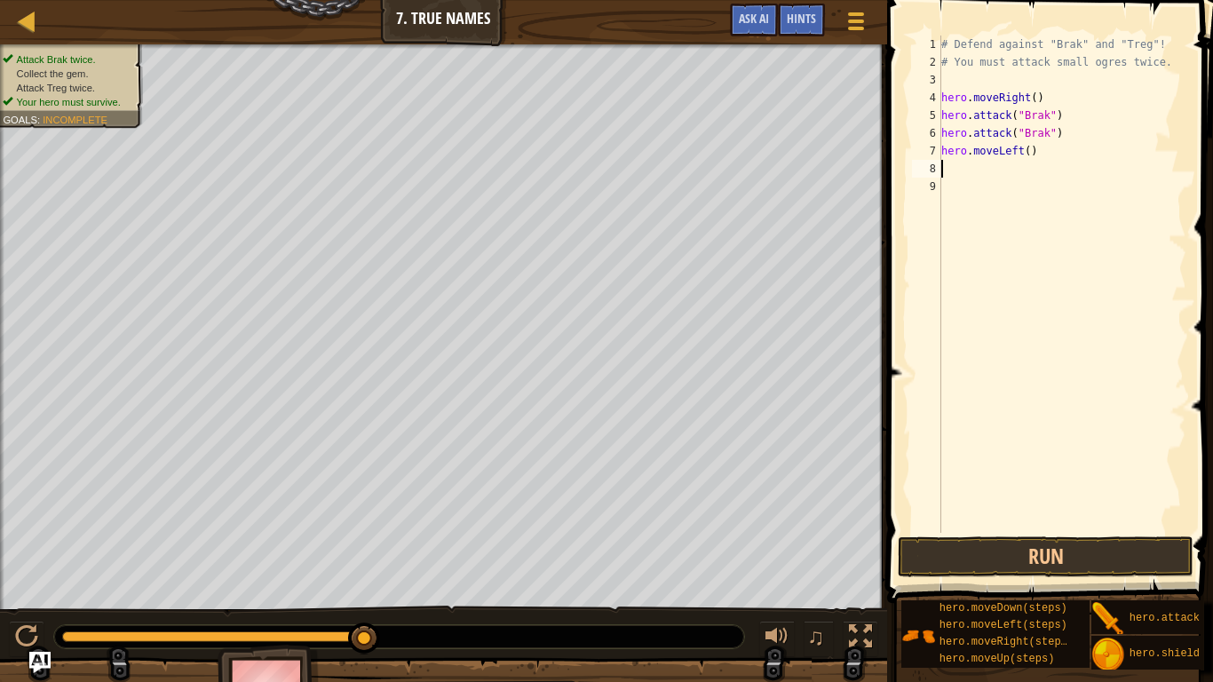
click at [1010, 234] on div "# Defend against "Brak" and "Treg"! # You must attack small ogres twice. hero .…" at bounding box center [1062, 302] width 249 height 533
click at [1039, 151] on div "# Defend against "Brak" and "Treg"! # You must attack small ogres twice. hero .…" at bounding box center [1062, 302] width 249 height 533
type textarea "h"
type textarea "m"
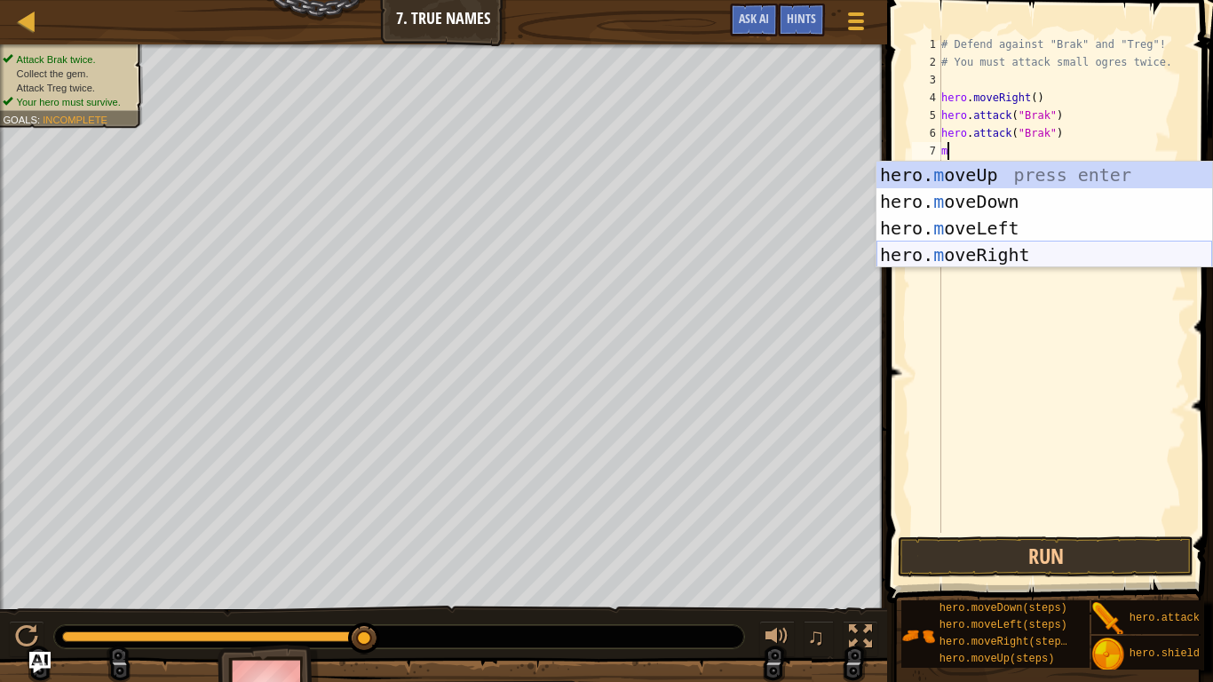
click at [984, 266] on div "hero. m oveUp press enter hero. m oveDown press enter hero. m oveLeft press ent…" at bounding box center [1045, 242] width 336 height 160
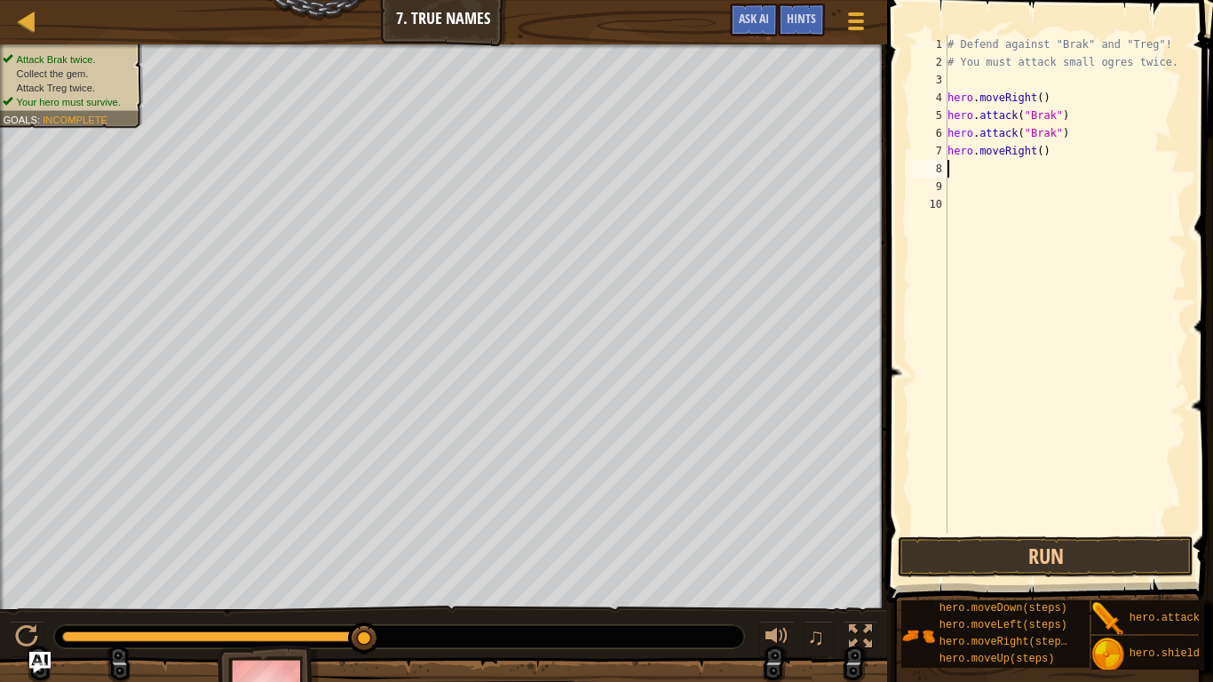
click at [1039, 147] on div "# Defend against "Brak" and "Treg"! # You must attack small ogres twice. hero .…" at bounding box center [1065, 302] width 242 height 533
type textarea "hero.moveRight()"
click at [1020, 547] on button "Run" at bounding box center [1046, 556] width 296 height 41
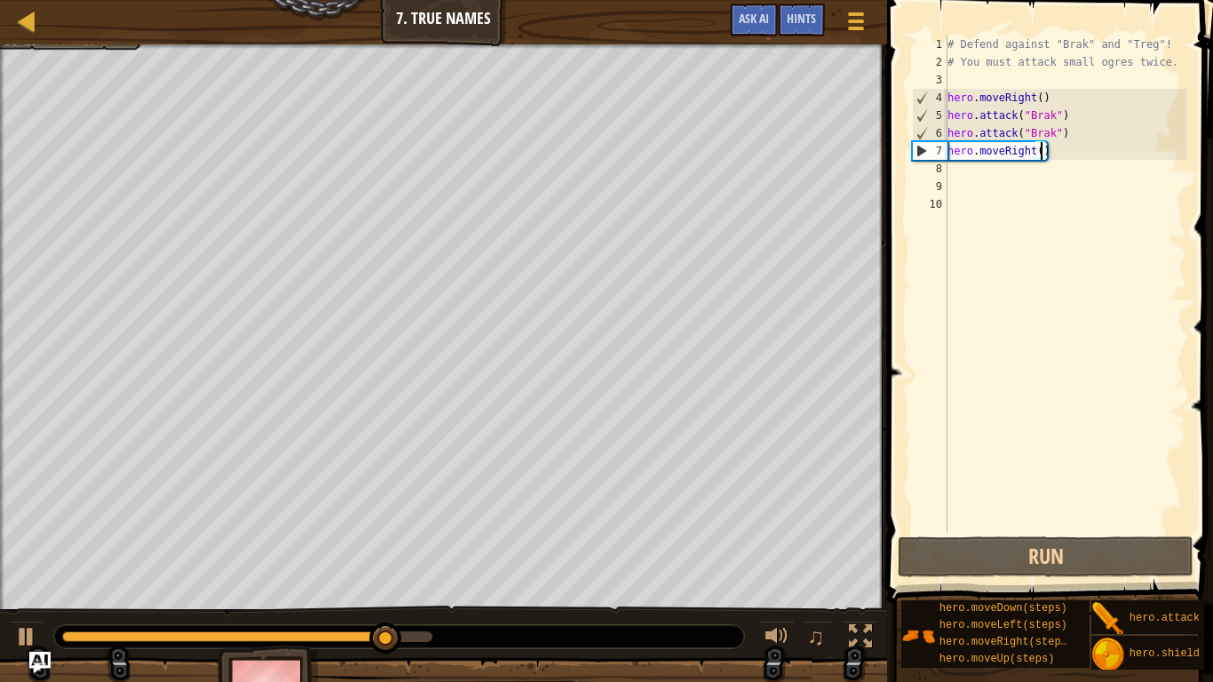
click at [950, 164] on div "# Defend against "Brak" and "Treg"! # You must attack small ogres twice. hero .…" at bounding box center [1065, 302] width 242 height 533
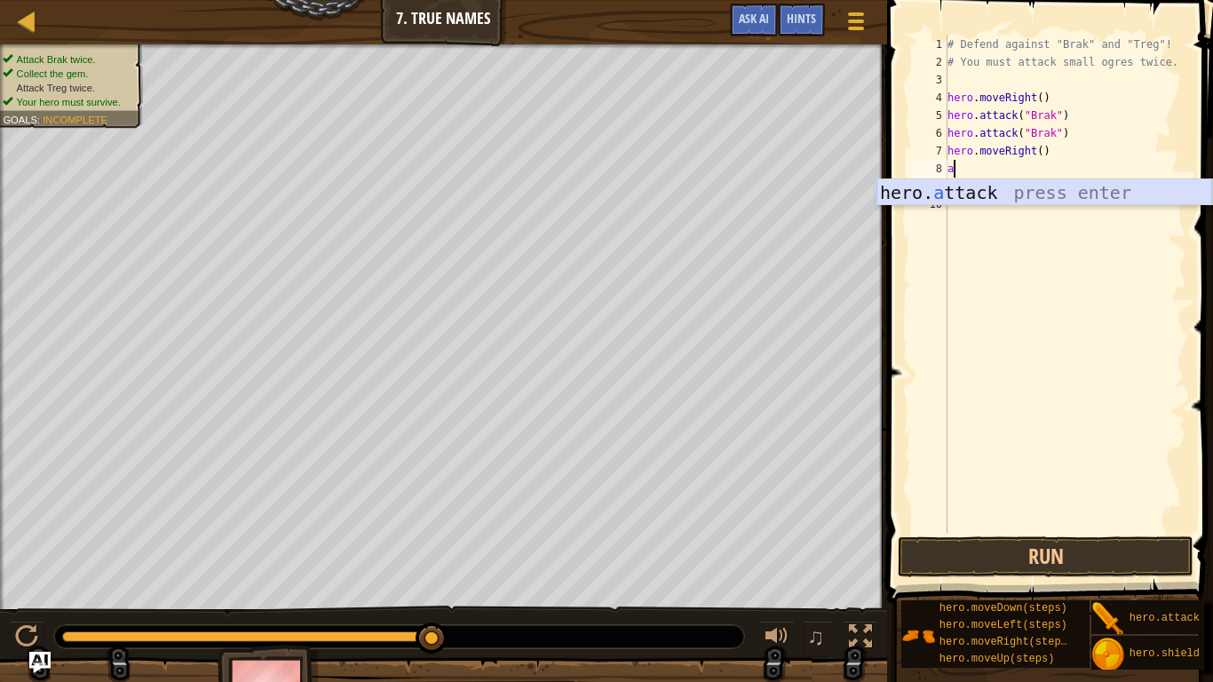
click at [950, 193] on div "hero. a ttack press enter" at bounding box center [1045, 219] width 336 height 80
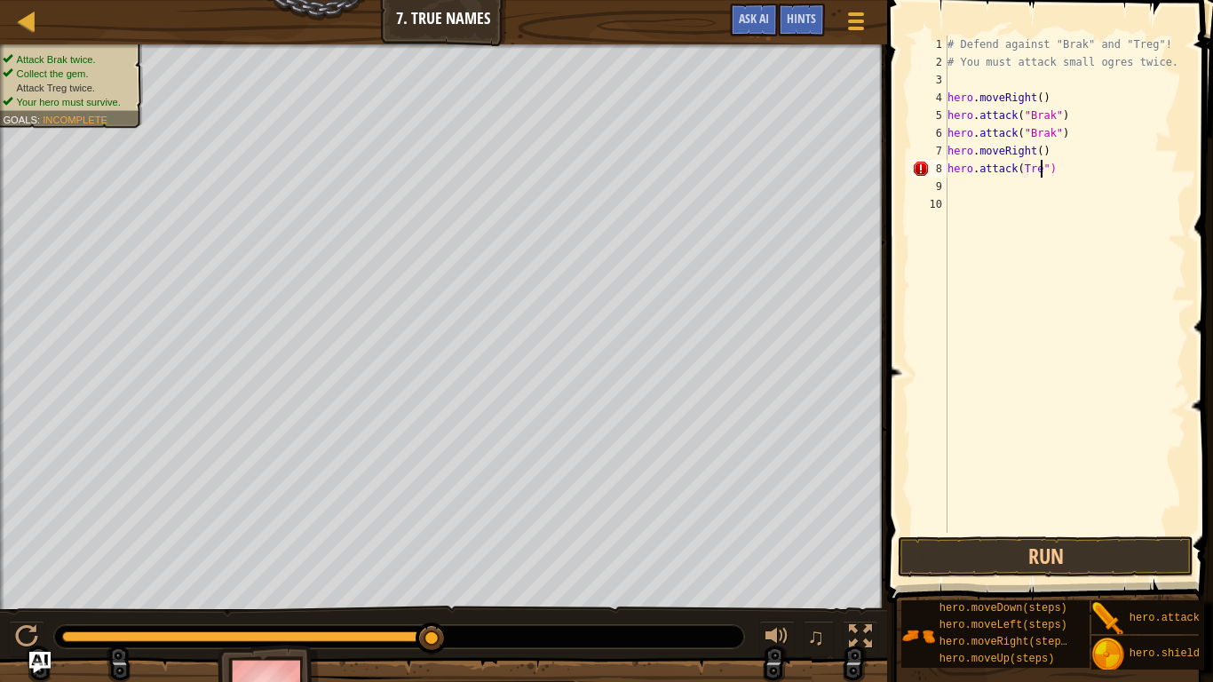
scroll to position [8, 14]
click at [1024, 168] on div "# Defend against "Brak" and "Treg"! # You must attack small ogres twice. hero .…" at bounding box center [1065, 302] width 242 height 533
type textarea "hero.attack("Treg")"
click at [958, 184] on div "# Defend against "Brak" and "Treg"! # You must attack small ogres twice. hero .…" at bounding box center [1065, 302] width 242 height 533
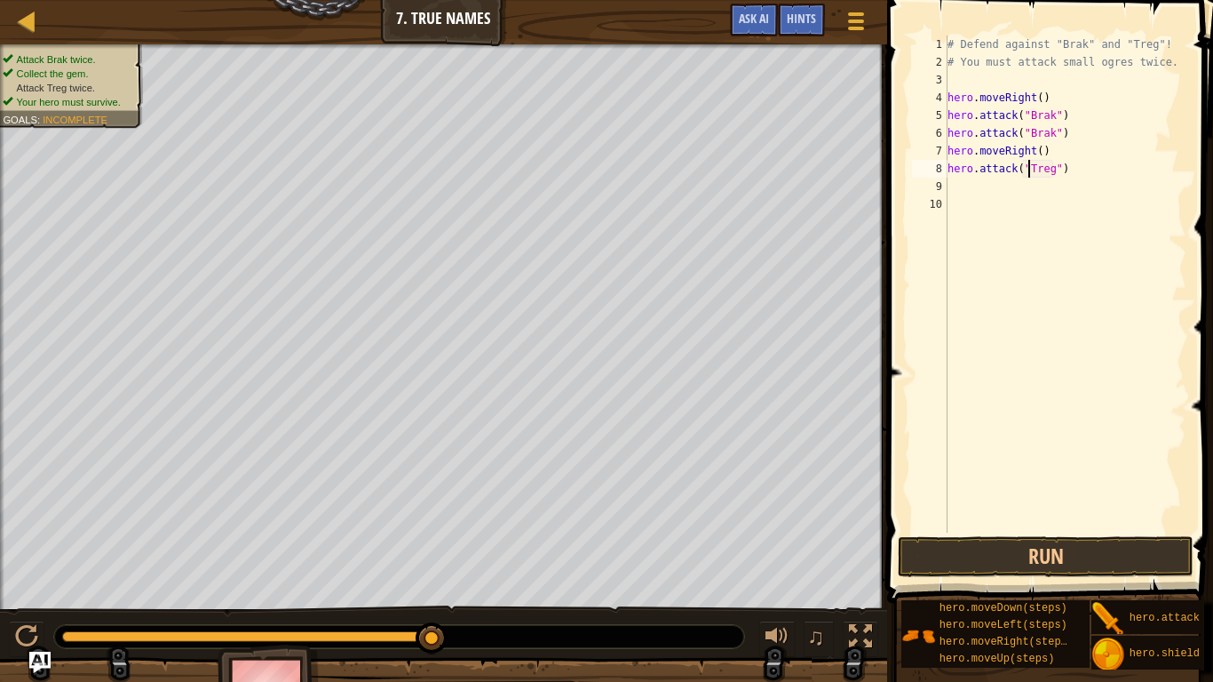
scroll to position [8, 0]
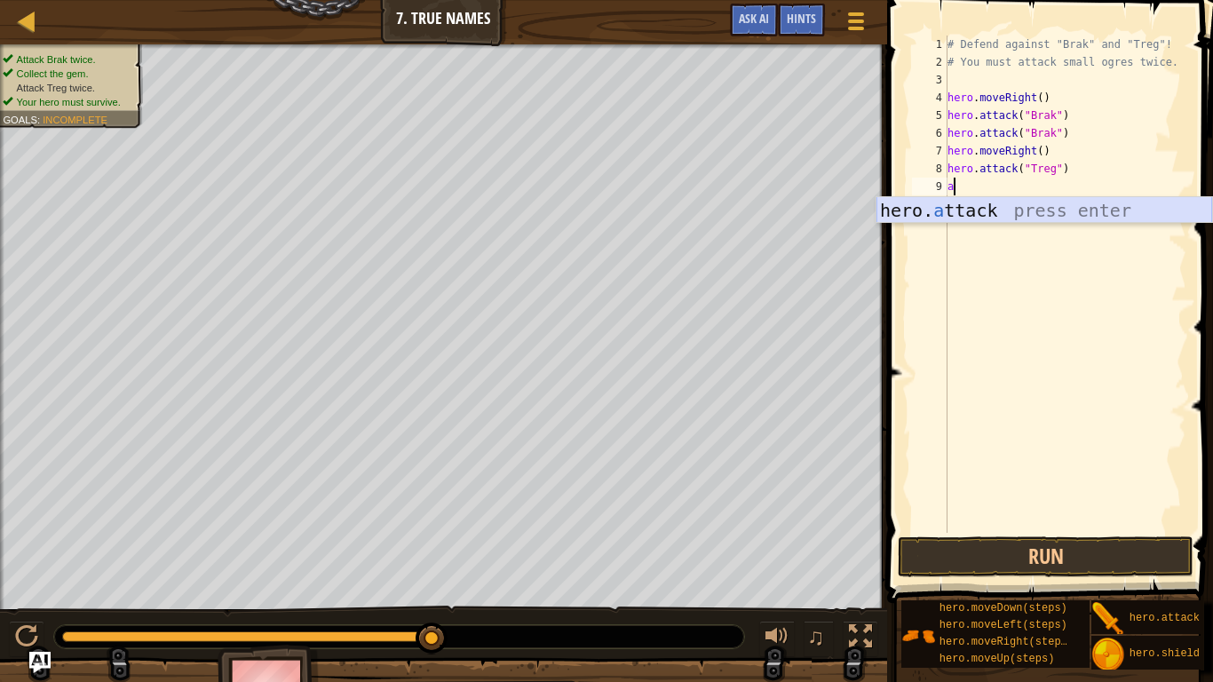
click at [960, 207] on div "hero. a ttack press enter" at bounding box center [1045, 237] width 336 height 80
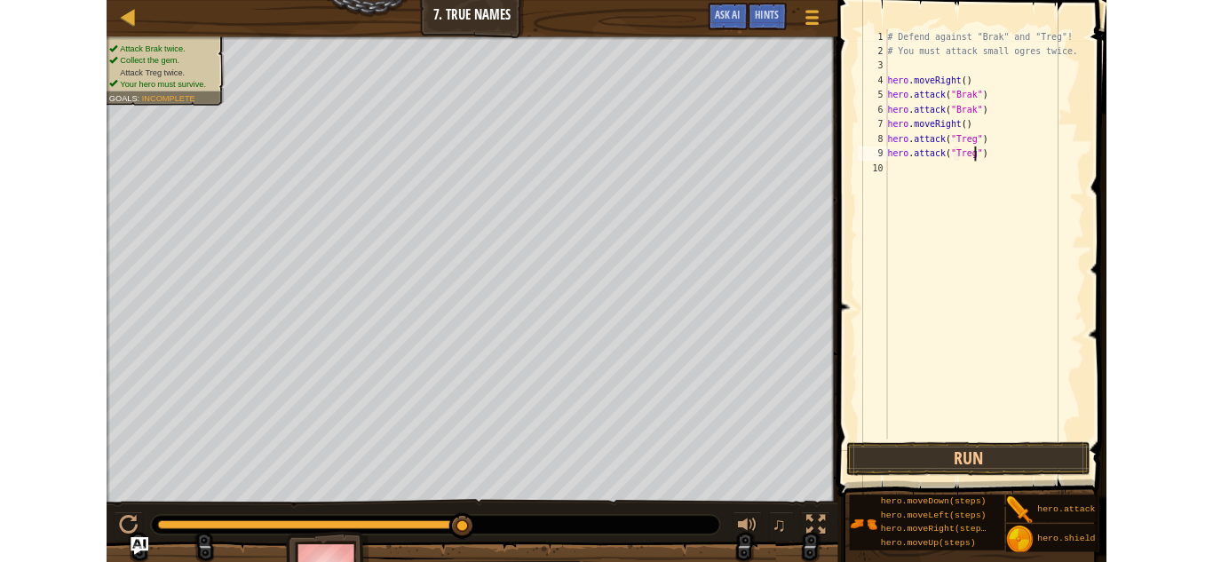
scroll to position [8, 15]
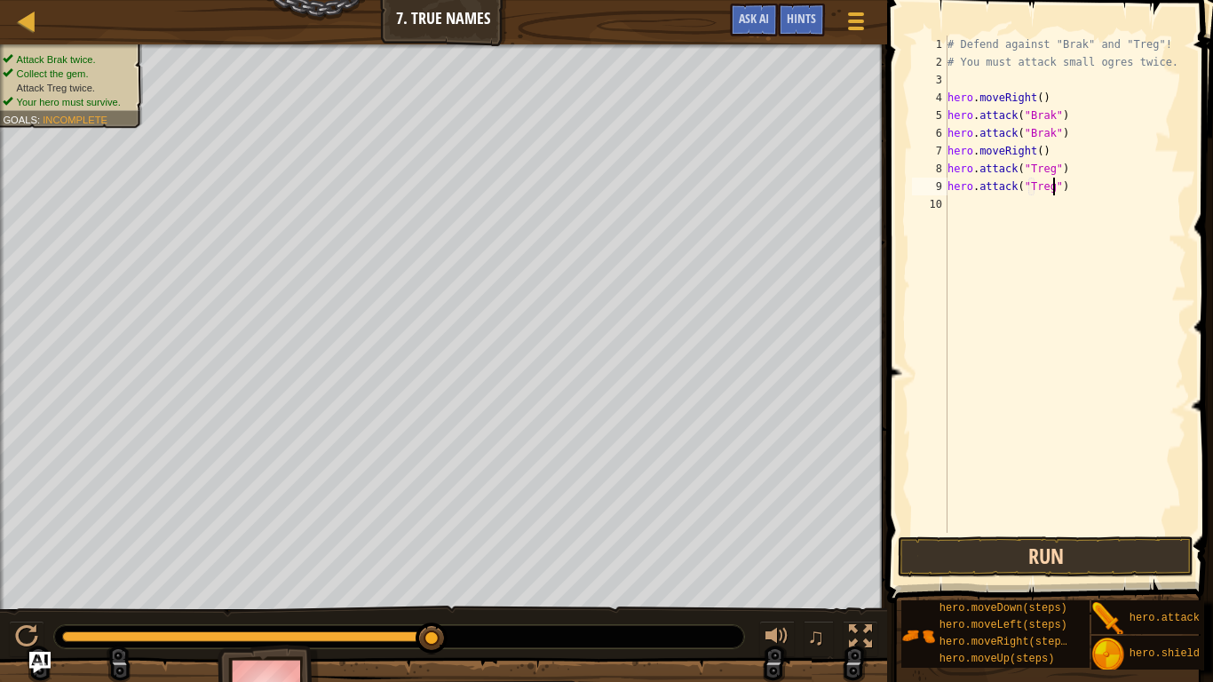
type textarea "hero.attack("Treg")"
click at [1000, 547] on button "Run" at bounding box center [1046, 556] width 296 height 41
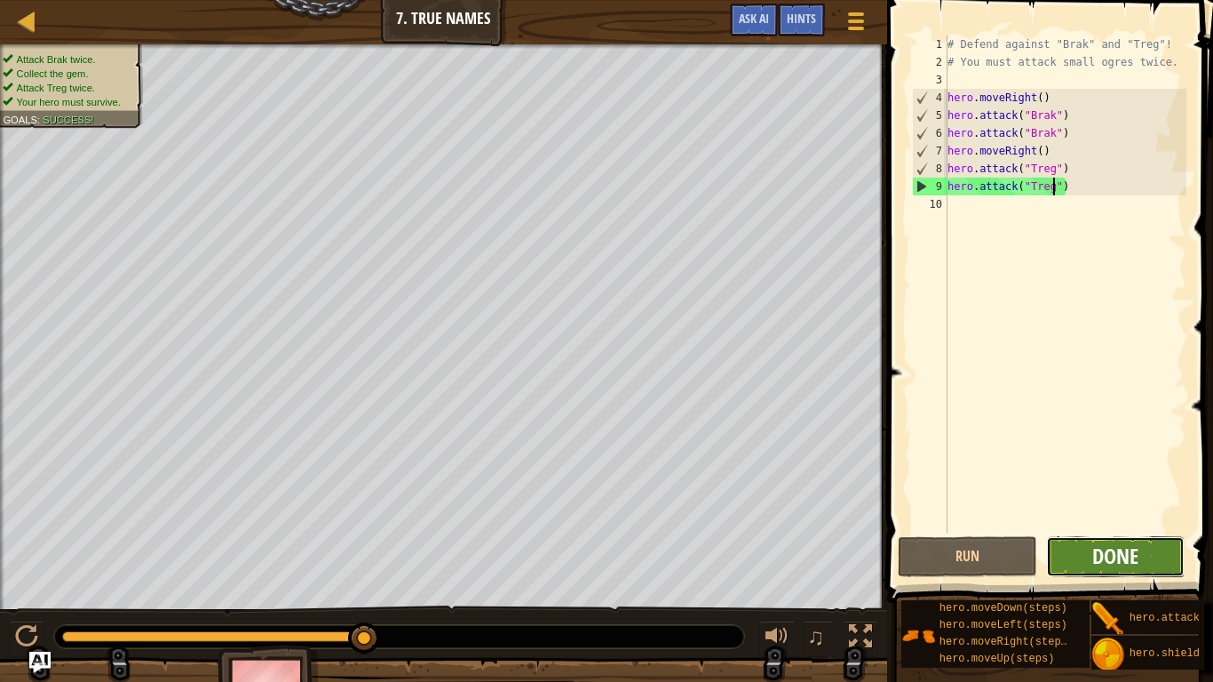
click at [1105, 550] on span "Done" at bounding box center [1116, 556] width 46 height 28
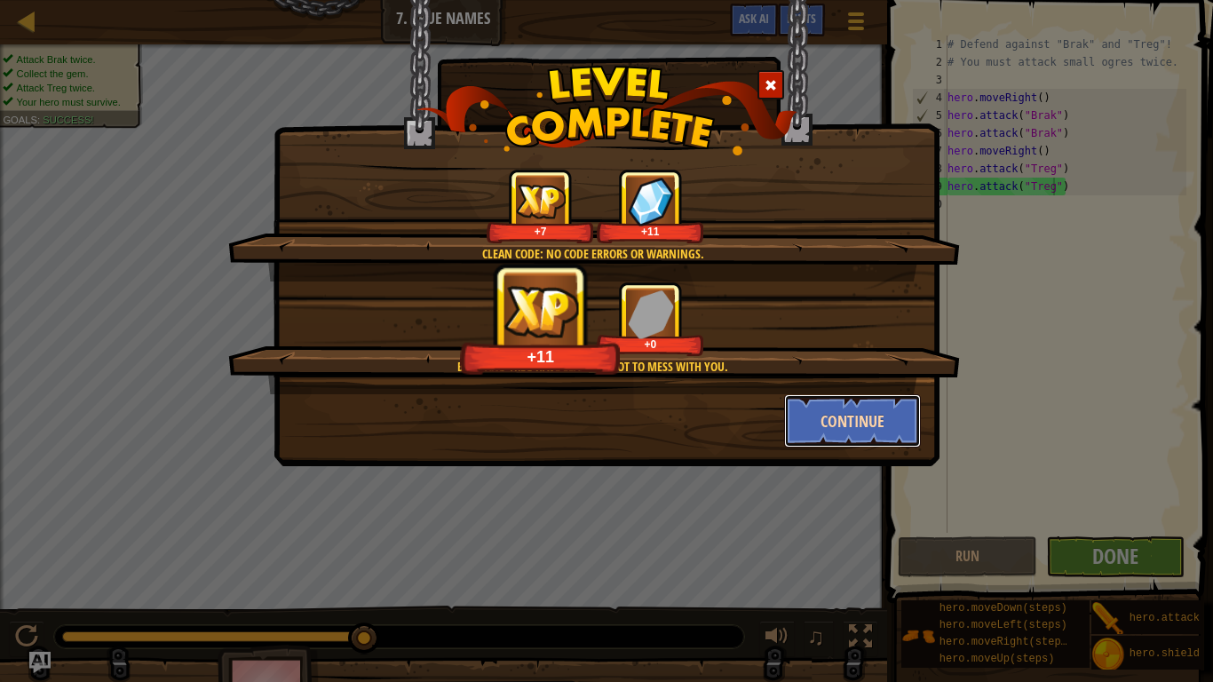
click at [862, 430] on button "Continue" at bounding box center [853, 420] width 138 height 53
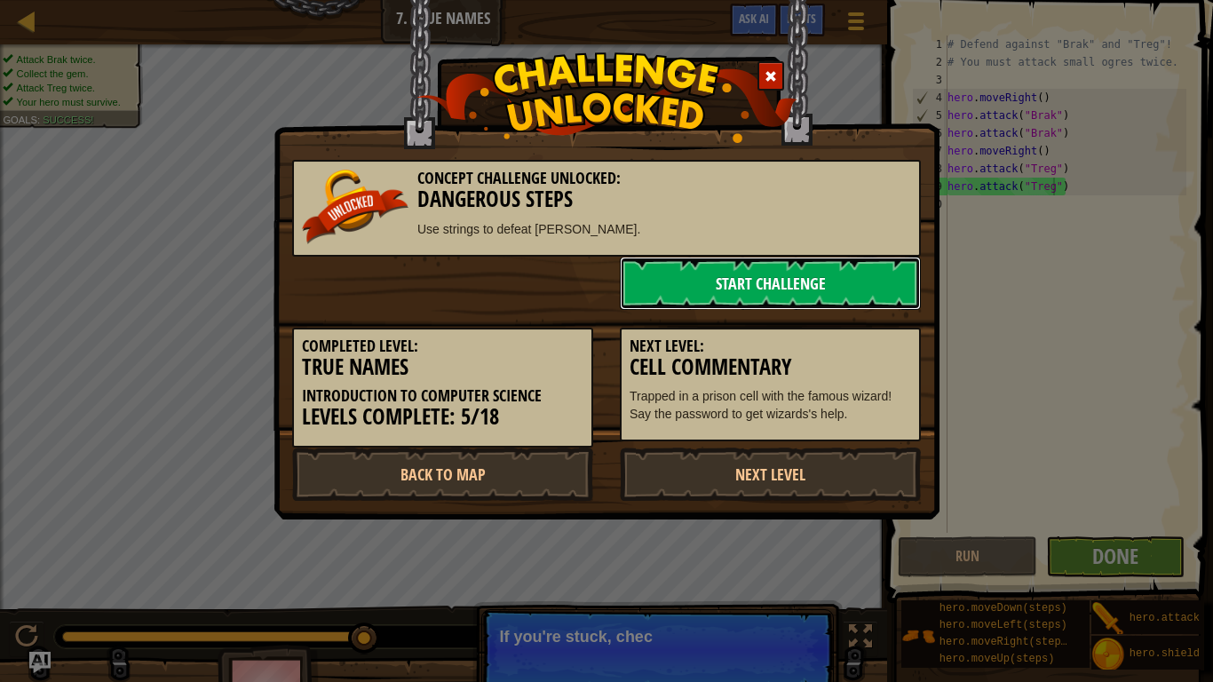
click at [738, 286] on link "Start Challenge" at bounding box center [770, 283] width 301 height 53
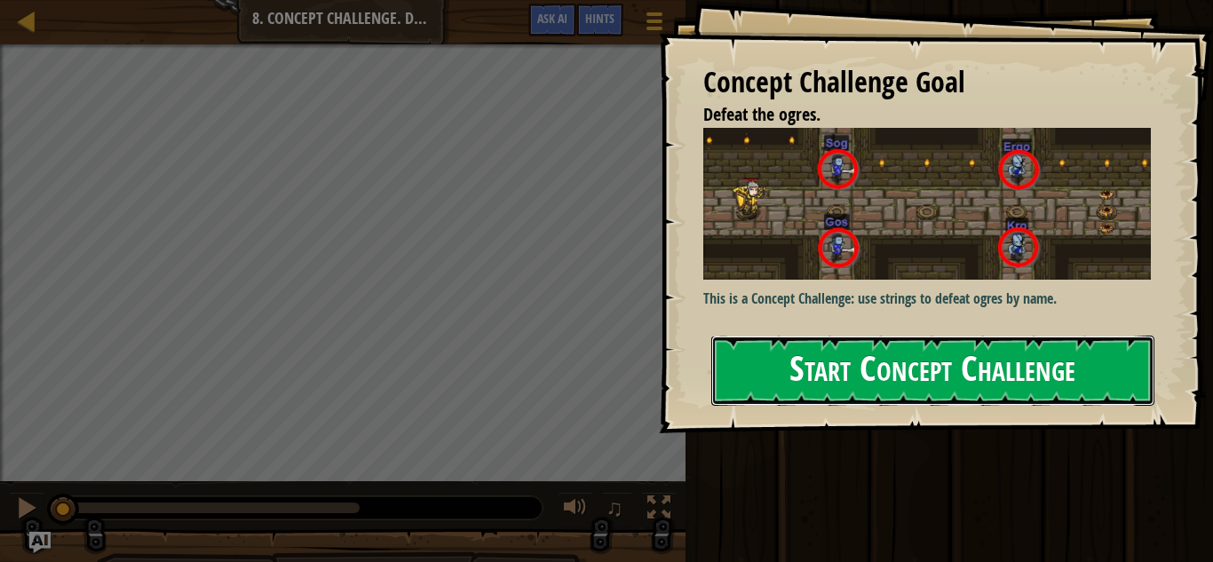
click at [741, 341] on button "Start Concept Challenge" at bounding box center [932, 371] width 443 height 70
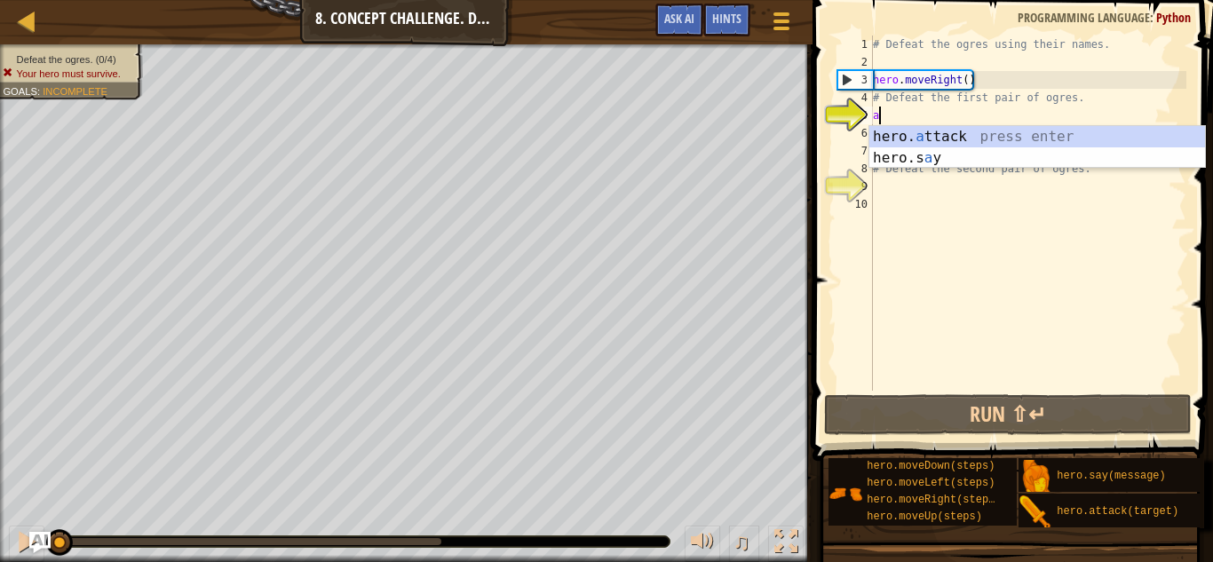
scroll to position [8, 0]
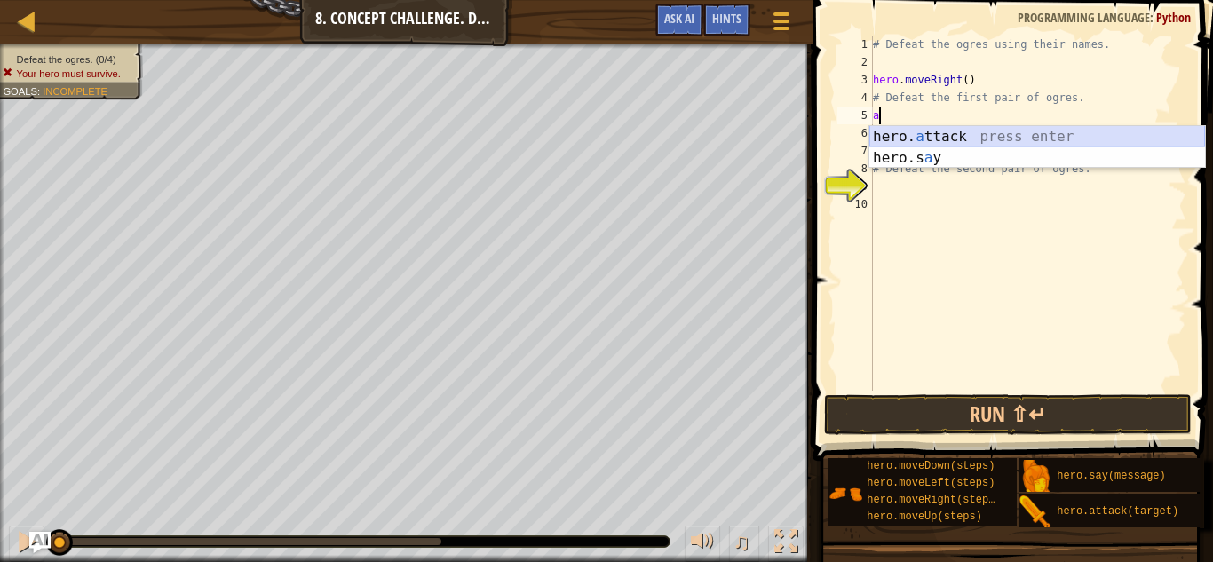
click at [911, 137] on div "hero. a ttack press enter hero.s a y press enter" at bounding box center [1038, 168] width 336 height 85
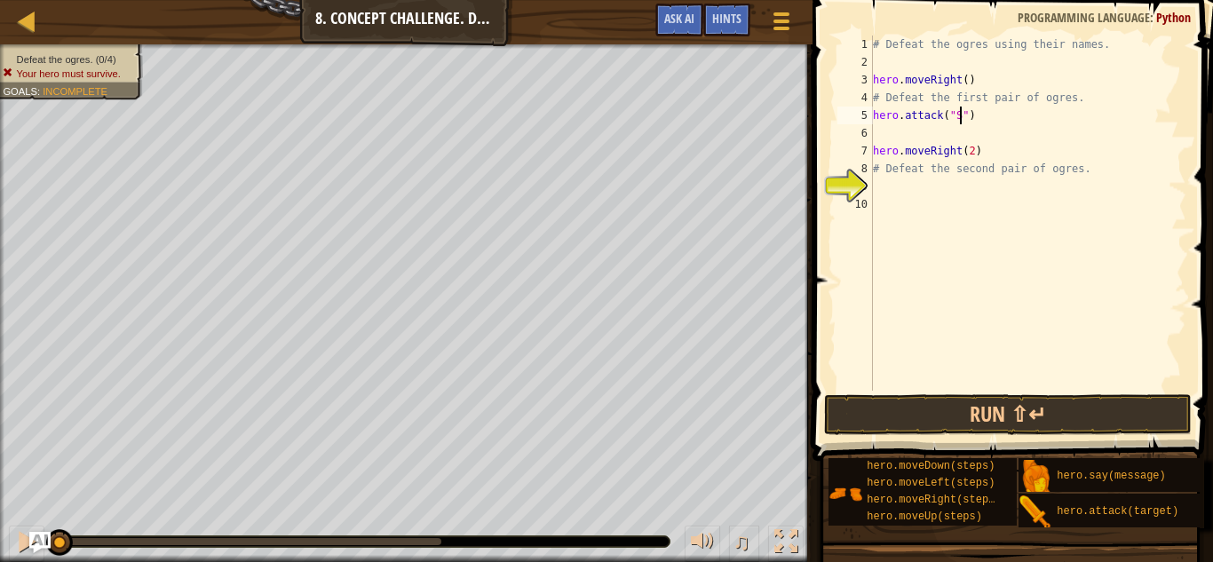
scroll to position [8, 12]
type textarea "hero.attack("Sog")"
click at [874, 135] on div "# Defeat the ogres using their names. hero . moveRight ( ) # Defeat the first p…" at bounding box center [1028, 231] width 317 height 391
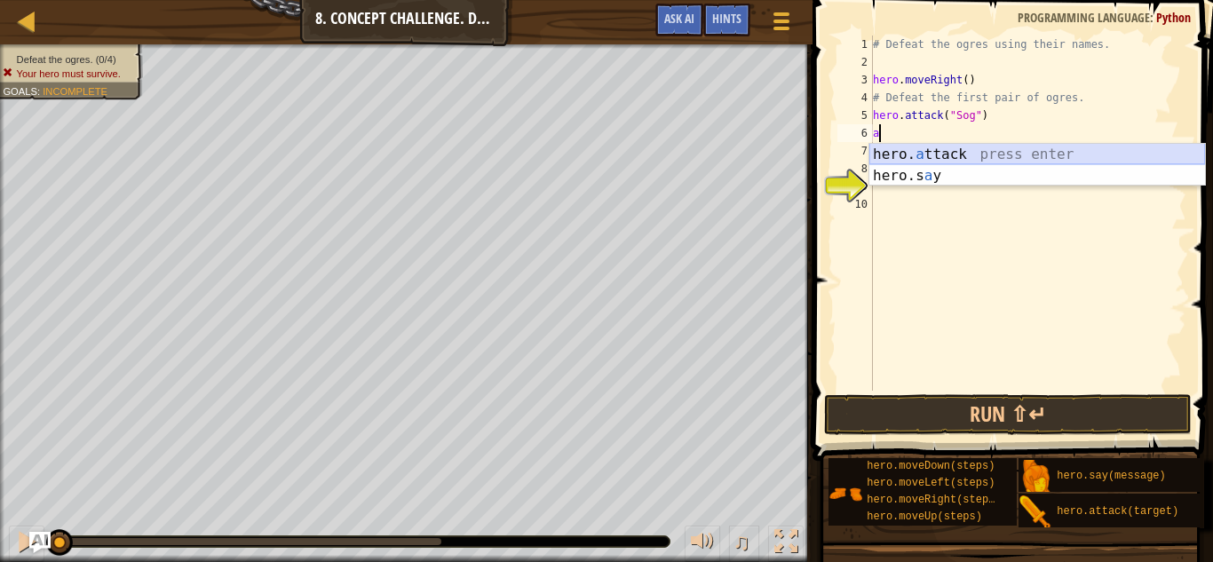
click at [940, 154] on div "hero. a ttack press enter hero.s a y press enter" at bounding box center [1038, 186] width 336 height 85
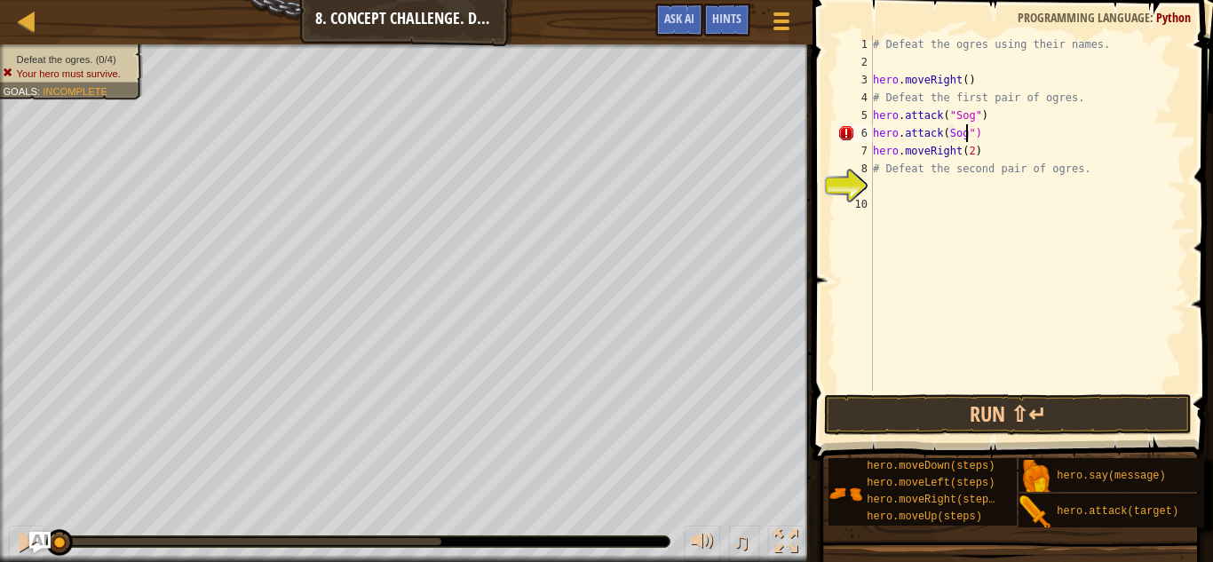
scroll to position [8, 13]
click at [946, 131] on div "# Defeat the ogres using their names. hero . moveRight ( ) # Defeat the first p…" at bounding box center [1028, 231] width 317 height 391
click at [979, 158] on div "# Defeat the ogres using their names. hero . moveRight ( ) # Defeat the first p…" at bounding box center [1028, 231] width 317 height 391
type textarea "hero.moveRight(2)"
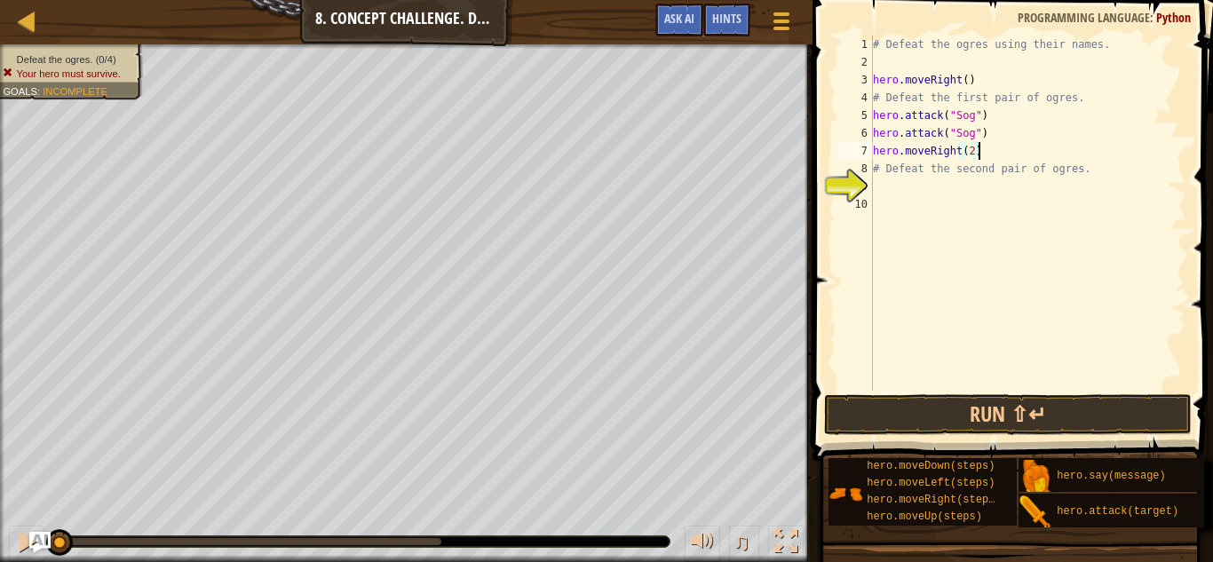
click at [876, 189] on div "# Defeat the ogres using their names. hero . moveRight ( ) # Defeat the first p…" at bounding box center [1028, 231] width 317 height 391
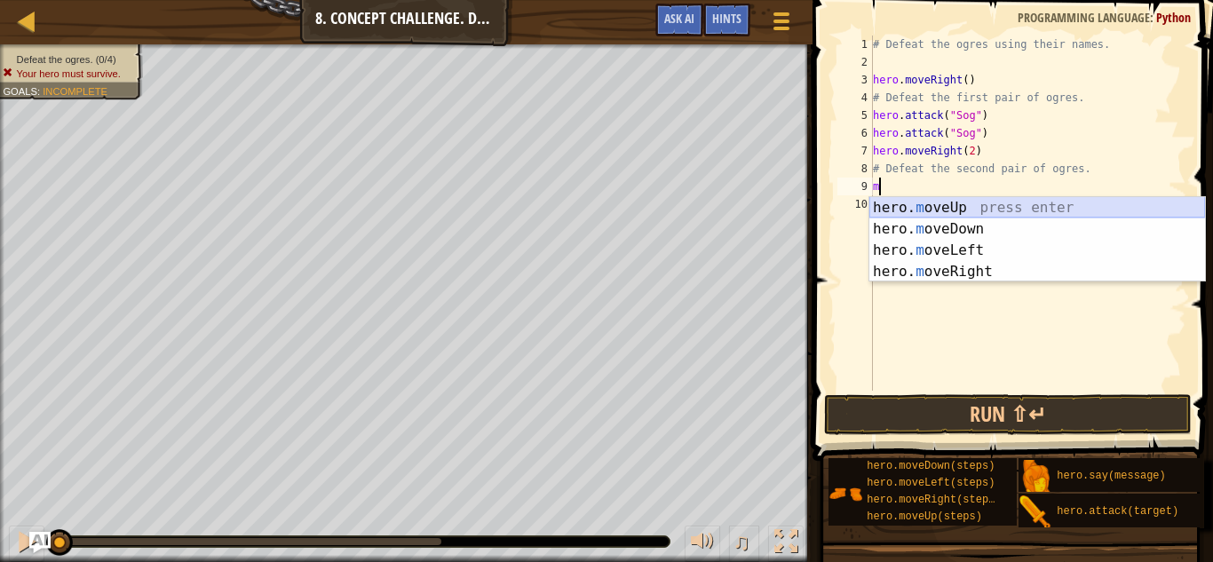
scroll to position [8, 1]
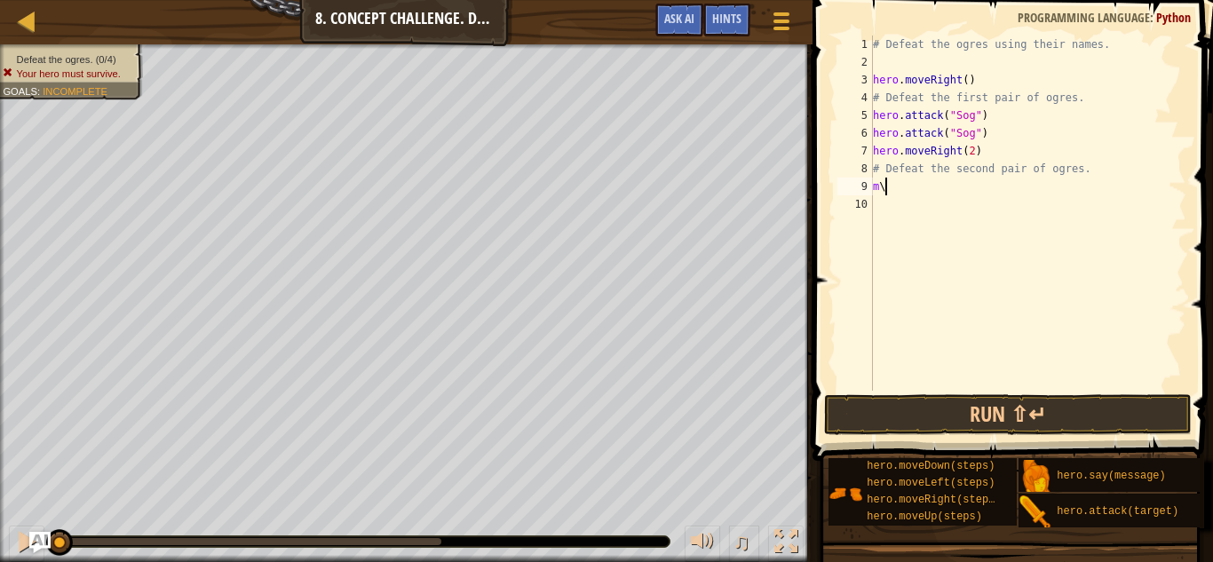
type textarea "m"
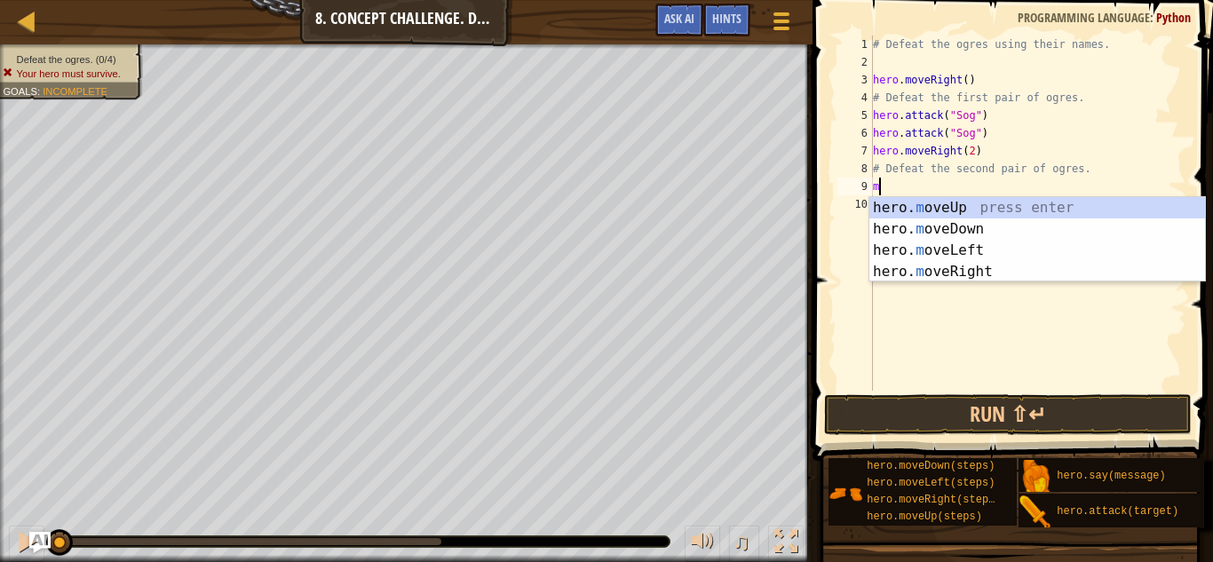
scroll to position [8, 0]
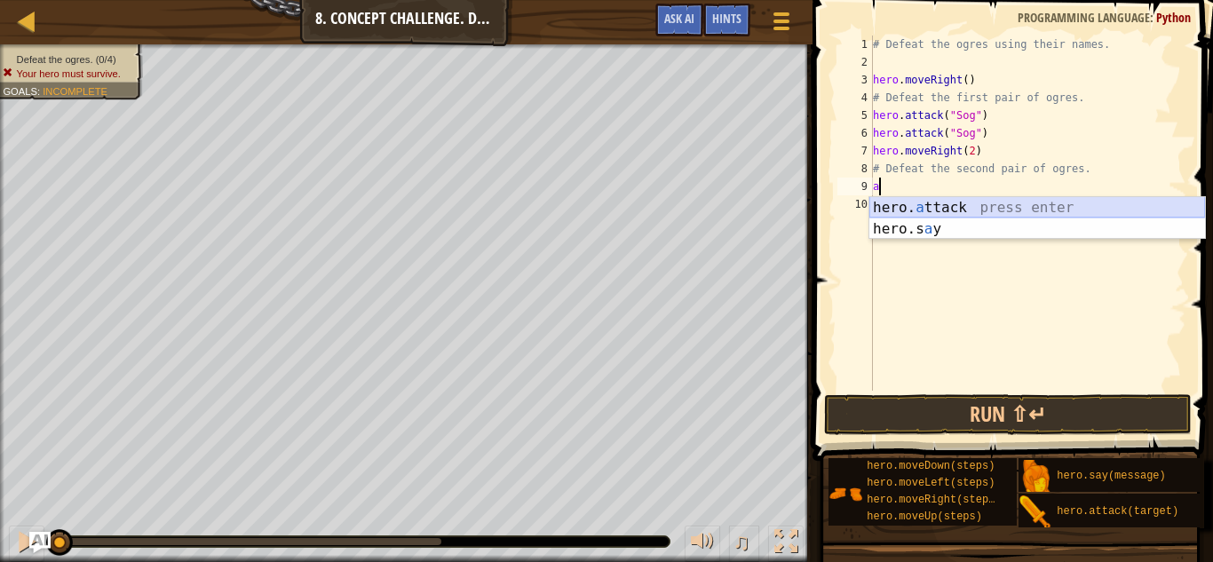
click at [950, 213] on div "hero. a ttack press enter hero.s a y press enter" at bounding box center [1038, 239] width 336 height 85
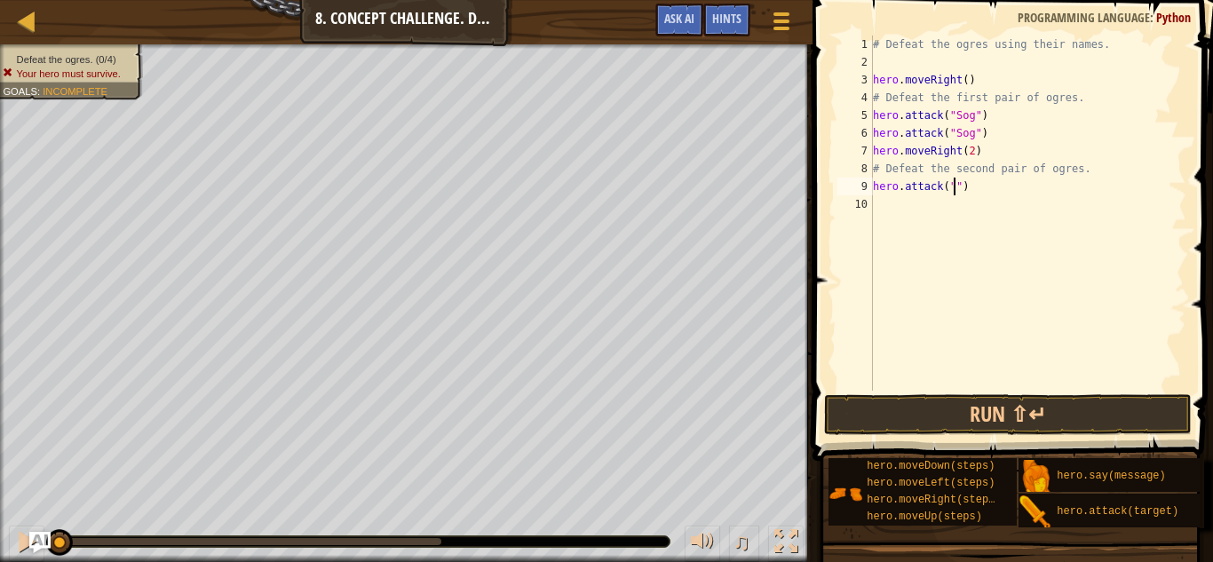
scroll to position [8, 12]
type textarea "hero.attack("Gog")"
click at [878, 203] on div "# Defeat the ogres using their names. hero . moveRight ( ) # Defeat the first p…" at bounding box center [1028, 231] width 317 height 391
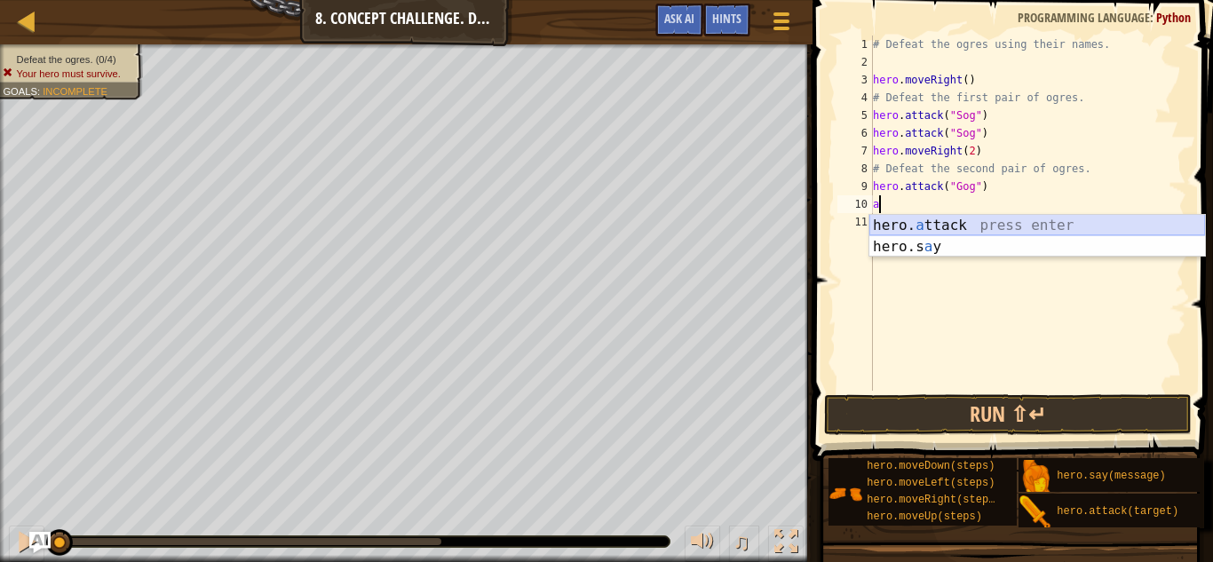
click at [917, 225] on div "hero. a ttack press enter hero.s a y press enter" at bounding box center [1038, 257] width 336 height 85
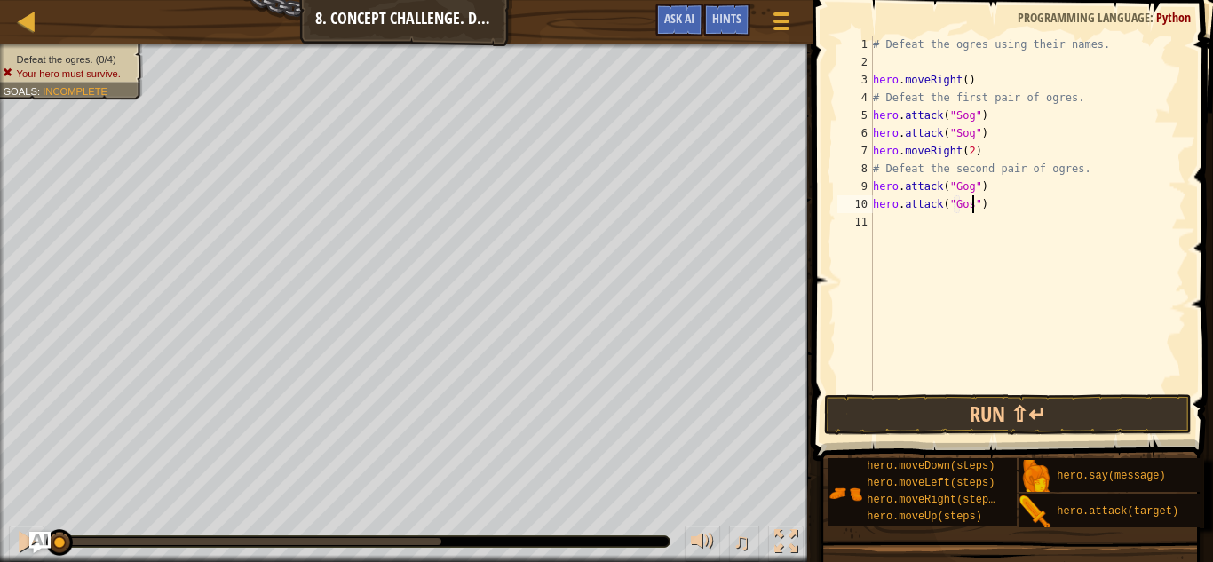
scroll to position [8, 14]
click at [973, 188] on div "# Defeat the ogres using their names. hero . moveRight ( ) # Defeat the first p…" at bounding box center [1028, 231] width 317 height 391
type textarea "hero.attack("Gos")"
click at [875, 224] on div "# Defeat the ogres using their names. hero . moveRight ( ) # Defeat the first p…" at bounding box center [1028, 231] width 317 height 391
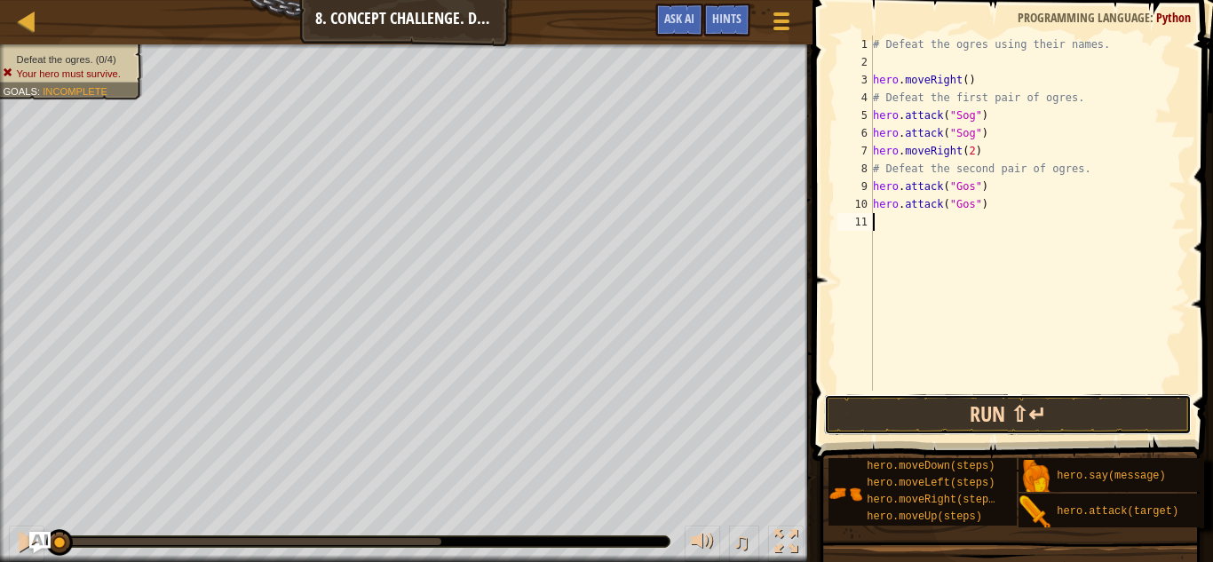
click at [997, 417] on button "Run ⇧↵" at bounding box center [1008, 414] width 369 height 41
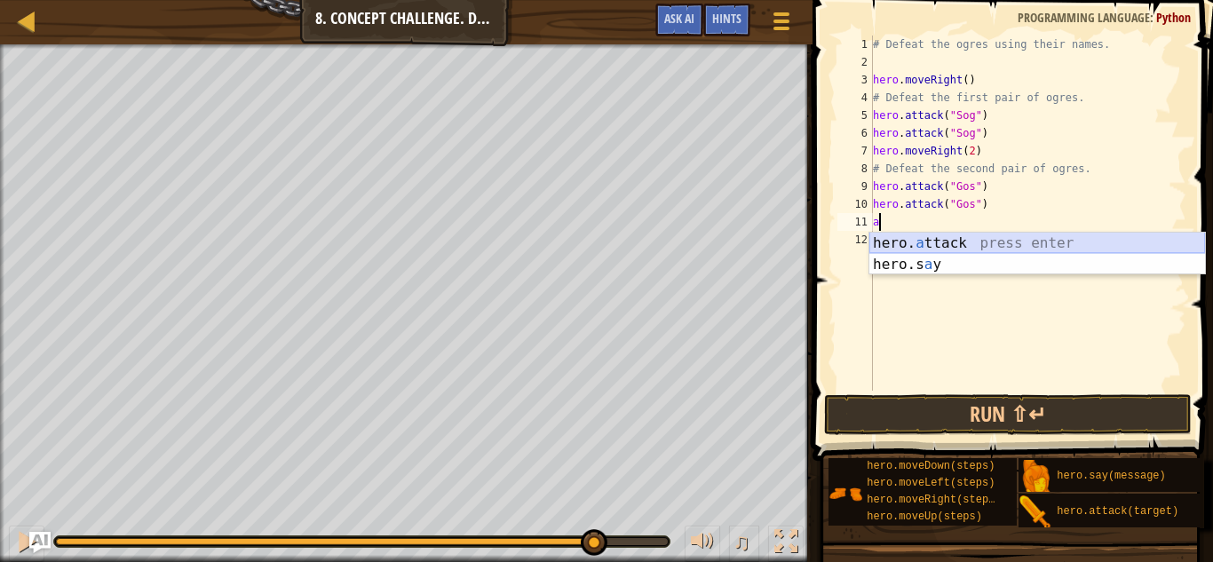
click at [886, 234] on div "hero. a ttack press enter hero.s a y press enter" at bounding box center [1038, 275] width 336 height 85
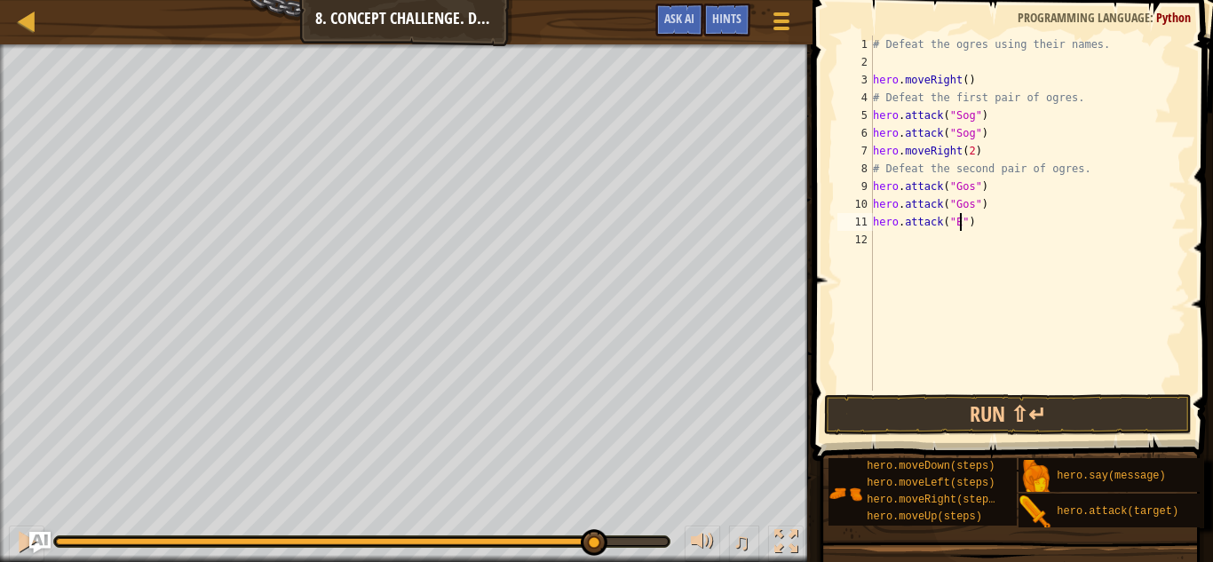
scroll to position [8, 12]
type textarea "hero.attack("Ergo")"
click at [875, 242] on div "# Defeat the ogres using their names. hero . moveRight ( ) # Defeat the first p…" at bounding box center [1028, 231] width 317 height 391
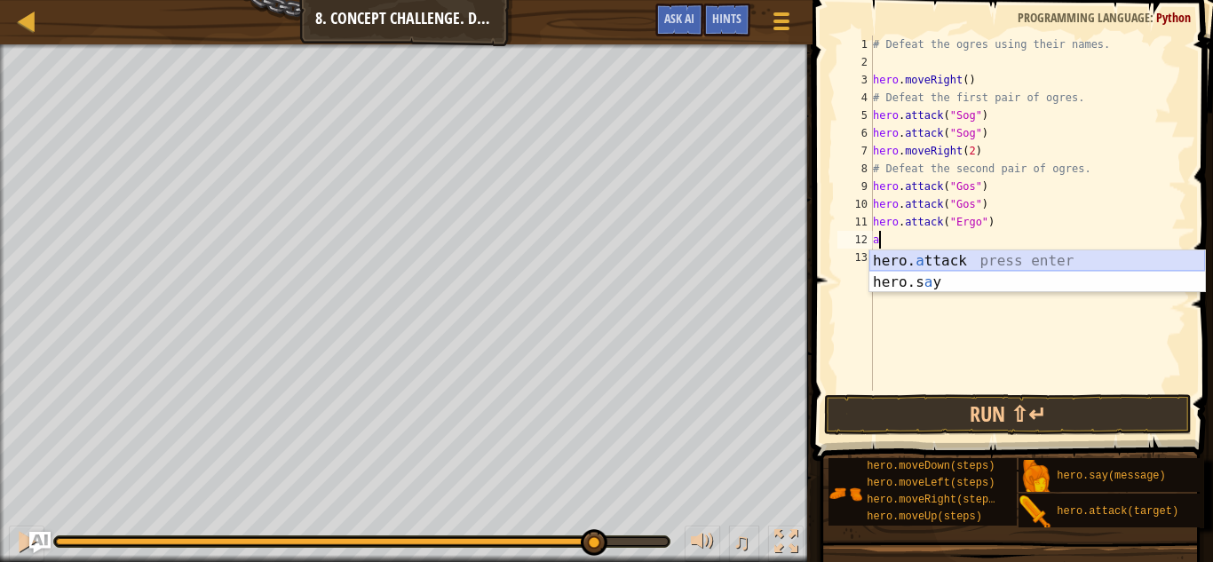
click at [894, 266] on div "hero. a ttack press enter hero.s a y press enter" at bounding box center [1038, 292] width 336 height 85
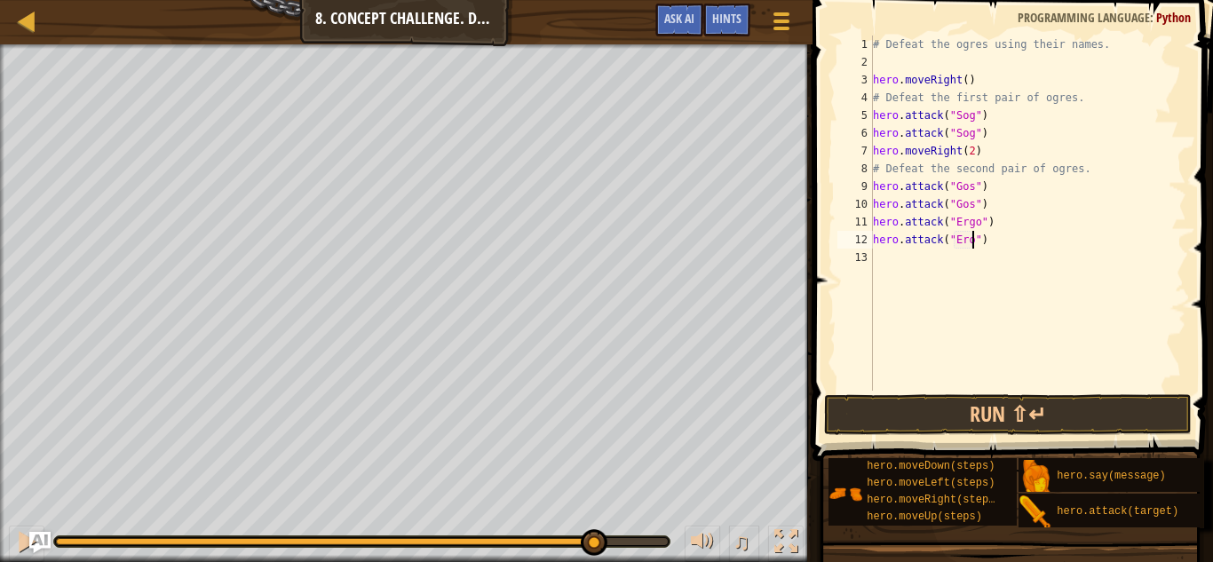
scroll to position [8, 14]
type textarea "hero.attack("Ergo")"
click at [879, 263] on div "# Defeat the ogres using their names. hero . moveRight ( ) # Defeat the first p…" at bounding box center [1028, 231] width 317 height 391
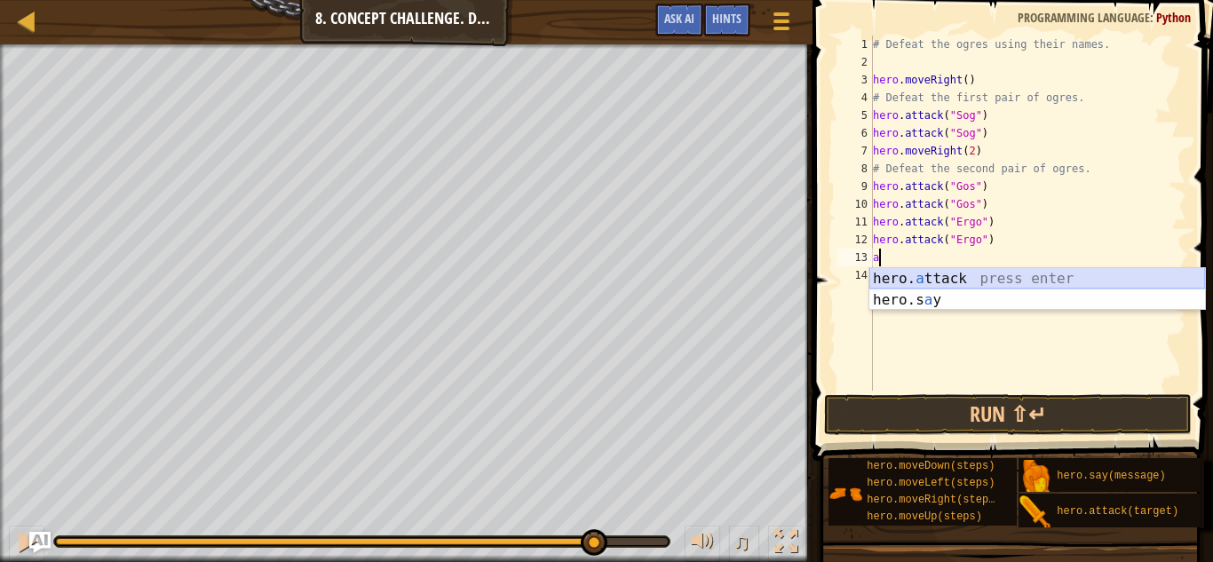
click at [875, 280] on div "hero. a ttack press enter hero.s a y press enter" at bounding box center [1038, 310] width 336 height 85
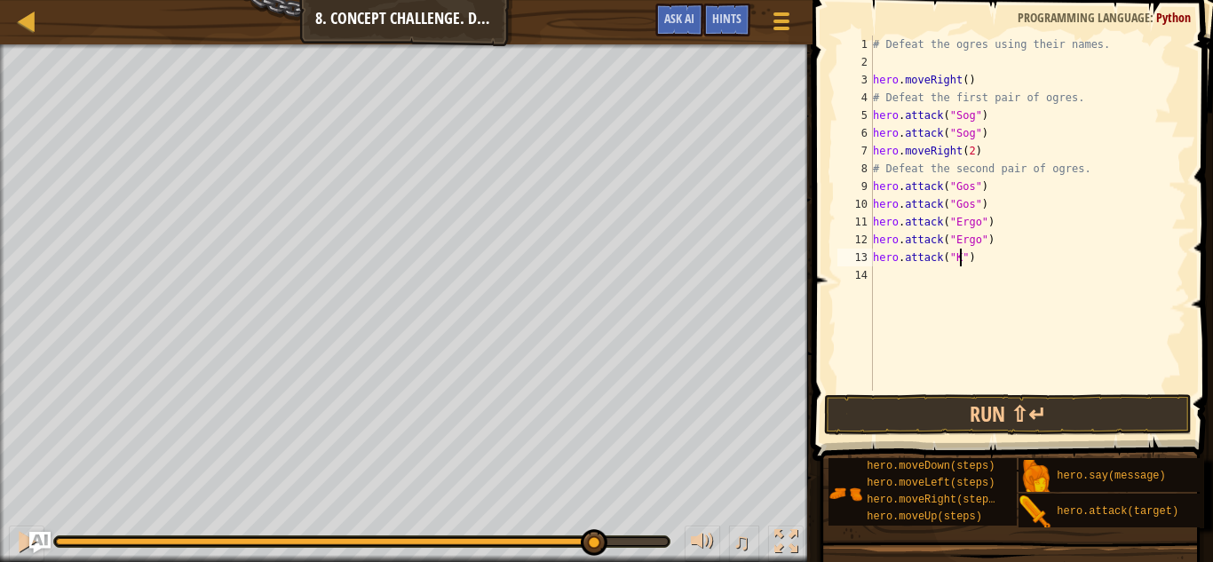
scroll to position [8, 12]
type textarea "hero.attack("Kro")"
click at [876, 282] on div "# Defeat the ogres using their names. hero . moveRight ( ) # Defeat the first p…" at bounding box center [1028, 231] width 317 height 391
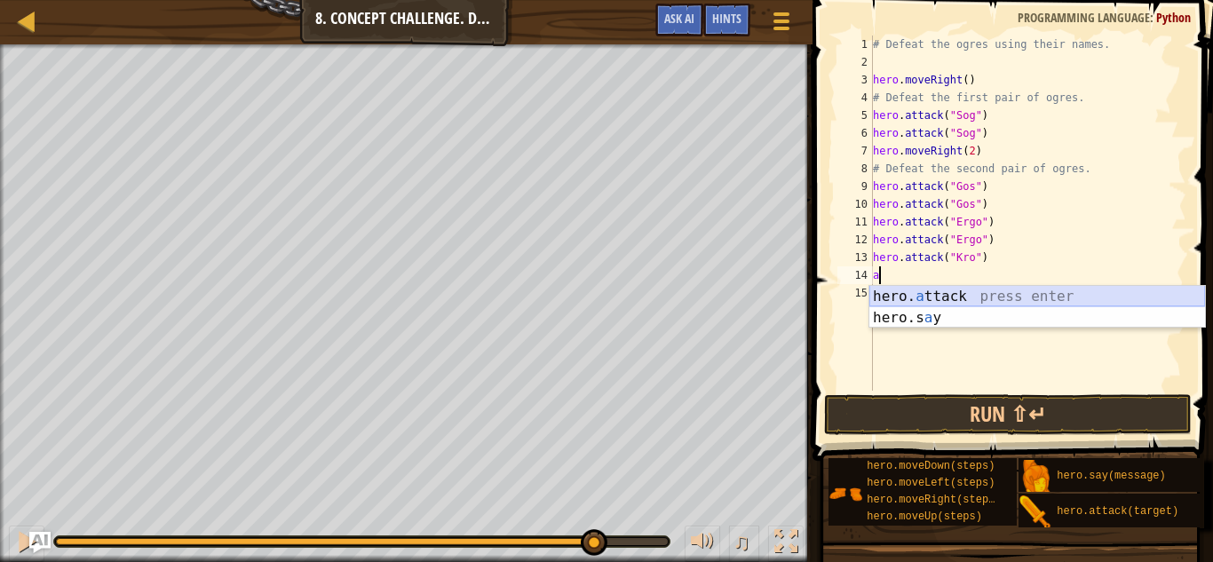
click at [902, 293] on div "hero. a ttack press enter hero.s a y press enter" at bounding box center [1038, 328] width 336 height 85
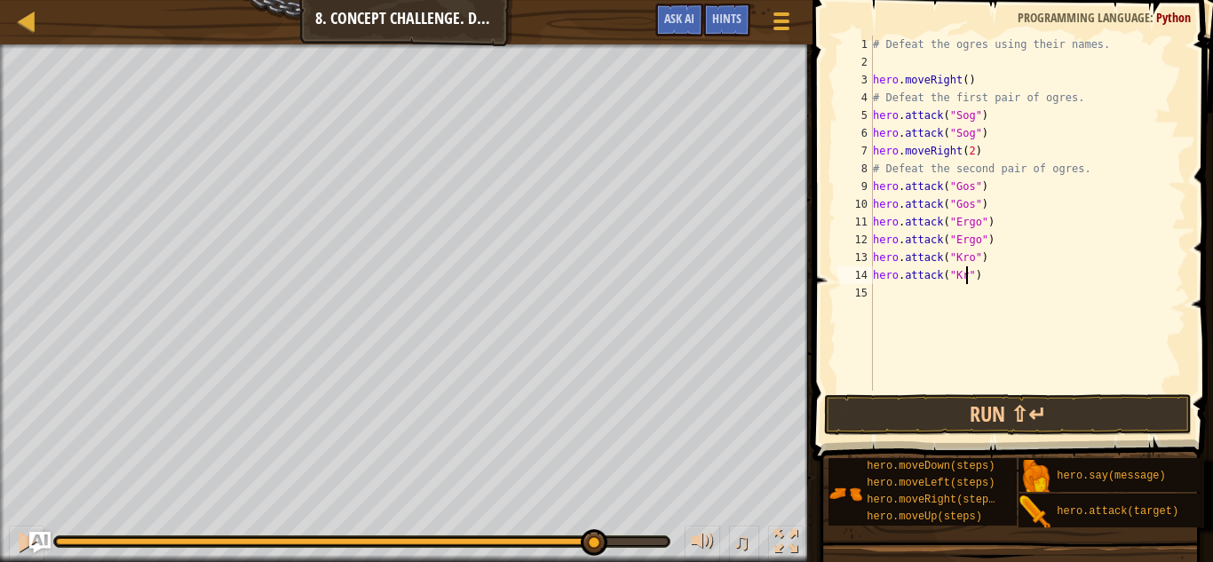
scroll to position [8, 14]
type textarea "hero.attack("Kro")"
click at [934, 409] on button "Run ⇧↵" at bounding box center [1008, 414] width 369 height 41
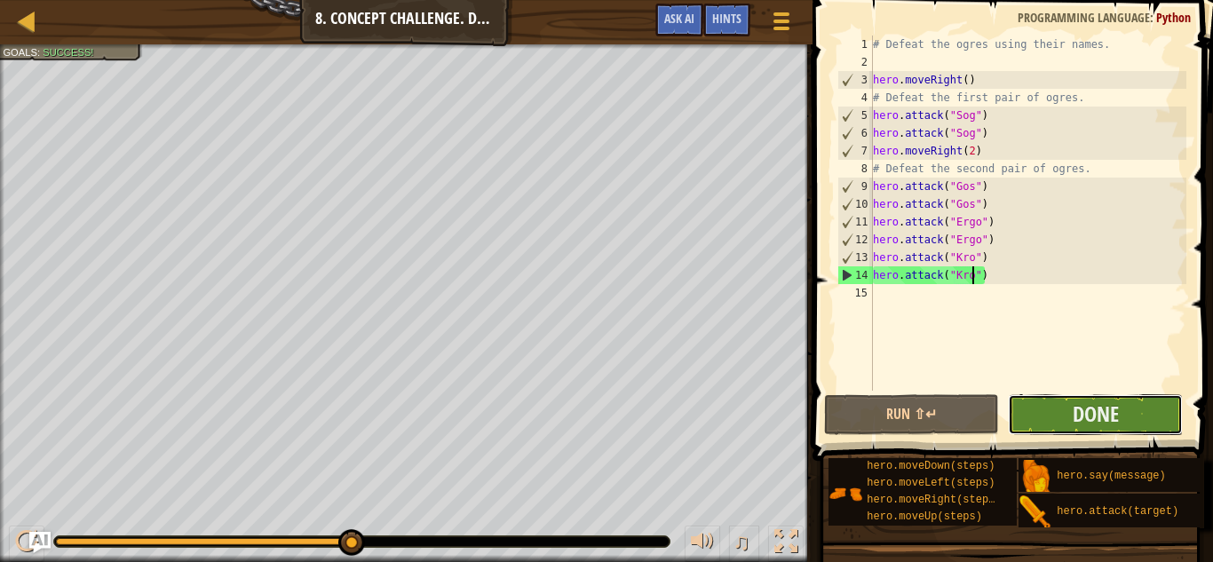
click at [1024, 401] on button "Done" at bounding box center [1095, 414] width 175 height 41
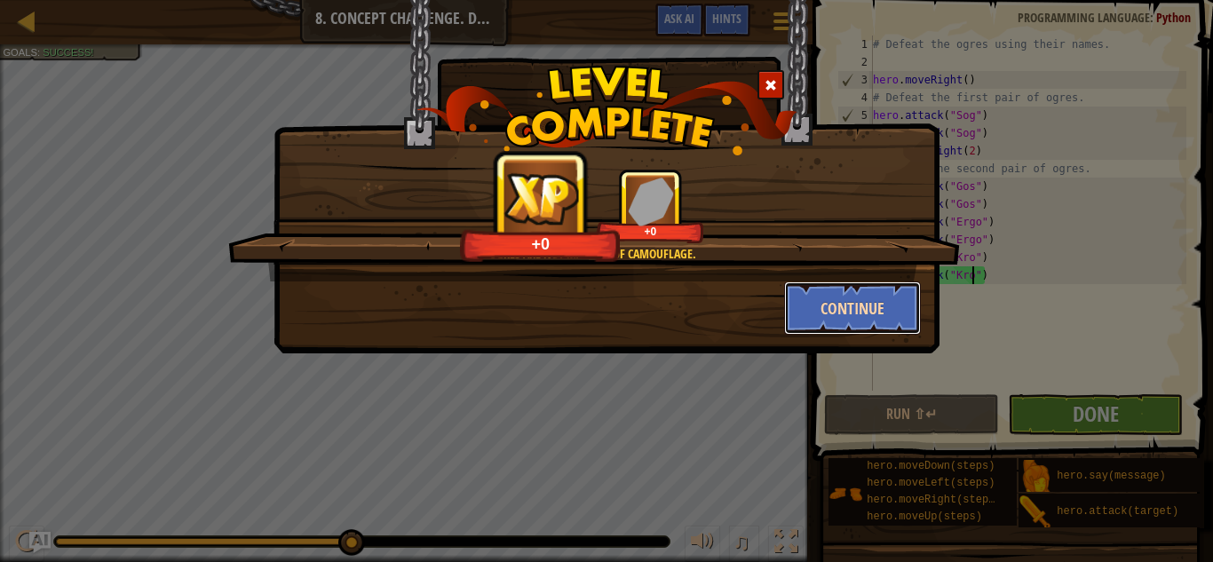
click at [861, 321] on button "Continue" at bounding box center [853, 308] width 138 height 53
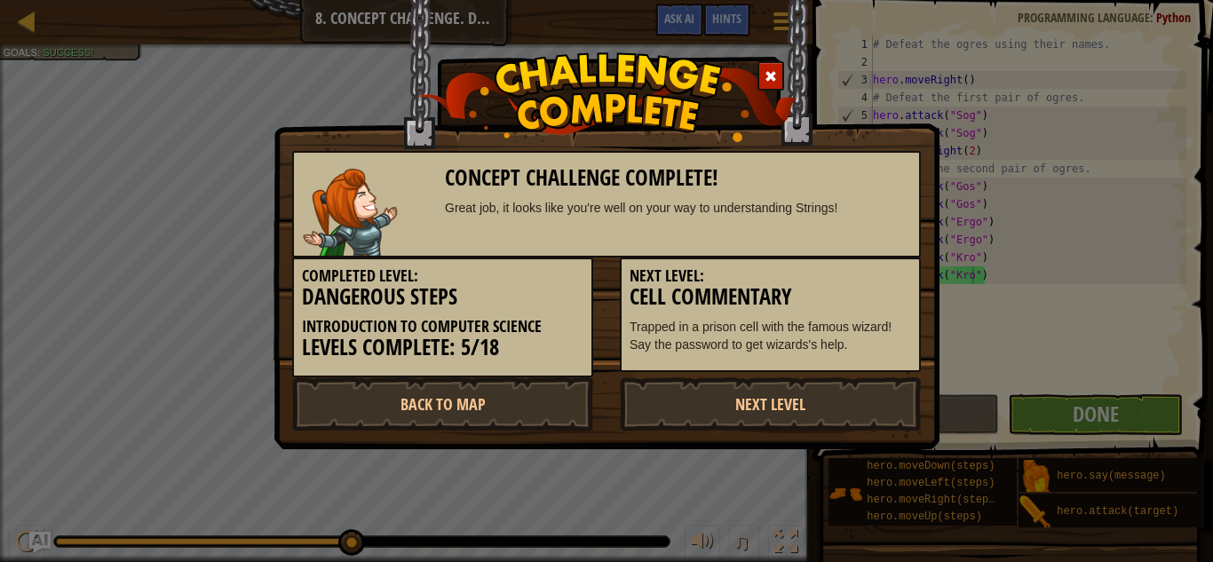
click at [851, 309] on div "Next Level: Cell Commentary Trapped in a prison cell with the famous wizard! Sa…" at bounding box center [770, 315] width 301 height 115
click at [836, 411] on link "Next Level" at bounding box center [770, 403] width 301 height 53
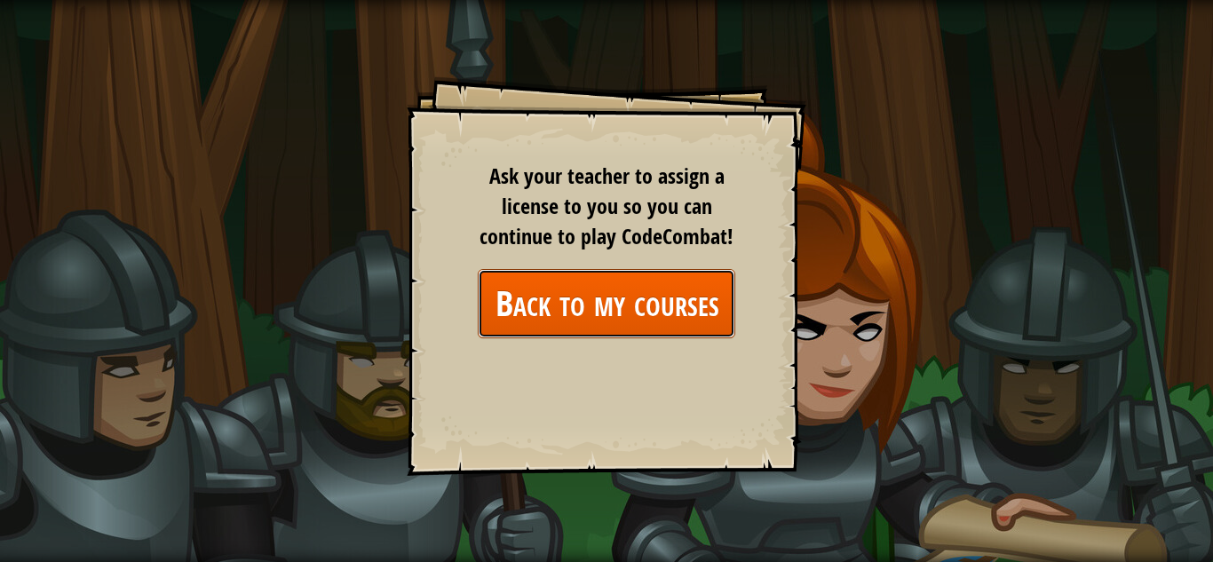
click at [683, 312] on link "Back to my courses" at bounding box center [607, 303] width 258 height 68
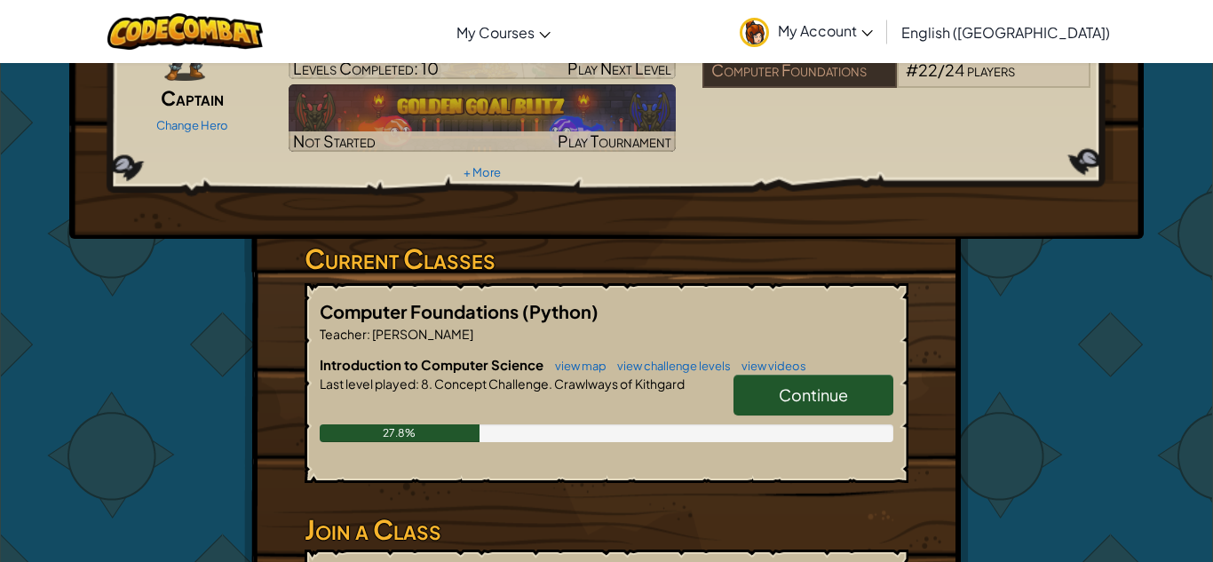
scroll to position [166, 0]
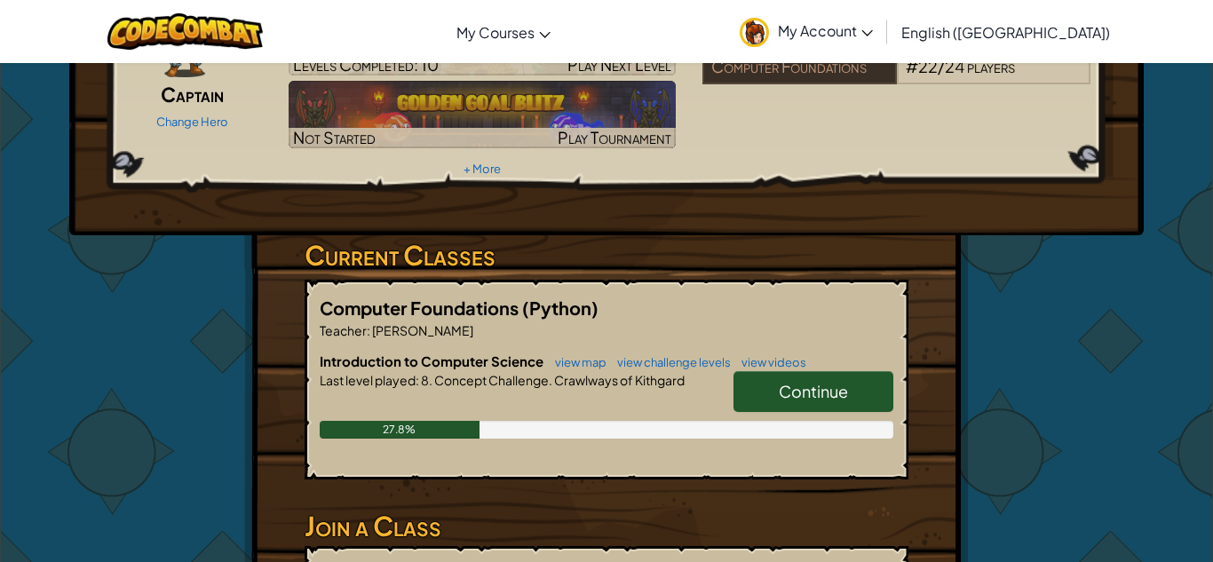
click at [795, 381] on span "Continue" at bounding box center [813, 391] width 69 height 20
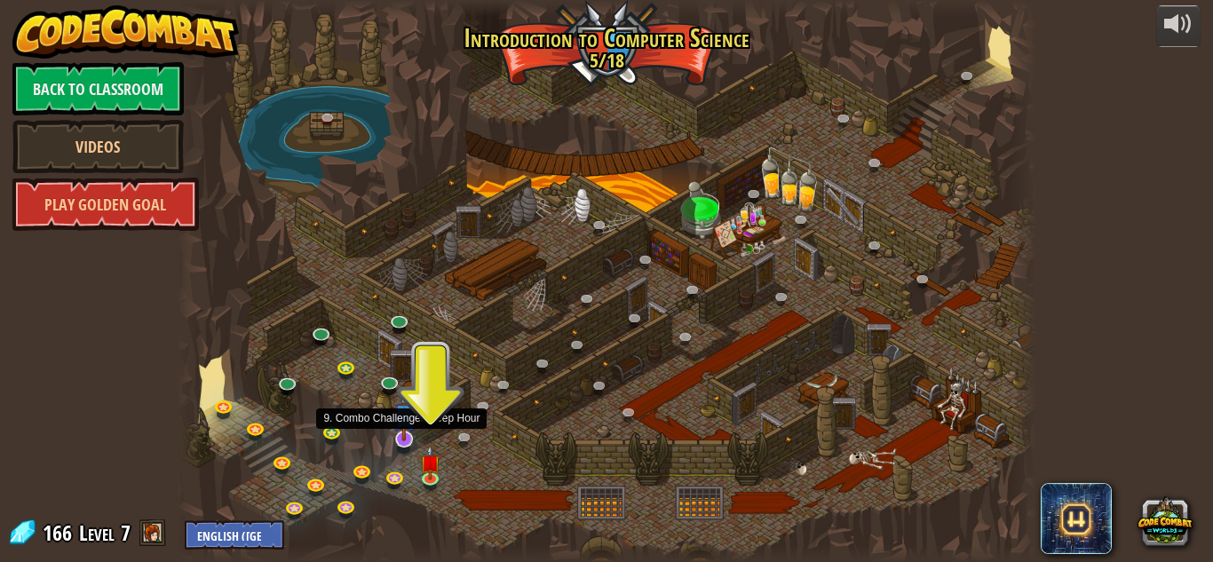
click at [406, 440] on img at bounding box center [404, 414] width 23 height 53
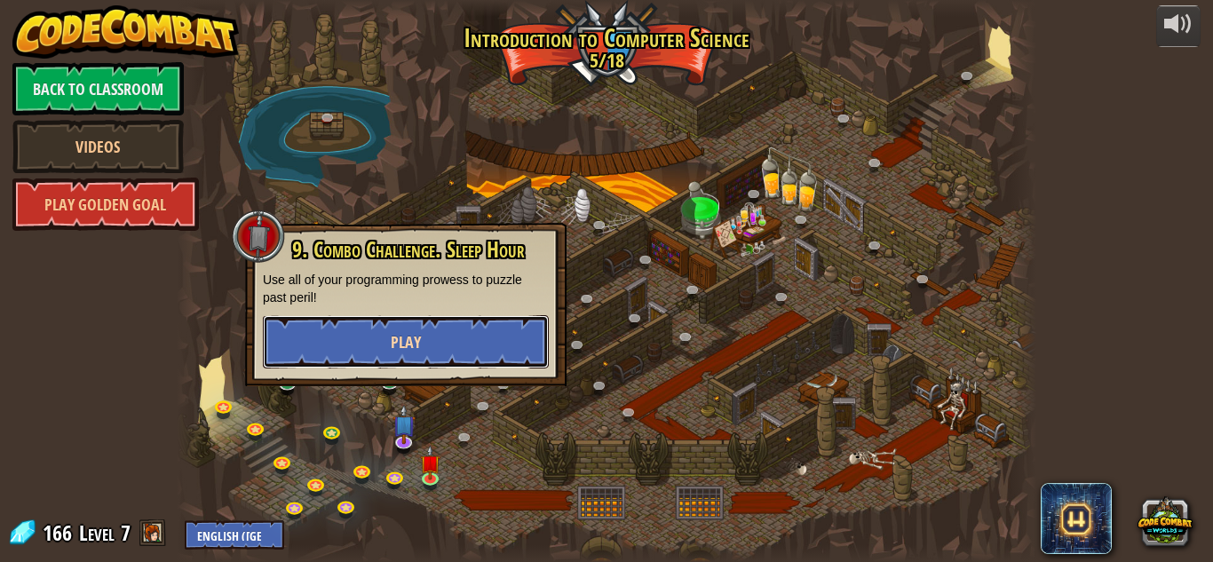
click at [375, 330] on button "Play" at bounding box center [406, 341] width 286 height 53
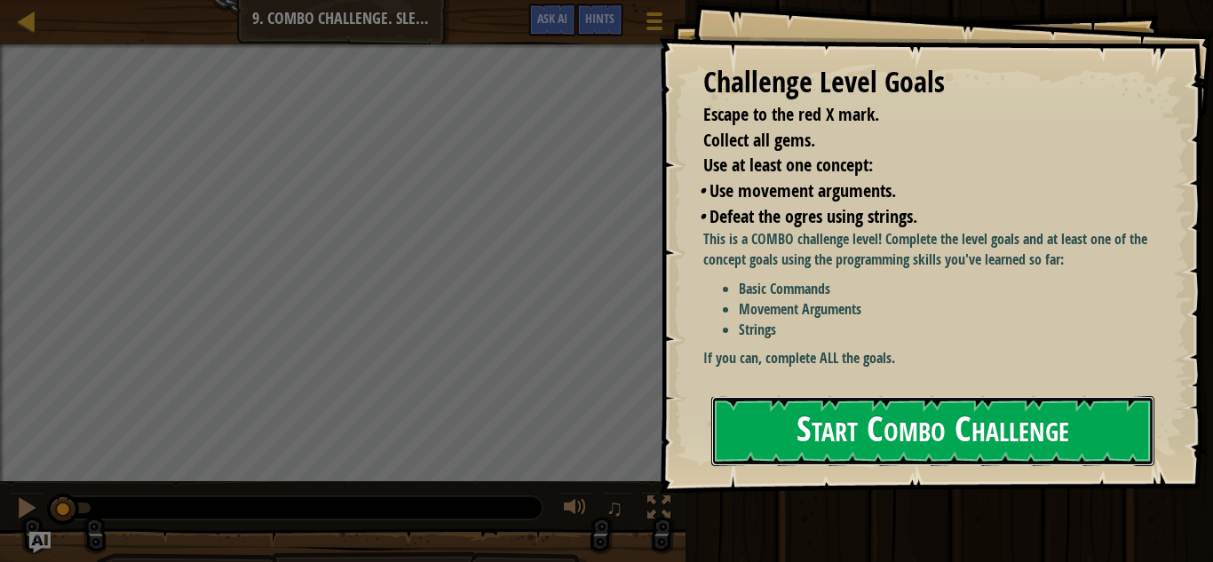
click at [814, 426] on button "Start Combo Challenge" at bounding box center [932, 431] width 443 height 70
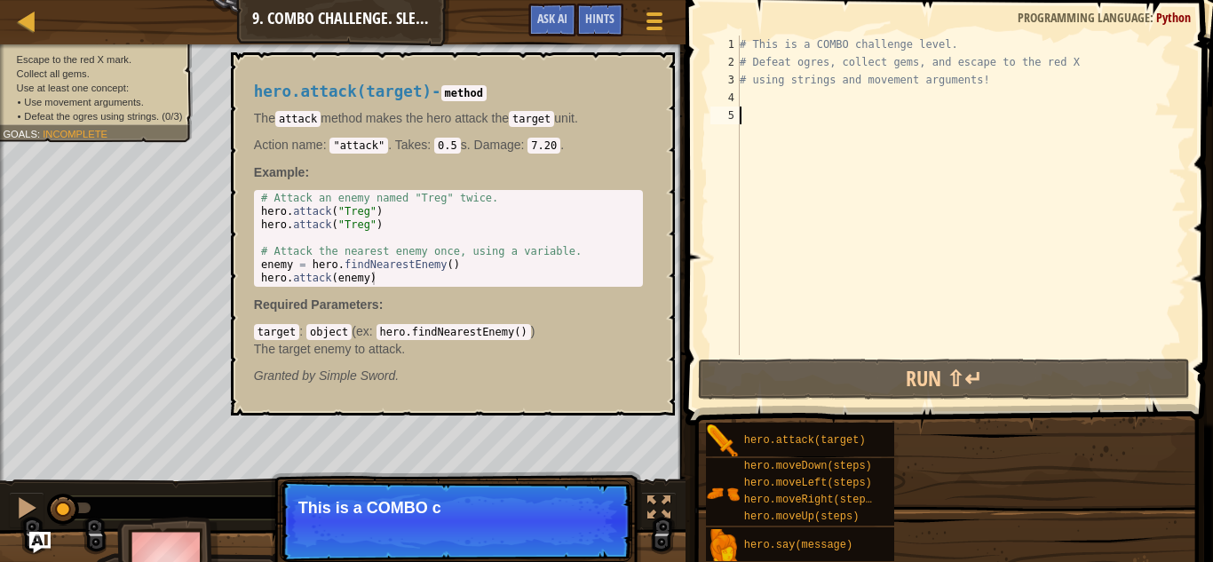
click at [814, 426] on div "hero.attack(target)" at bounding box center [811, 440] width 142 height 34
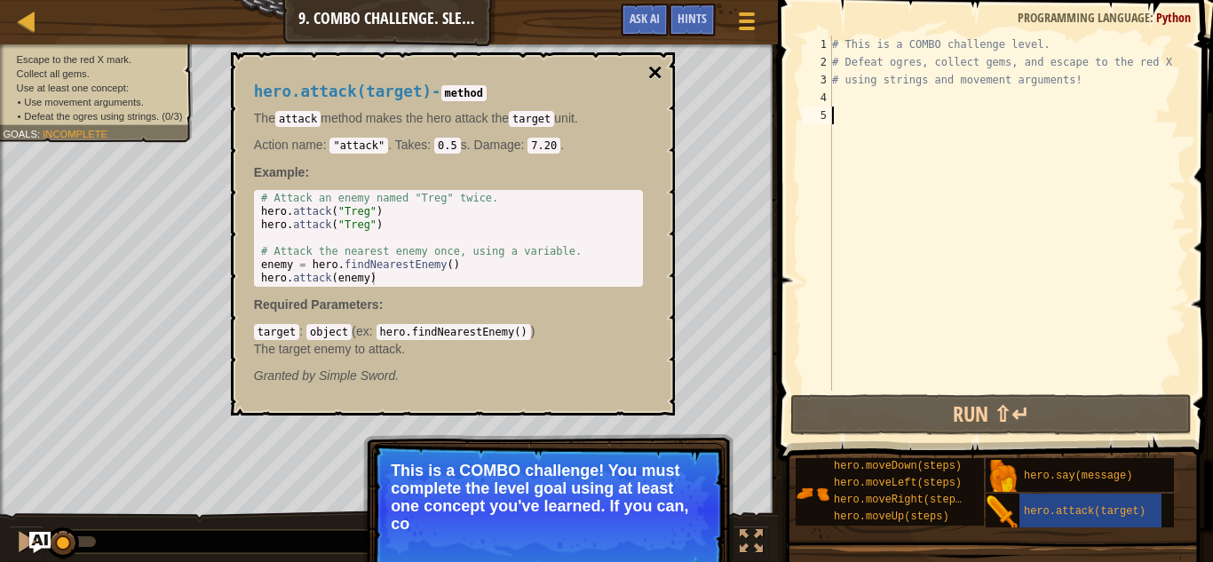
click at [651, 65] on button "×" at bounding box center [655, 72] width 14 height 25
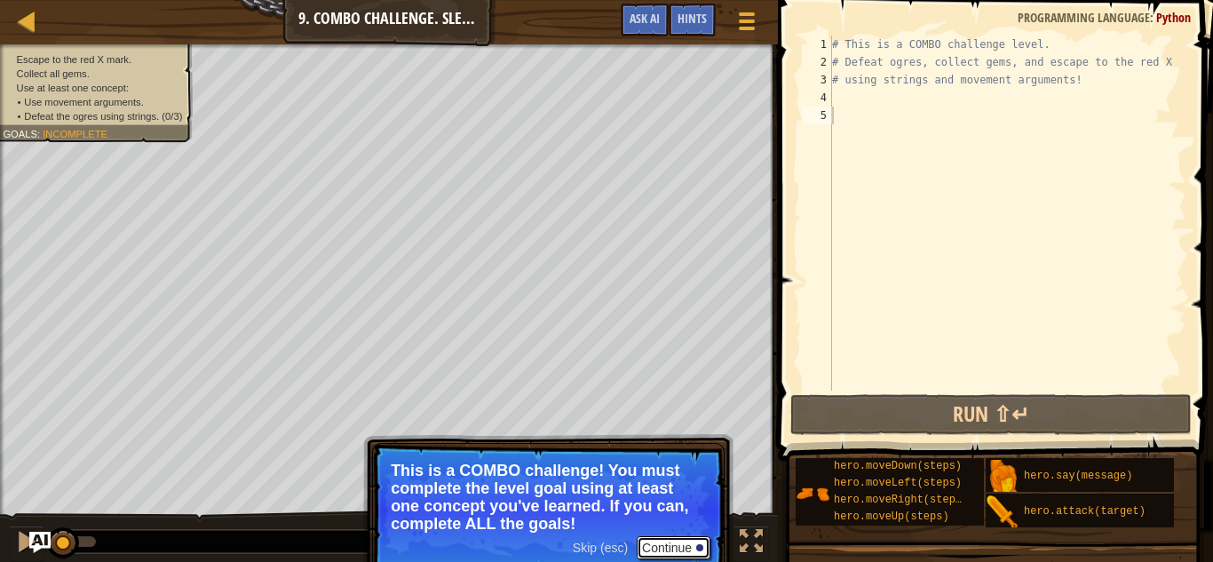
click at [675, 541] on button "Continue" at bounding box center [674, 547] width 74 height 23
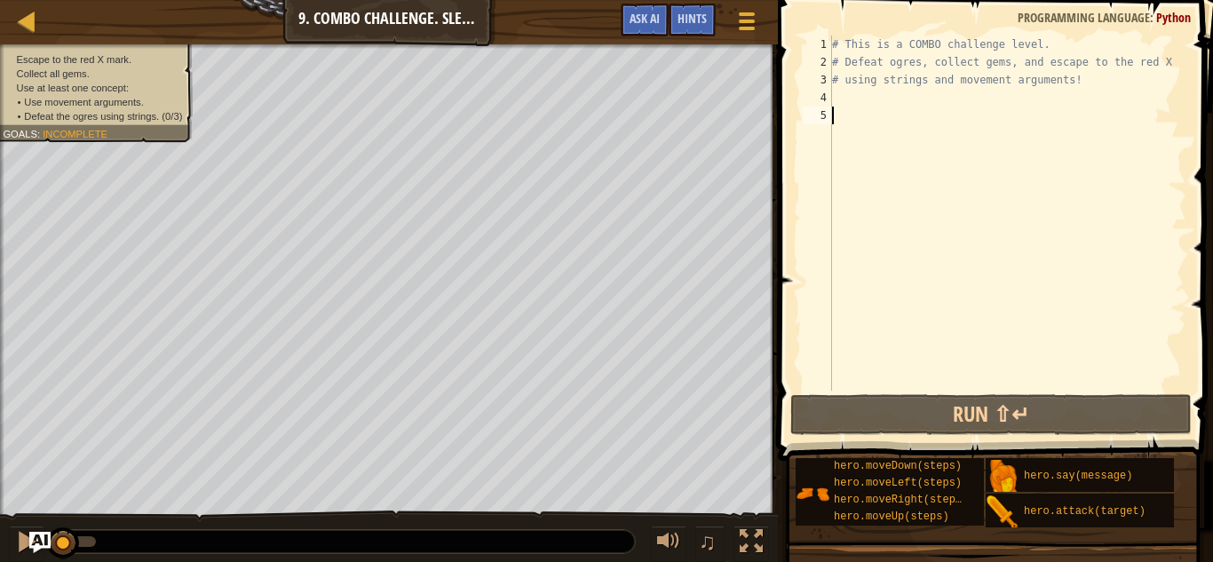
click at [838, 98] on div "# This is a COMBO challenge level. # Defeat [PERSON_NAME], collect gems, and es…" at bounding box center [1008, 231] width 358 height 391
type textarea "m"
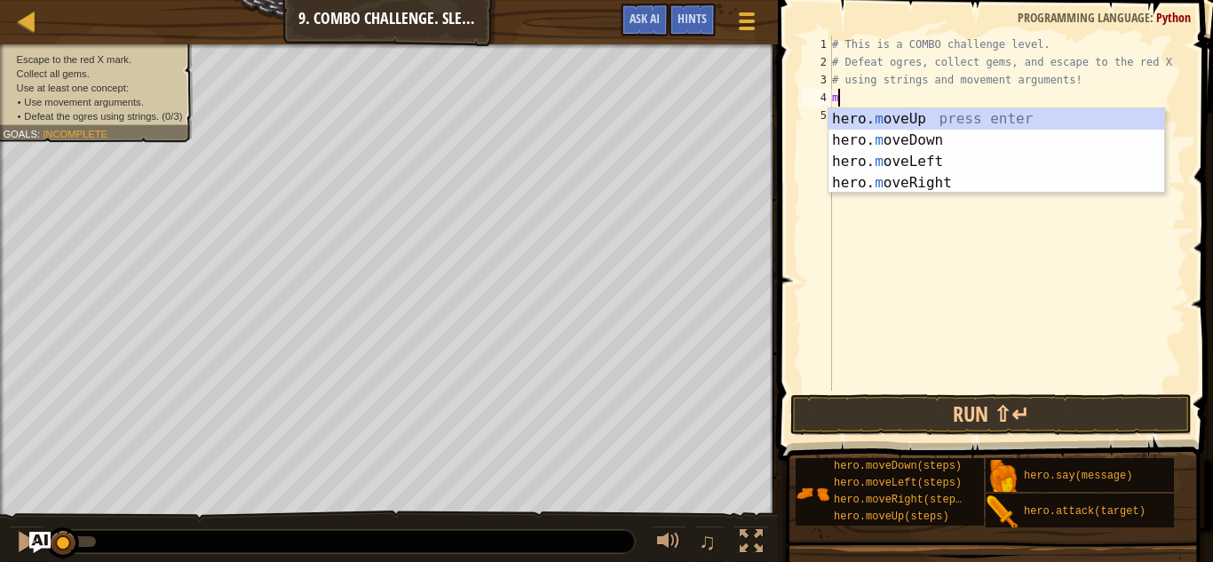
scroll to position [8, 0]
click at [953, 179] on div "hero. m oveUp press enter hero. m oveDown press enter hero. m oveLeft press ent…" at bounding box center [997, 172] width 336 height 128
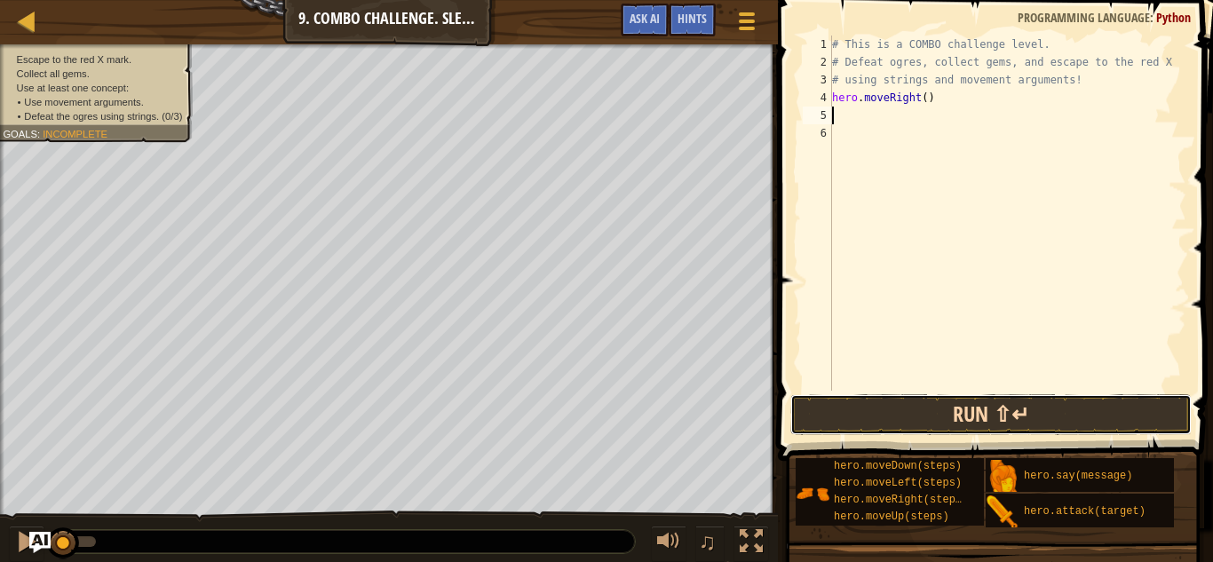
click at [982, 411] on button "Run ⇧↵" at bounding box center [991, 414] width 401 height 41
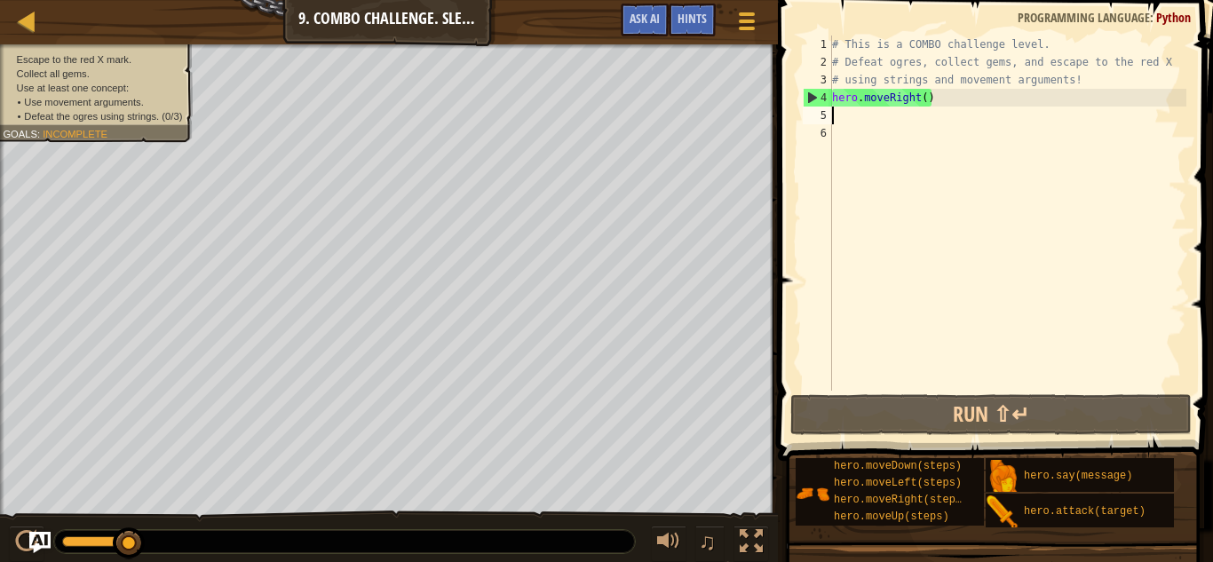
click at [950, 109] on div "# This is a COMBO challenge level. # Defeat [PERSON_NAME], collect gems, and es…" at bounding box center [1008, 231] width 358 height 391
click at [942, 96] on div "# This is a COMBO challenge level. # Defeat [PERSON_NAME], collect gems, and es…" at bounding box center [1008, 231] width 358 height 391
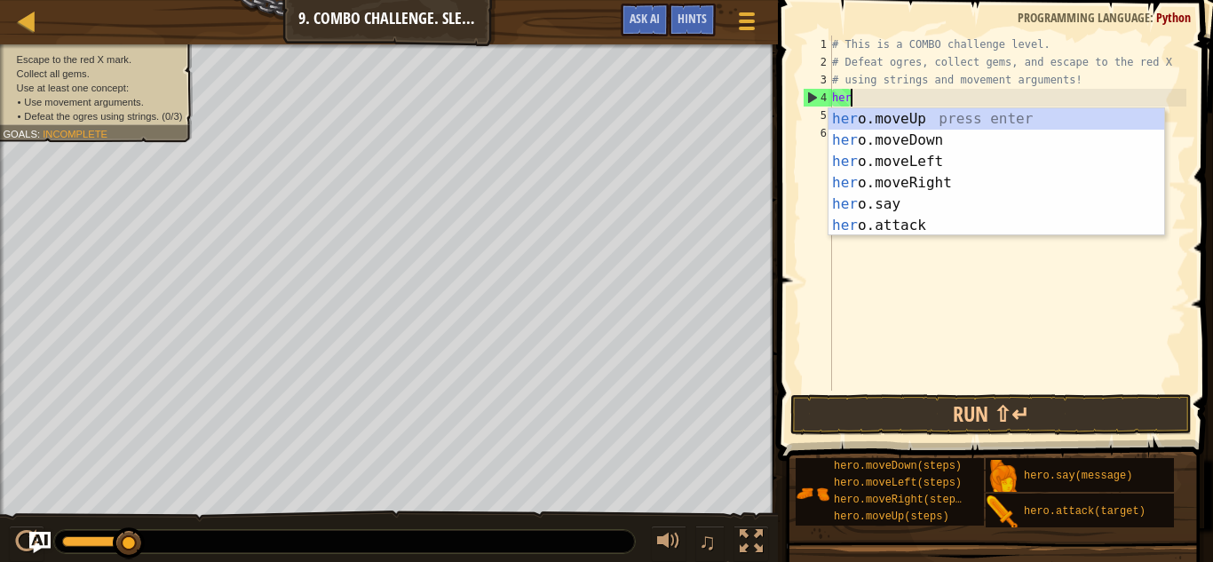
type textarea "h"
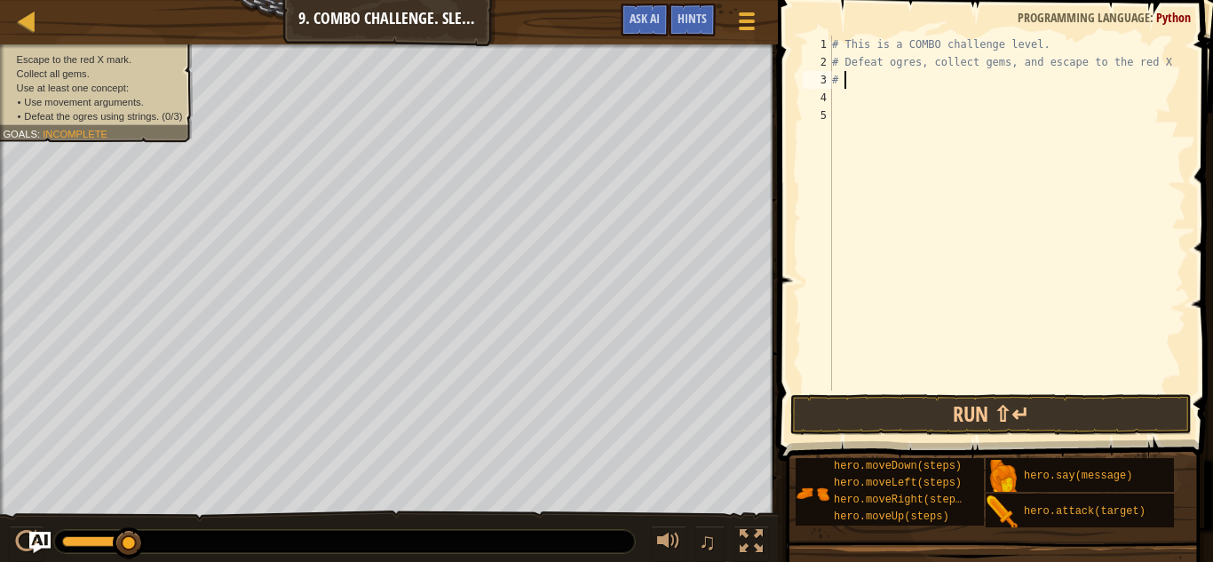
type textarea "#"
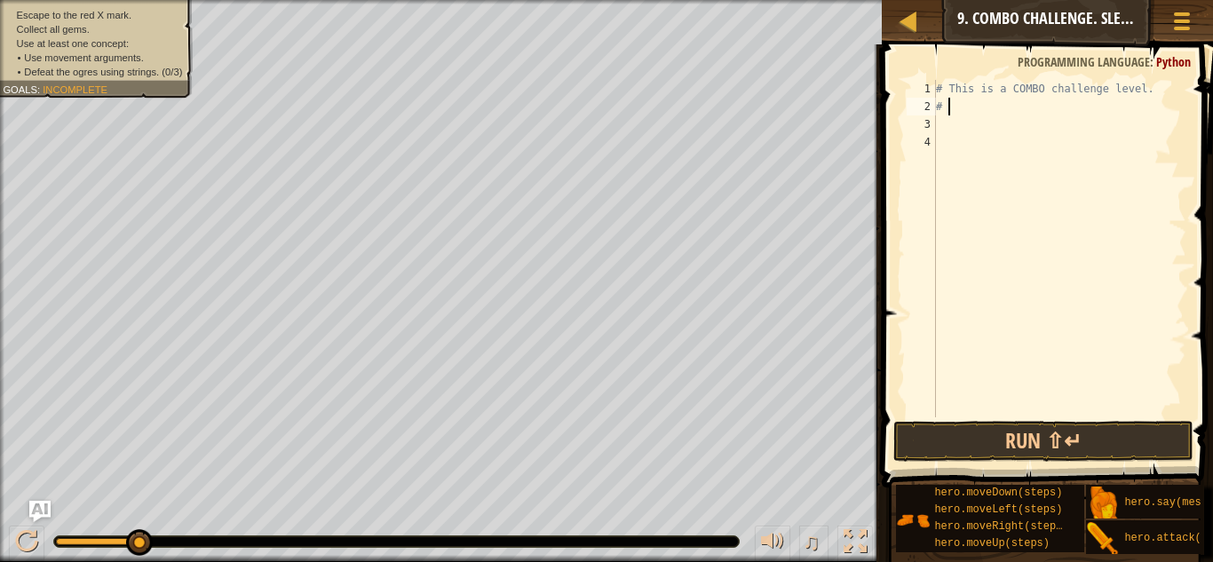
type textarea "#"
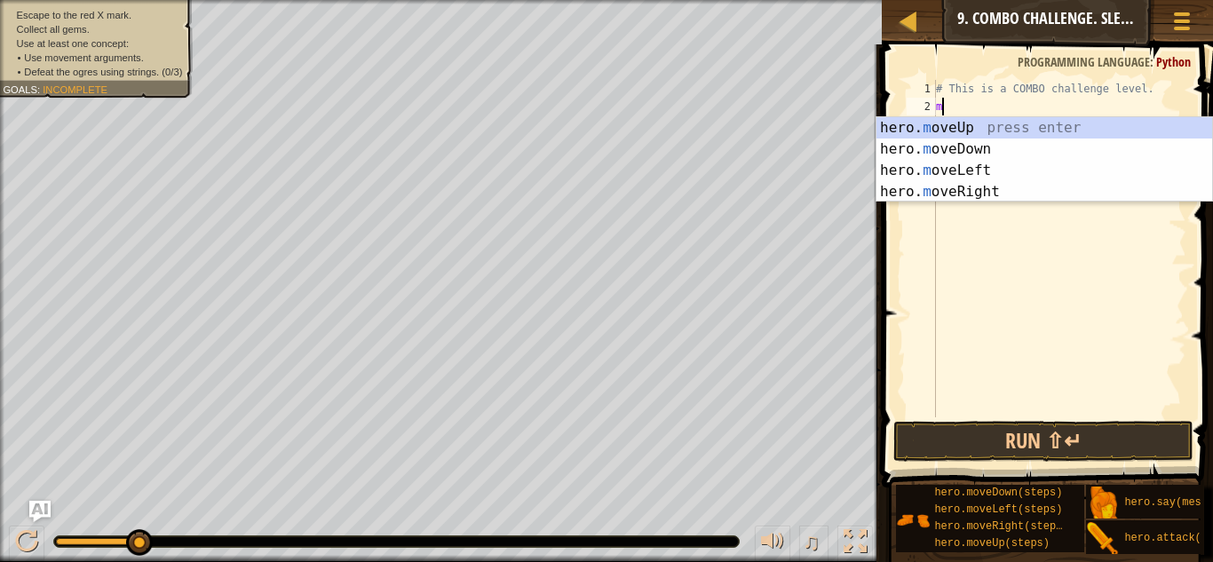
type textarea "mo"
click at [944, 141] on div "hero. mo veUp press enter hero. mo veDown press enter hero. mo veLeft press ent…" at bounding box center [1045, 181] width 336 height 128
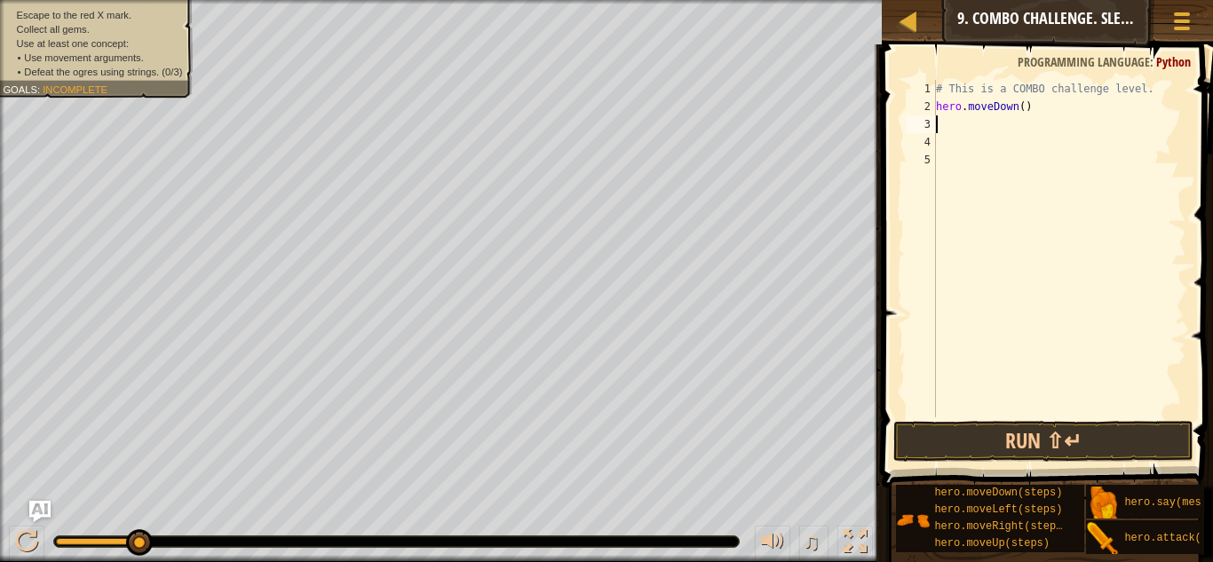
scroll to position [8, 0]
click at [1022, 107] on div "# This is a COMBO challenge level. hero . moveDown ( )" at bounding box center [1060, 266] width 254 height 373
type textarea "hero.moveDown(1)"
click at [1007, 450] on button "Run ⇧↵" at bounding box center [1044, 441] width 300 height 41
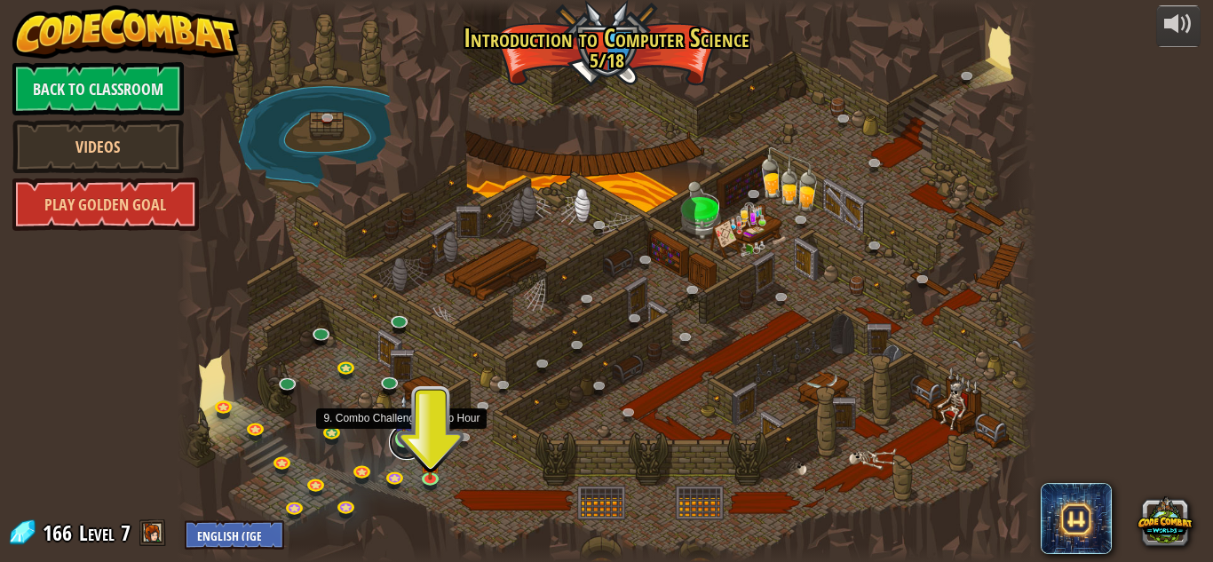
click at [391, 435] on link at bounding box center [407, 443] width 36 height 36
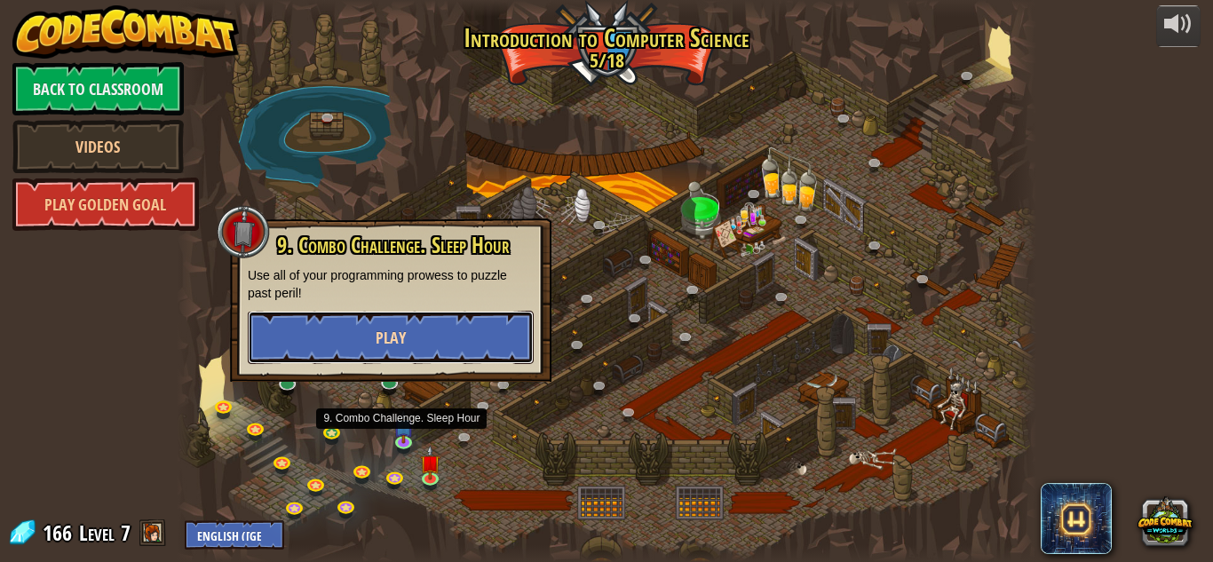
click at [464, 330] on button "Play" at bounding box center [391, 337] width 286 height 53
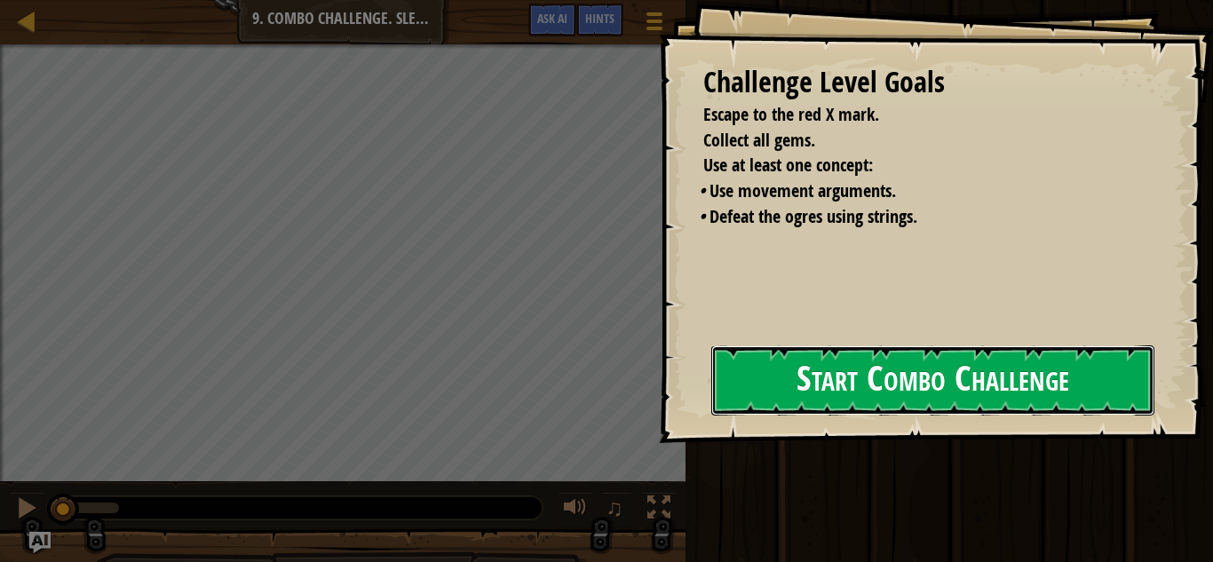
click at [877, 383] on button "Start Combo Challenge" at bounding box center [932, 381] width 443 height 70
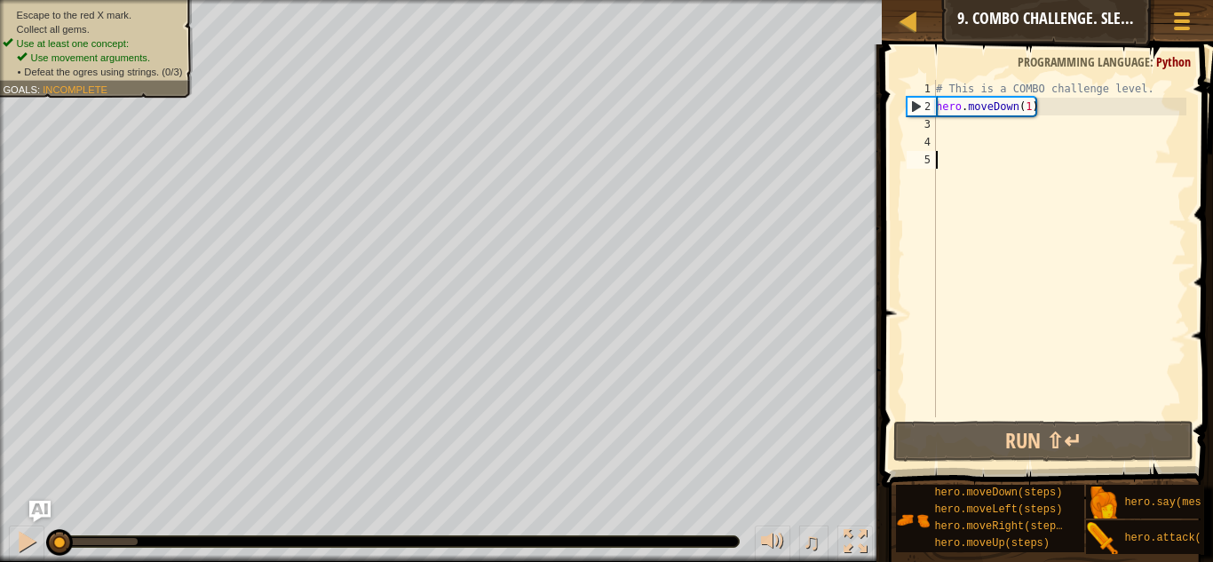
click at [973, 131] on div "# This is a COMBO challenge level. hero . moveDown ( 1 )" at bounding box center [1060, 266] width 254 height 373
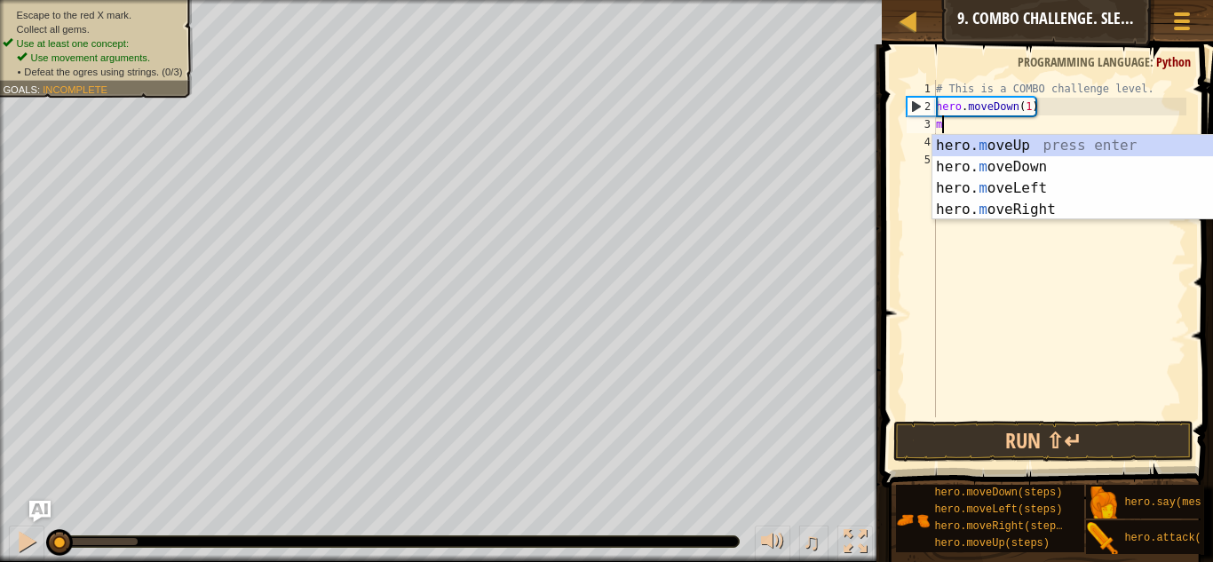
type textarea "mo"
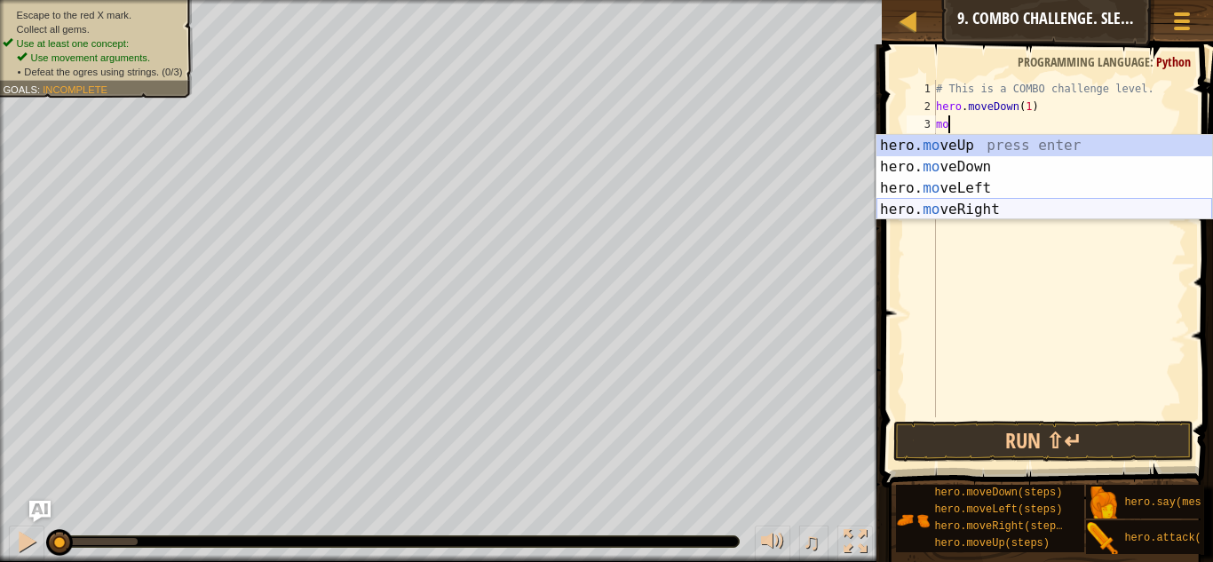
click at [1002, 203] on div "hero. mo veUp press enter hero. mo veDown press enter hero. mo veLeft press ent…" at bounding box center [1045, 199] width 336 height 128
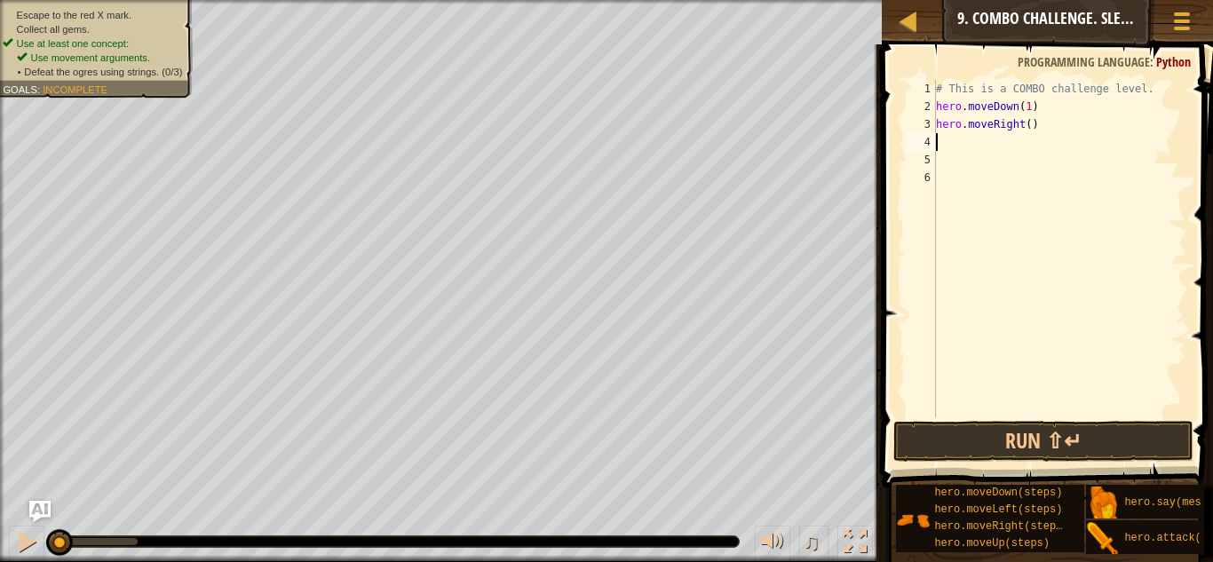
type textarea "2"
click at [1027, 127] on div "# This is a COMBO challenge level. hero . moveDown ( 1 ) hero . moveRight ( )" at bounding box center [1060, 266] width 254 height 373
type textarea "hero.moveRight(2)"
click at [1066, 436] on button "Run ⇧↵" at bounding box center [1044, 441] width 300 height 41
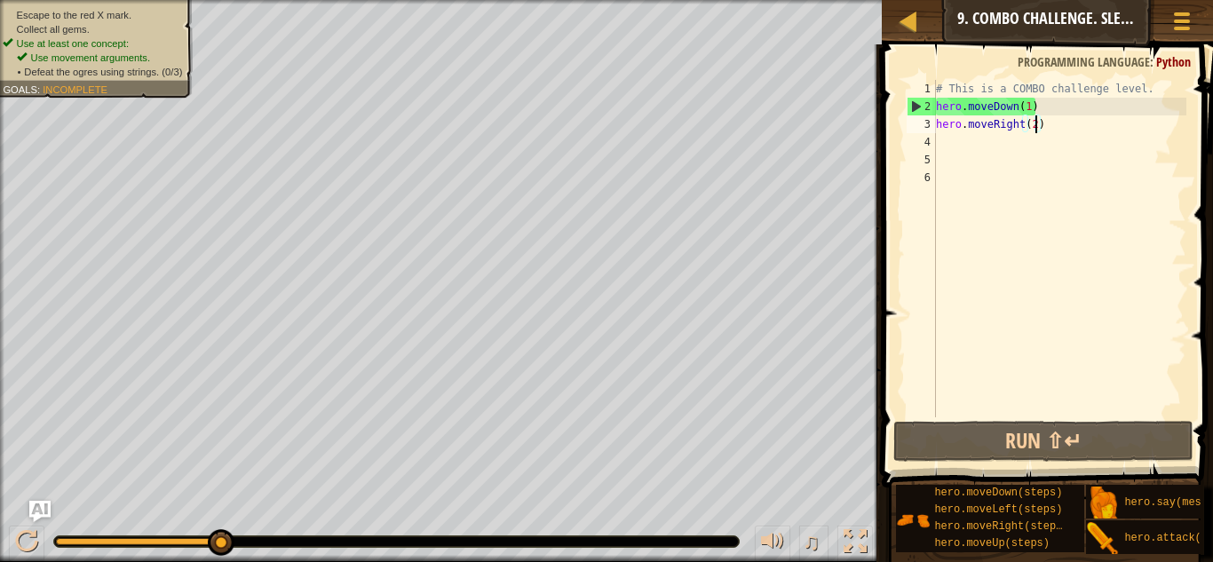
click at [942, 140] on div "# This is a COMBO challenge level. hero . moveDown ( 1 ) hero . moveRight ( 2 )" at bounding box center [1060, 266] width 254 height 373
type textarea "m"
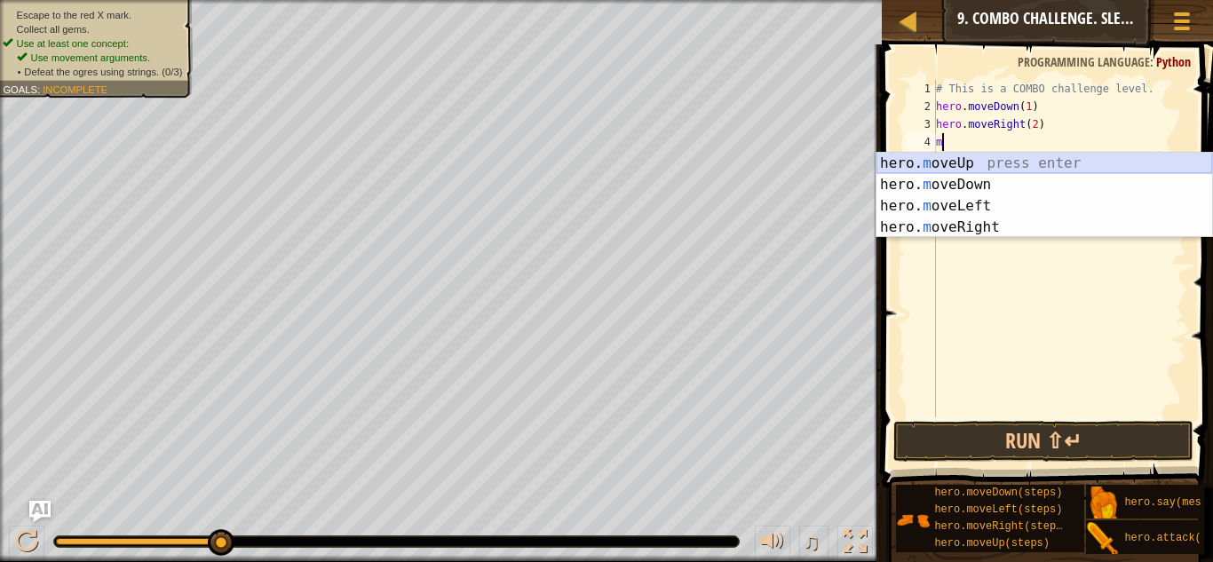
click at [980, 164] on div "hero. m oveUp press enter hero. m oveDown press enter hero. m oveLeft press ent…" at bounding box center [1045, 217] width 336 height 128
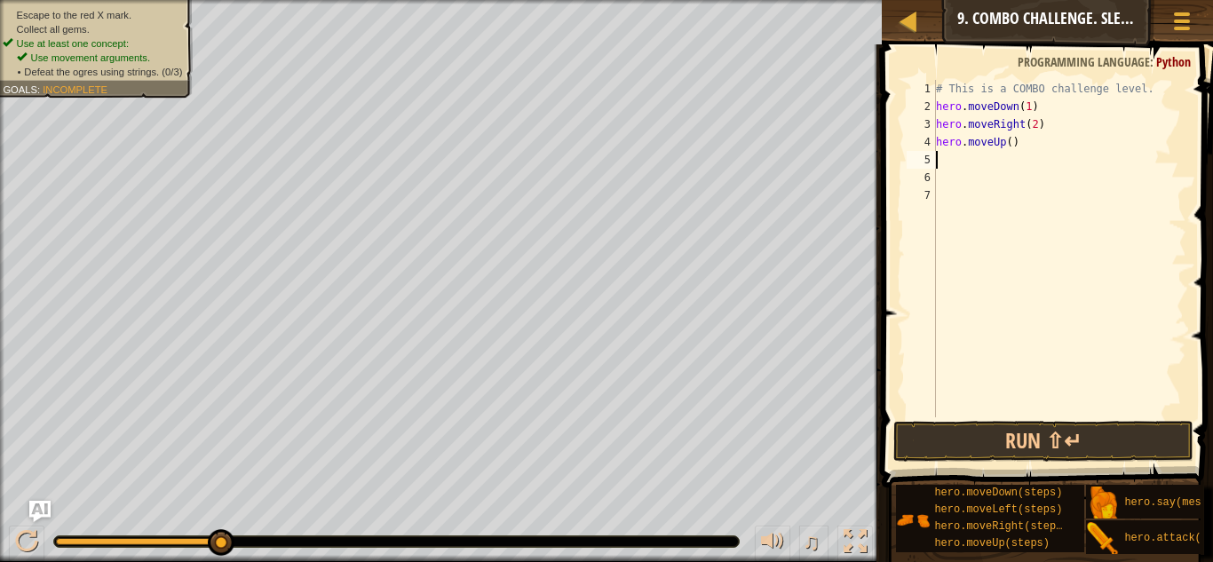
click at [1006, 139] on div "# This is a COMBO challenge level. hero . moveDown ( 1 ) hero . moveRight ( 2 )…" at bounding box center [1060, 266] width 254 height 373
click at [1009, 142] on div "# This is a COMBO challenge level. hero . moveDown ( 1 ) hero . moveRight ( 2 )…" at bounding box center [1060, 266] width 254 height 373
type textarea "hero.moveUp(1)"
click at [941, 157] on div "# This is a COMBO challenge level. hero . moveDown ( 1 ) hero . moveRight ( 2 )…" at bounding box center [1060, 266] width 254 height 373
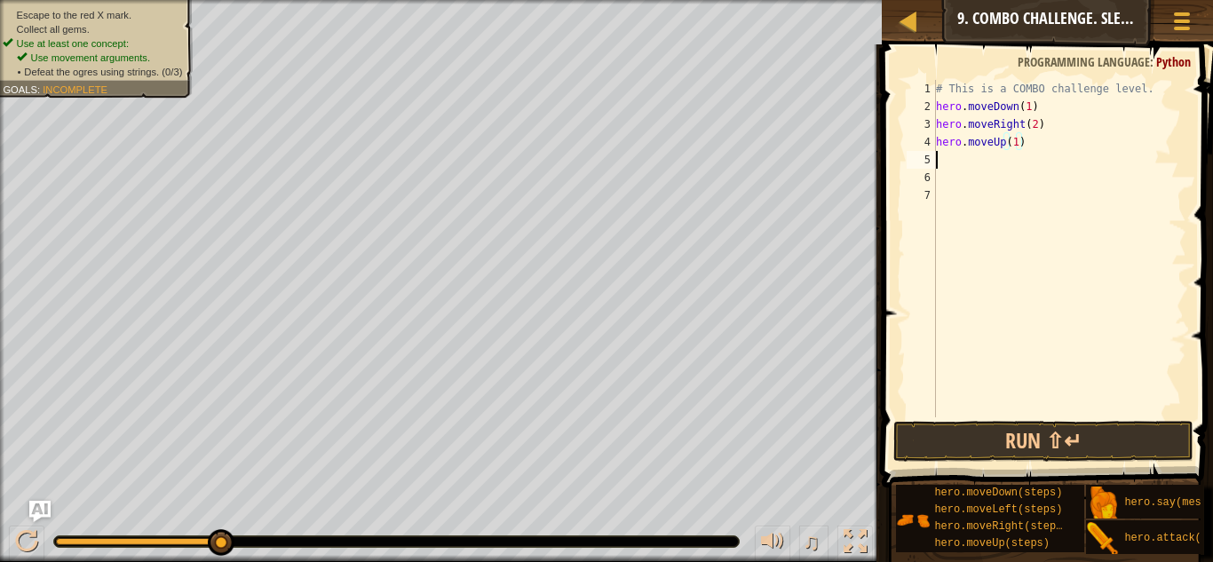
scroll to position [8, 0]
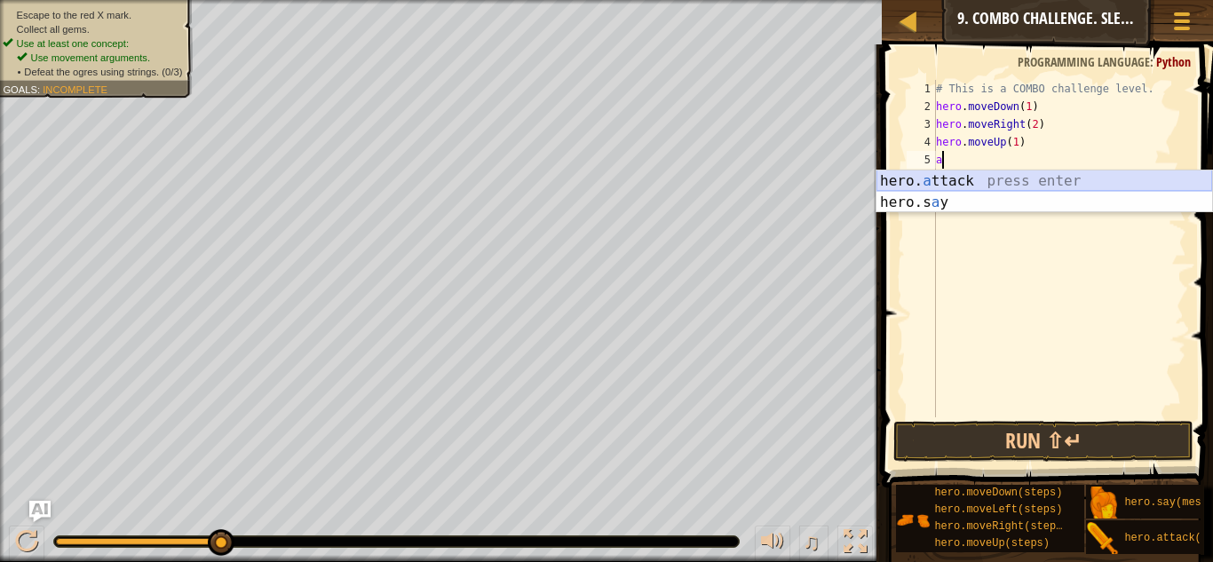
click at [1052, 186] on div "hero. a ttack press enter hero.s a y press enter" at bounding box center [1045, 213] width 336 height 85
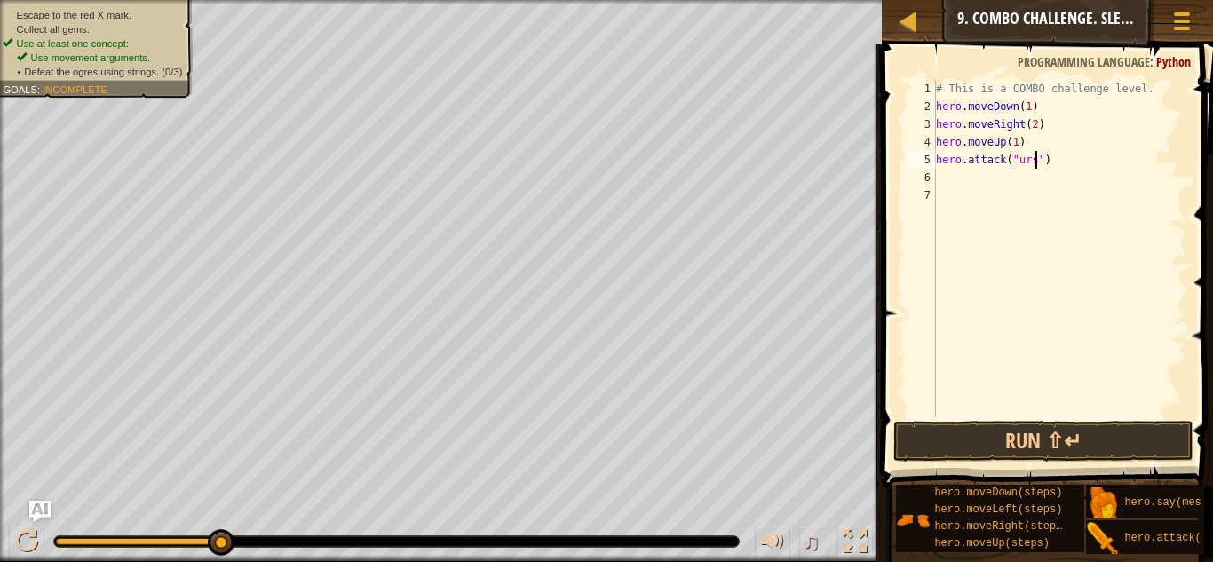
scroll to position [8, 15]
type textarea "hero.attack("ursa")"
click at [941, 176] on div "# This is a COMBO challenge level. hero . moveDown ( 1 ) hero . moveRight ( 2 )…" at bounding box center [1060, 266] width 254 height 373
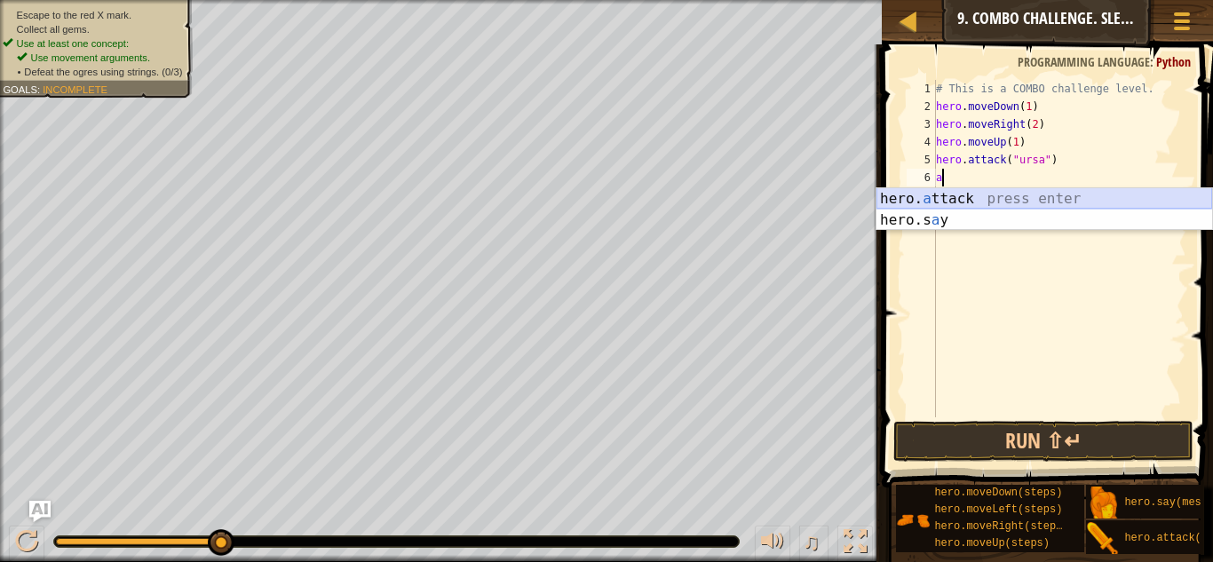
click at [1055, 197] on div "hero. a ttack press enter hero.s a y press enter" at bounding box center [1045, 230] width 336 height 85
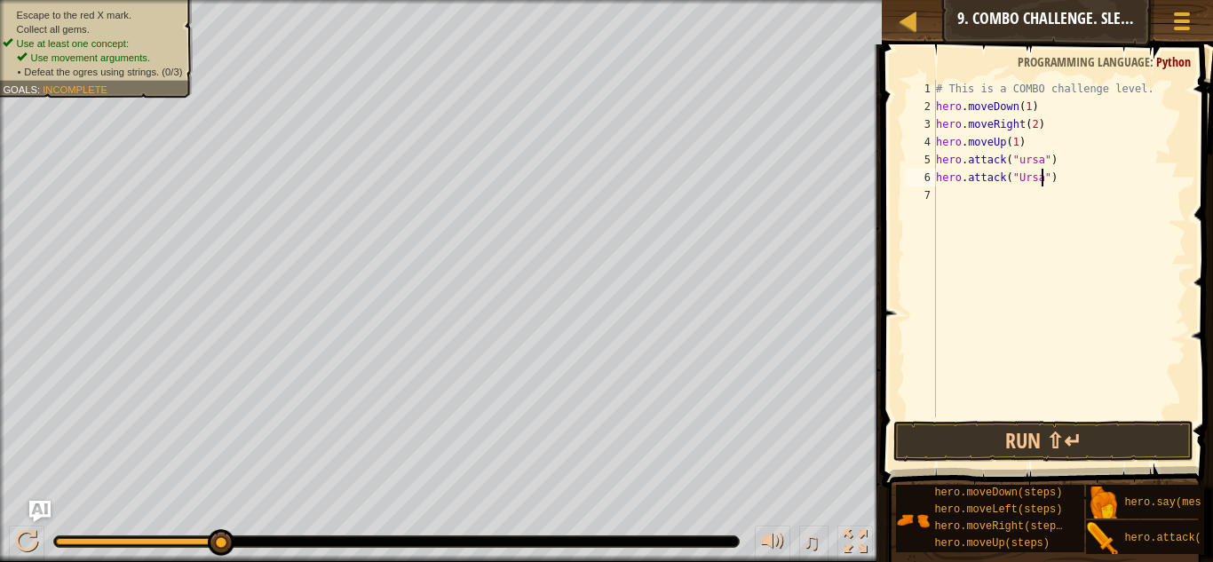
scroll to position [8, 16]
click at [981, 440] on button "Run ⇧↵" at bounding box center [1044, 441] width 300 height 41
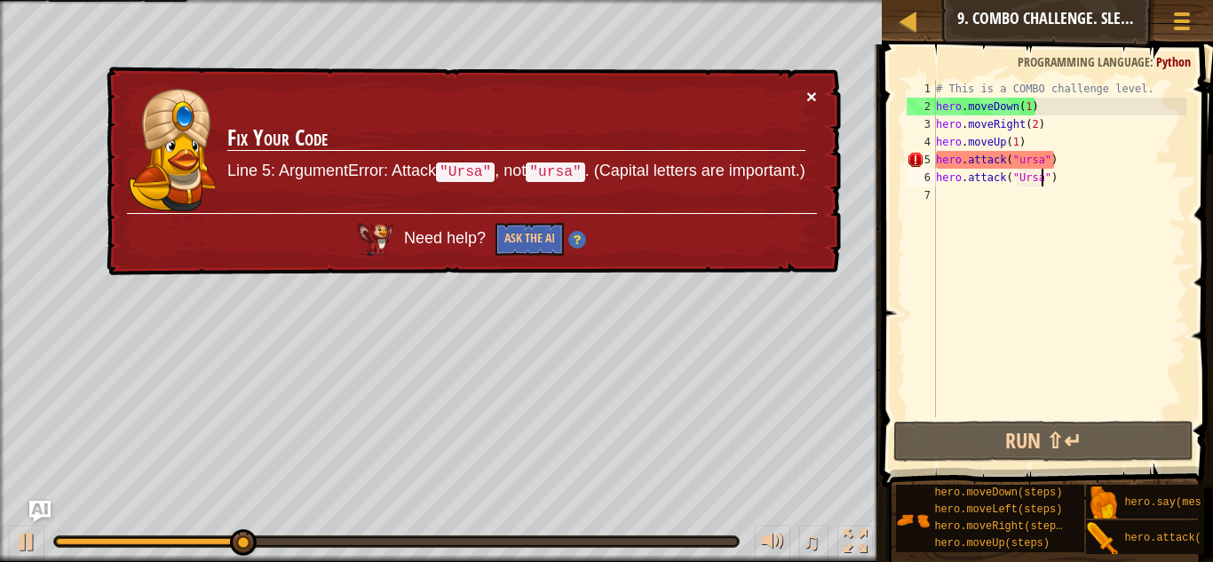
click at [810, 92] on button "×" at bounding box center [812, 96] width 11 height 19
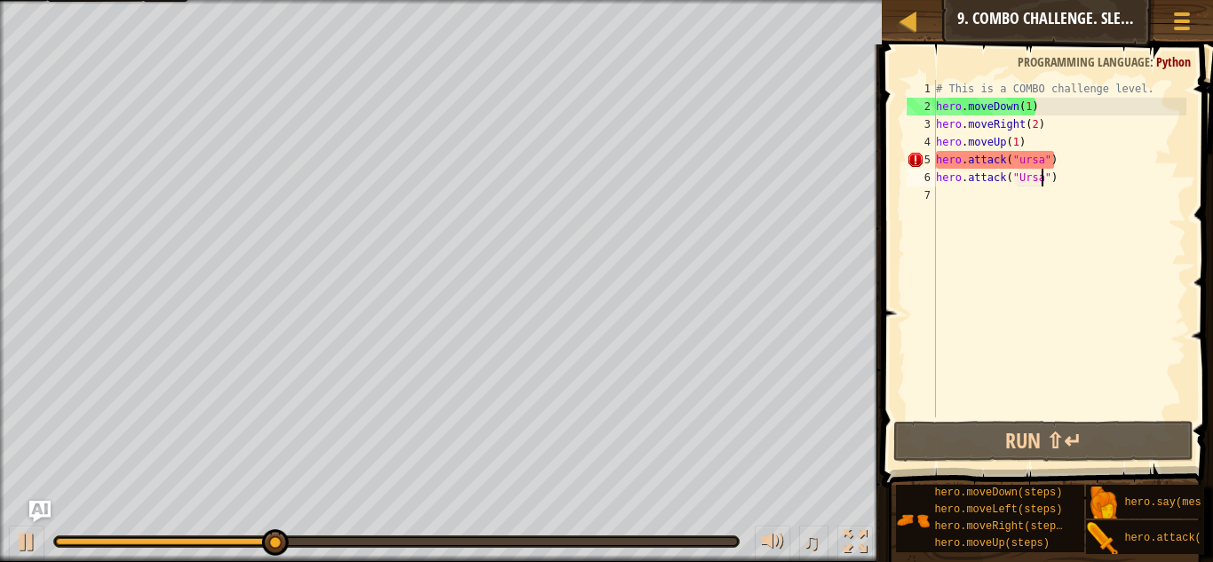
click at [1021, 158] on div "# This is a COMBO challenge level. hero . moveDown ( 1 ) hero . moveRight ( 2 )…" at bounding box center [1060, 266] width 254 height 373
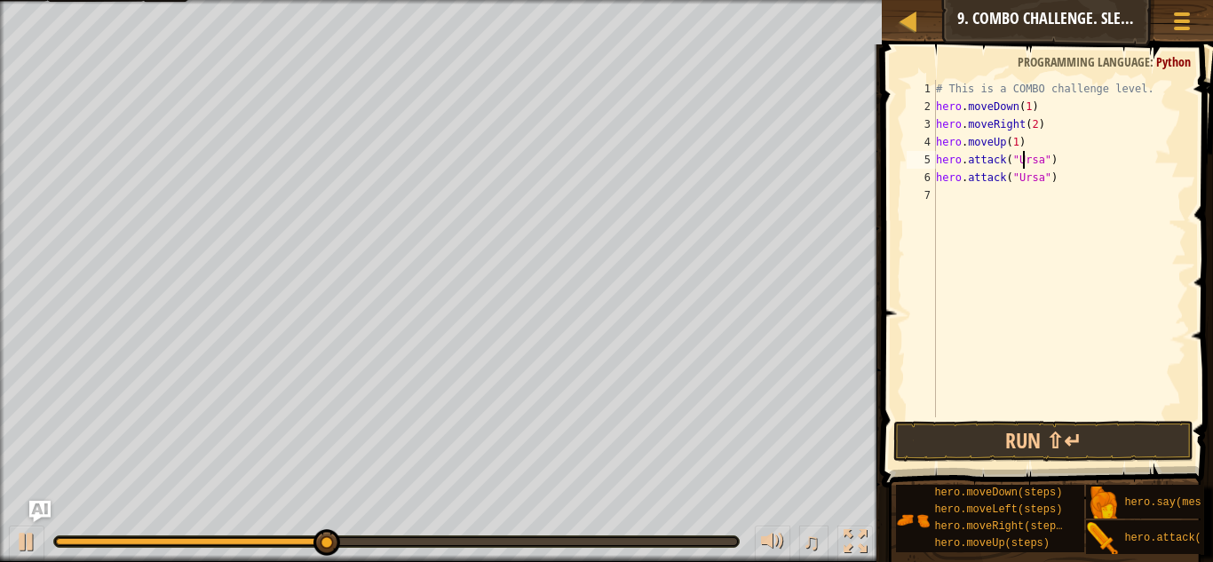
scroll to position [8, 13]
type textarea "hero.attack("Ursa")"
click at [987, 434] on button "Run ⇧↵" at bounding box center [1044, 441] width 300 height 41
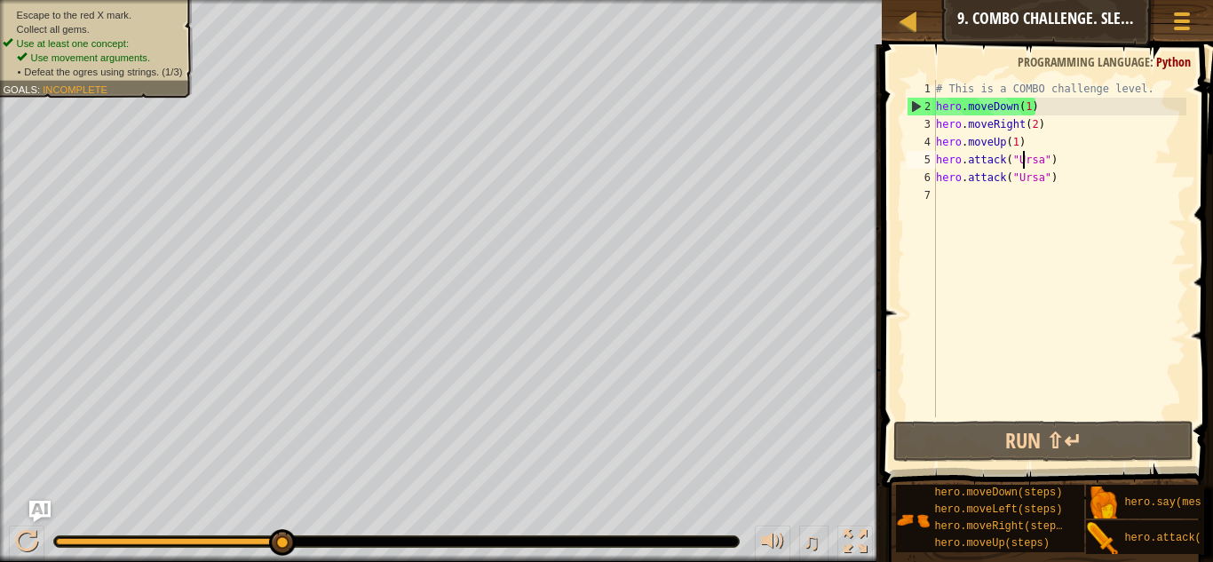
click at [944, 207] on div "# This is a COMBO challenge level. hero . moveDown ( 1 ) hero . moveRight ( 2 )…" at bounding box center [1060, 266] width 254 height 373
type textarea "l"
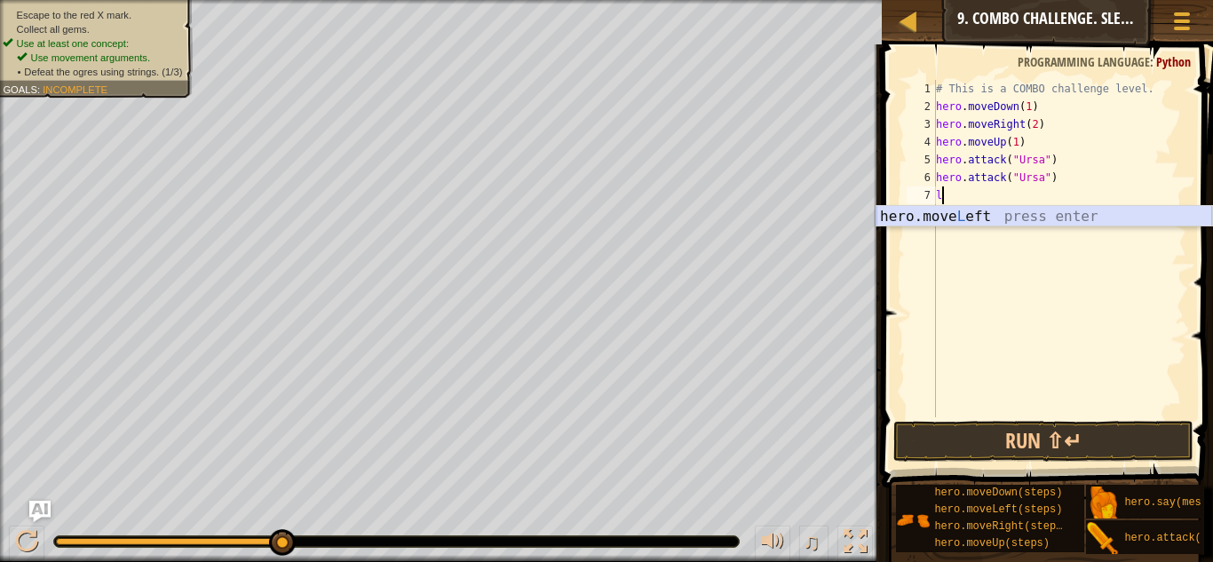
click at [936, 217] on div "hero.move L eft press enter" at bounding box center [1045, 238] width 336 height 64
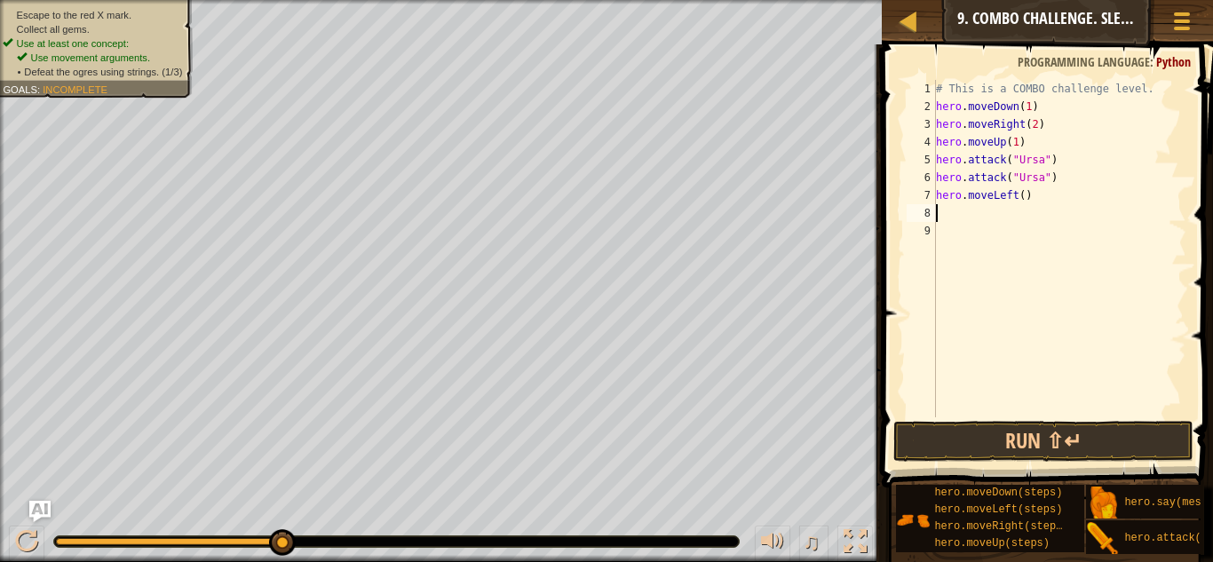
click at [1024, 197] on div "# This is a COMBO challenge level. hero . moveDown ( 1 ) hero . moveRight ( 2 )…" at bounding box center [1060, 266] width 254 height 373
type textarea "hero.moveLeft(2)"
click at [1001, 438] on button "Run ⇧↵" at bounding box center [1044, 441] width 300 height 41
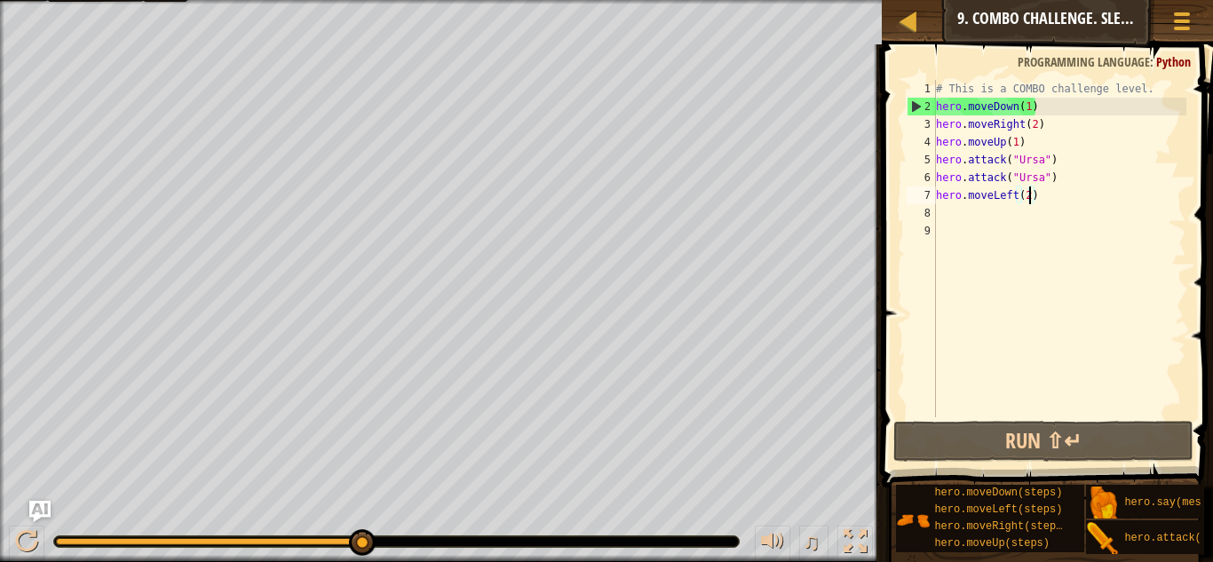
click at [938, 216] on div "# This is a COMBO challenge level. hero . moveDown ( 1 ) hero . moveRight ( 2 )…" at bounding box center [1060, 266] width 254 height 373
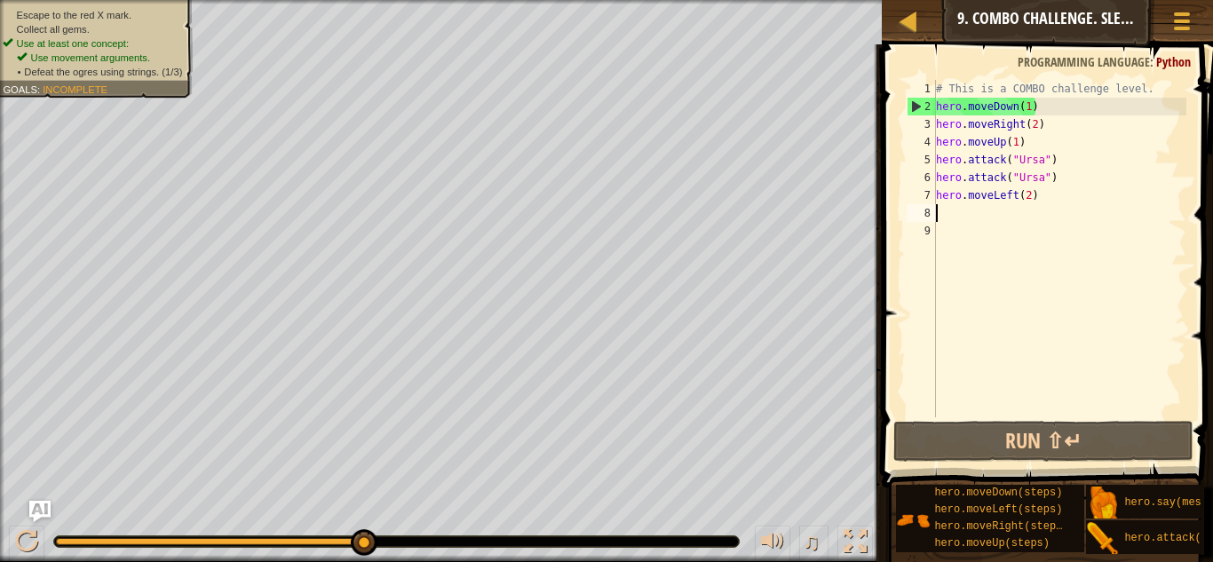
scroll to position [8, 0]
type textarea "m"
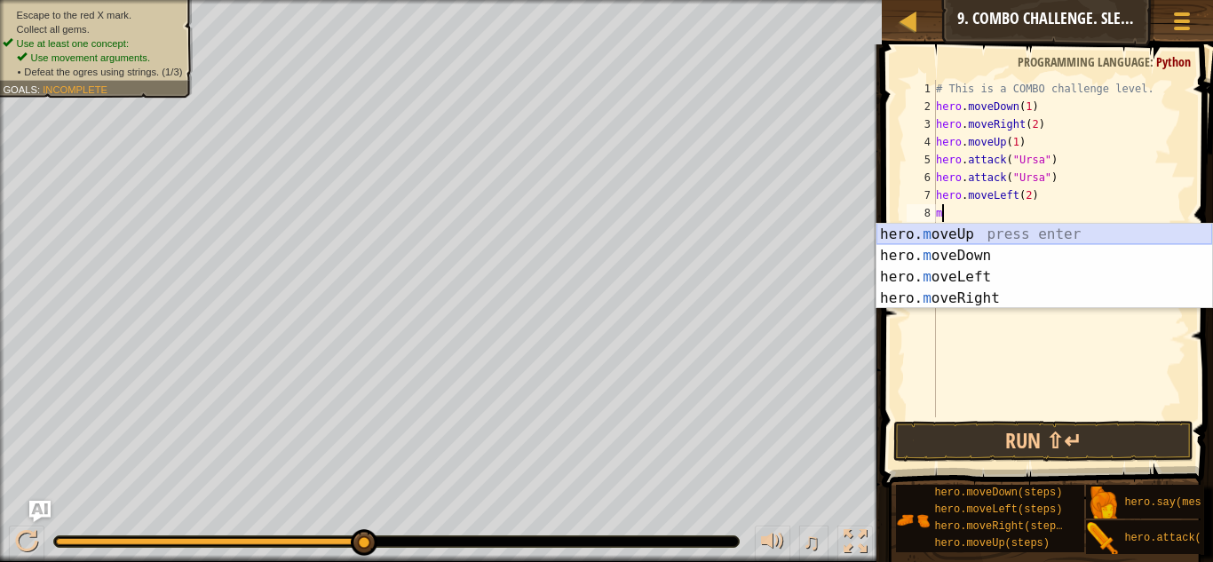
click at [925, 233] on div "hero. m oveUp press enter hero. m oveDown press enter hero. m oveLeft press ent…" at bounding box center [1045, 288] width 336 height 128
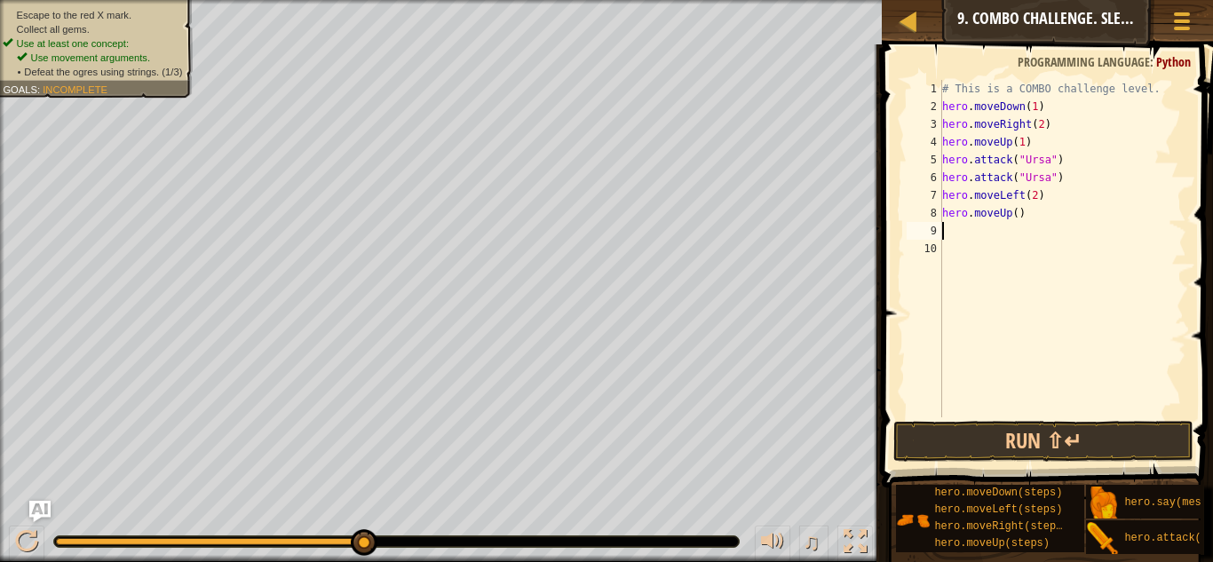
click at [1015, 214] on div "# This is a COMBO challenge level. hero . moveDown ( 1 ) hero . moveRight ( 2 )…" at bounding box center [1063, 266] width 248 height 373
type textarea "hero.moveUp(1)"
click at [944, 234] on div "# This is a COMBO challenge level. hero . moveDown ( 1 ) hero . moveRight ( 2 )…" at bounding box center [1063, 266] width 248 height 373
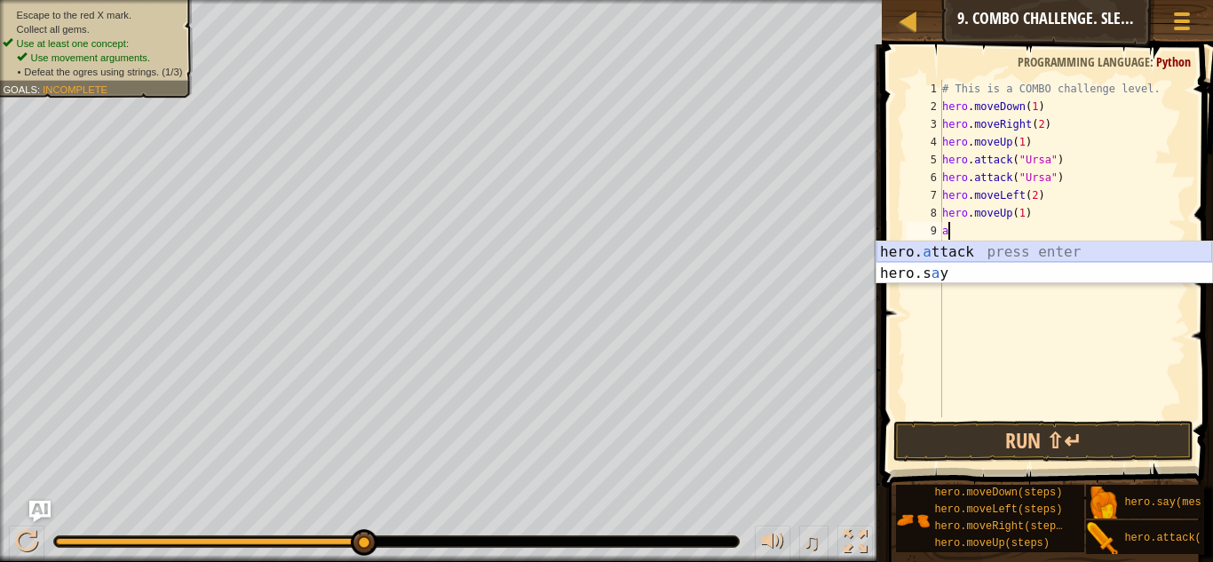
click at [977, 251] on div "hero. a ttack press enter hero.s a y press enter" at bounding box center [1045, 284] width 336 height 85
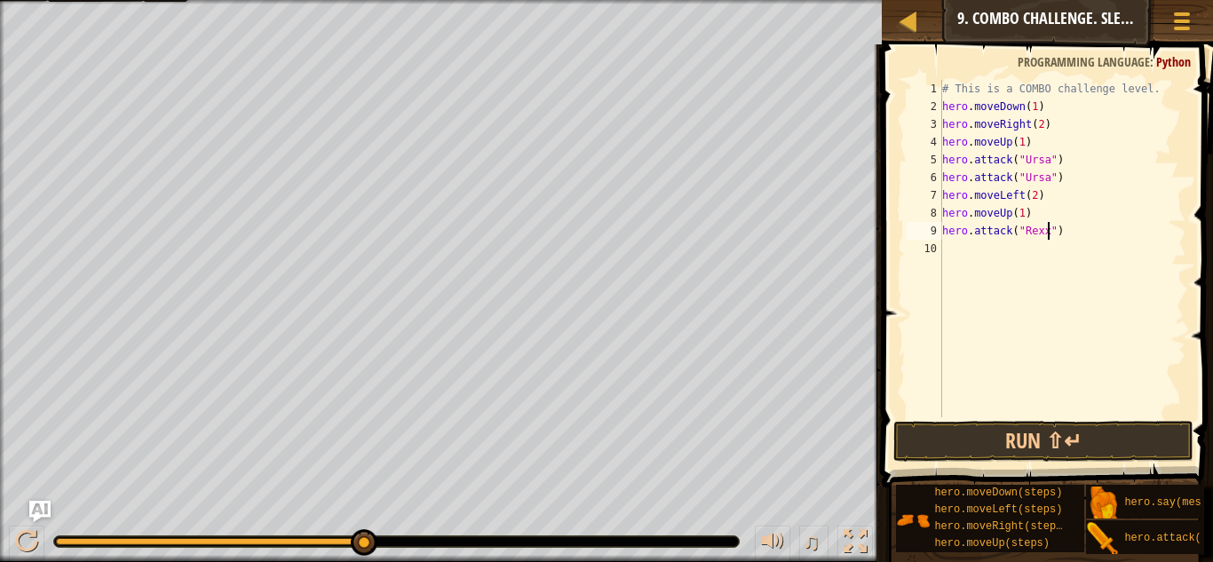
scroll to position [8, 16]
type textarea "hero.attack("Rexxar")"
click at [958, 255] on div "# This is a COMBO challenge level. hero . moveDown ( 1 ) hero . moveRight ( 2 )…" at bounding box center [1063, 266] width 248 height 373
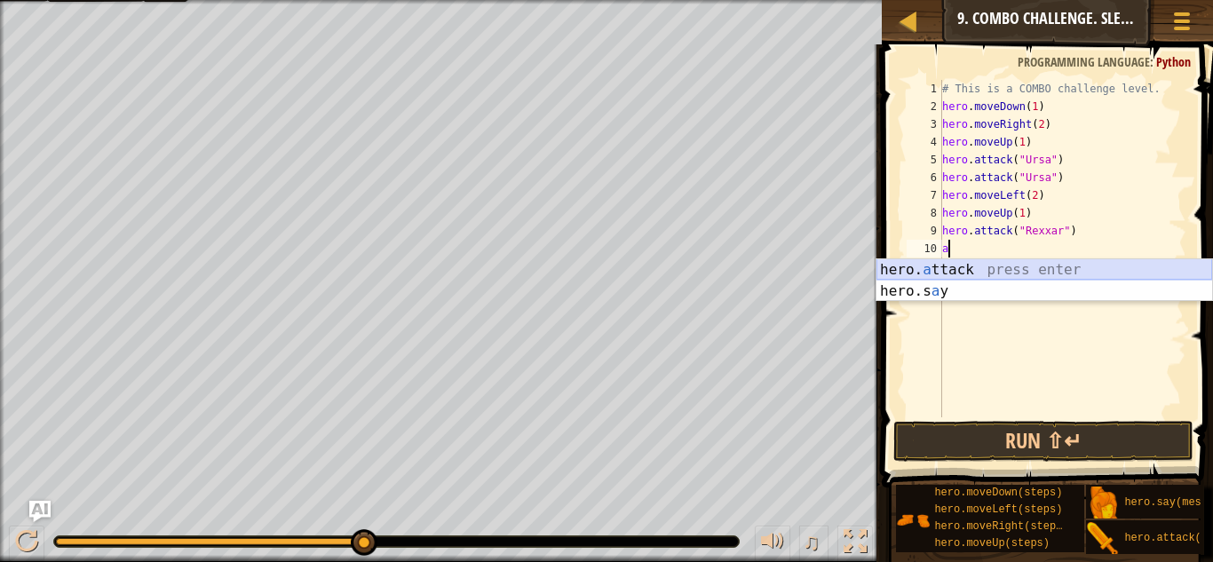
click at [957, 272] on div "hero. a ttack press enter hero.s a y press enter" at bounding box center [1045, 301] width 336 height 85
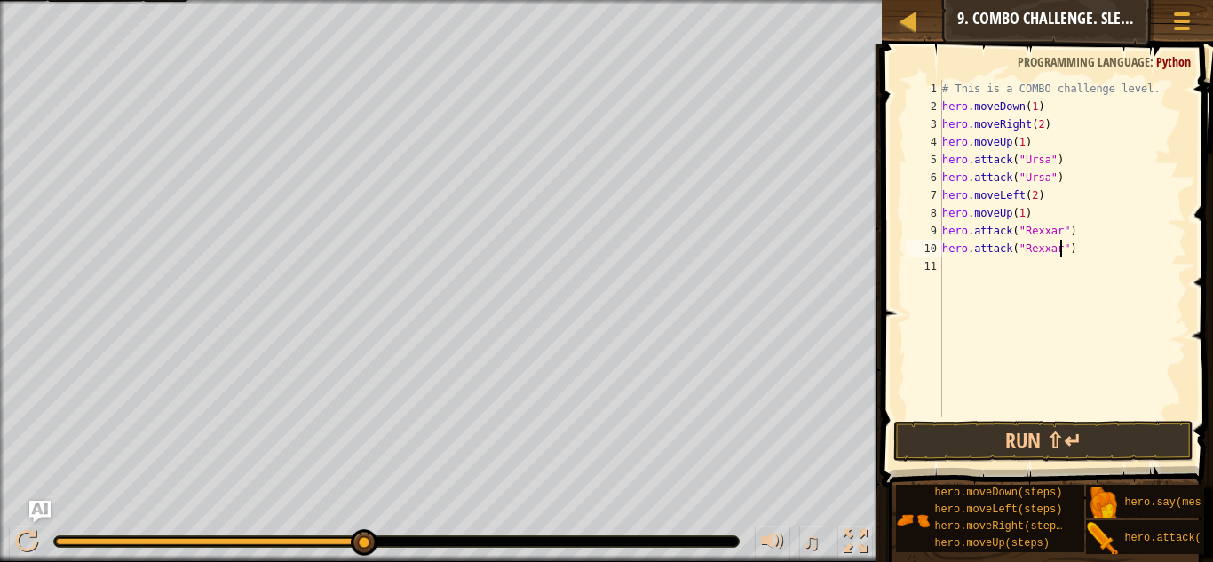
scroll to position [8, 18]
type textarea "hero.attack("Rexxar")"
click at [1014, 439] on button "Run ⇧↵" at bounding box center [1044, 441] width 300 height 41
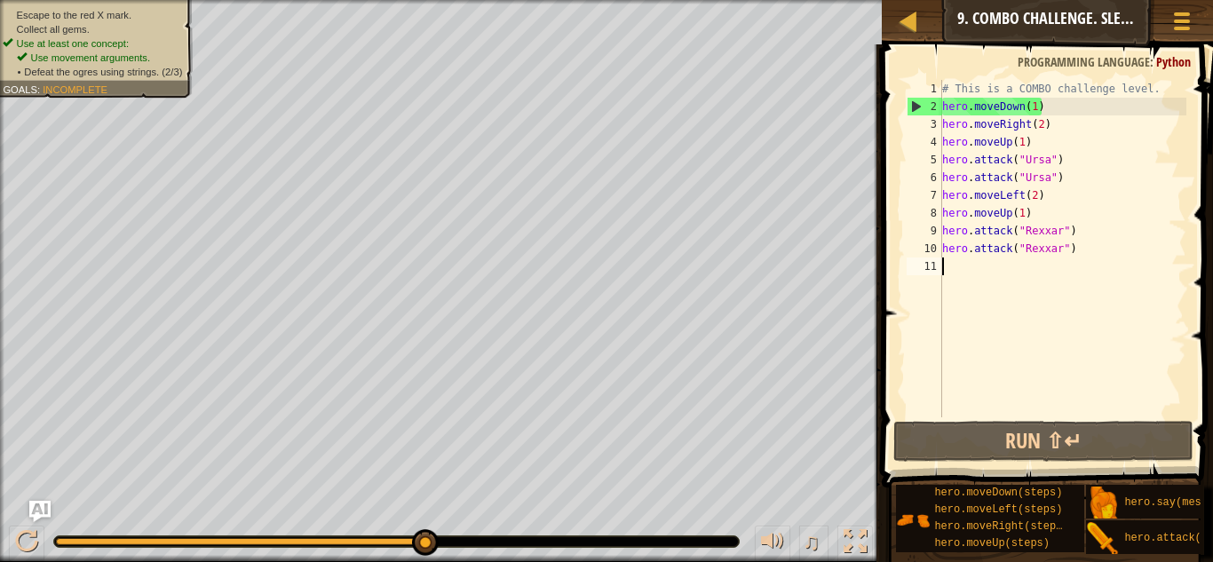
click at [947, 266] on div "# This is a COMBO challenge level. hero . moveDown ( 1 ) hero . moveRight ( 2 )…" at bounding box center [1063, 266] width 248 height 373
type textarea "m"
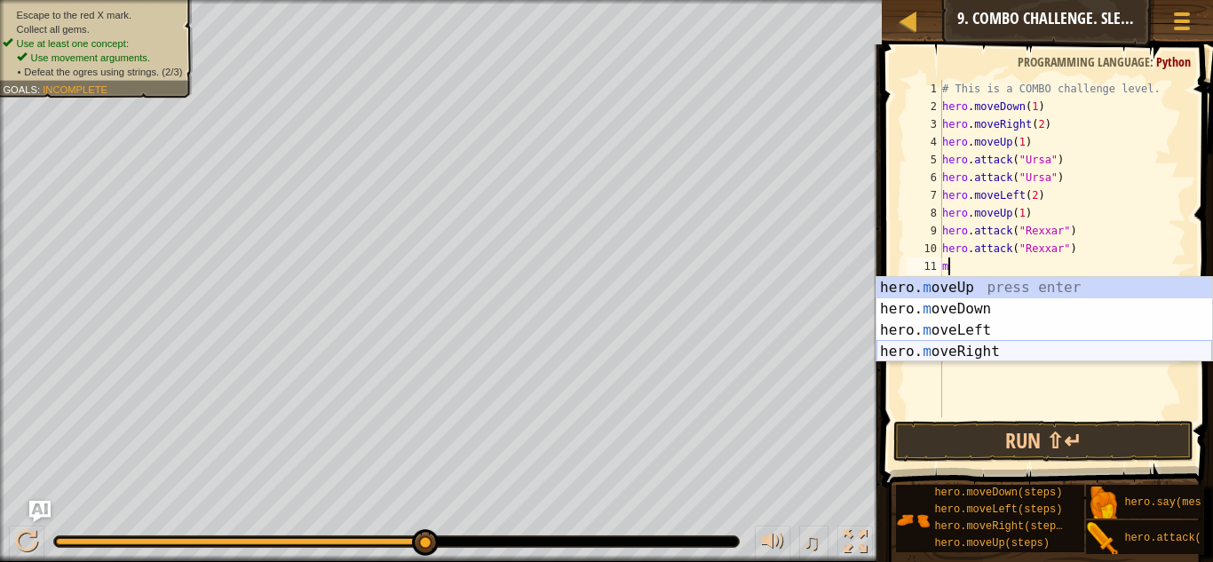
click at [966, 349] on div "hero. m oveUp press enter hero. m oveDown press enter hero. m oveLeft press ent…" at bounding box center [1045, 341] width 336 height 128
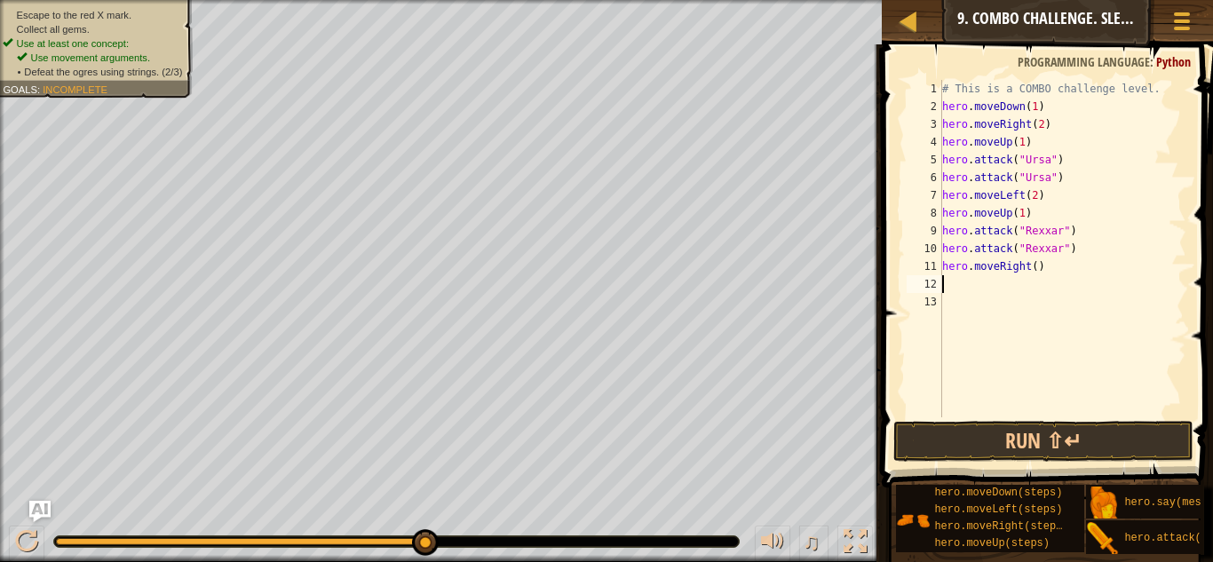
click at [1034, 266] on div "# This is a COMBO challenge level. hero . moveDown ( 1 ) hero . moveRight ( 2 )…" at bounding box center [1063, 266] width 248 height 373
type textarea "hero.moveRight()"
click at [948, 285] on div "# This is a COMBO challenge level. hero . moveDown ( 1 ) hero . moveRight ( 2 )…" at bounding box center [1063, 266] width 248 height 373
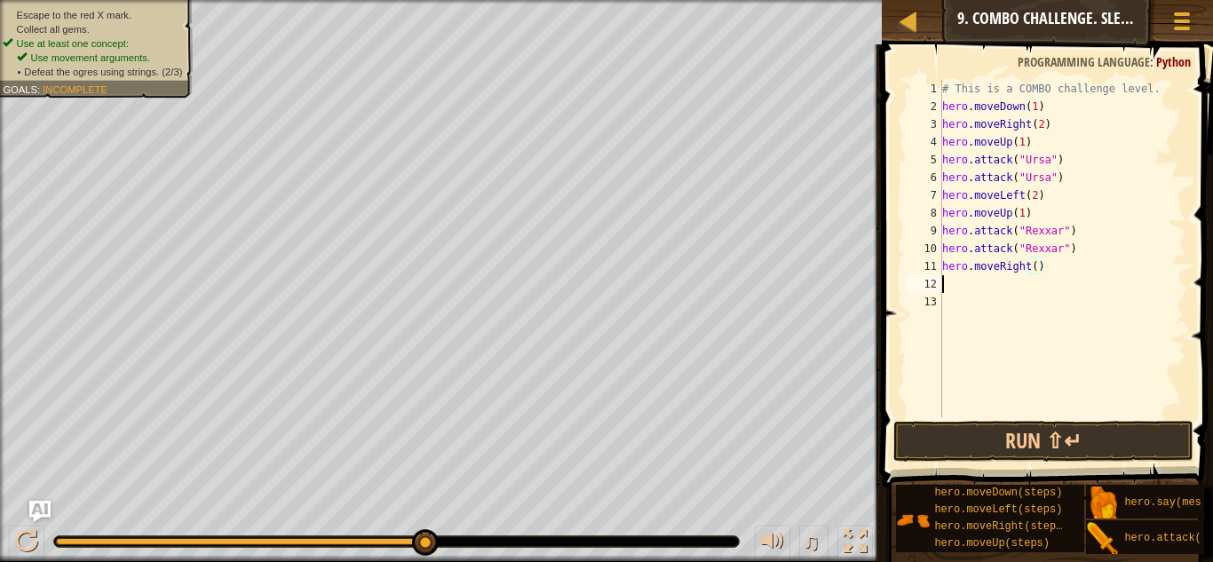
scroll to position [8, 0]
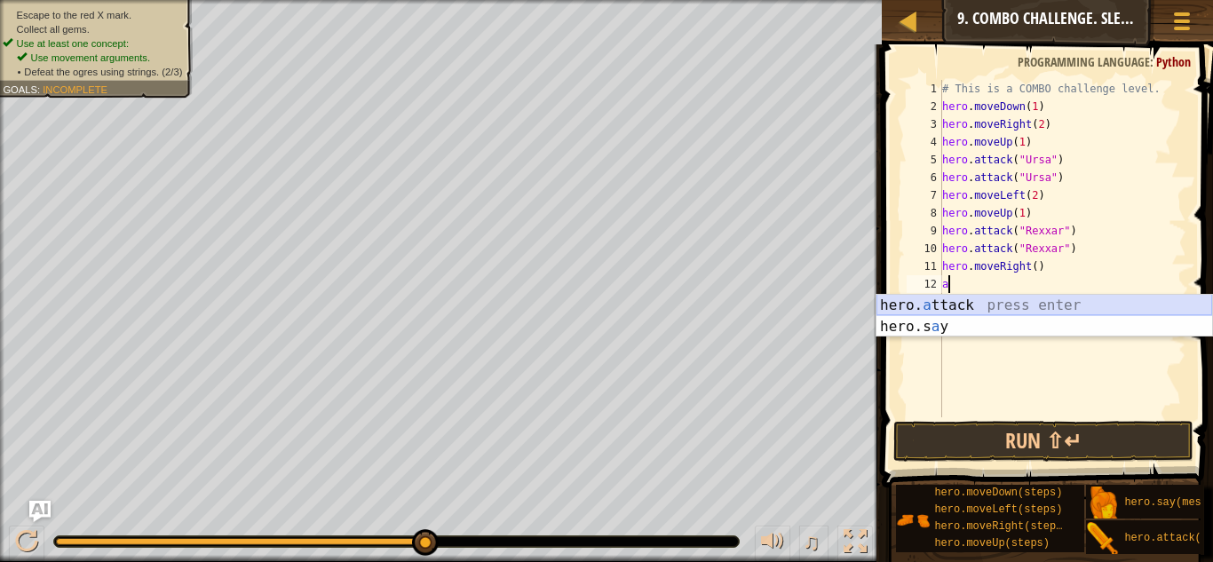
click at [970, 304] on div "hero. a ttack press enter hero.s a y press enter" at bounding box center [1045, 337] width 336 height 85
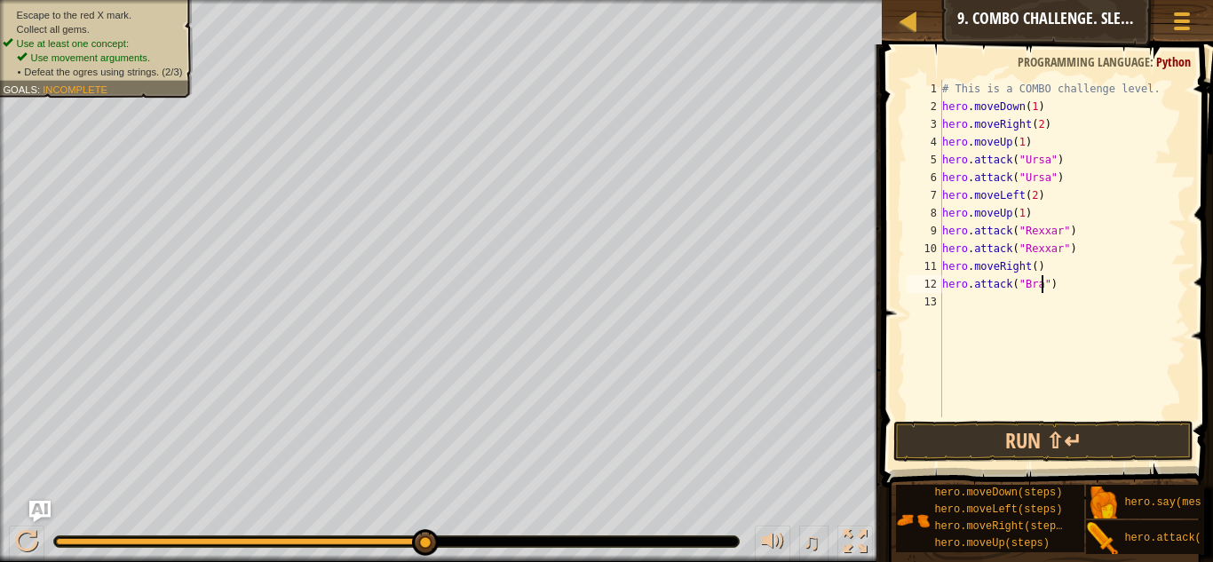
scroll to position [8, 15]
type textarea "hero.attack("Brack")"
click at [950, 314] on div "# This is a COMBO challenge level. hero . moveDown ( 1 ) hero . moveRight ( 2 )…" at bounding box center [1063, 266] width 248 height 373
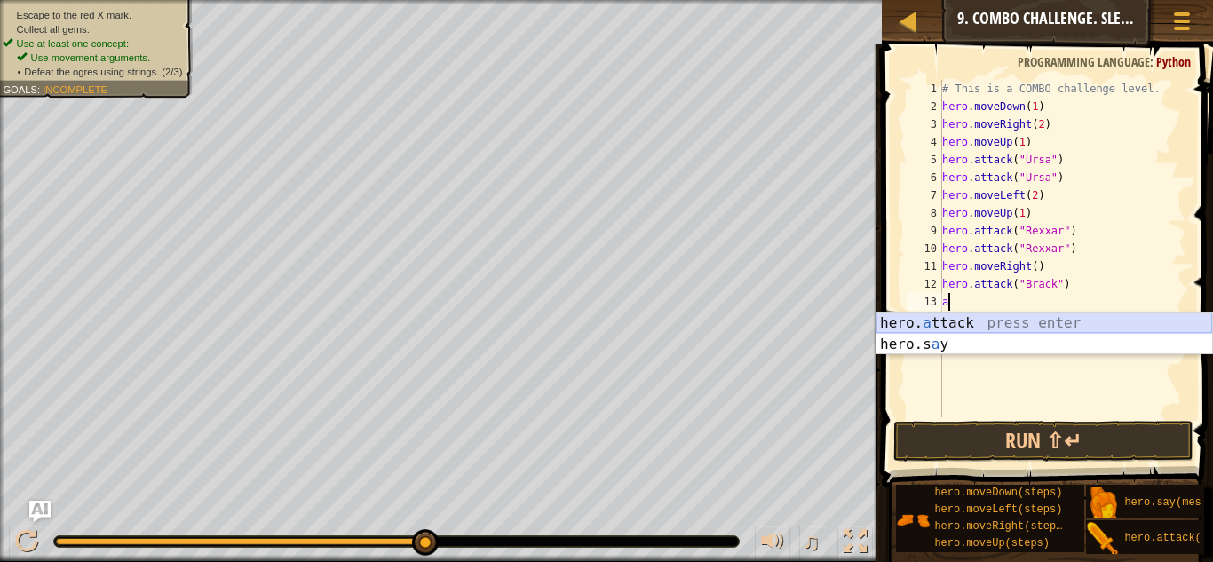
click at [982, 316] on div "hero. a ttack press enter hero.s a y press enter" at bounding box center [1045, 355] width 336 height 85
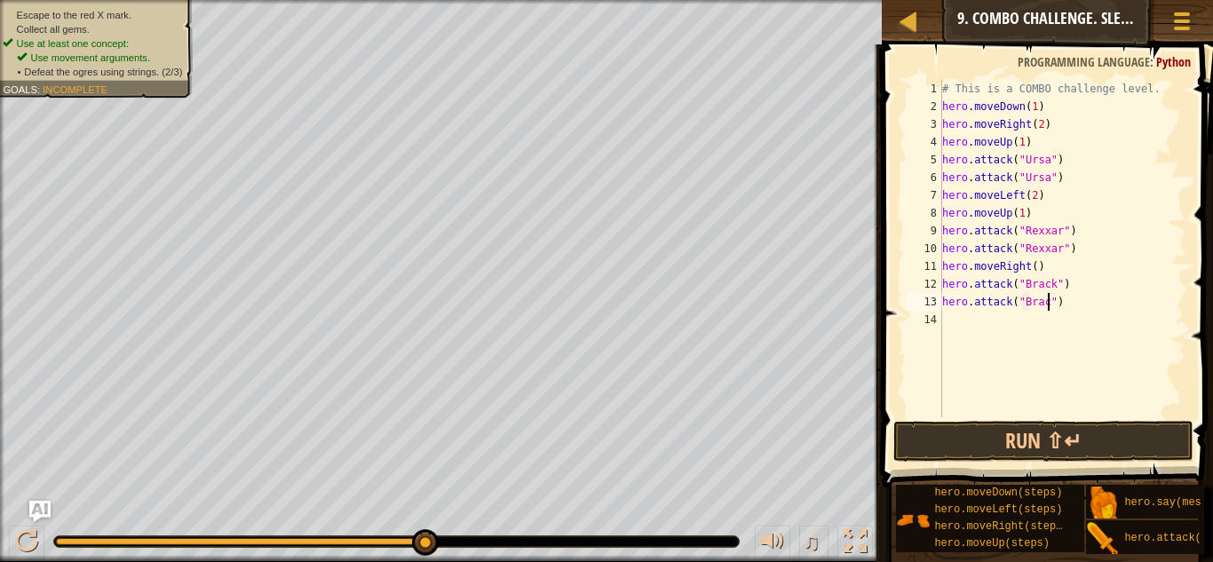
scroll to position [8, 17]
type textarea "hero.attack("Brack")"
click at [986, 430] on button "Run ⇧↵" at bounding box center [1044, 441] width 300 height 41
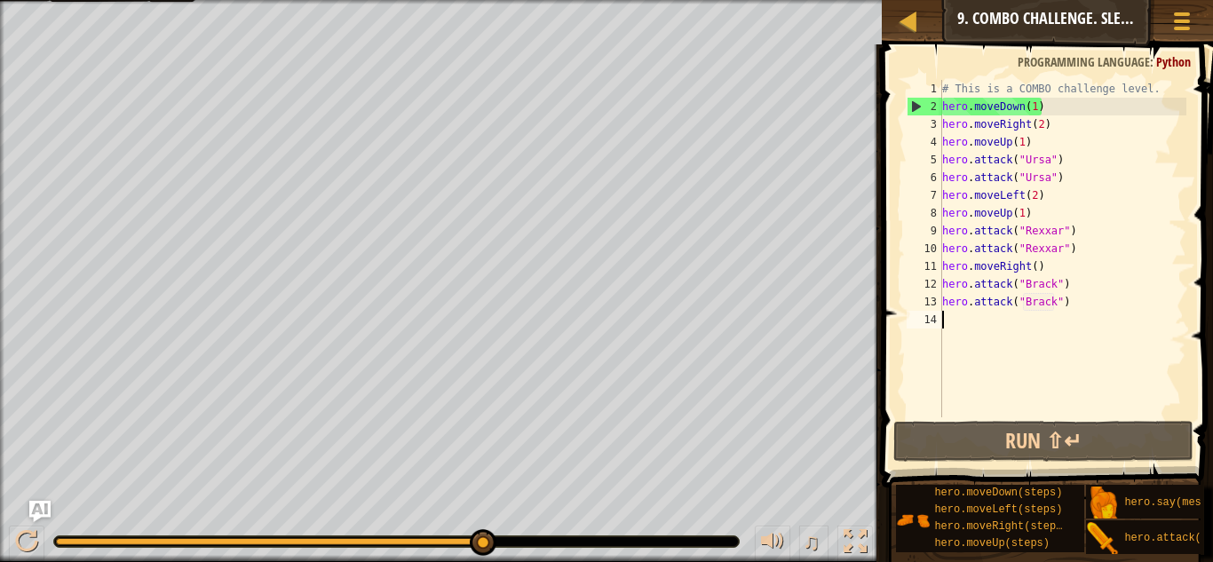
click at [957, 324] on div "# This is a COMBO challenge level. hero . moveDown ( 1 ) hero . moveRight ( 2 )…" at bounding box center [1063, 266] width 248 height 373
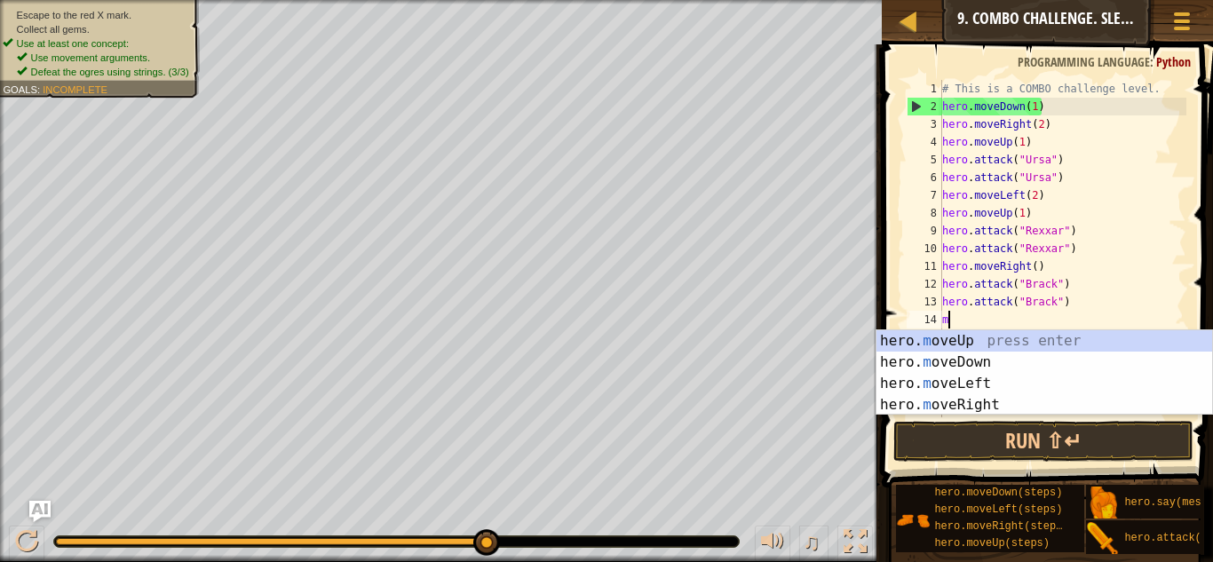
type textarea "mo"
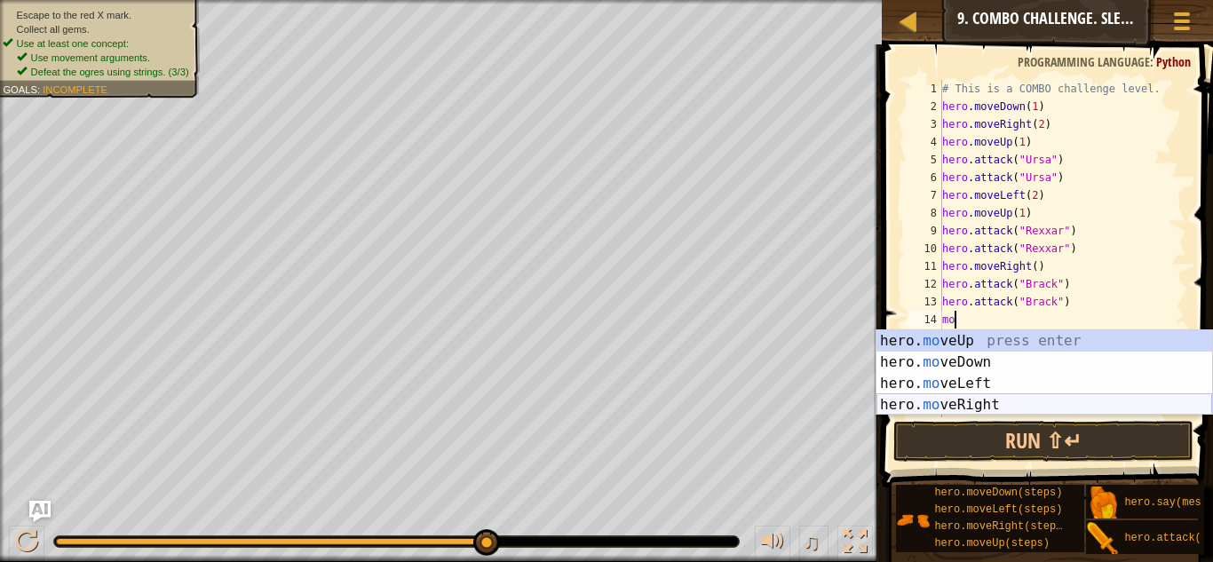
click at [937, 408] on div "hero. mo veUp press enter hero. mo veDown press enter hero. mo veLeft press ent…" at bounding box center [1045, 394] width 336 height 128
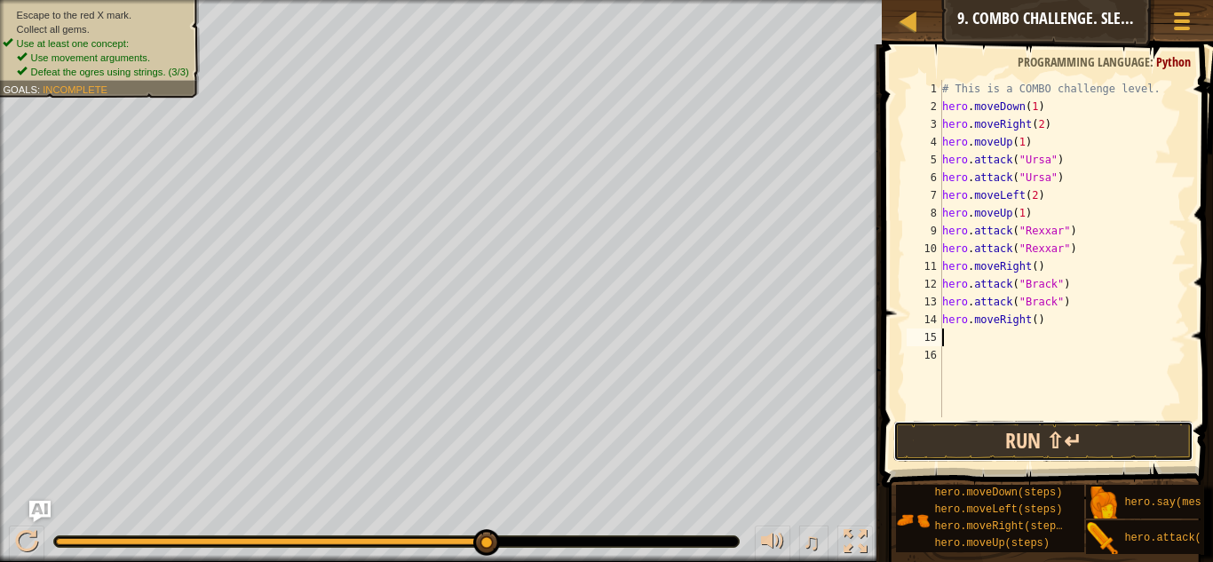
click at [936, 442] on button "Run ⇧↵" at bounding box center [1044, 441] width 300 height 41
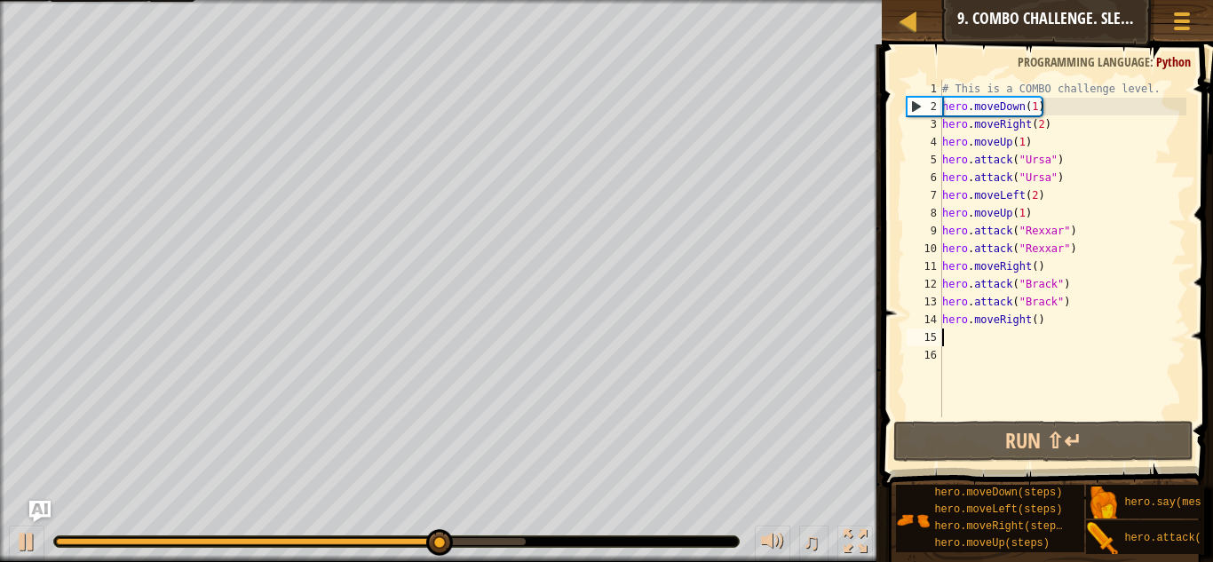
click at [1034, 322] on div "# This is a COMBO challenge level. hero . moveDown ( 1 ) hero . moveRight ( 2 )…" at bounding box center [1063, 266] width 248 height 373
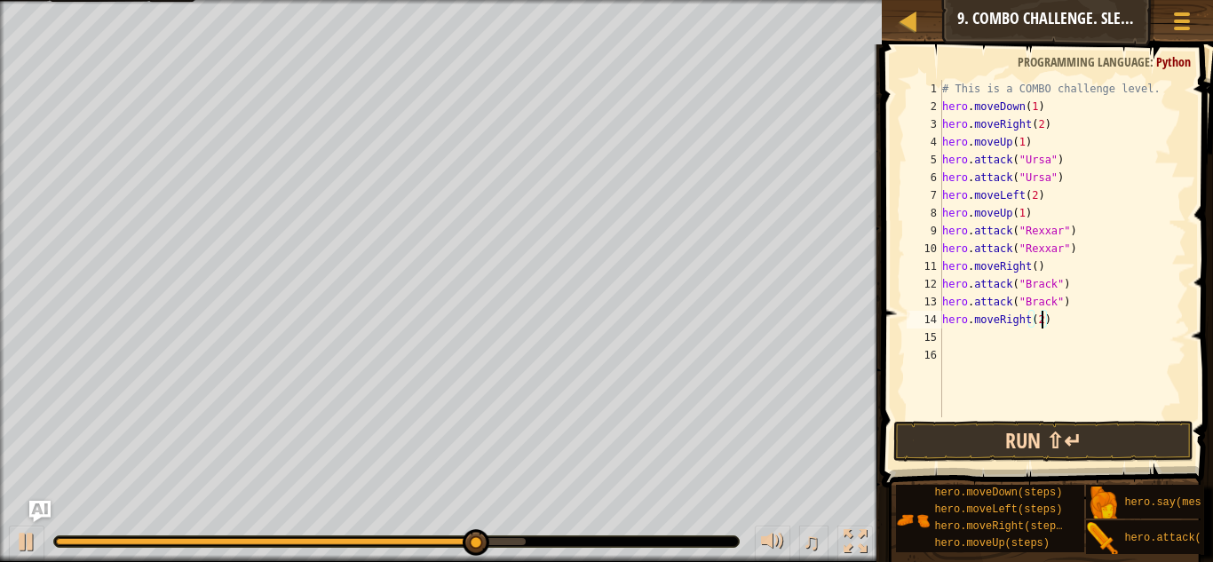
type textarea "hero.moveRight(2)"
click at [1114, 447] on button "Run ⇧↵" at bounding box center [1044, 441] width 300 height 41
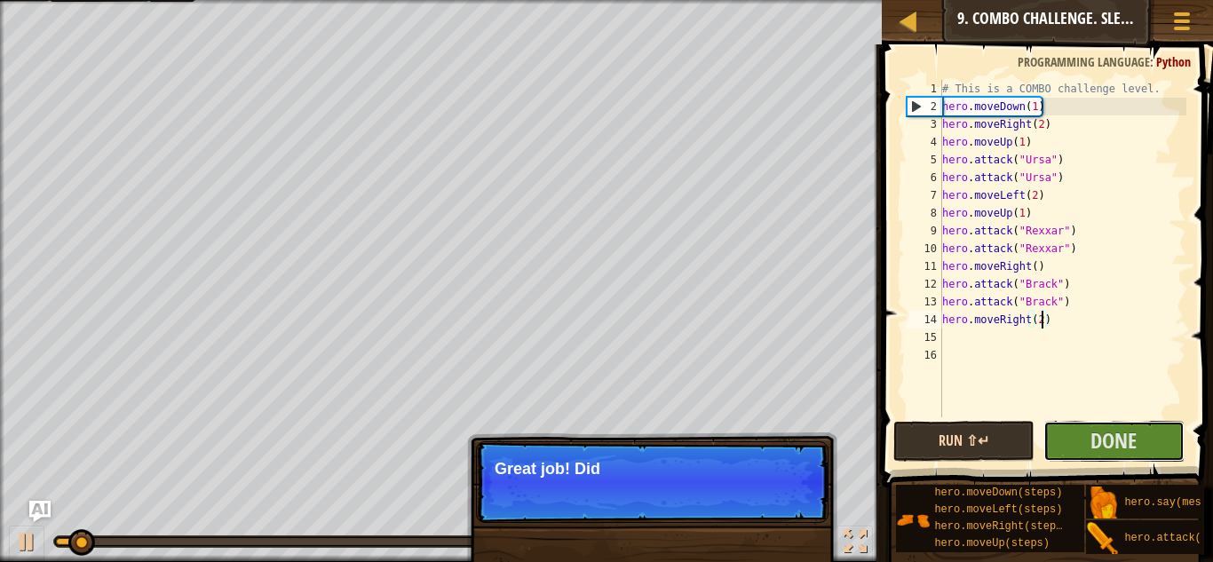
click at [1114, 447] on span "Done" at bounding box center [1114, 440] width 46 height 28
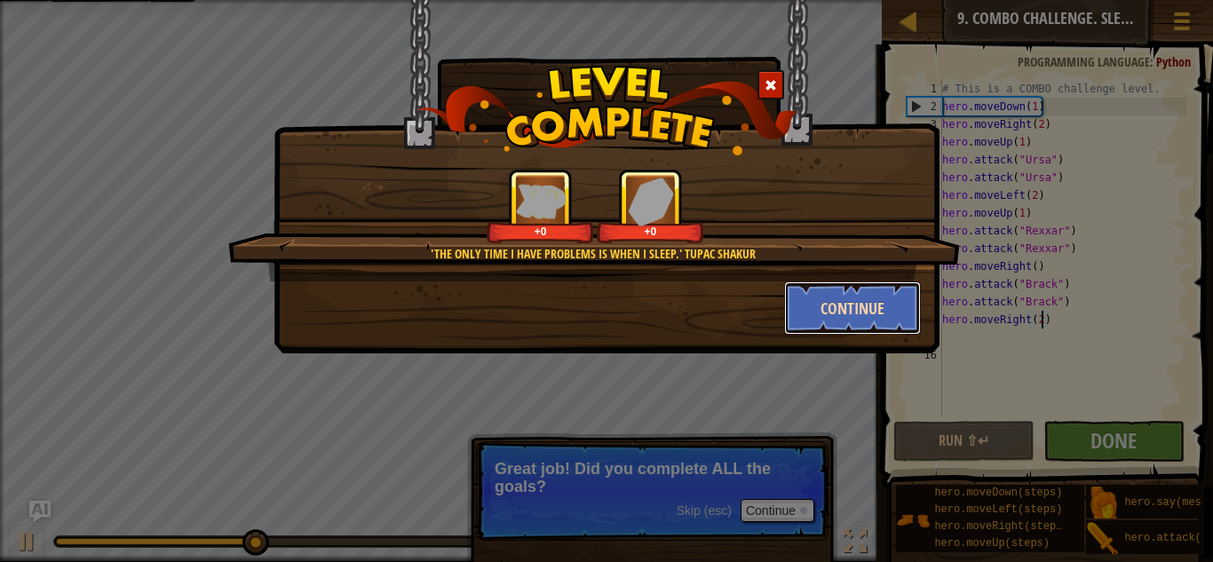
click at [805, 322] on button "Continue" at bounding box center [853, 308] width 138 height 53
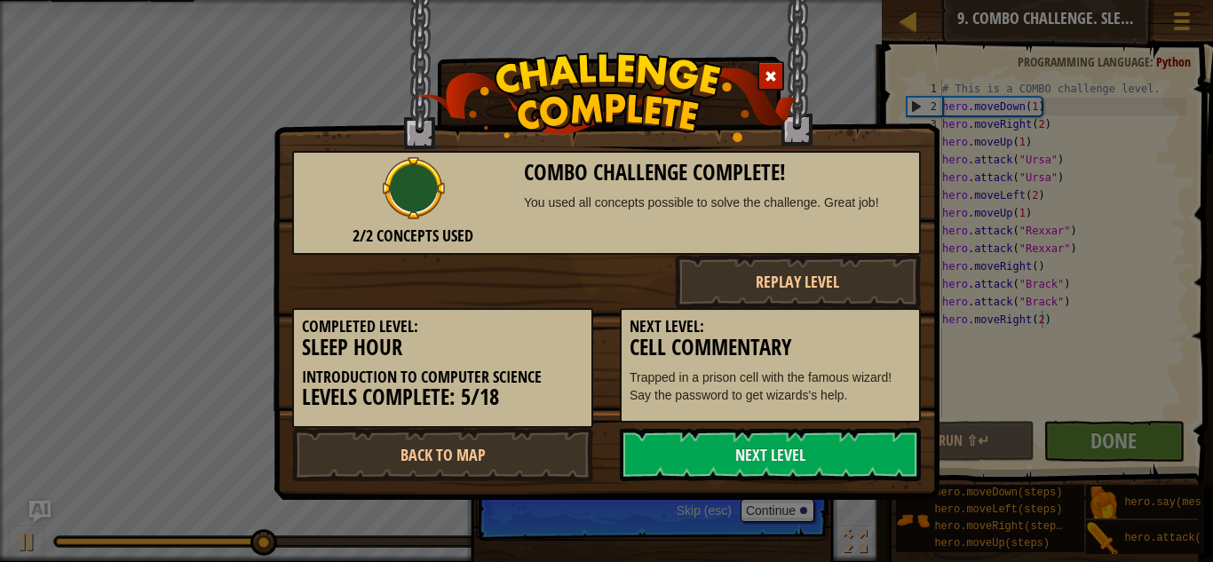
click at [805, 322] on h5 "Next Level:" at bounding box center [771, 327] width 282 height 18
click at [694, 465] on link "Next Level" at bounding box center [770, 454] width 301 height 53
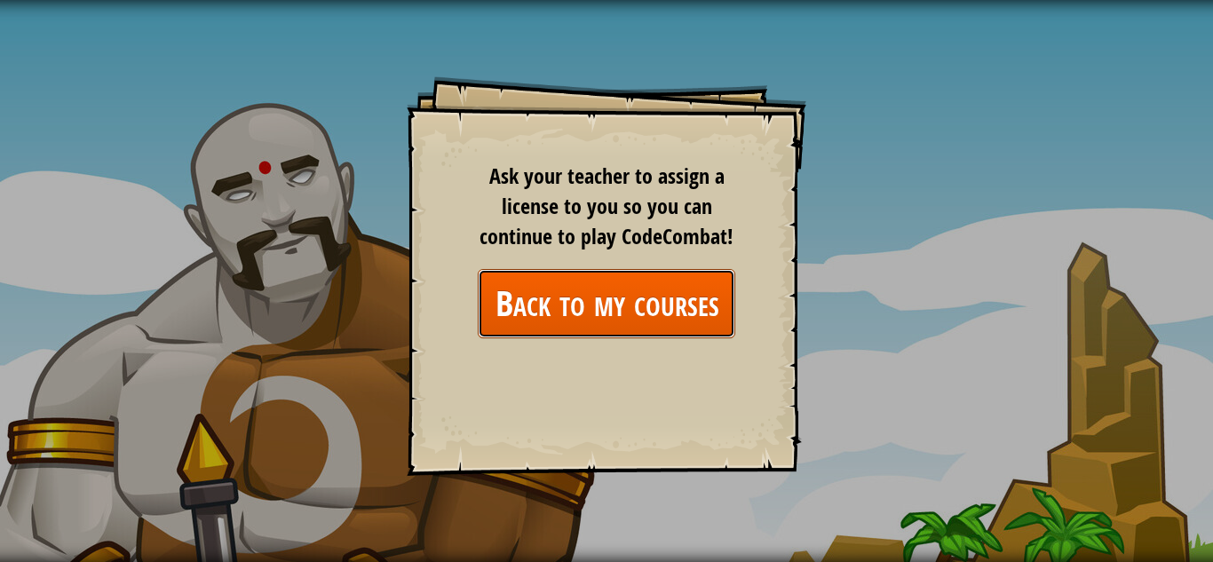
click at [568, 319] on link "Back to my courses" at bounding box center [607, 303] width 258 height 68
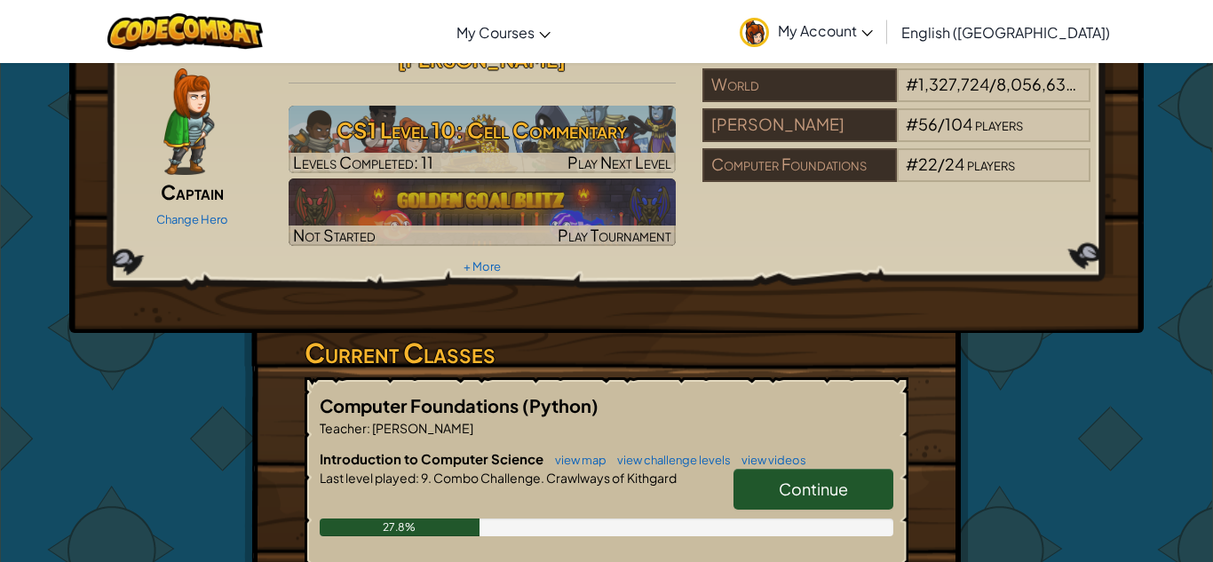
scroll to position [114, 0]
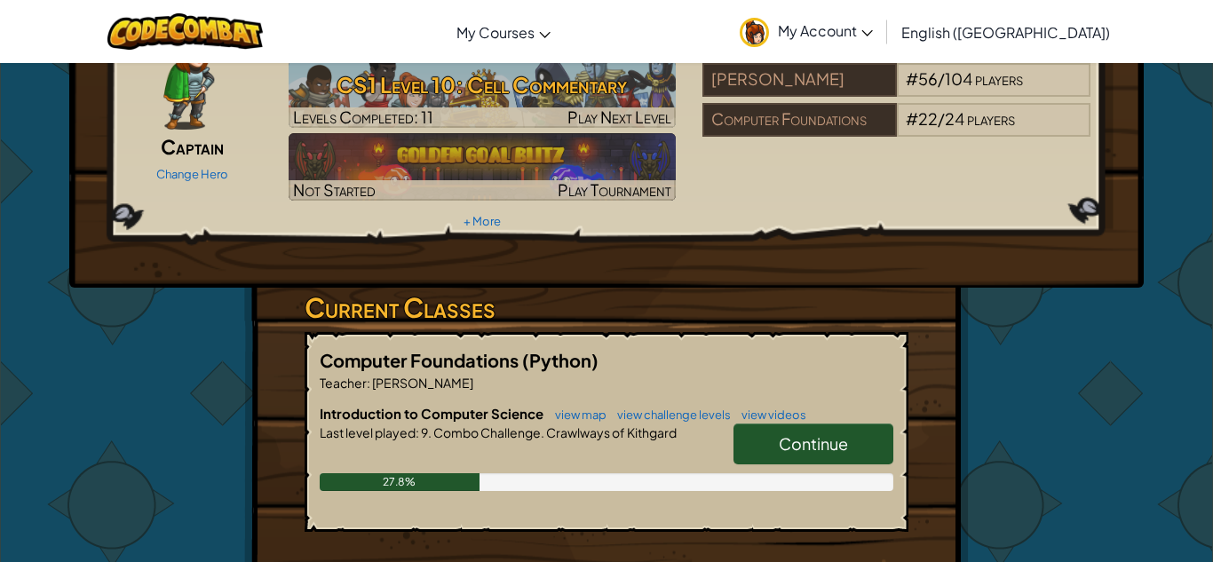
click at [775, 424] on link "Continue" at bounding box center [814, 444] width 160 height 41
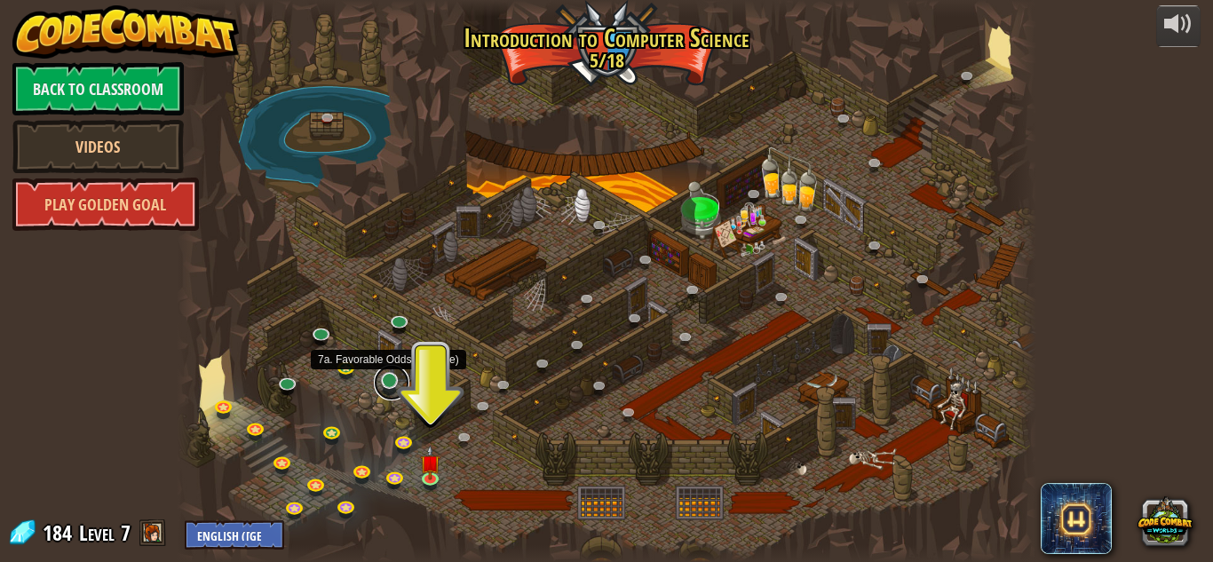
click at [402, 383] on link at bounding box center [392, 383] width 36 height 36
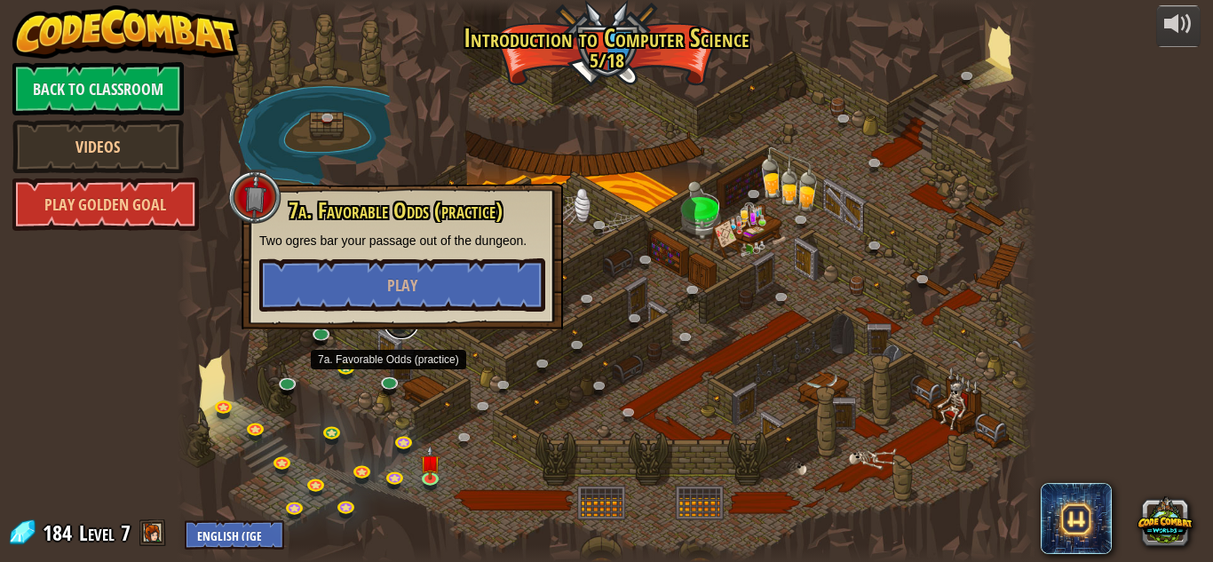
click at [408, 332] on link at bounding box center [402, 322] width 36 height 36
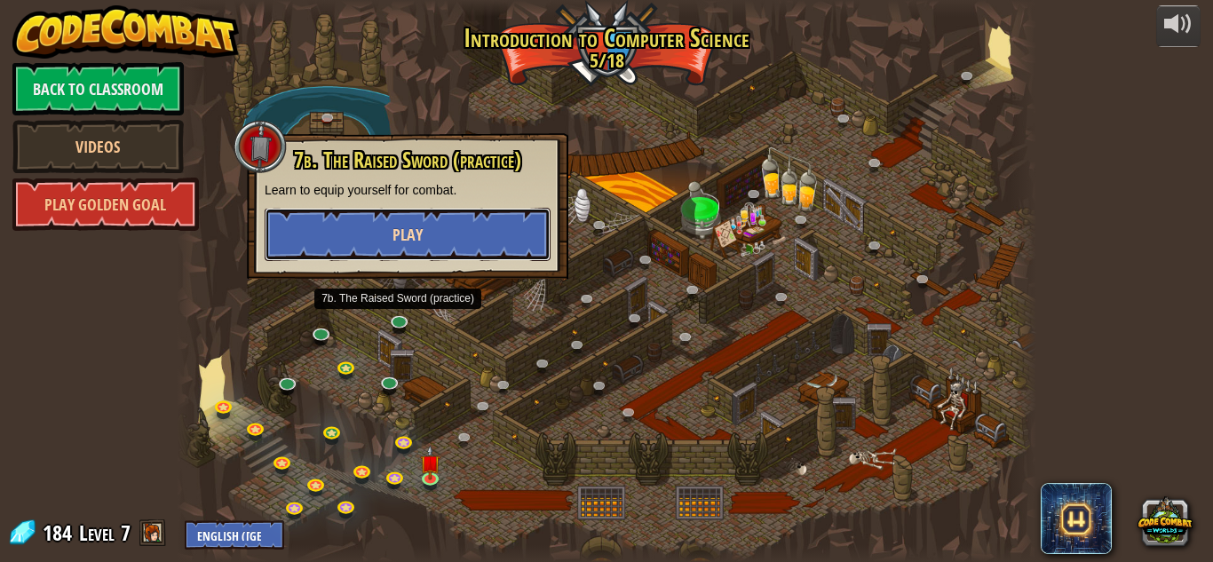
click at [392, 260] on button "Play" at bounding box center [408, 234] width 286 height 53
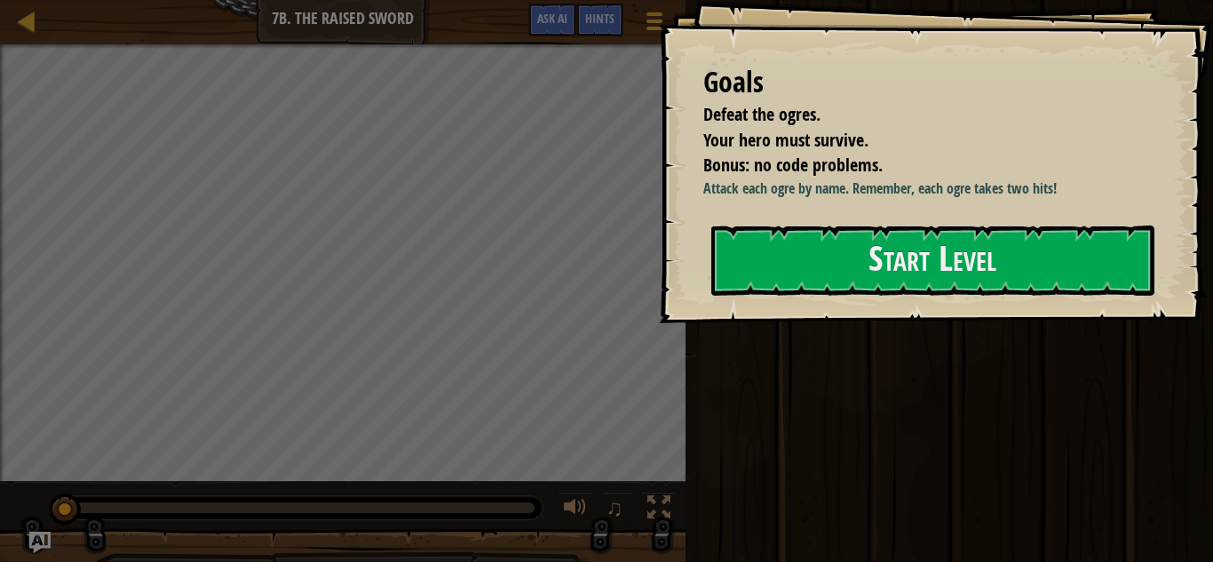
click at [748, 303] on div "Goals Defeat the ogres. Your hero must survive. Bonus: no code problems. Attack…" at bounding box center [936, 161] width 554 height 323
click at [780, 210] on div "Goals Defeat the ogres. Your hero must survive. Bonus: no code problems. Attack…" at bounding box center [936, 161] width 554 height 323
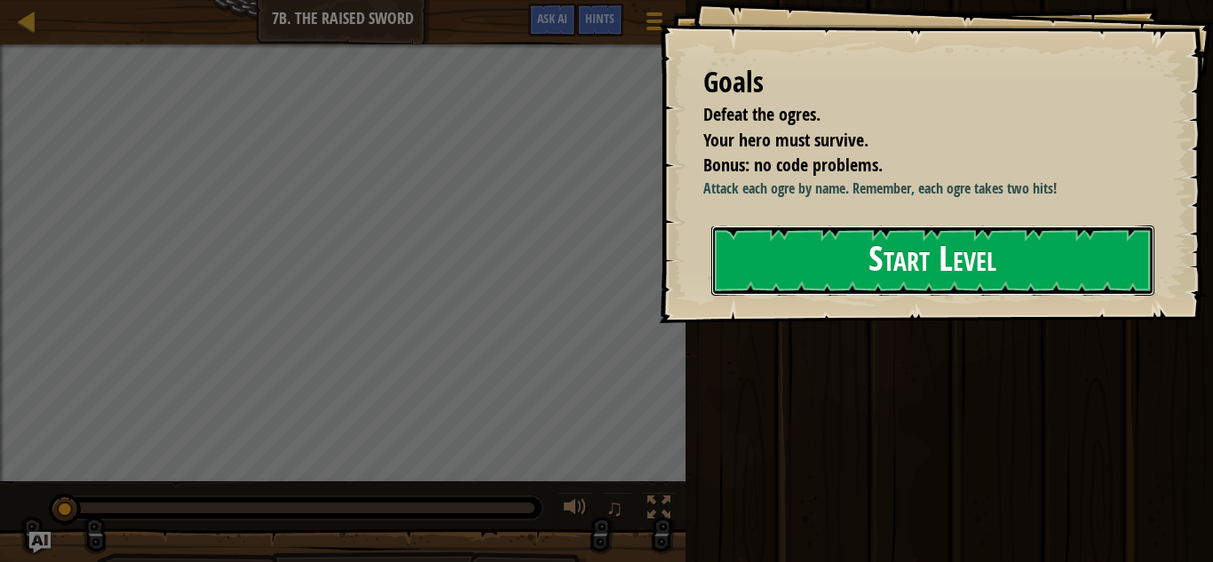
click at [769, 257] on button "Start Level" at bounding box center [932, 261] width 443 height 70
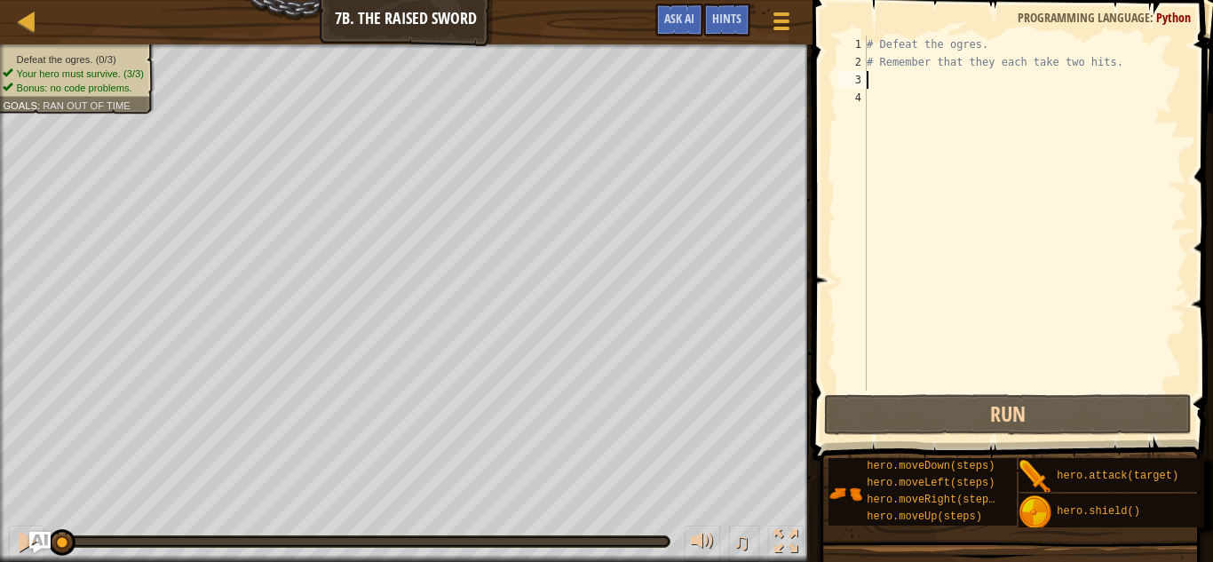
click at [868, 79] on div "# Defeat the ogres. # Remember that they each take two hits." at bounding box center [1024, 231] width 323 height 391
type textarea "m"
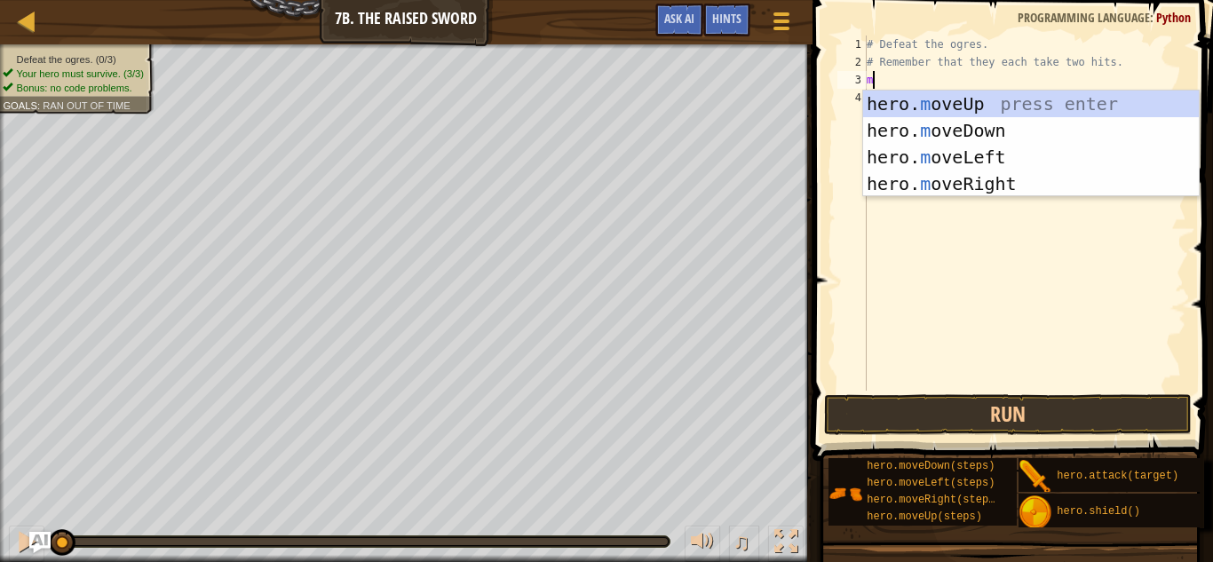
scroll to position [8, 0]
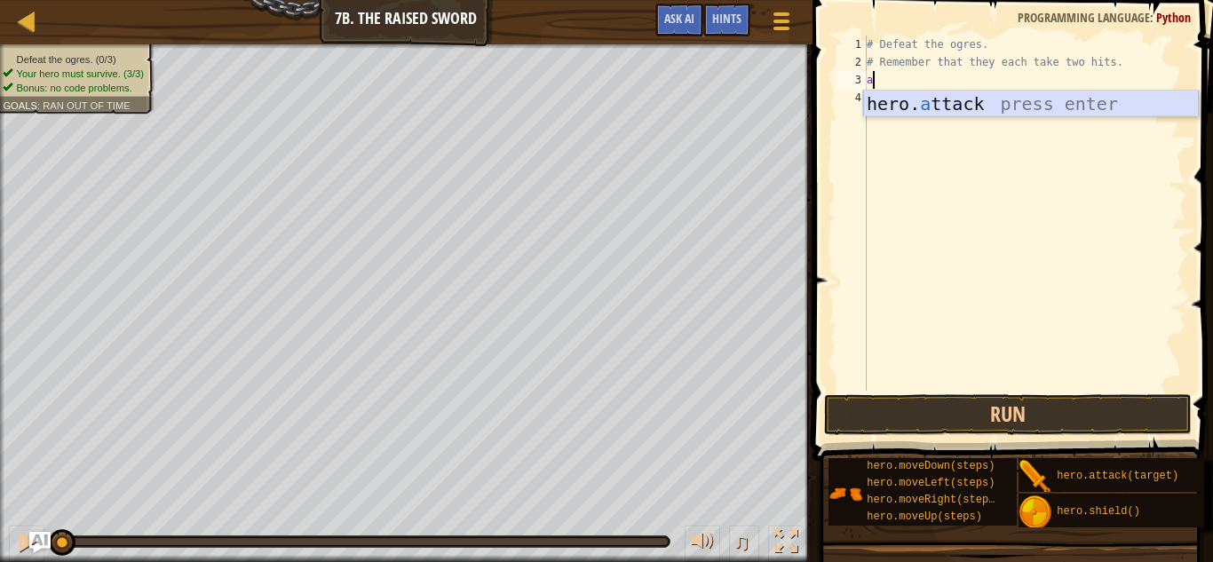
click at [916, 98] on div "hero. a ttack press enter" at bounding box center [1031, 131] width 336 height 80
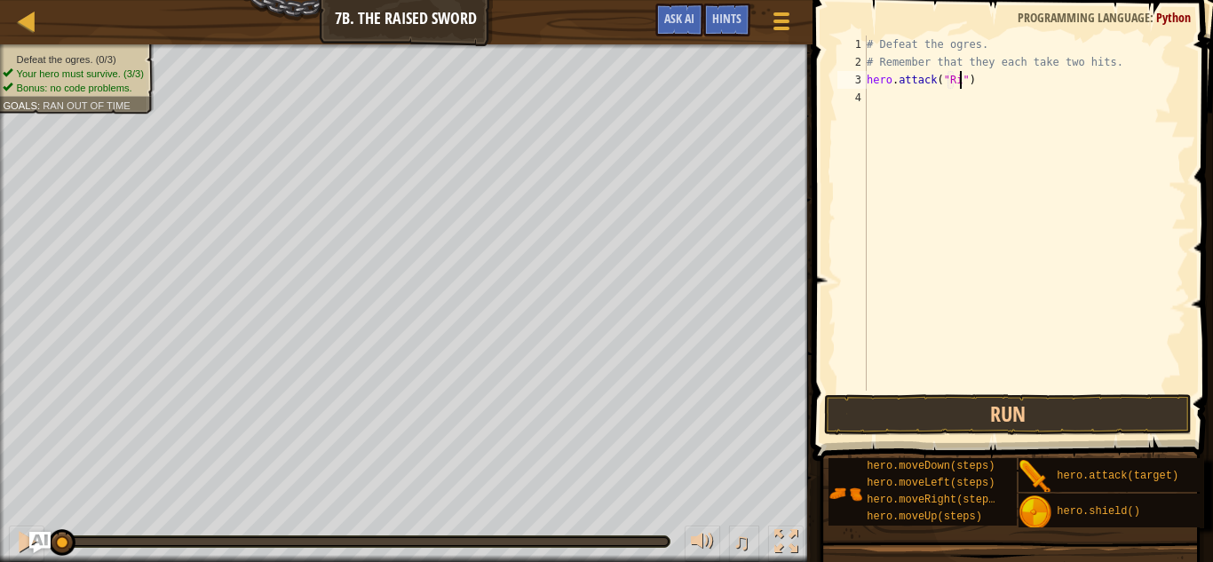
type textarea "hero.attack("Rig")"
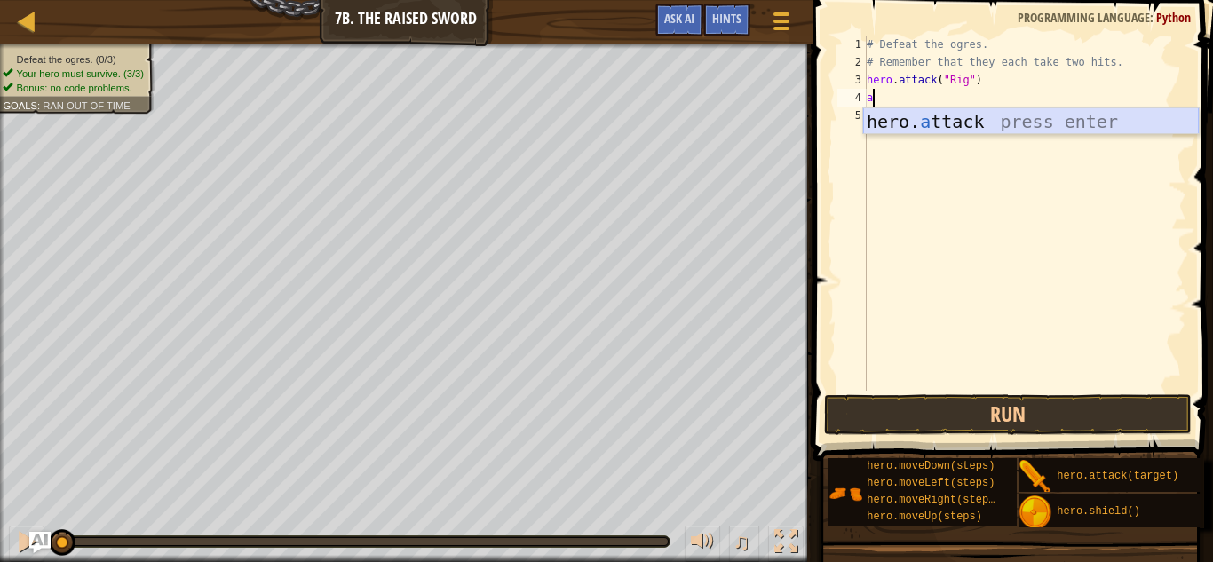
click at [878, 115] on div "hero. a ttack press enter" at bounding box center [1031, 148] width 336 height 80
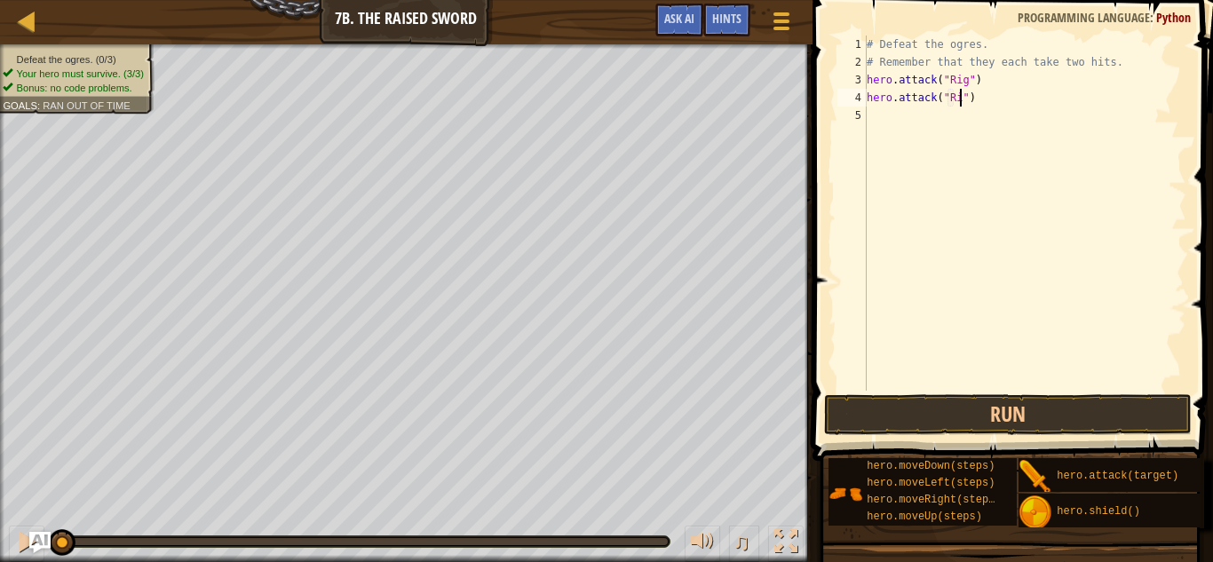
type textarea "hero.attack("Rig")"
click at [891, 122] on div "# Defeat the ogres. # Remember that they each take two hits. hero . attack ( "R…" at bounding box center [1024, 231] width 323 height 391
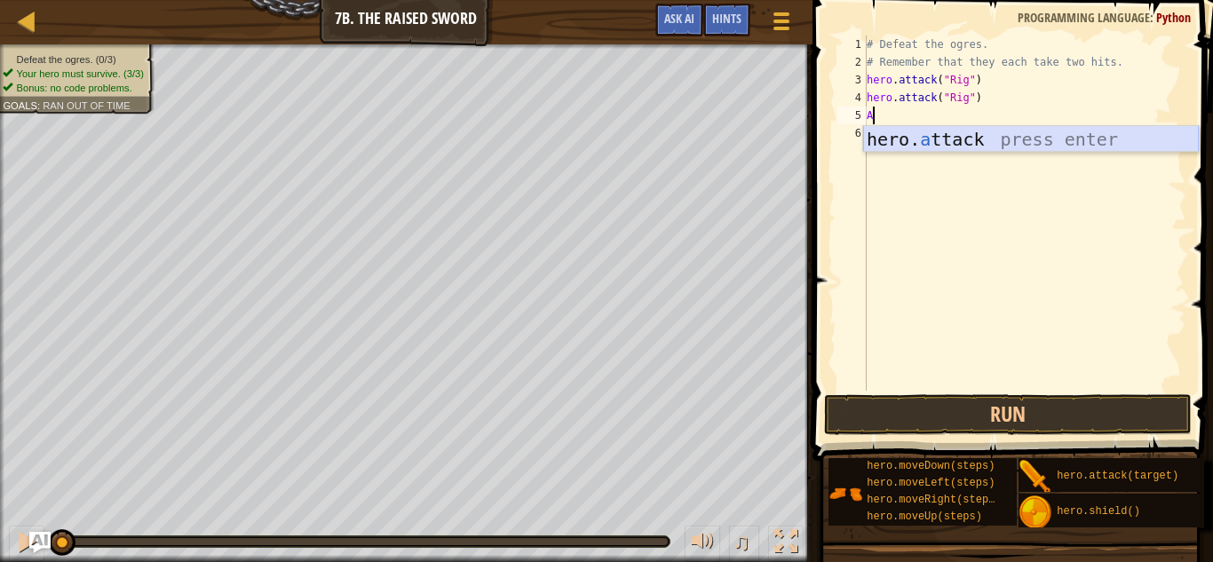
click at [928, 134] on div "hero. a ttack press enter" at bounding box center [1031, 166] width 336 height 80
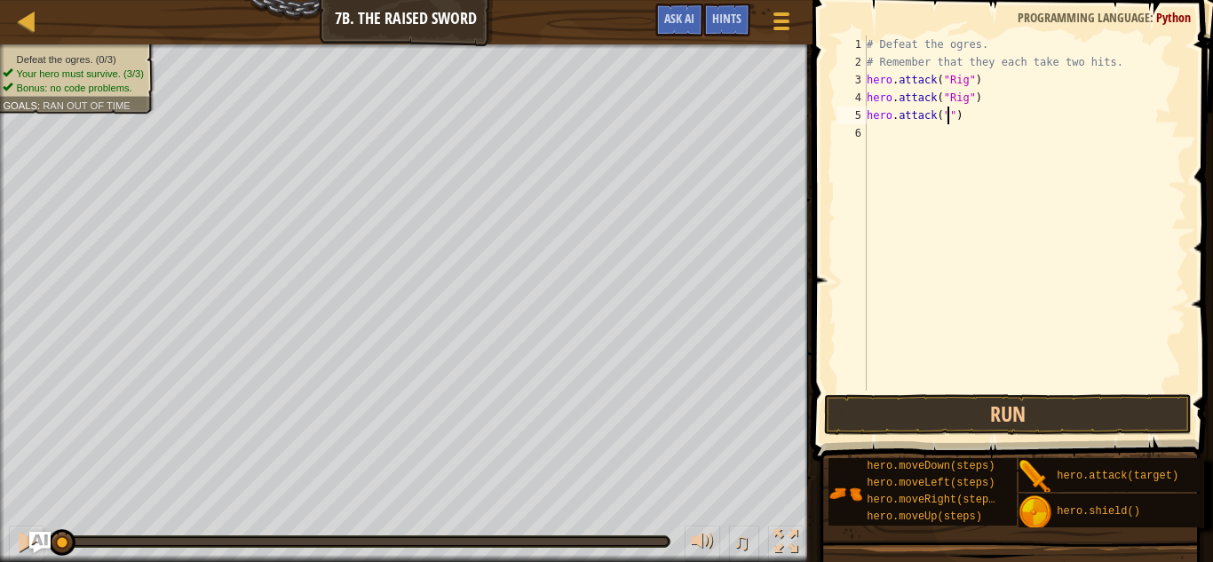
scroll to position [8, 12]
type textarea "hero.attack("Gurt")"
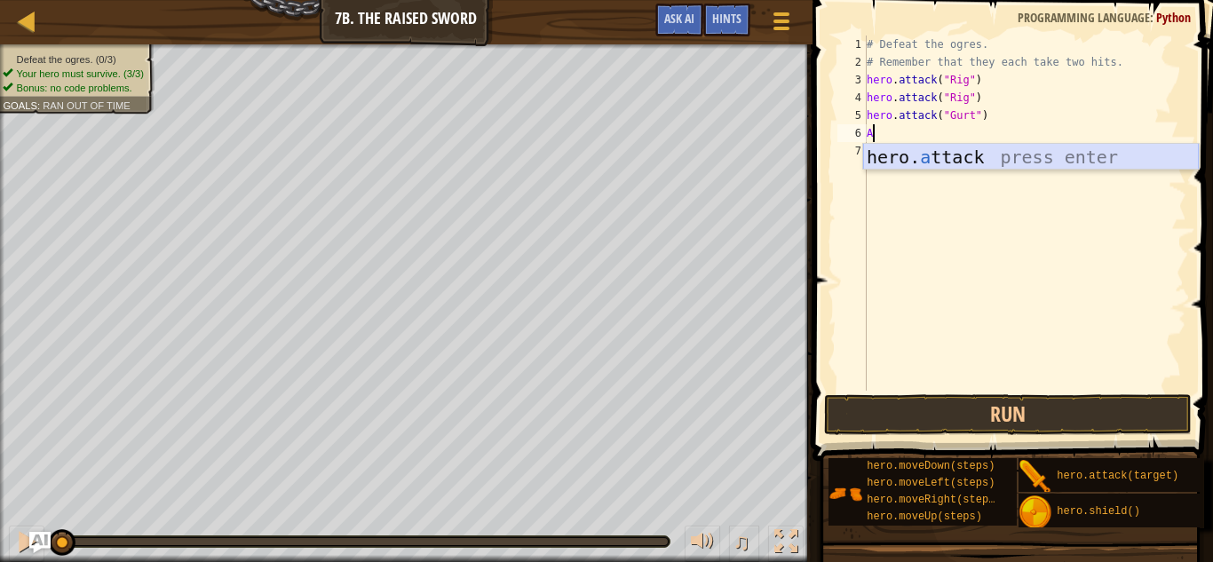
click at [905, 163] on div "hero. a ttack press enter" at bounding box center [1031, 184] width 336 height 80
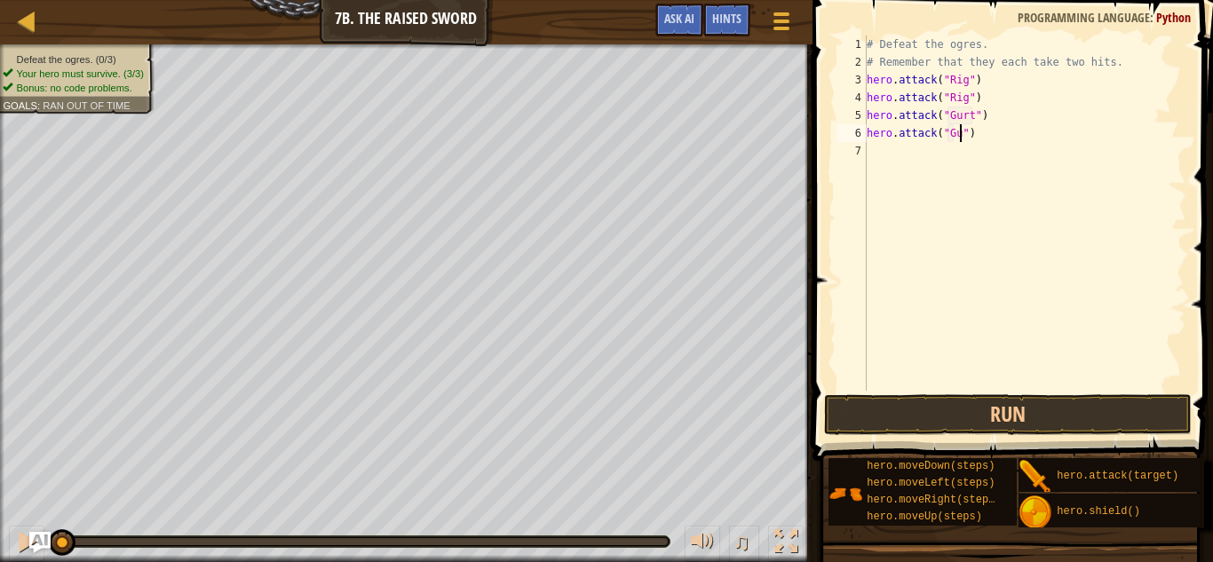
scroll to position [8, 15]
type textarea "hero.attack("Gurt")"
click at [892, 164] on div "# Defeat the ogres. # Remember that they each take two hits. hero . attack ( "R…" at bounding box center [1024, 231] width 323 height 391
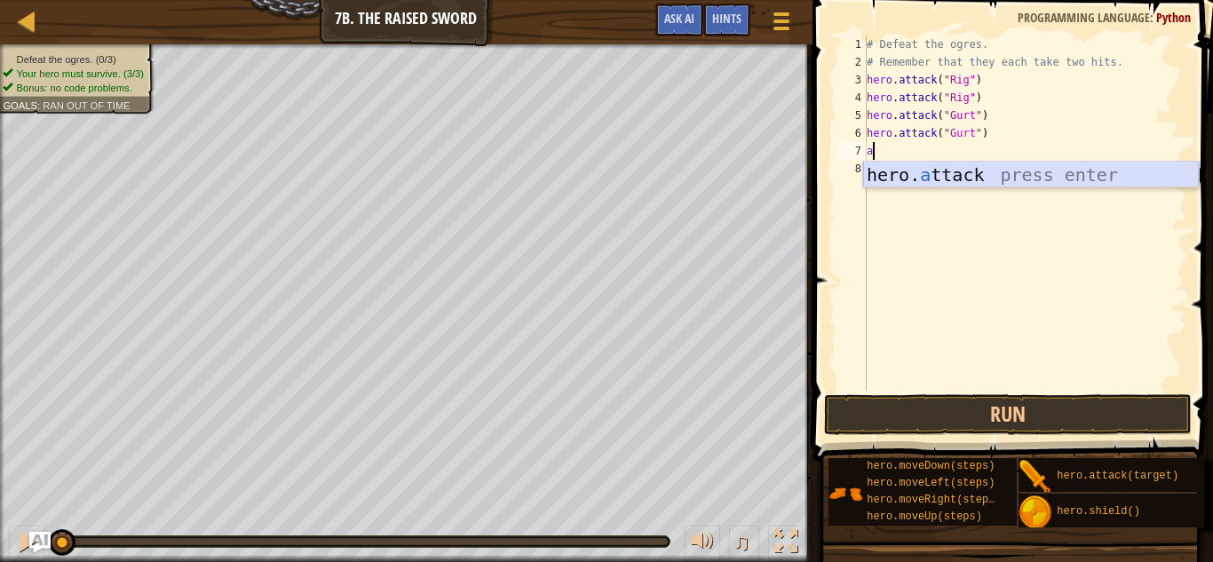
click at [931, 178] on div "hero. a ttack press enter" at bounding box center [1031, 202] width 336 height 80
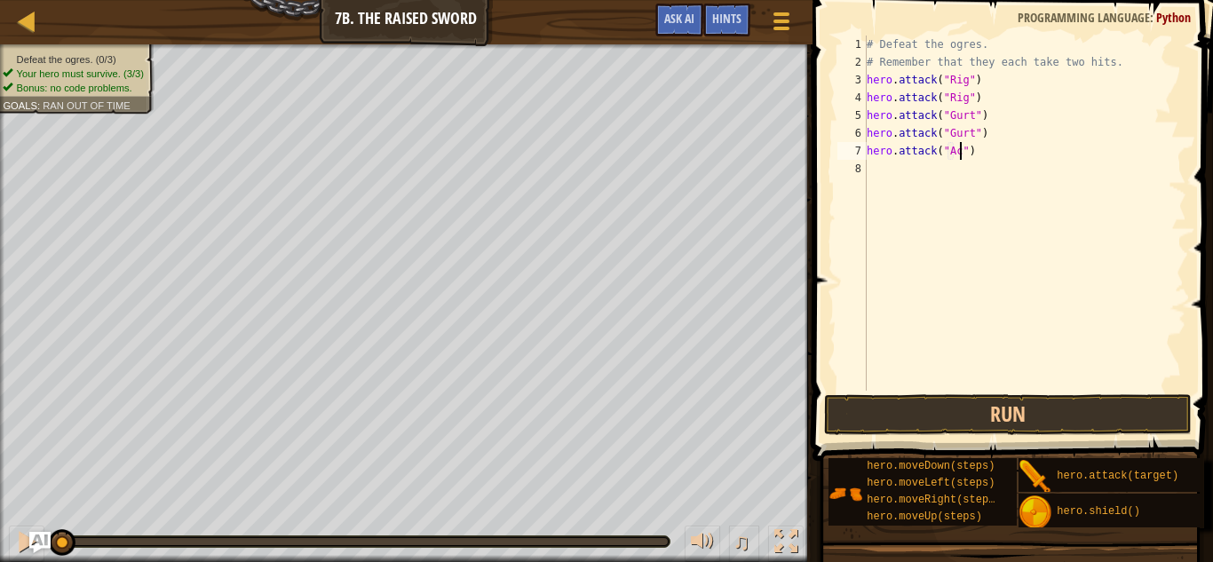
type textarea "hero.attack("Ack")"
click at [891, 185] on div "# Defeat the ogres. # Remember that they each take two hits. hero . attack ( "R…" at bounding box center [1024, 231] width 323 height 391
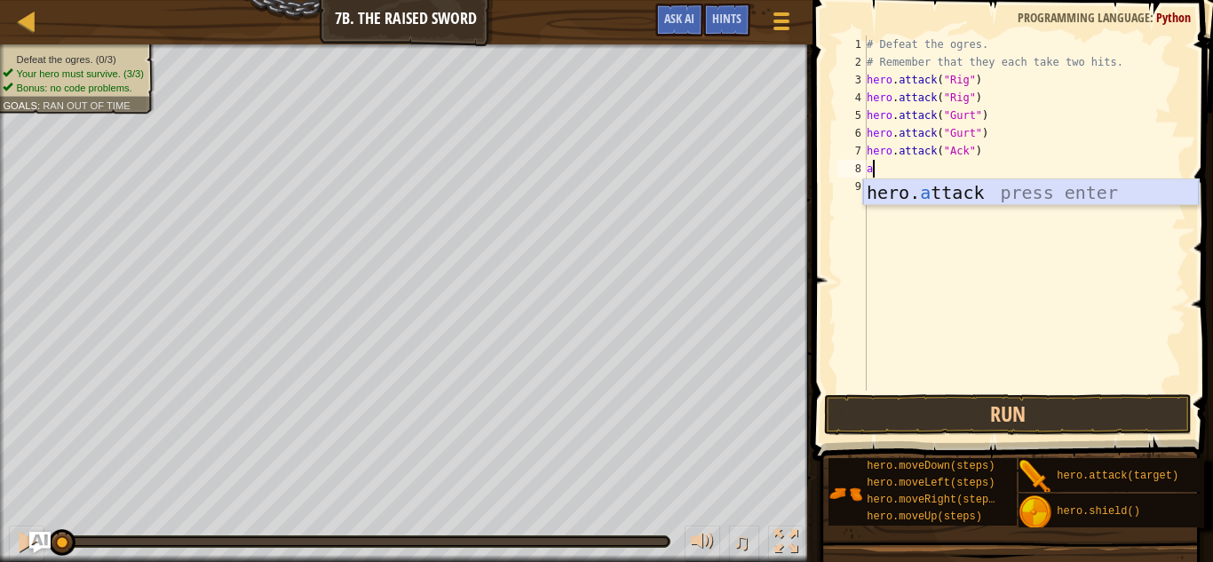
click at [890, 190] on div "hero. a ttack press enter" at bounding box center [1031, 219] width 336 height 80
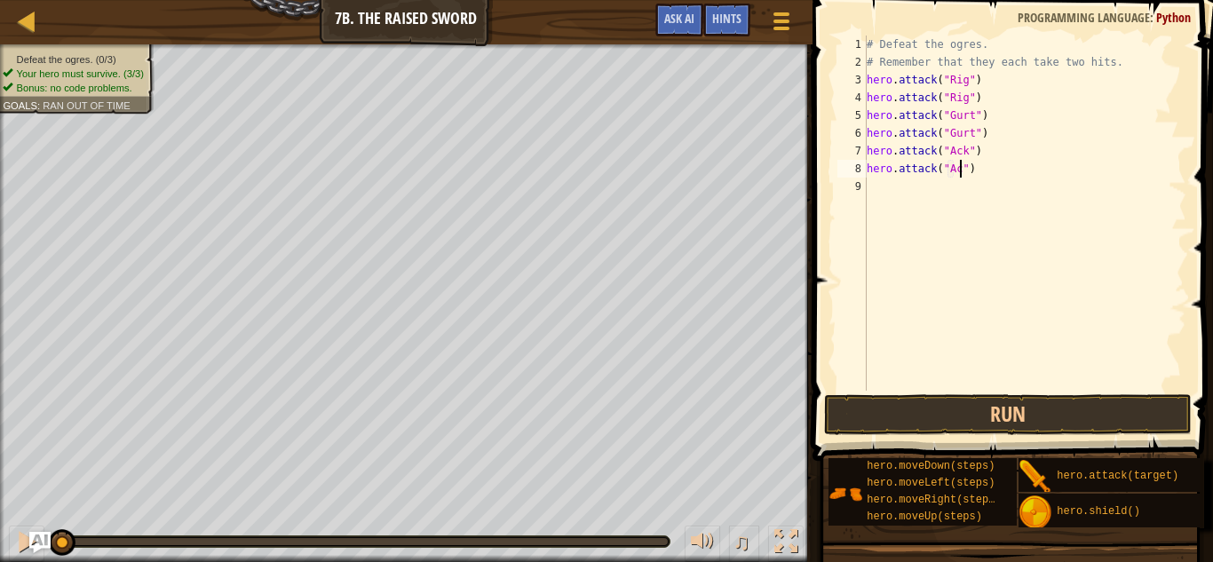
scroll to position [8, 14]
type textarea "hero.attack("Ack")"
click at [854, 404] on button "Run" at bounding box center [1008, 414] width 369 height 41
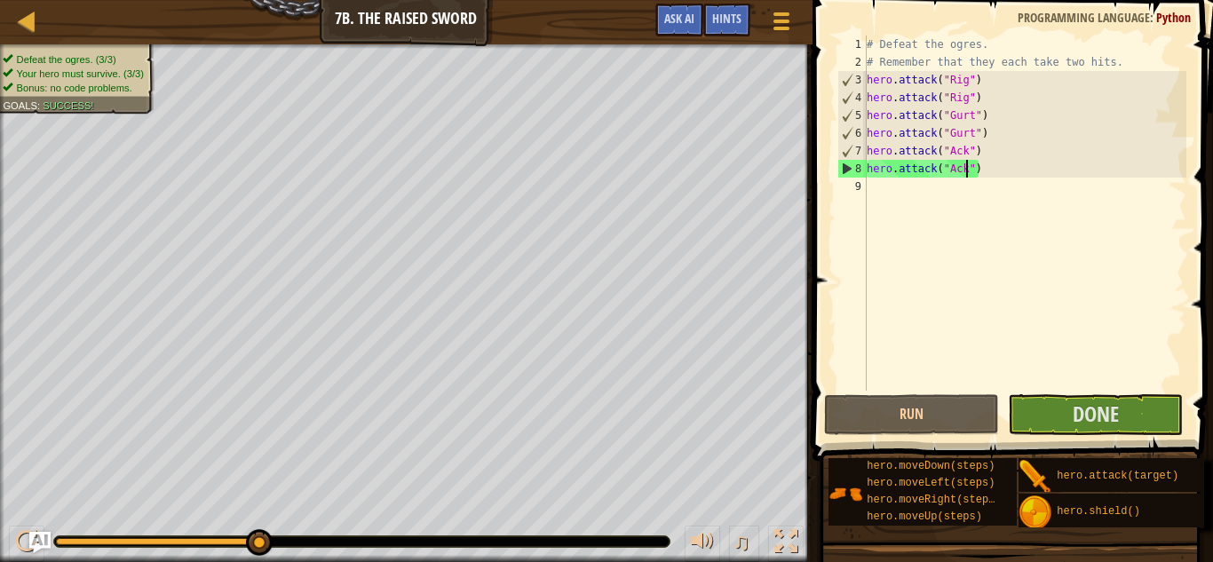
click at [883, 203] on div "# Defeat the ogres. # Remember that they each take two hits. hero . attack ( "R…" at bounding box center [1024, 231] width 323 height 391
click at [1093, 400] on span "Done" at bounding box center [1096, 414] width 46 height 28
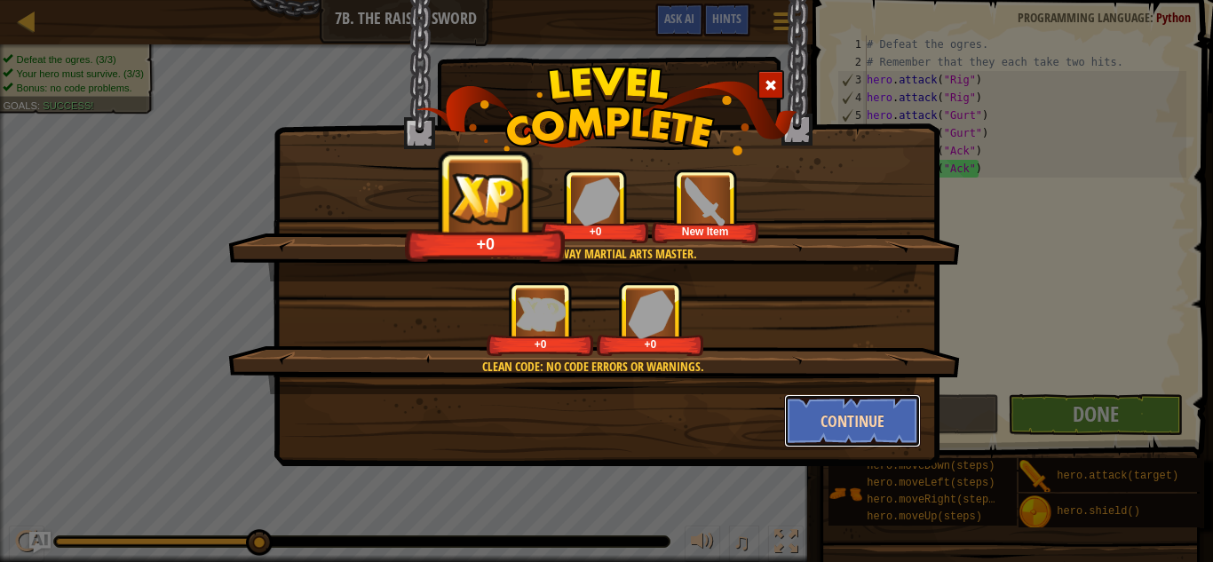
click at [817, 401] on button "Continue" at bounding box center [853, 420] width 138 height 53
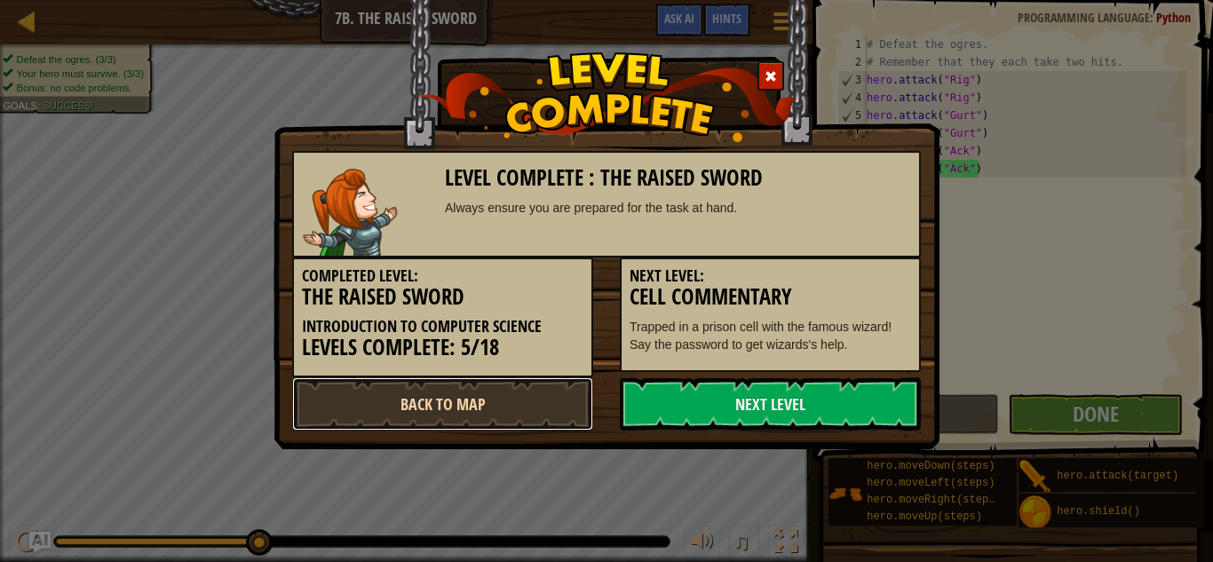
click at [538, 411] on link "Back to Map" at bounding box center [442, 403] width 301 height 53
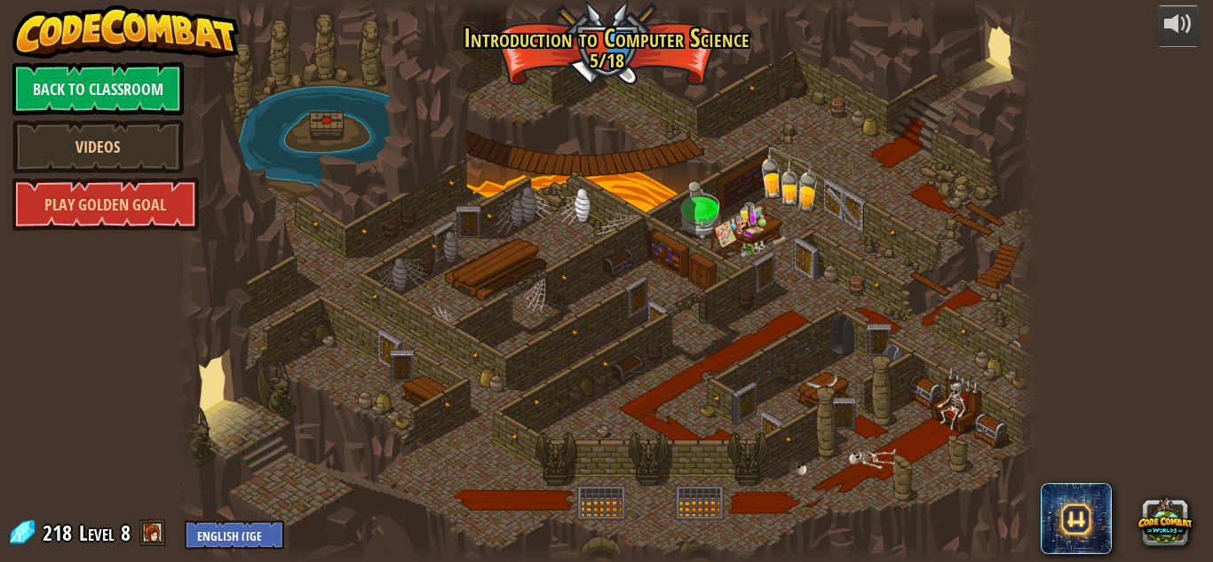
click at [421, 348] on div at bounding box center [607, 281] width 860 height 562
click at [129, 97] on link "Back to Classroom" at bounding box center [97, 88] width 171 height 53
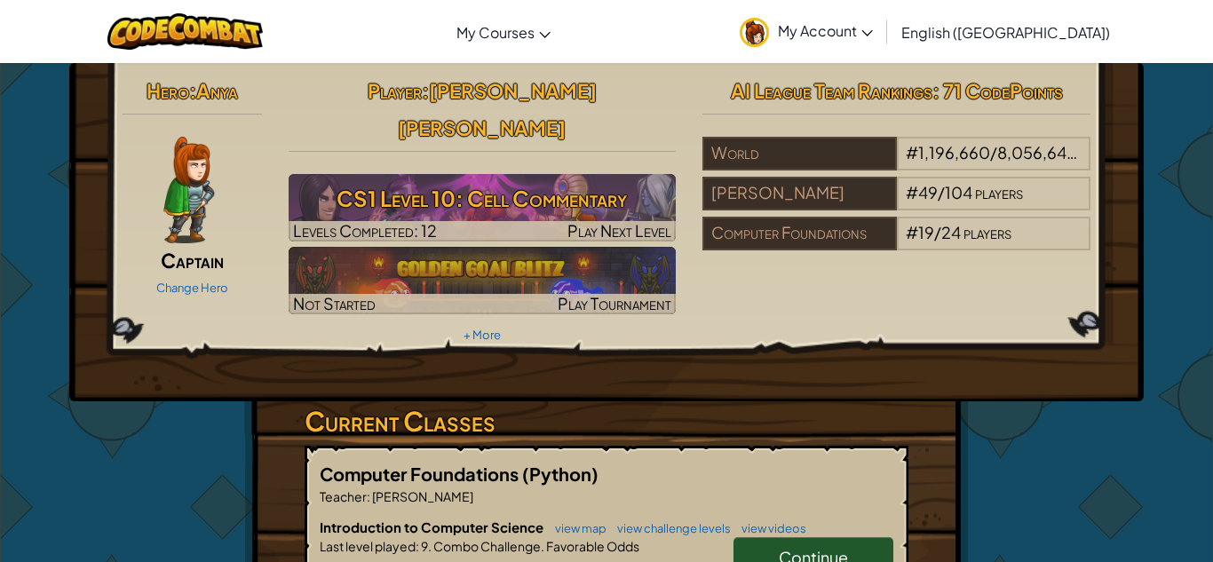
click at [798, 537] on link "Continue" at bounding box center [814, 557] width 160 height 41
